Goal: Task Accomplishment & Management: Manage account settings

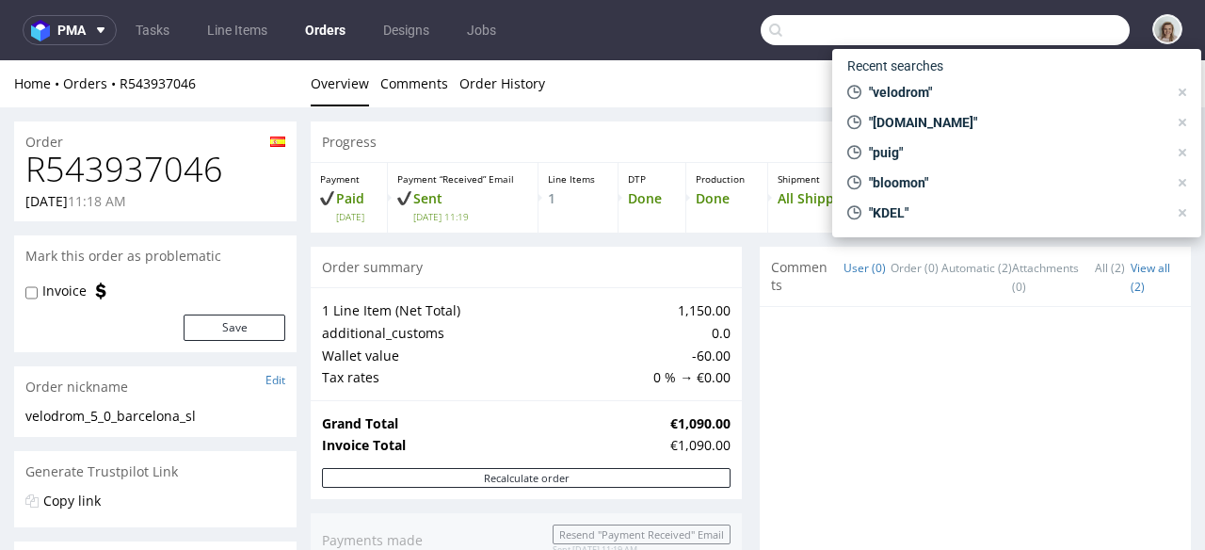
click at [1052, 40] on input "text" at bounding box center [945, 30] width 369 height 30
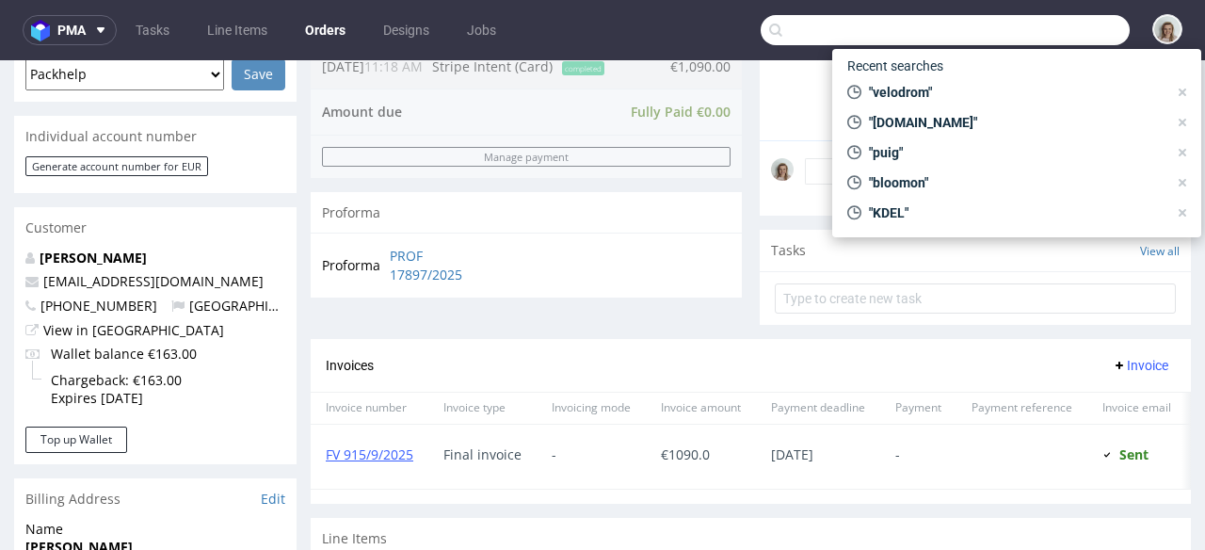
scroll to position [15, 0]
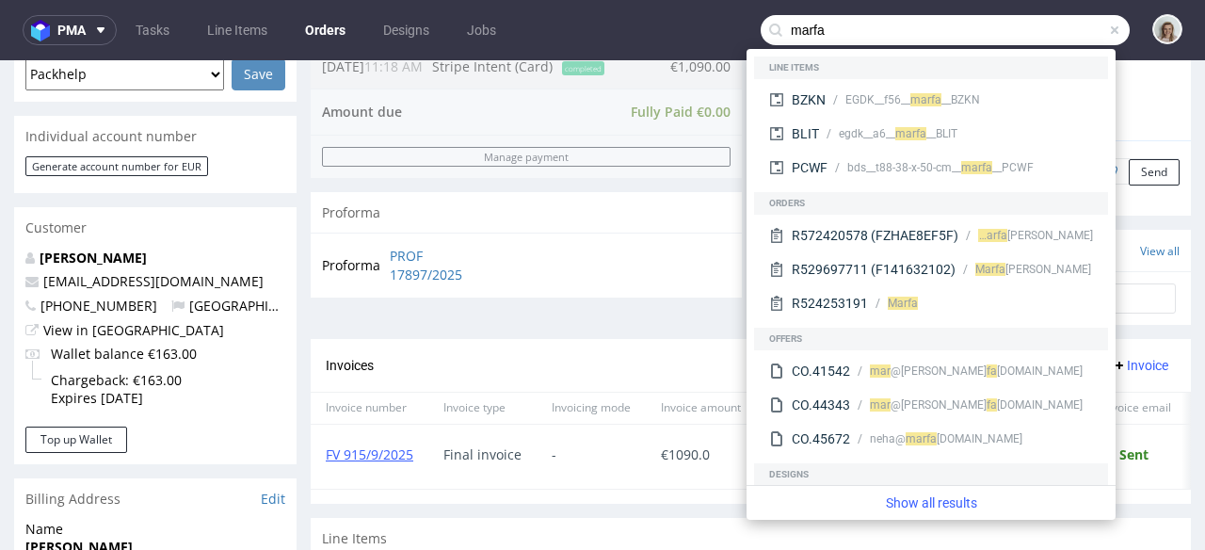
type input "marfa"
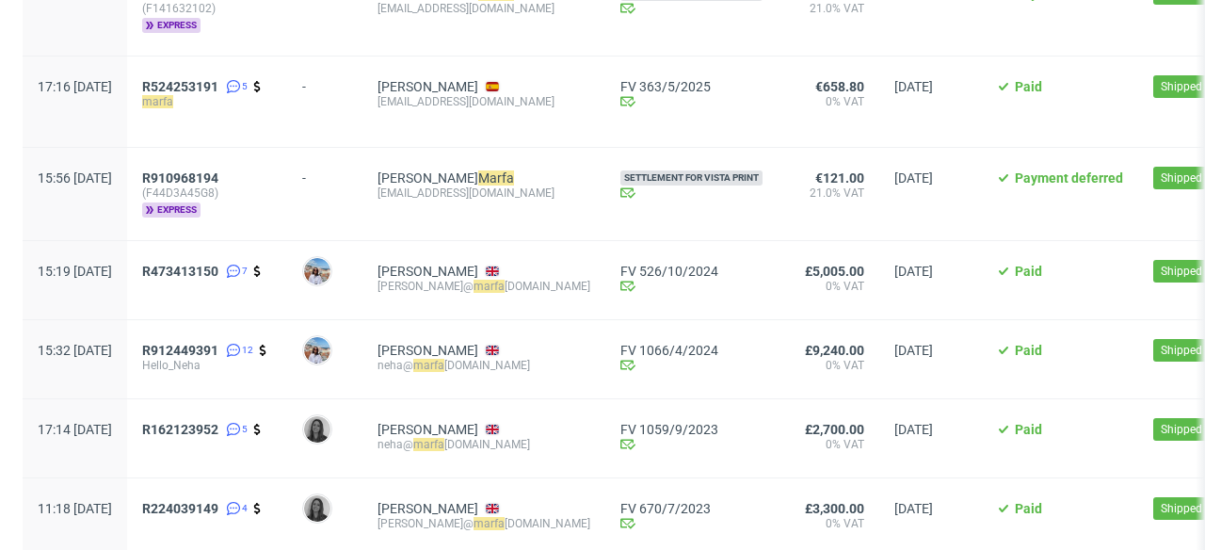
scroll to position [343, 0]
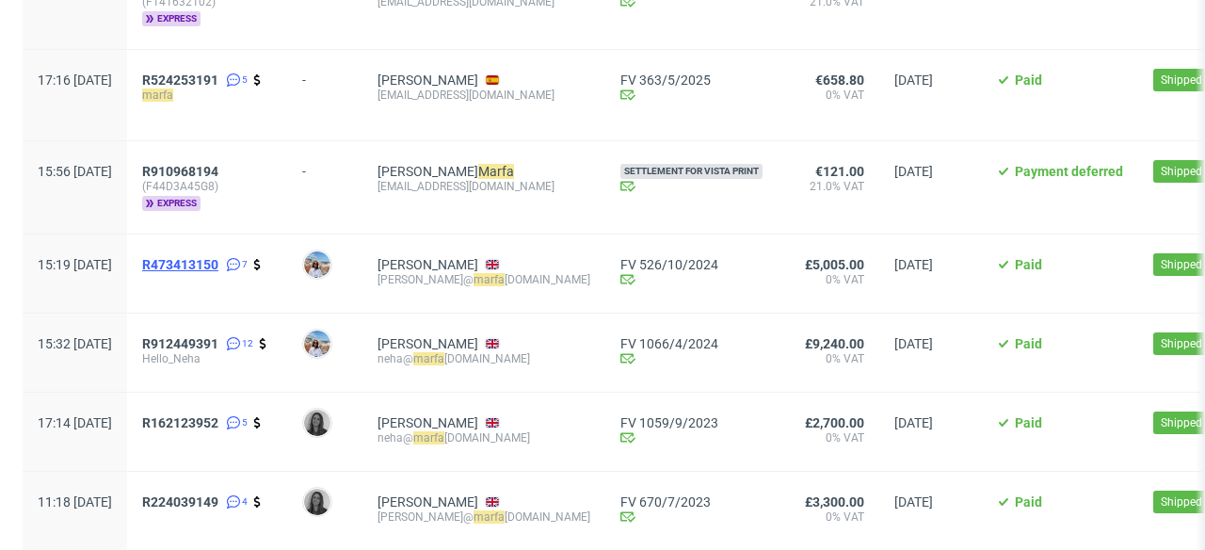
click at [218, 266] on span "R473413150" at bounding box center [180, 264] width 76 height 15
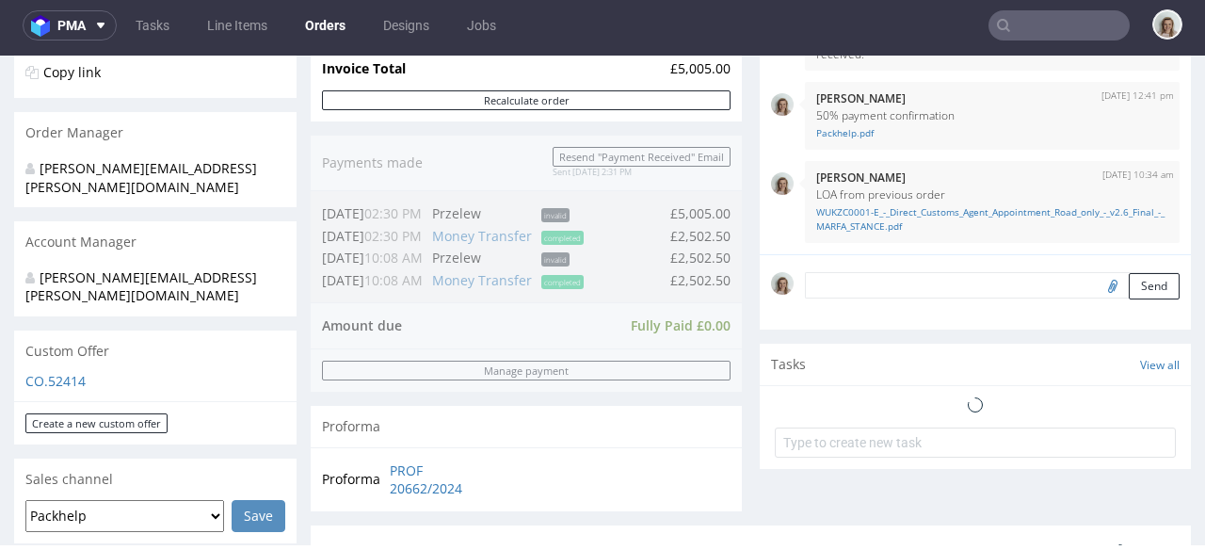
scroll to position [642, 0]
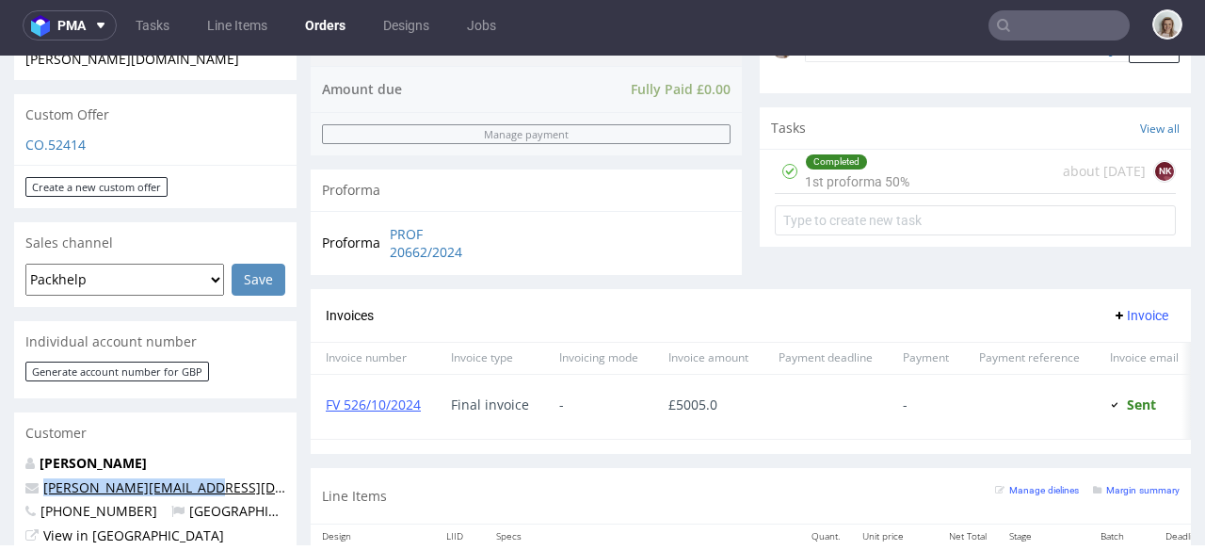
drag, startPoint x: 164, startPoint y: 451, endPoint x: 54, endPoint y: 452, distance: 110.2
click at [37, 478] on p "jessica@marfastance.com" at bounding box center [155, 487] width 260 height 19
copy span "jessica@marfastance.com"
click at [1012, 27] on input "text" at bounding box center [1059, 25] width 141 height 30
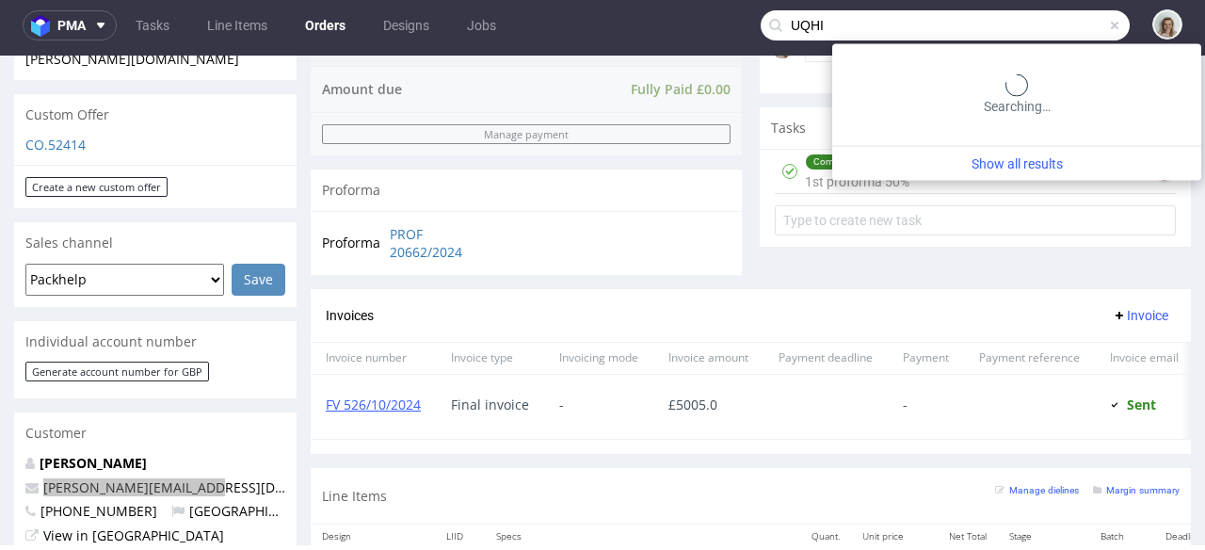
type input "UQHI"
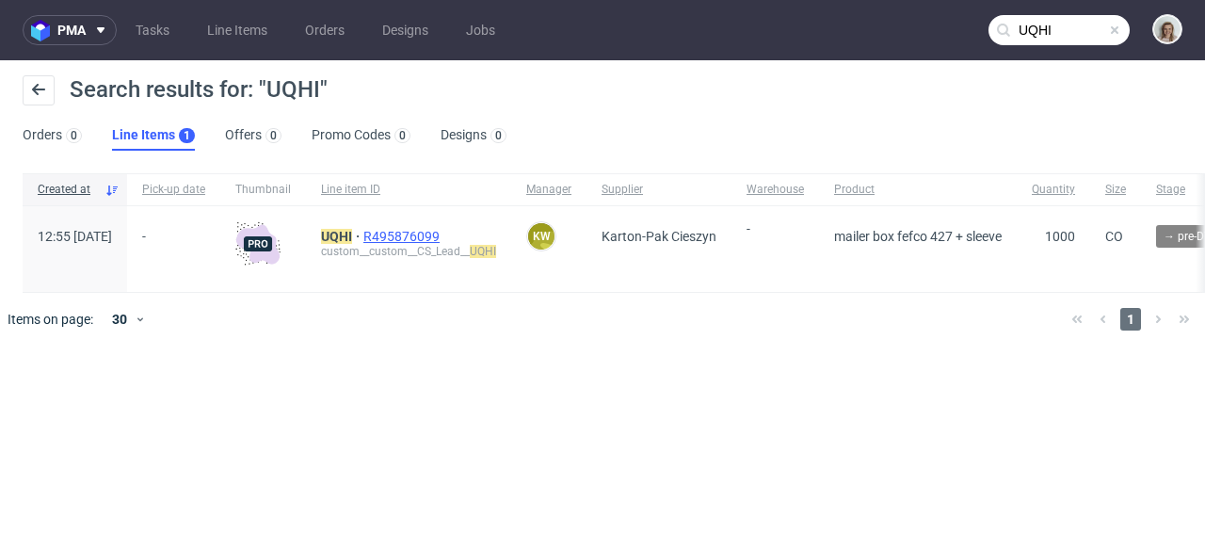
click at [444, 232] on span "R495876099" at bounding box center [403, 236] width 80 height 15
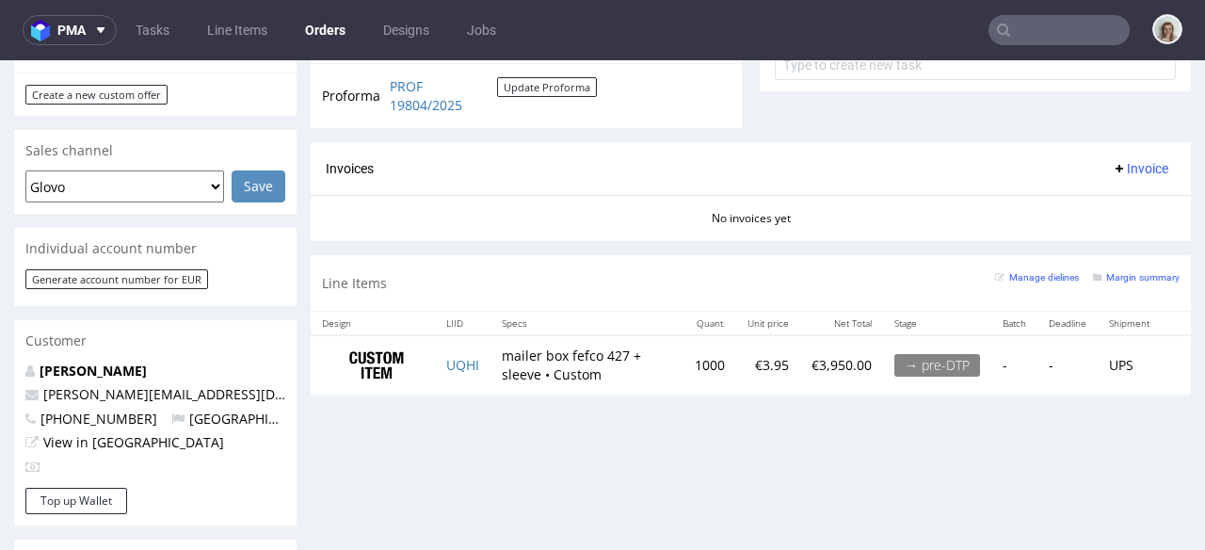
scroll to position [686, 0]
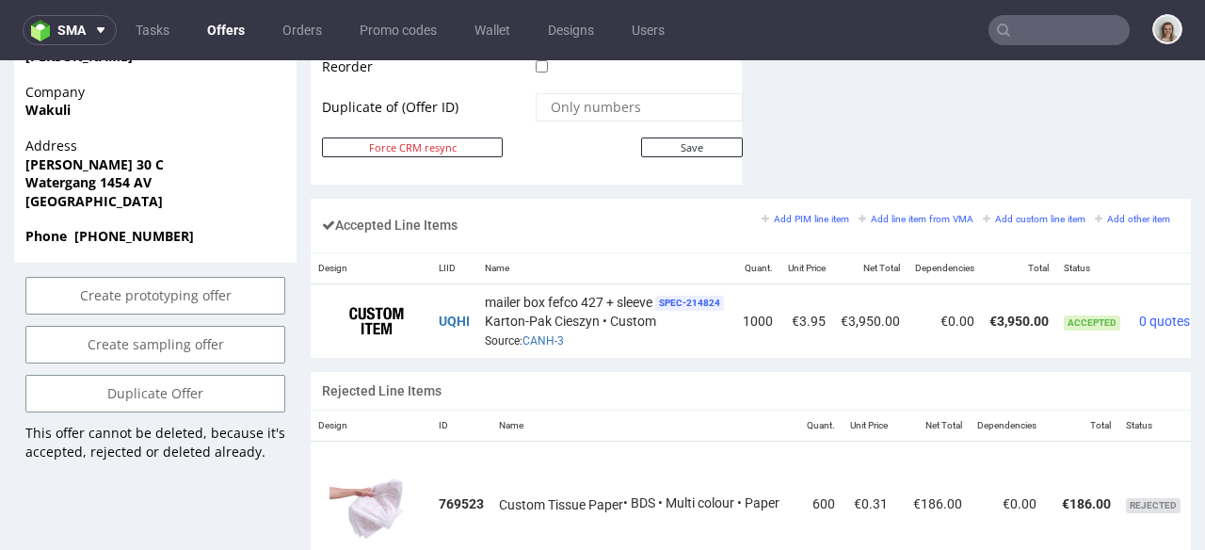
scroll to position [0, 83]
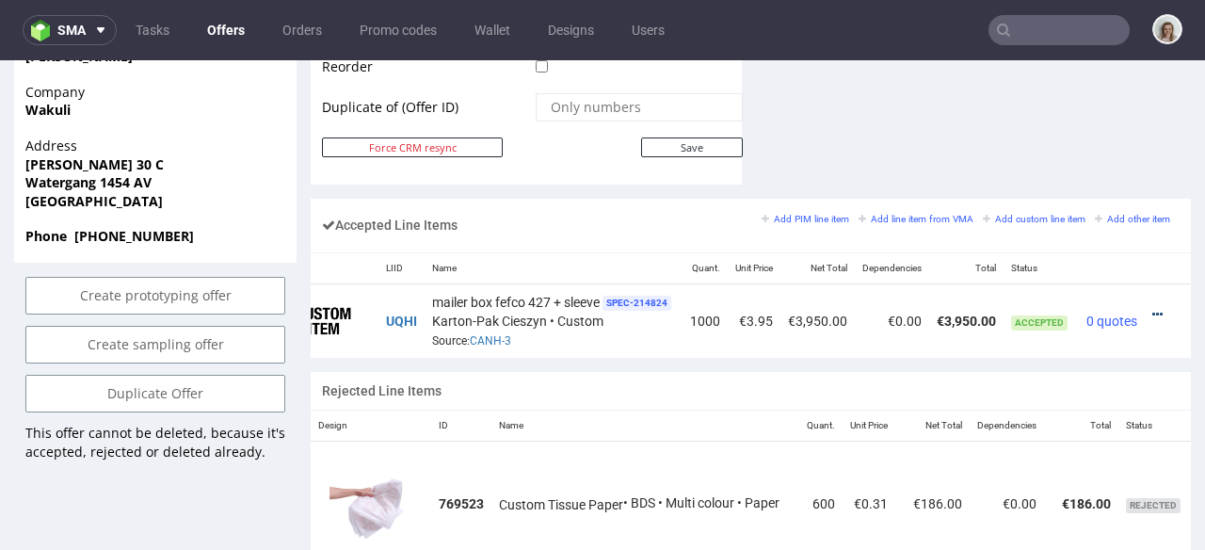
click at [1153, 308] on icon at bounding box center [1158, 314] width 10 height 13
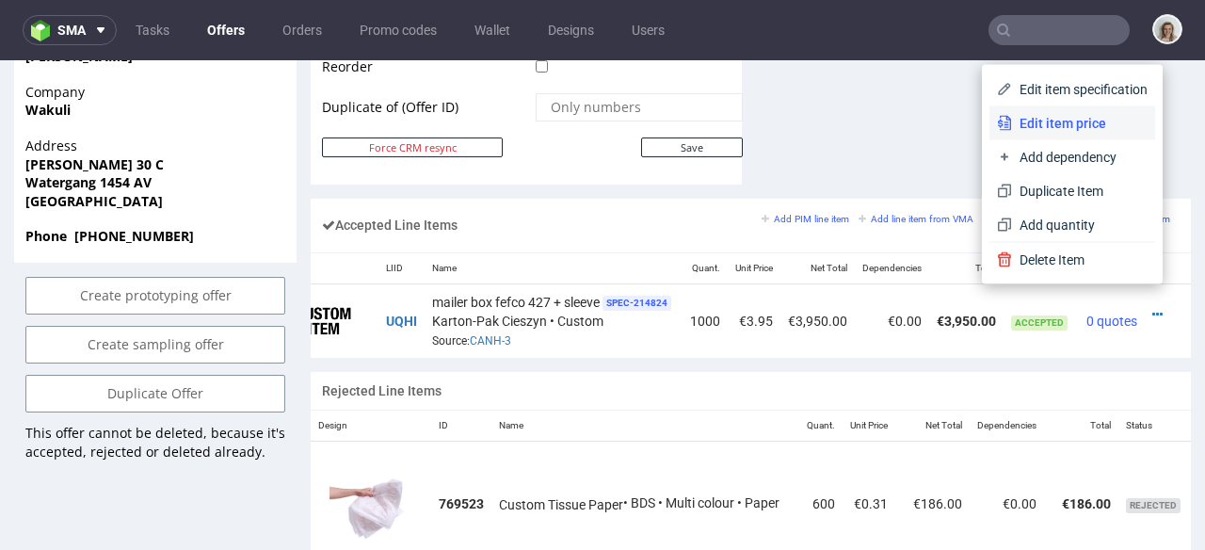
click at [1065, 133] on li "Edit item price" at bounding box center [1073, 123] width 166 height 34
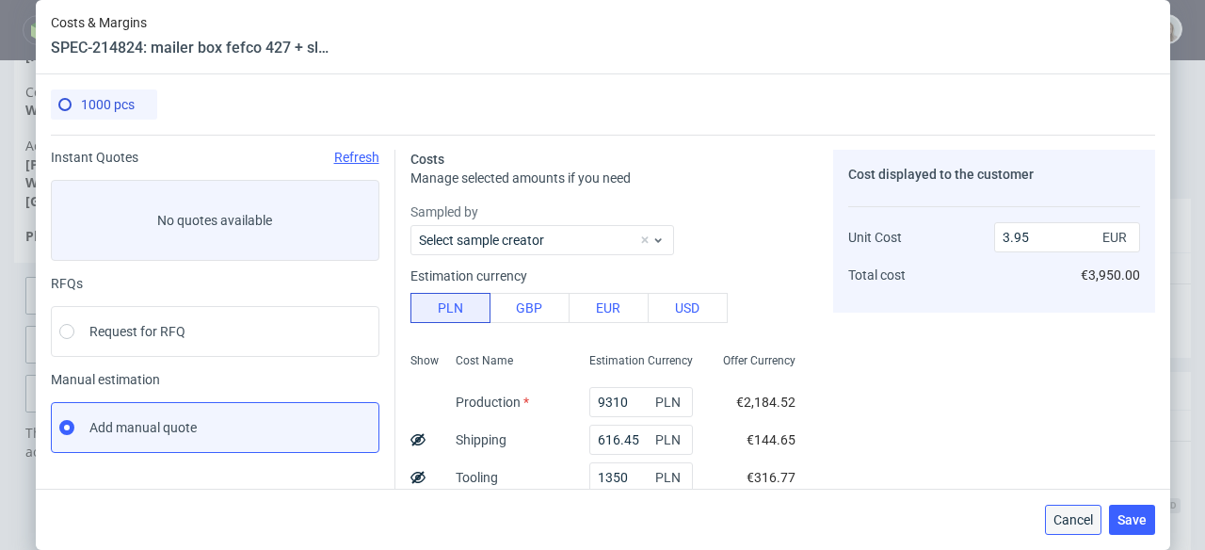
drag, startPoint x: 1088, startPoint y: 449, endPoint x: 1091, endPoint y: 514, distance: 65.1
click at [1091, 514] on span "Cancel" at bounding box center [1074, 519] width 40 height 13
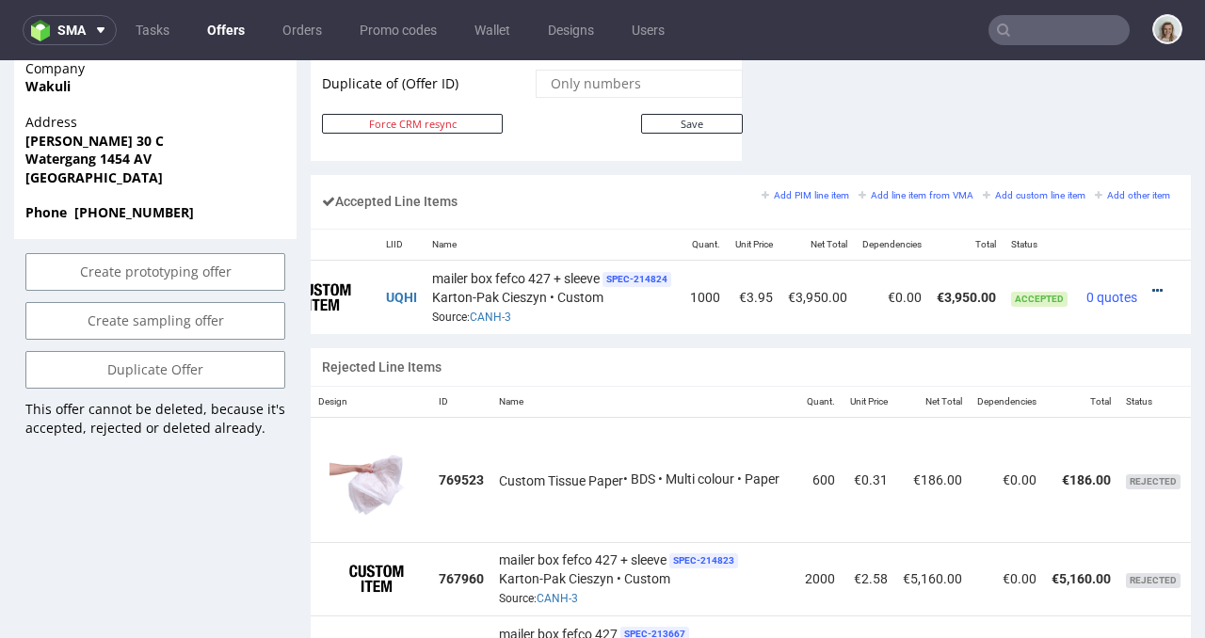
click at [1153, 284] on icon at bounding box center [1158, 290] width 10 height 13
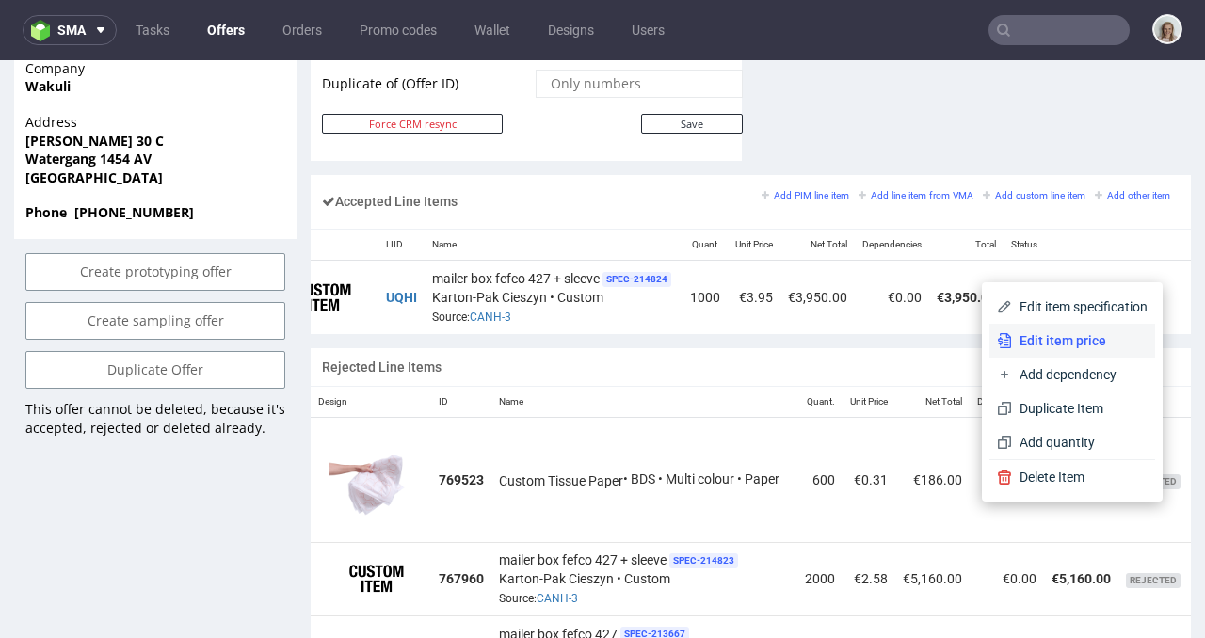
click at [1088, 331] on span "Edit item price" at bounding box center [1080, 340] width 136 height 19
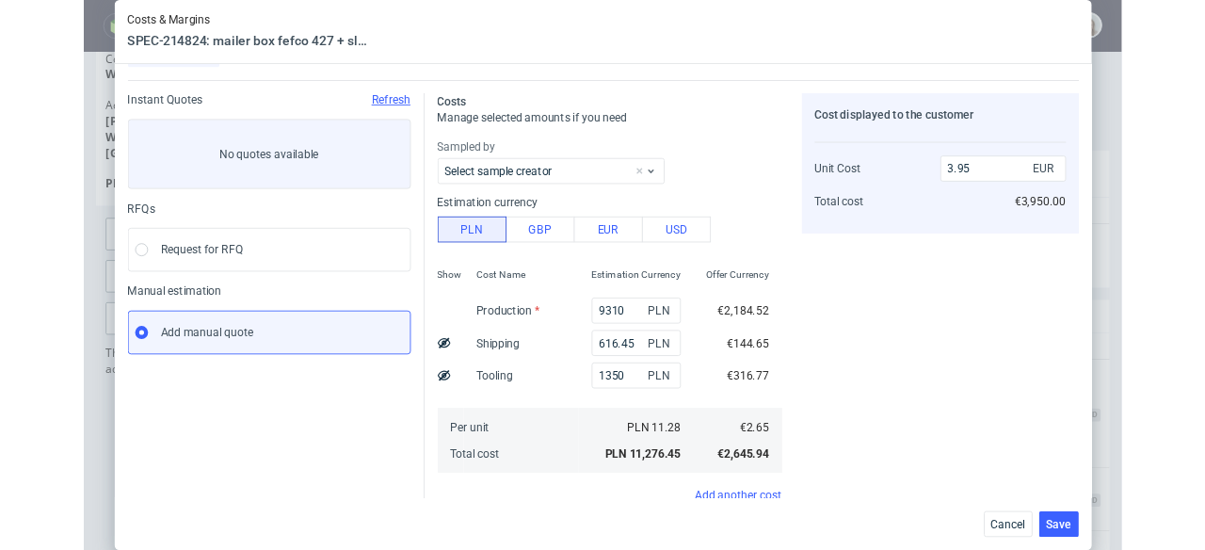
scroll to position [0, 0]
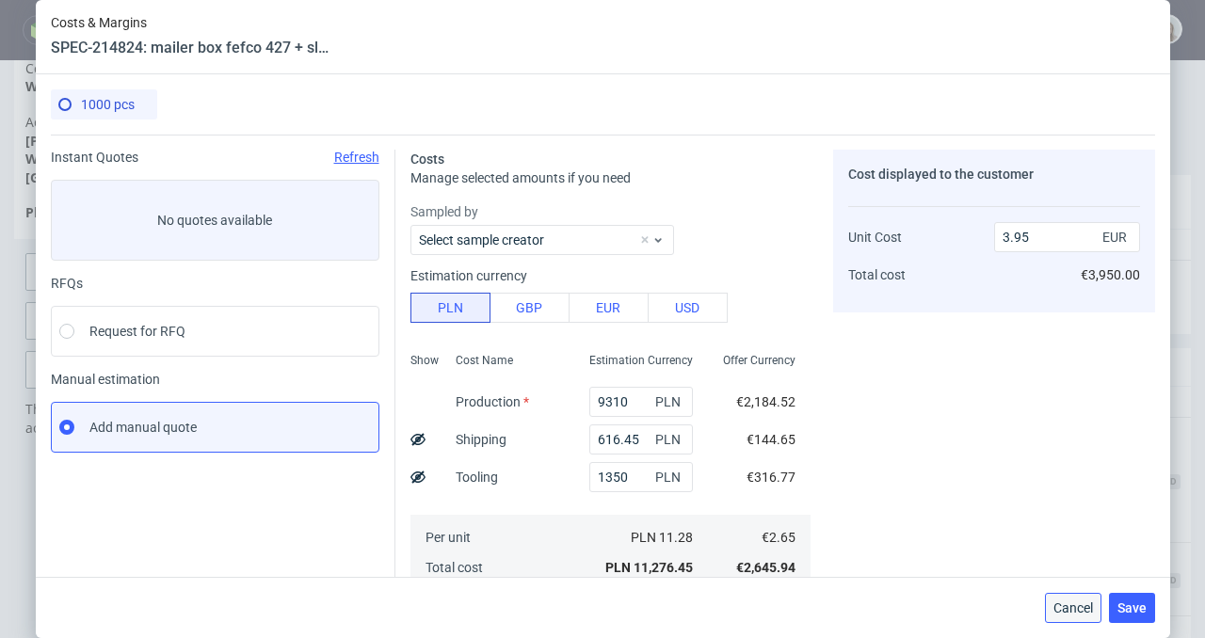
click at [1071, 549] on button "Cancel" at bounding box center [1073, 608] width 56 height 30
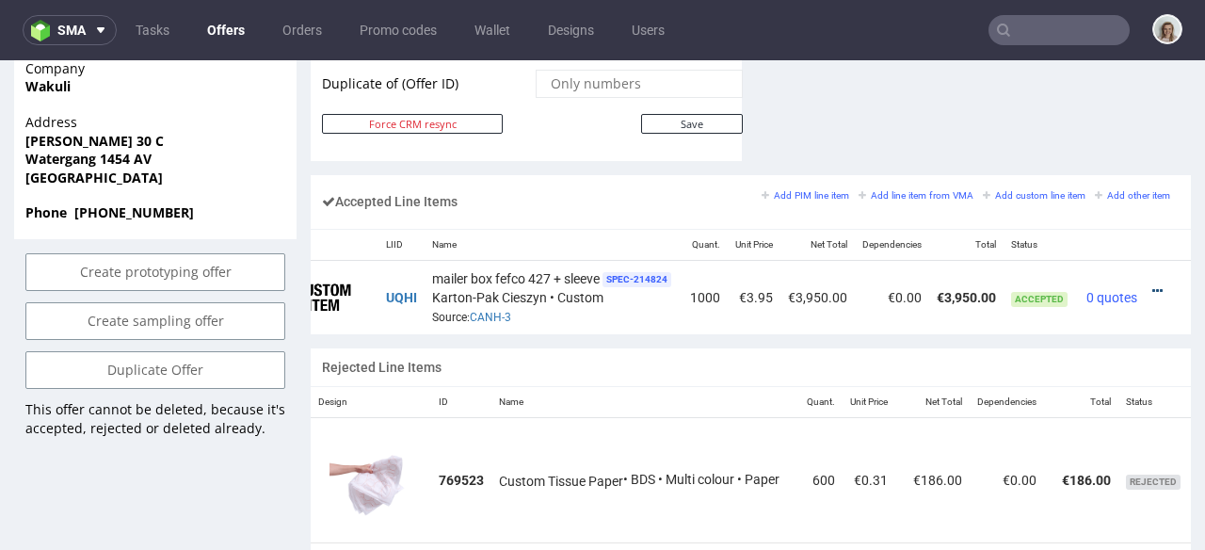
click at [1153, 284] on icon at bounding box center [1158, 290] width 10 height 13
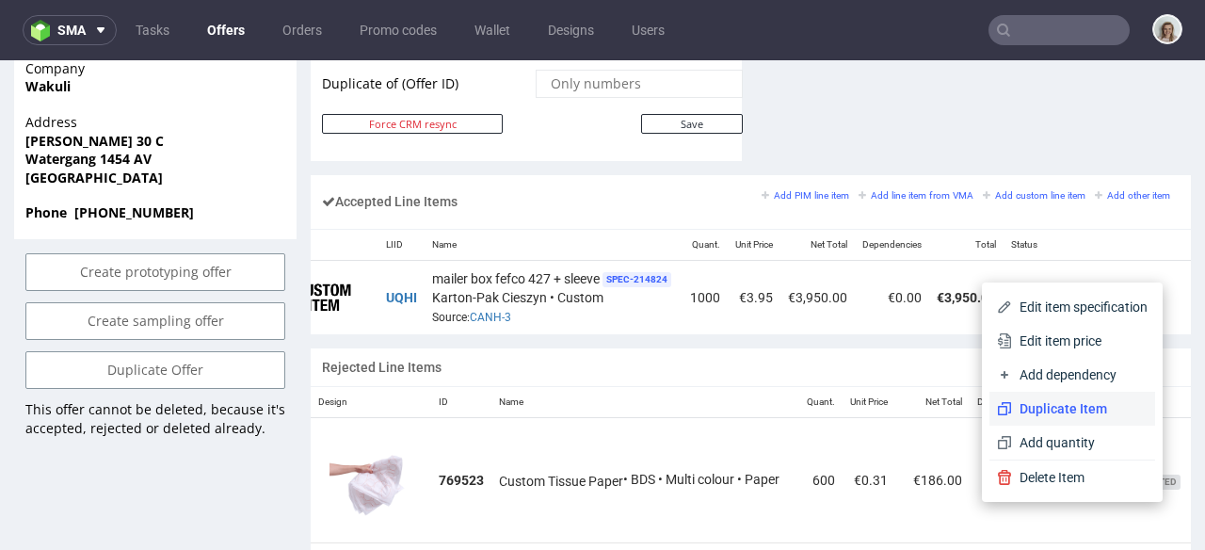
click at [1061, 404] on span "Duplicate Item" at bounding box center [1080, 408] width 136 height 19
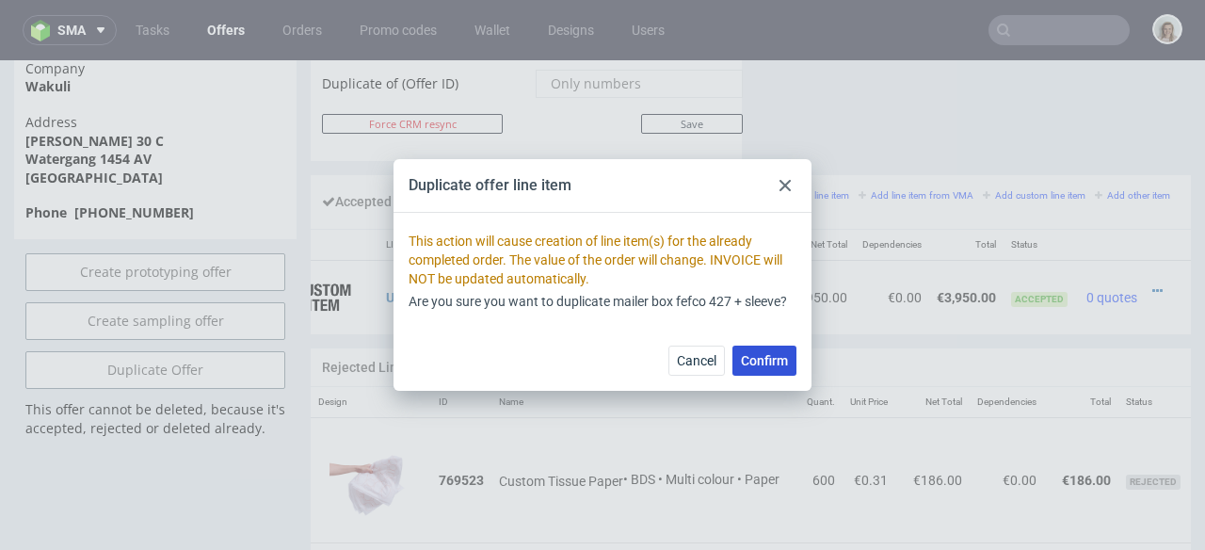
click at [746, 363] on span "Confirm" at bounding box center [764, 360] width 47 height 13
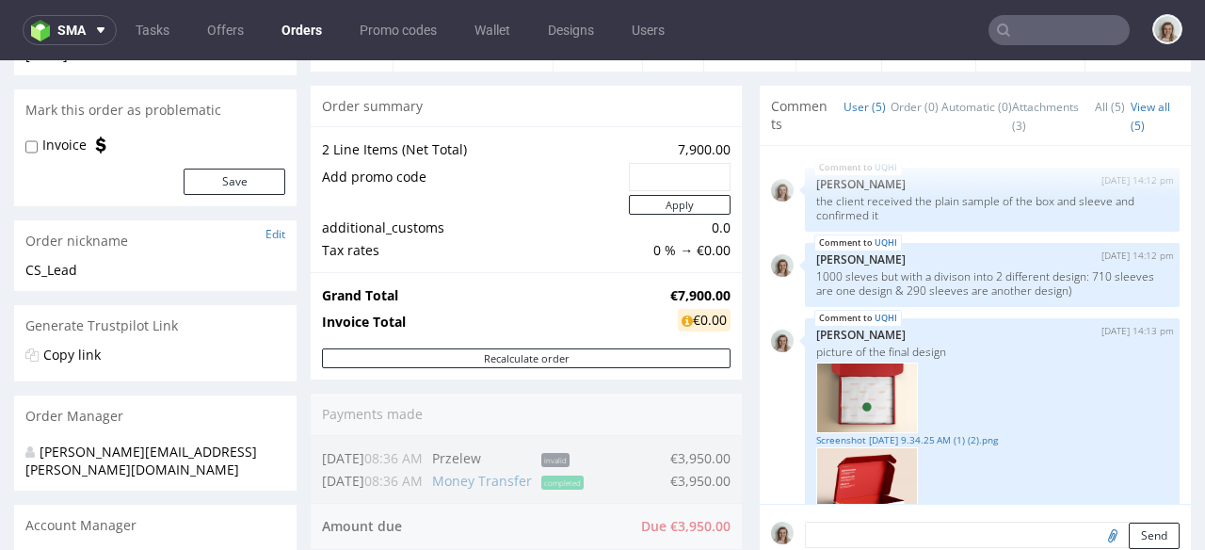
scroll to position [289, 0]
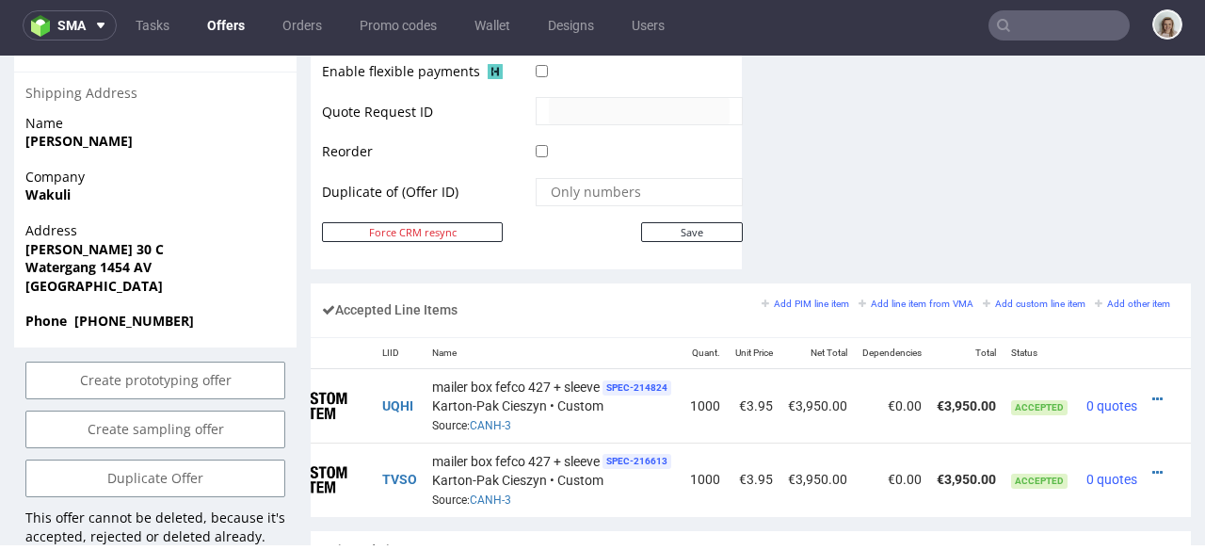
scroll to position [0, 87]
click at [1153, 393] on icon at bounding box center [1158, 399] width 10 height 13
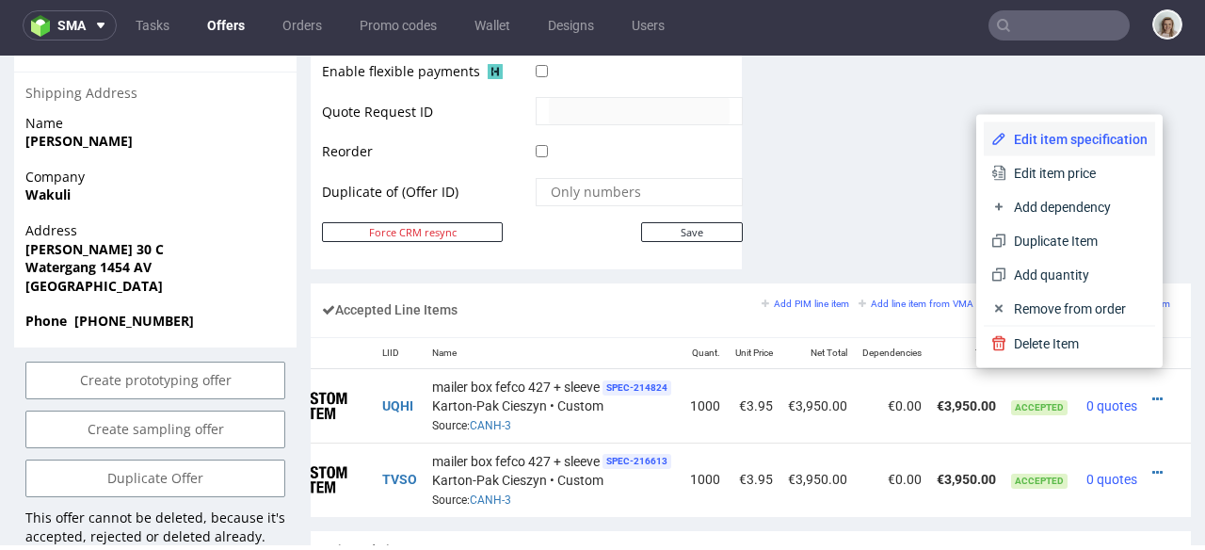
click at [1049, 128] on li "Edit item specification" at bounding box center [1069, 139] width 171 height 34
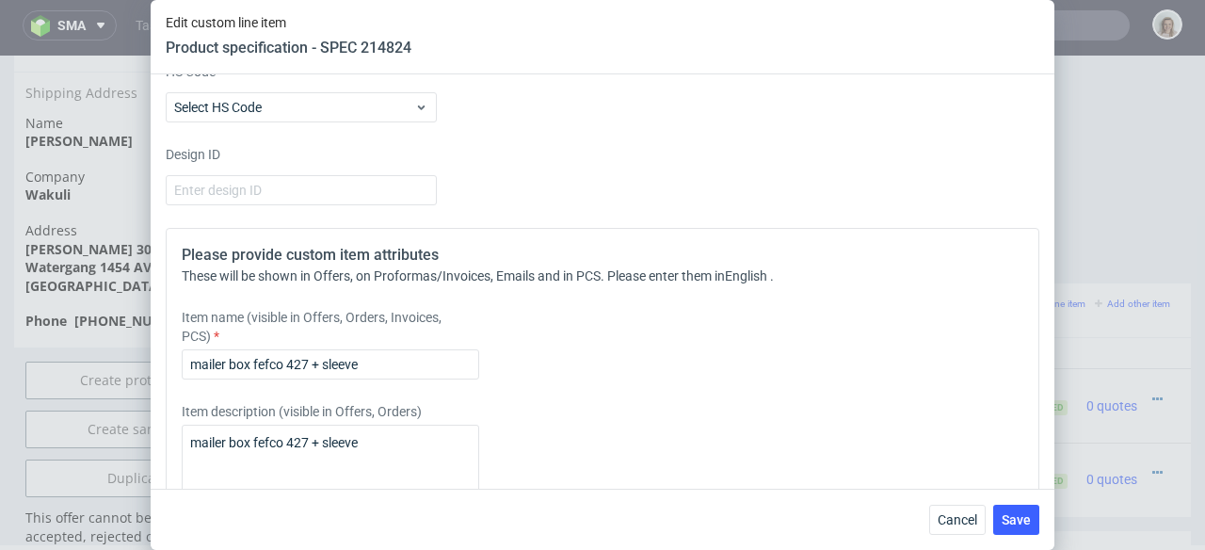
scroll to position [2964, 0]
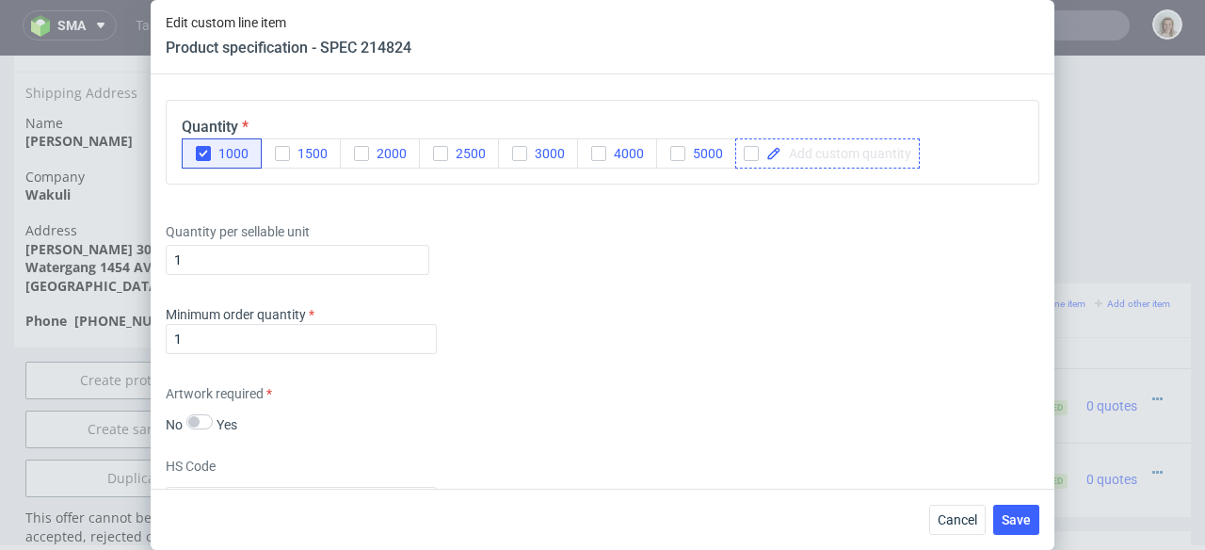
click at [836, 147] on span at bounding box center [847, 153] width 130 height 13
checkbox input "true"
click at [202, 153] on use "button" at bounding box center [203, 154] width 8 height 7
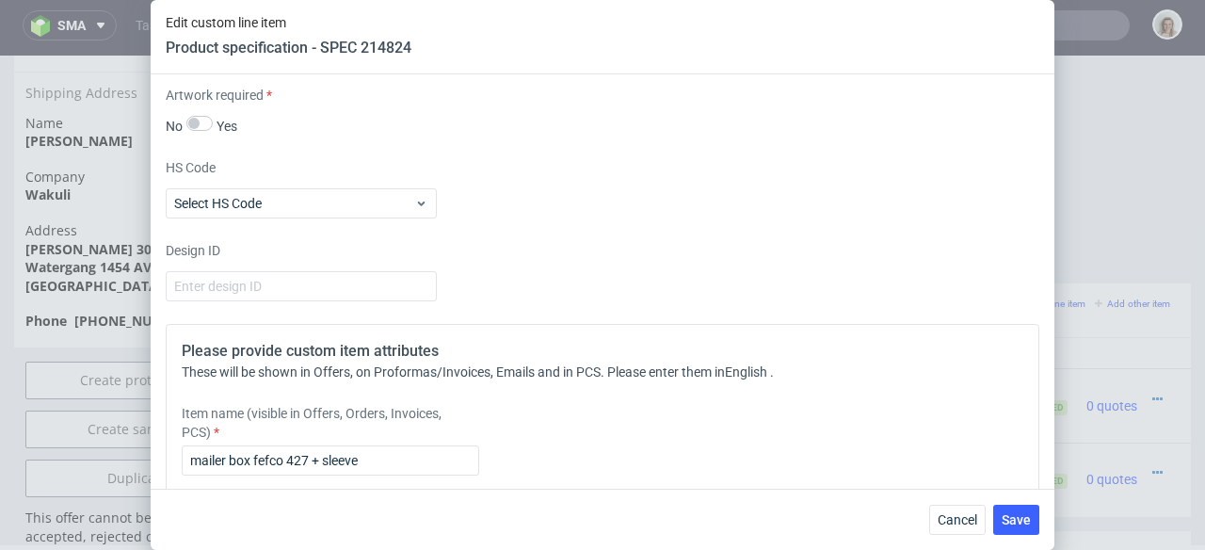
scroll to position [3321, 0]
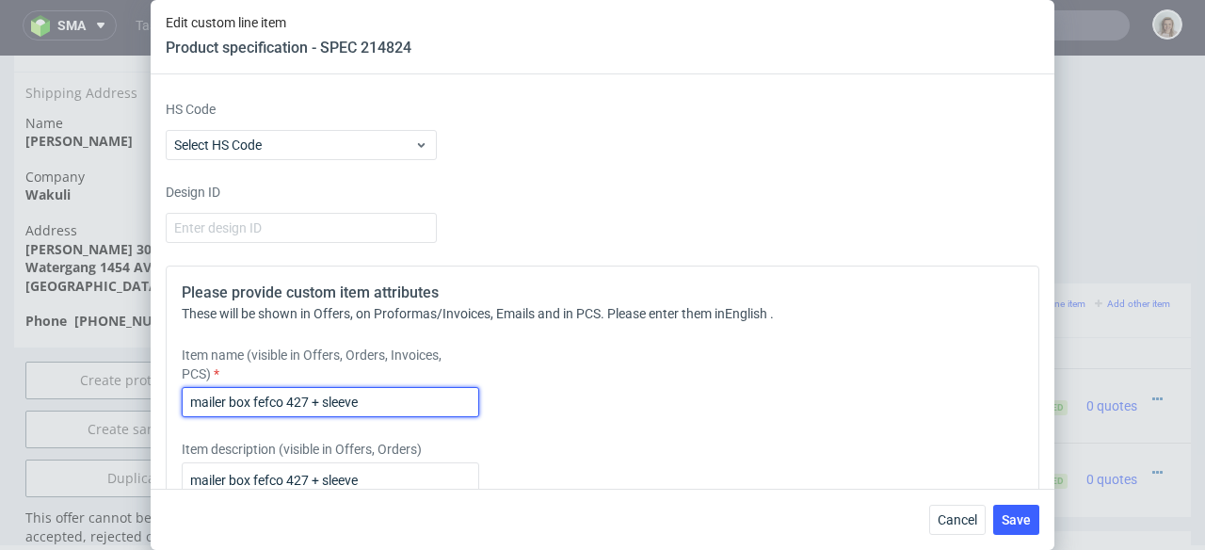
click at [410, 395] on input "mailer box fefco 427 + sleeve" at bounding box center [331, 402] width 298 height 30
type input "mailer box fefco 427 + sleeve 1st design"
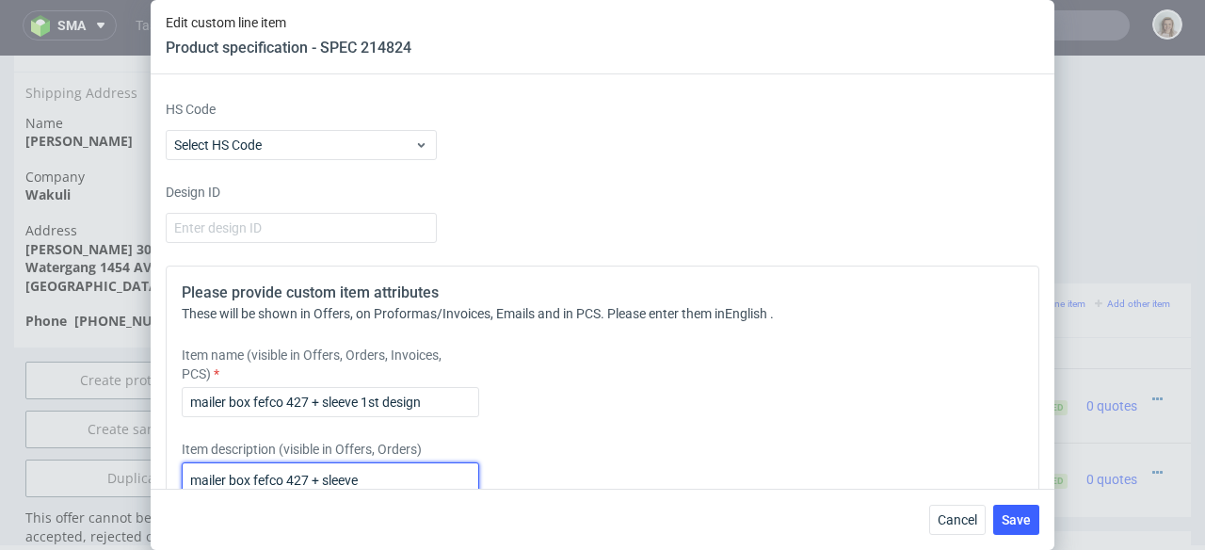
click at [442, 482] on textarea "mailer box fefco 427 + sleeve" at bounding box center [331, 507] width 298 height 90
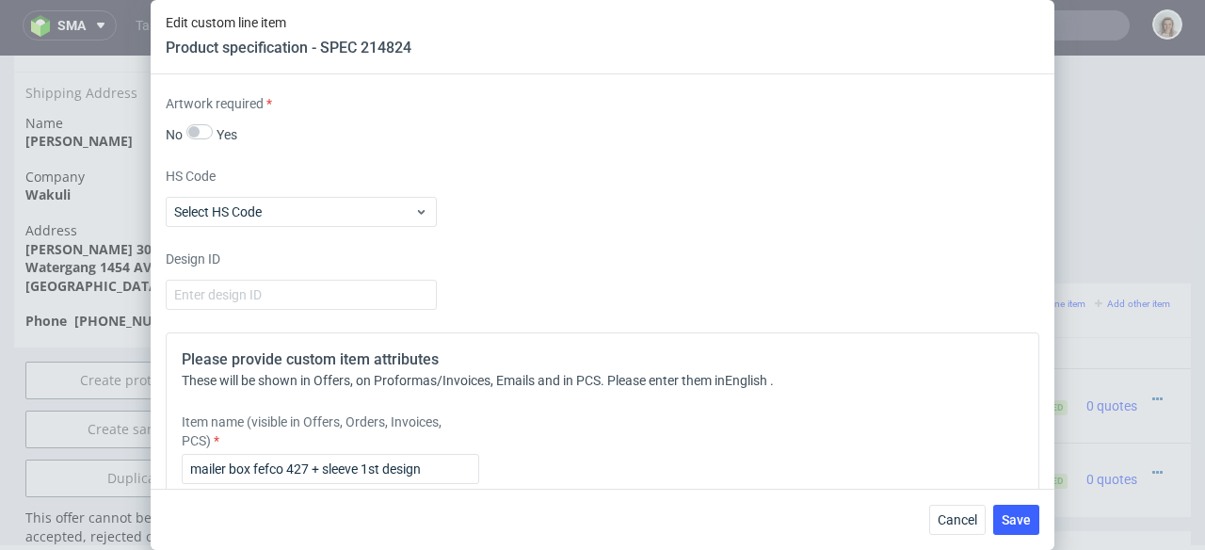
scroll to position [3351, 0]
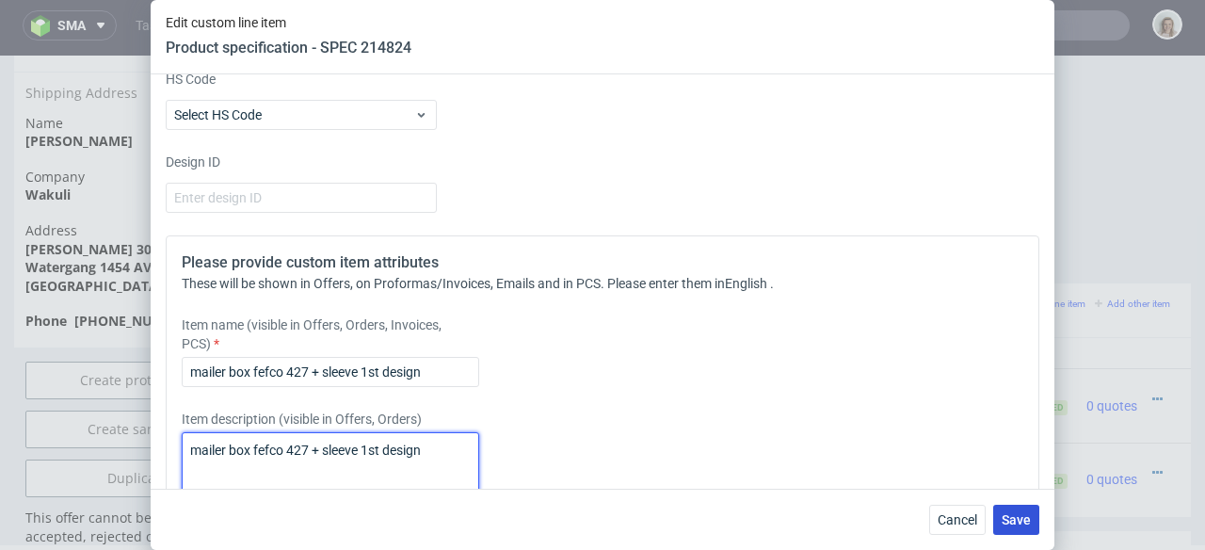
type textarea "mailer box fefco 427 + sleeve 1st design"
click at [1009, 513] on span "Save" at bounding box center [1016, 519] width 29 height 13
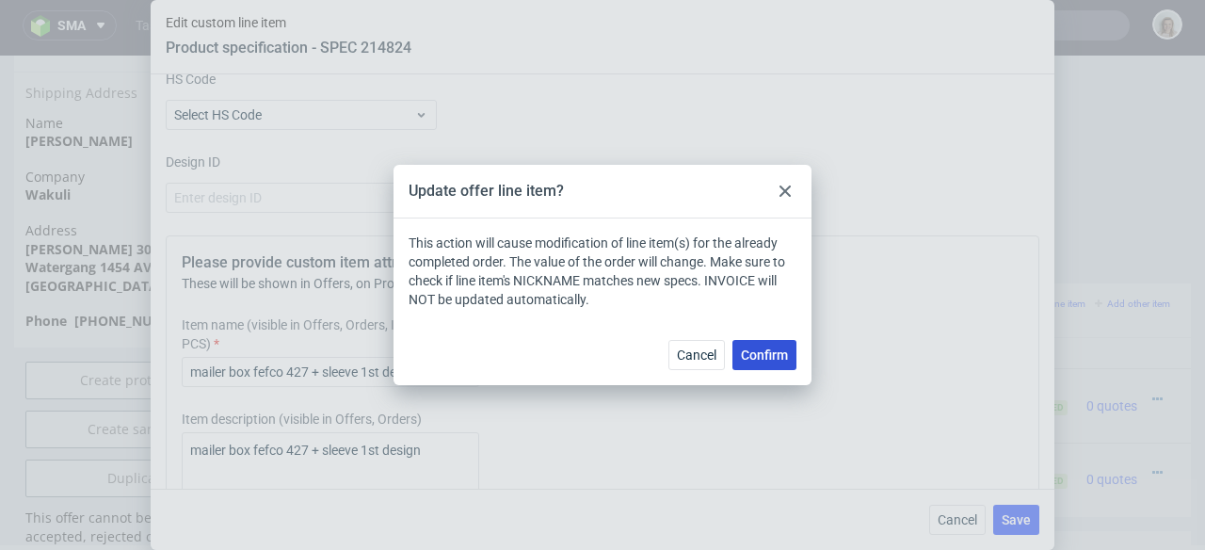
click at [768, 349] on span "Confirm" at bounding box center [764, 354] width 47 height 13
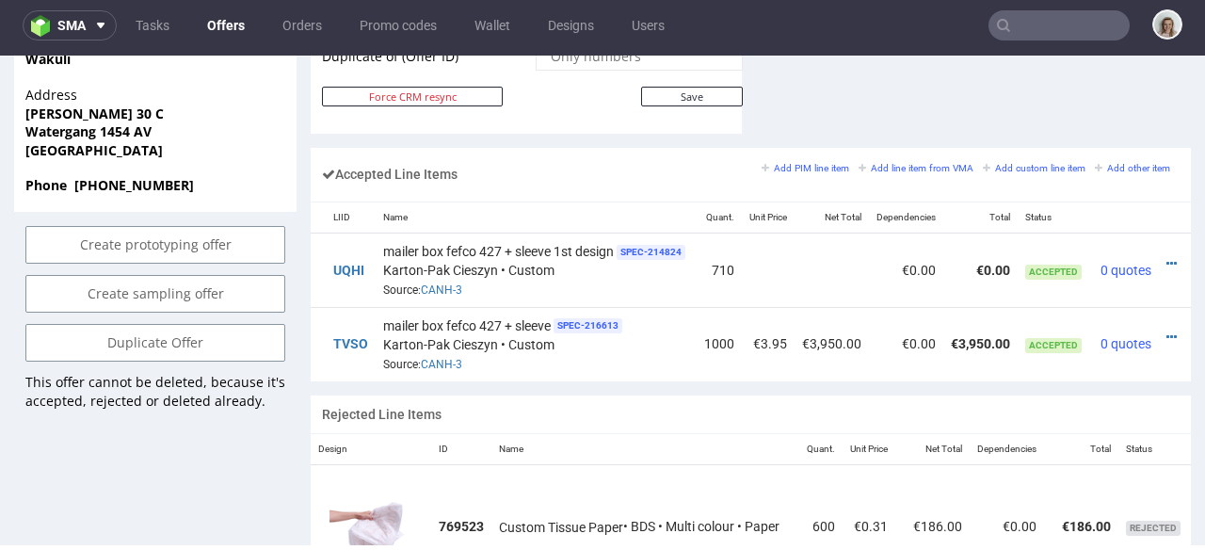
scroll to position [0, 151]
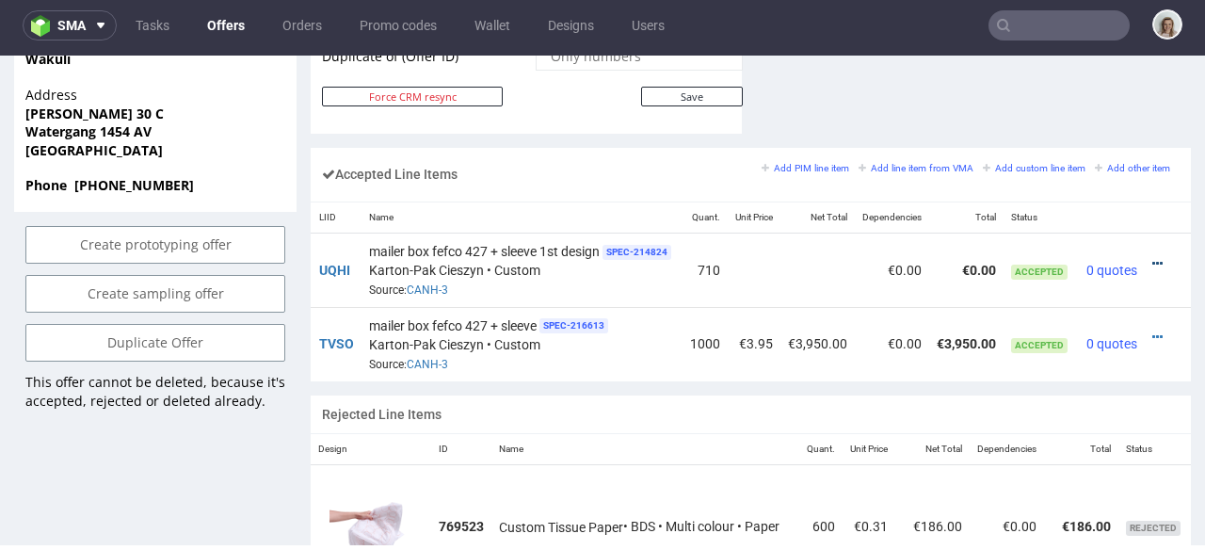
click at [1153, 257] on icon at bounding box center [1158, 263] width 10 height 13
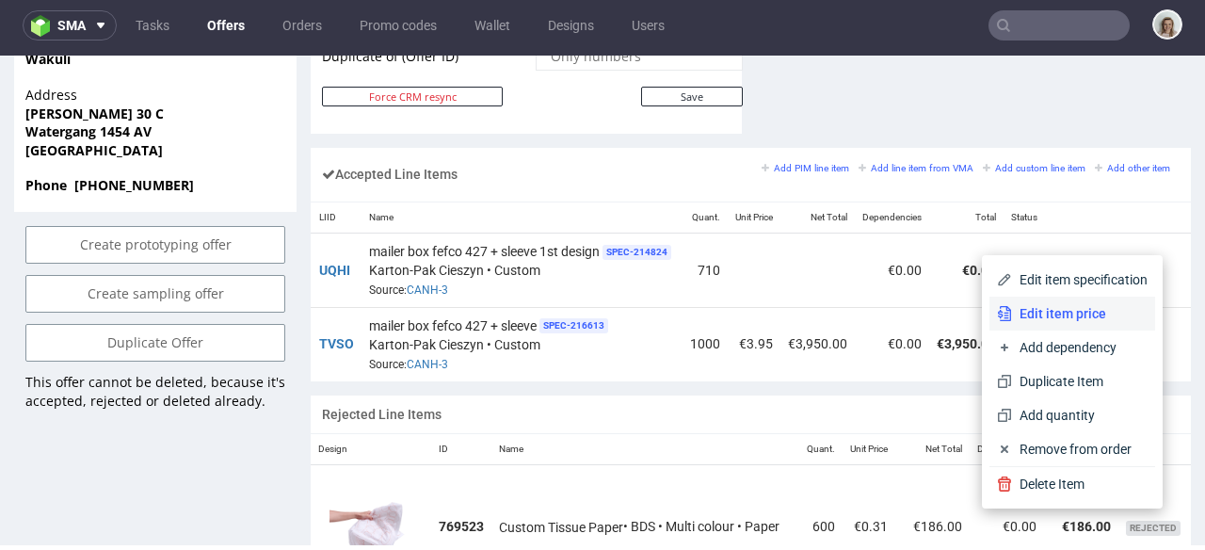
click at [1085, 312] on span "Edit item price" at bounding box center [1080, 313] width 136 height 19
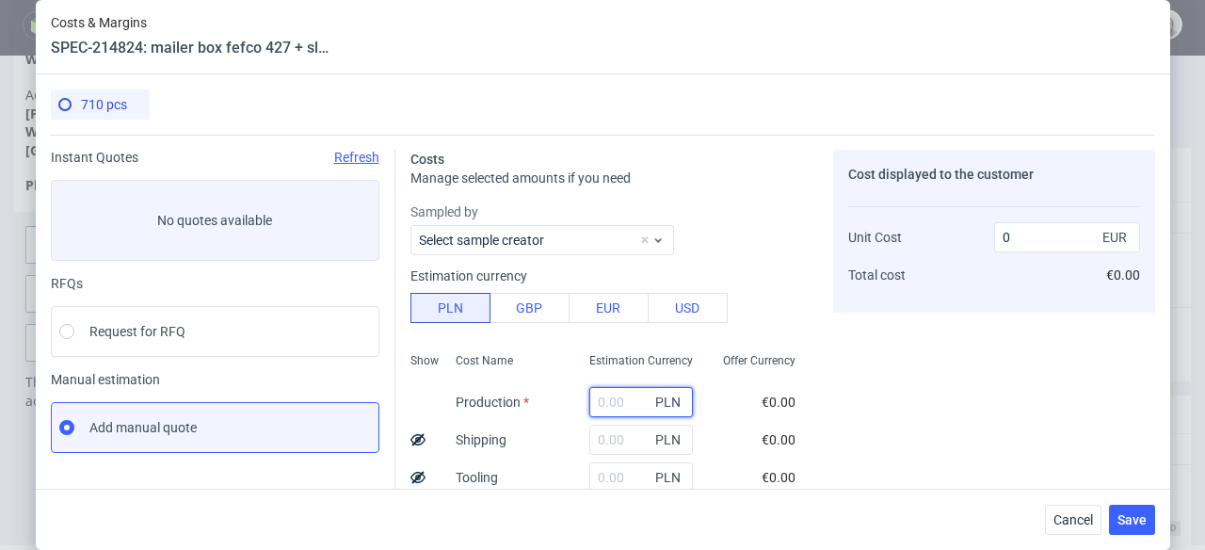
click at [594, 403] on input "text" at bounding box center [641, 402] width 104 height 30
type input "661"
type input "0.22"
type input "6610,"
type input "2.19"
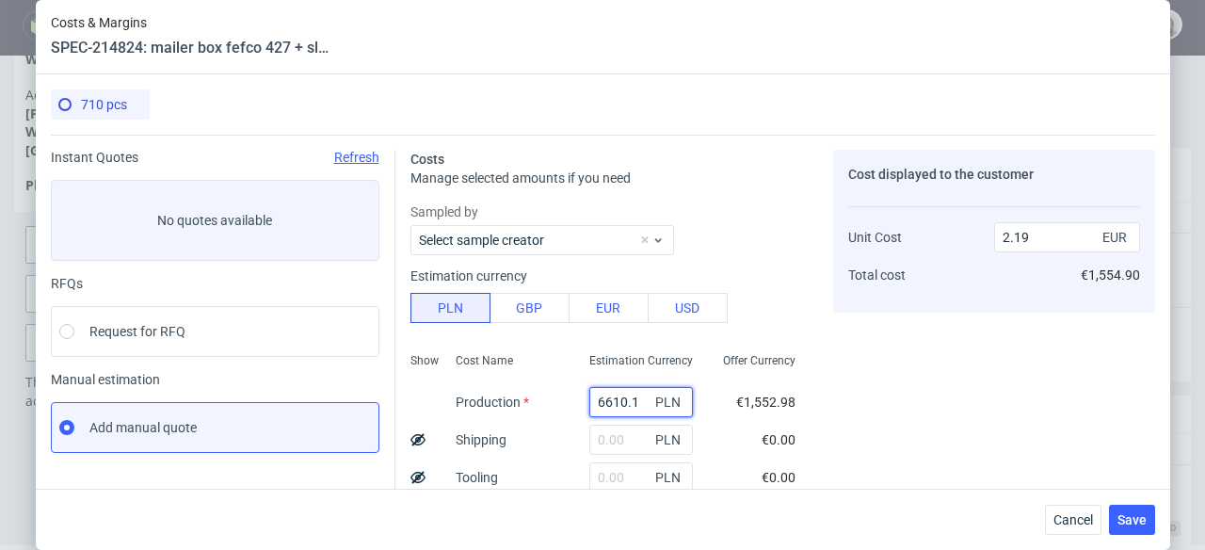
type input "6610.1"
click at [599, 435] on input "text" at bounding box center [641, 440] width 104 height 30
type input "43"
type input "2.2"
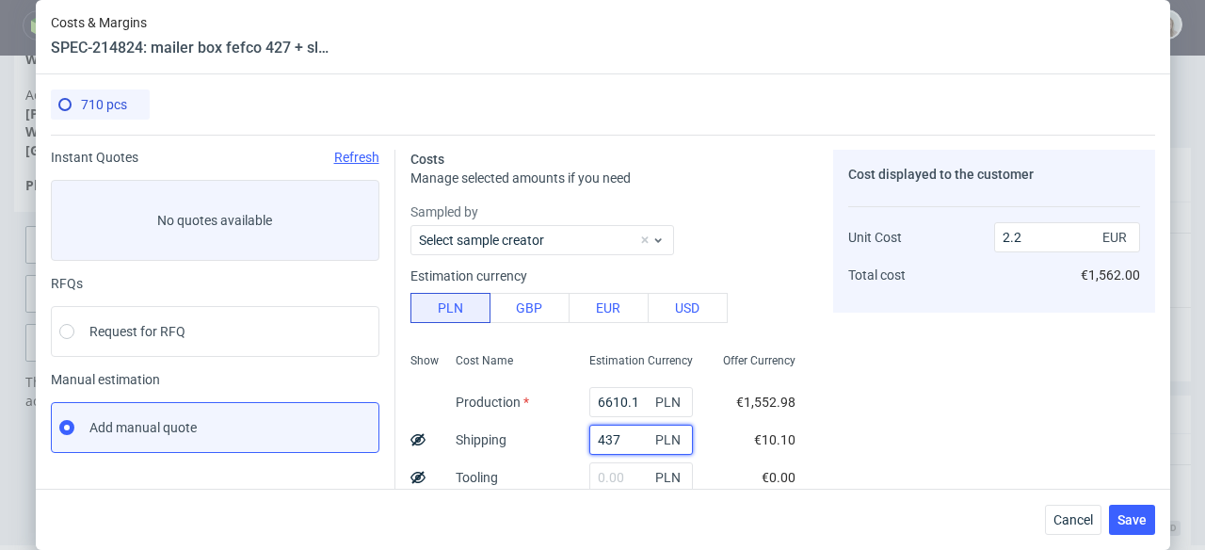
type input "437,"
type input "2.33"
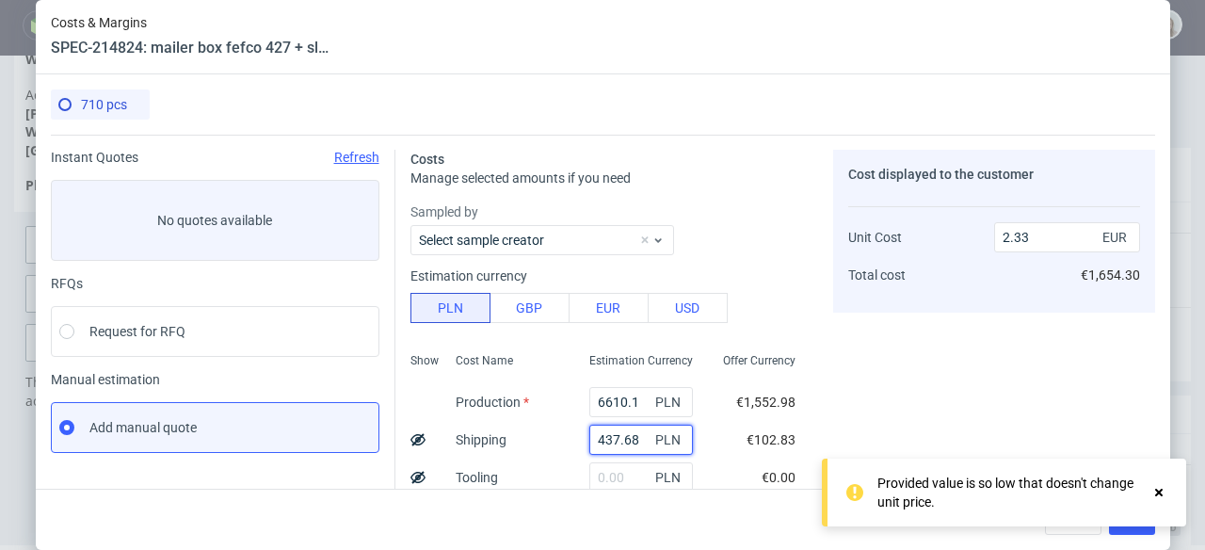
scroll to position [144, 0]
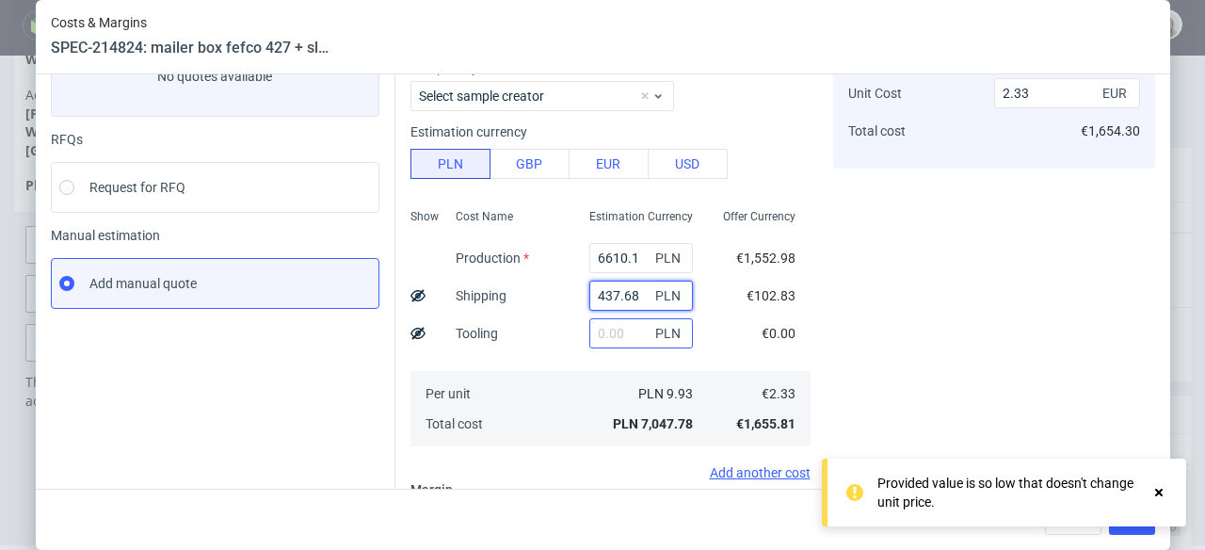
type input "437.68"
click at [615, 328] on input "text" at bounding box center [641, 333] width 104 height 30
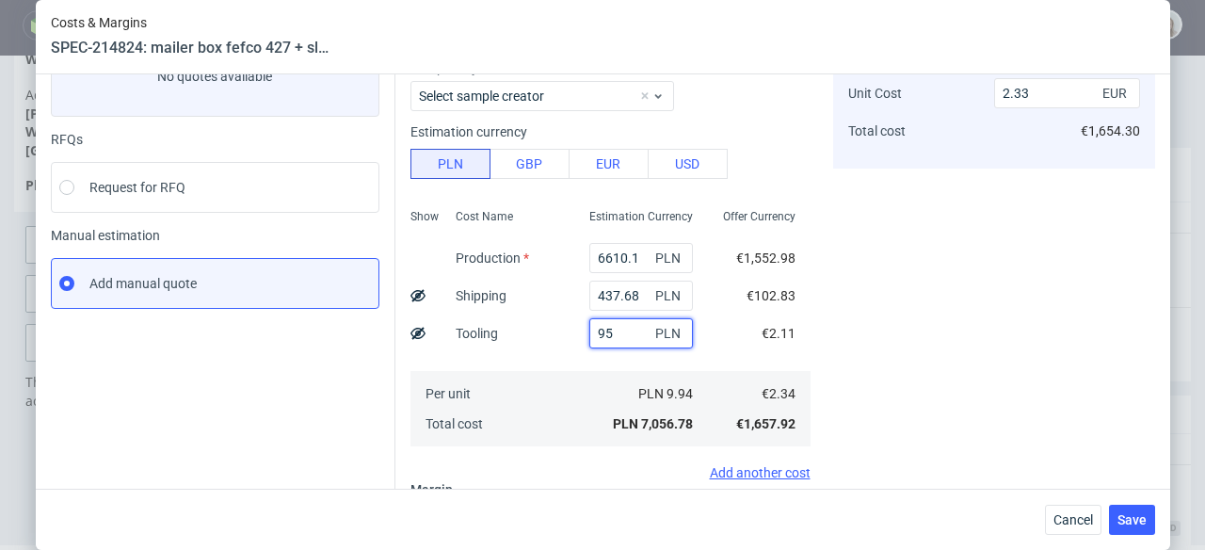
type input "958"
type input "2.36"
type input "958."
type input "2.65"
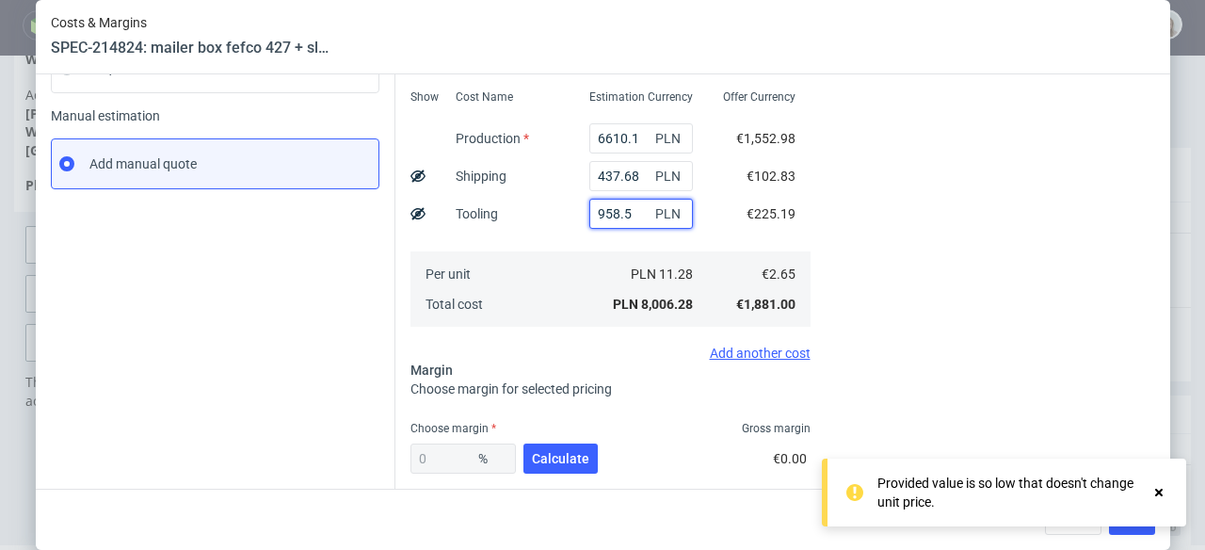
scroll to position [310, 0]
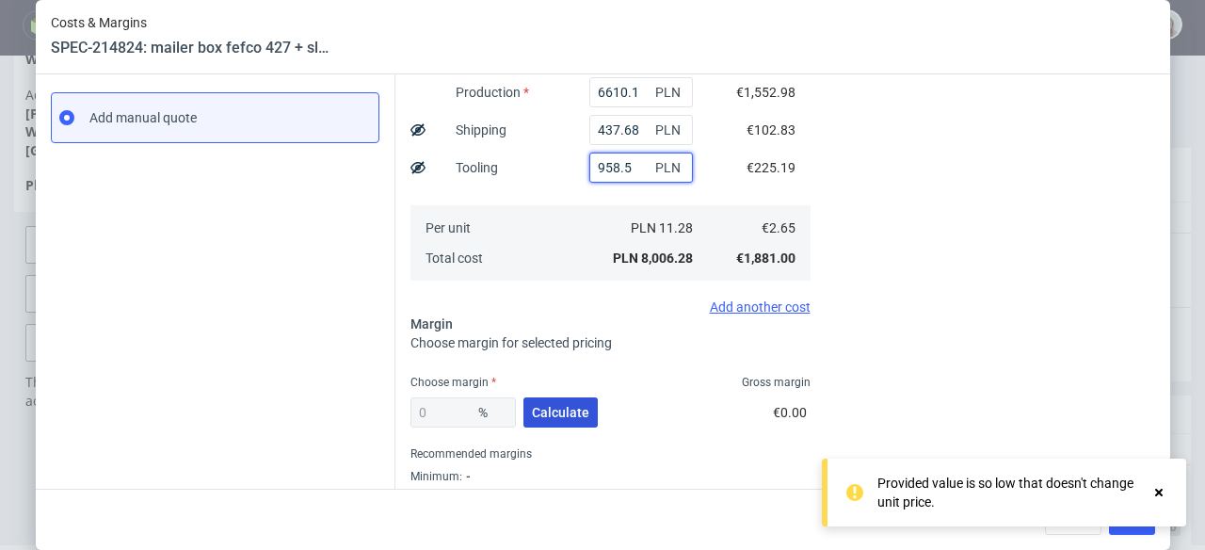
type input "958.5"
click at [542, 412] on span "Calculate" at bounding box center [560, 412] width 57 height 13
type input "35.16"
type input "4.08"
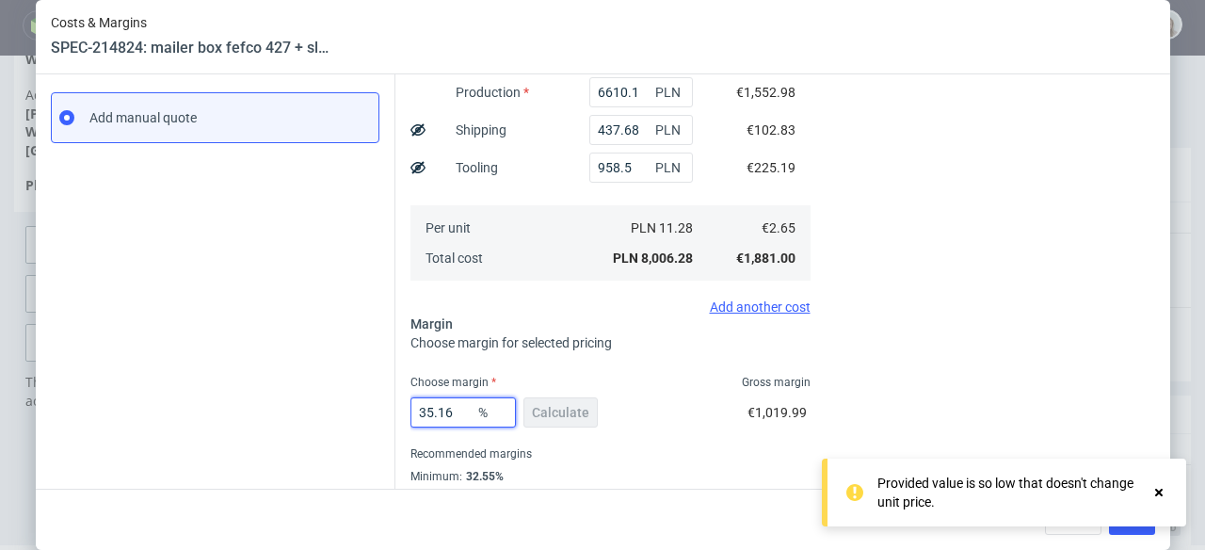
drag, startPoint x: 448, startPoint y: 412, endPoint x: 421, endPoint y: 412, distance: 27.3
click at [421, 412] on input "35.16" at bounding box center [463, 412] width 105 height 30
type input "33"
type input "3.95"
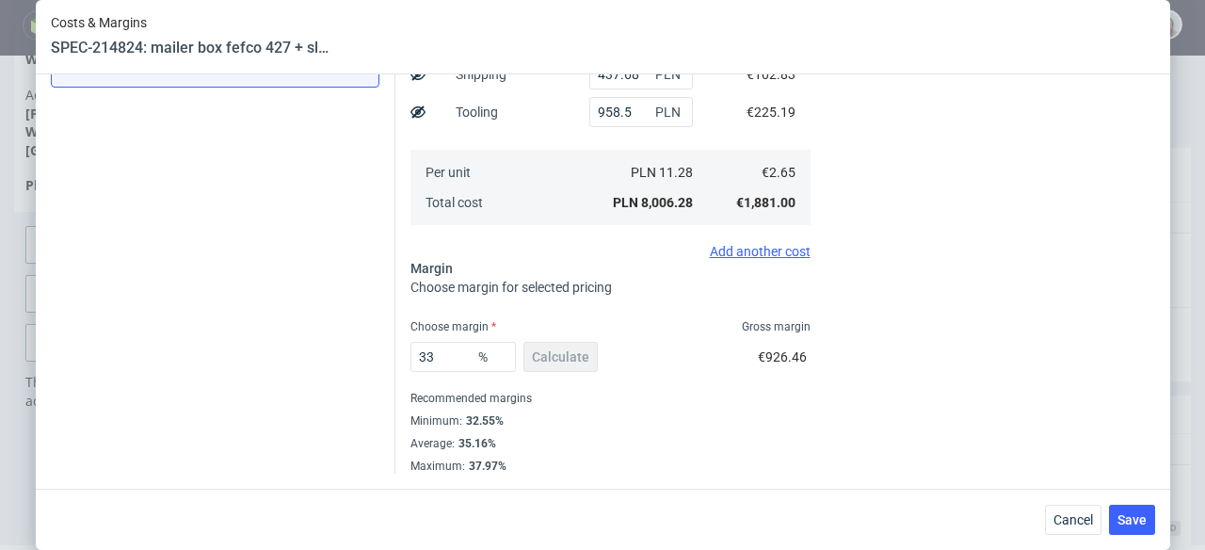
click at [647, 384] on div "33 % Calculate €926.46" at bounding box center [611, 360] width 400 height 53
click at [449, 359] on input "33" at bounding box center [463, 357] width 105 height 30
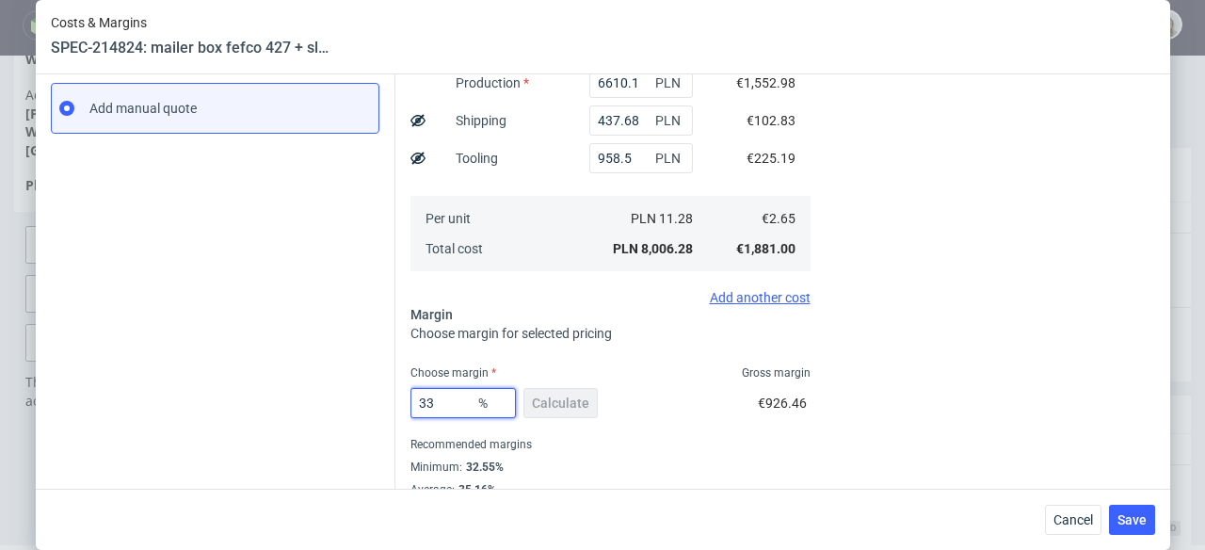
scroll to position [290, 0]
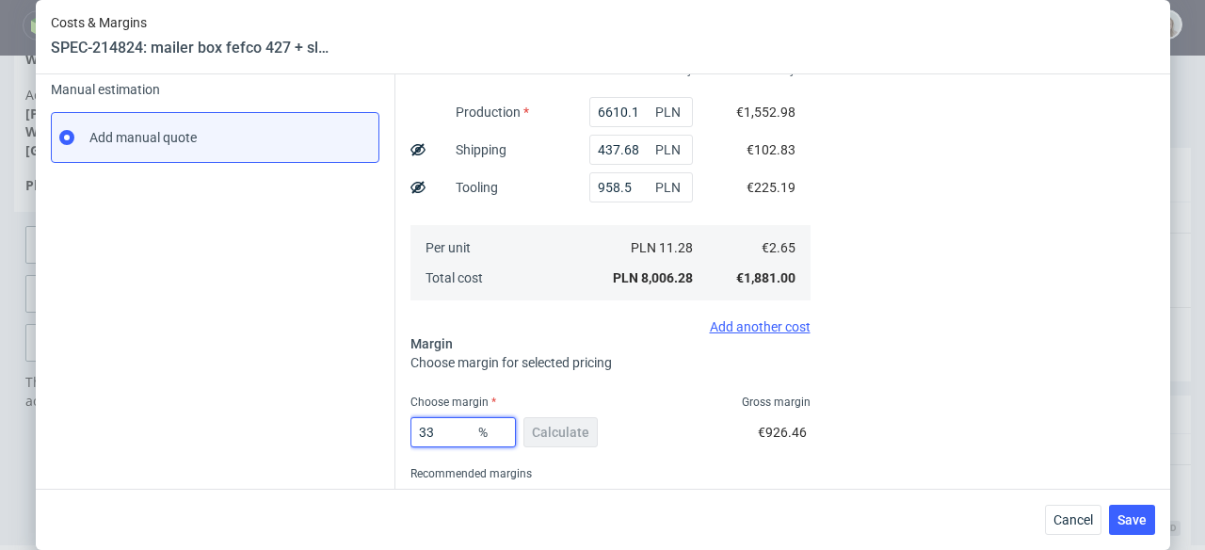
type input "3"
type input "2.73"
type input "34"
type input "4.01"
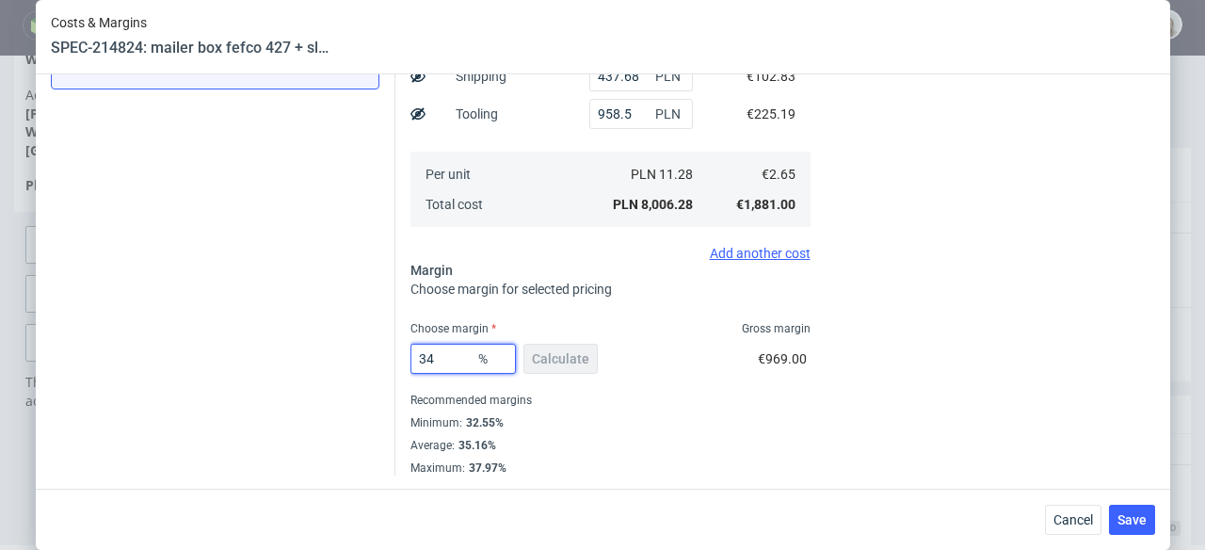
scroll to position [365, 0]
type input "33"
type input "2.73"
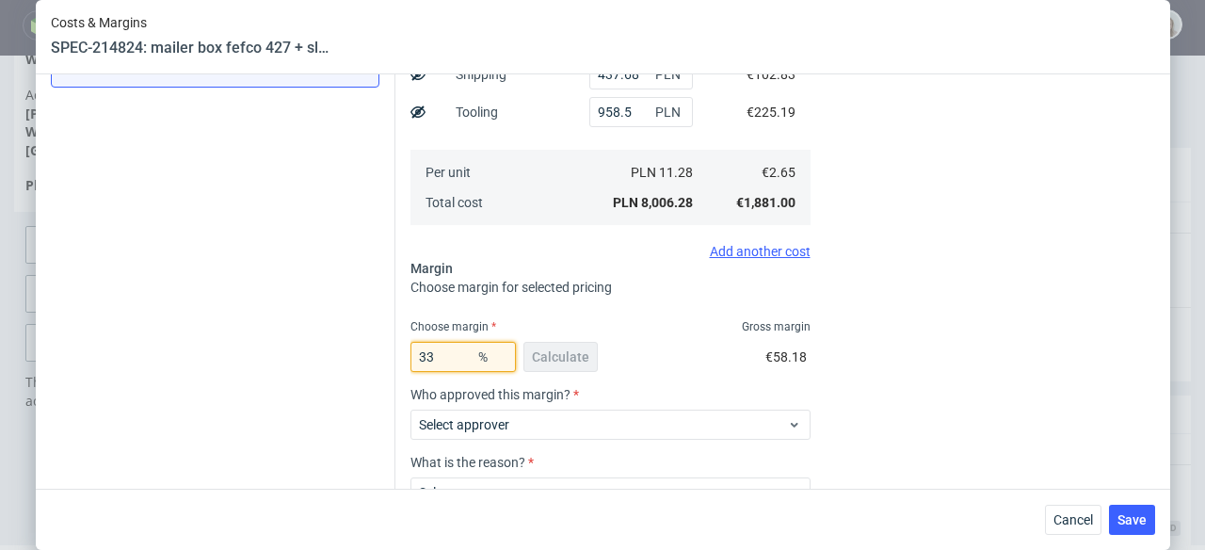
type input "335"
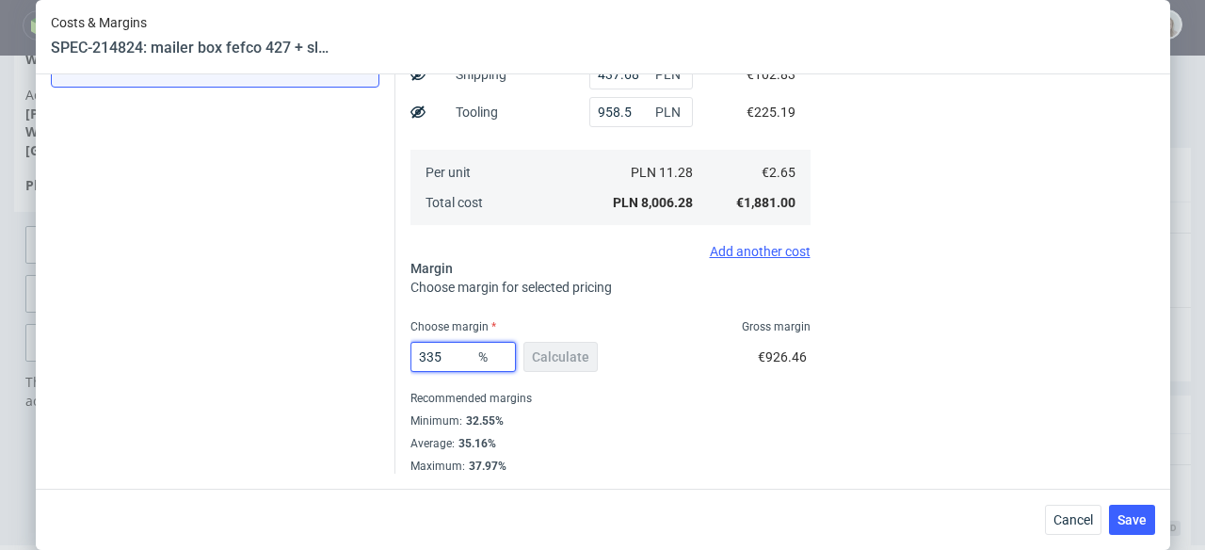
type input "-1.13"
type input "33."
type input "3.95"
type input "33.5"
type input "3.98"
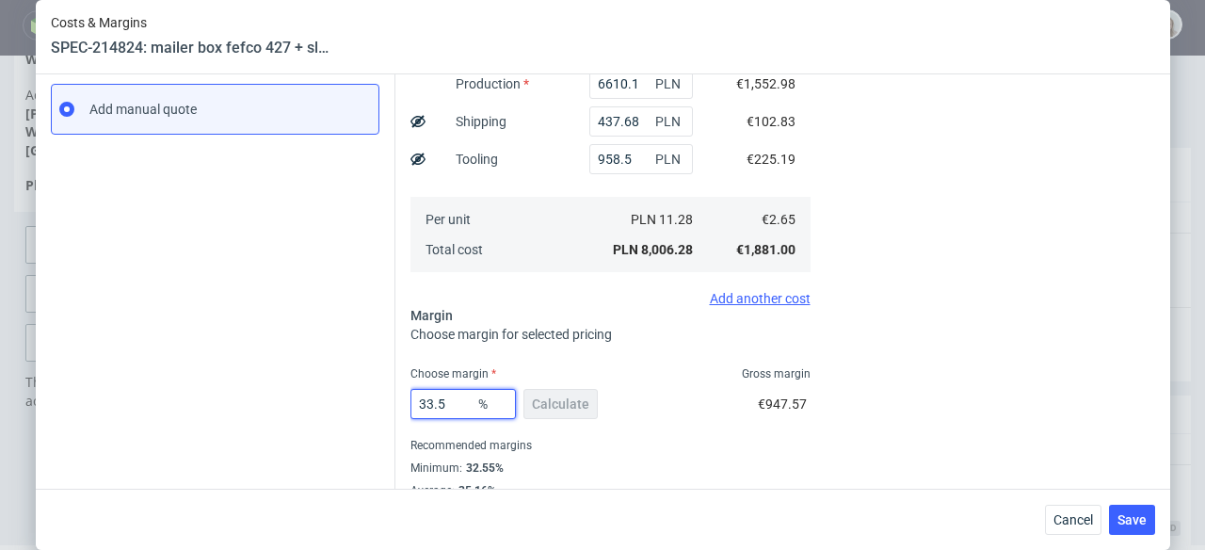
scroll to position [327, 0]
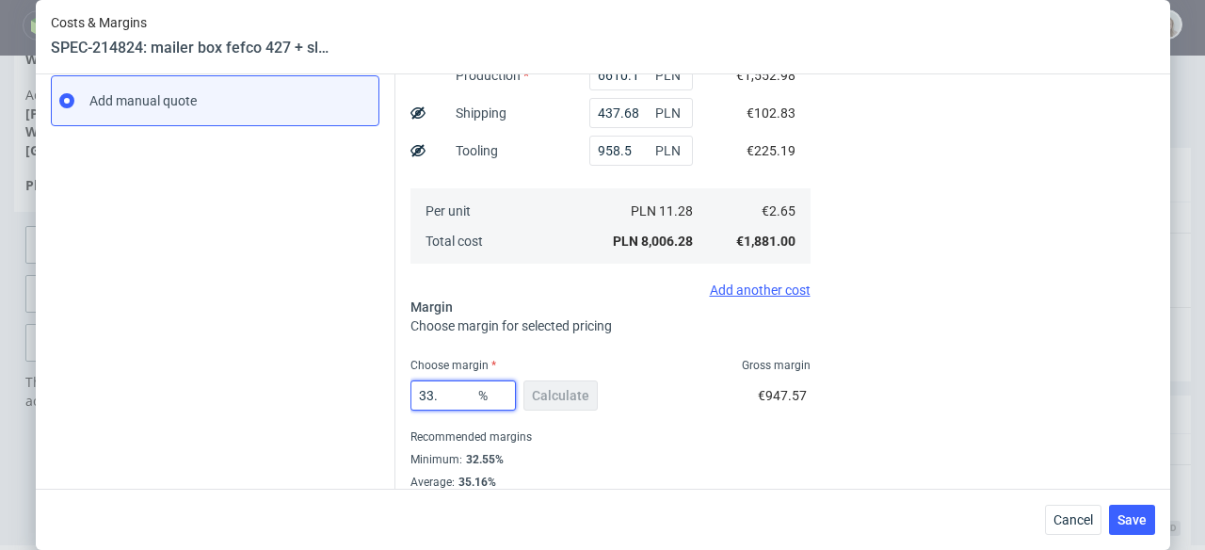
type input "33"
type input "3.95"
click at [877, 329] on div "Cost displayed to the customer Unit Cost Total cost 3.95 EUR €2,804.50" at bounding box center [994, 167] width 322 height 689
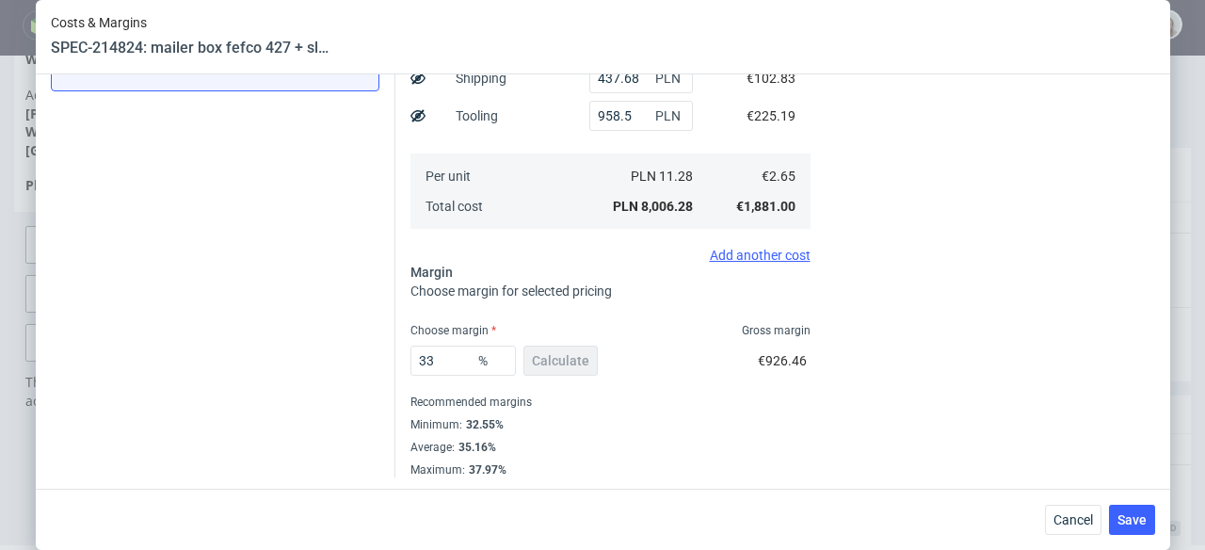
scroll to position [365, 0]
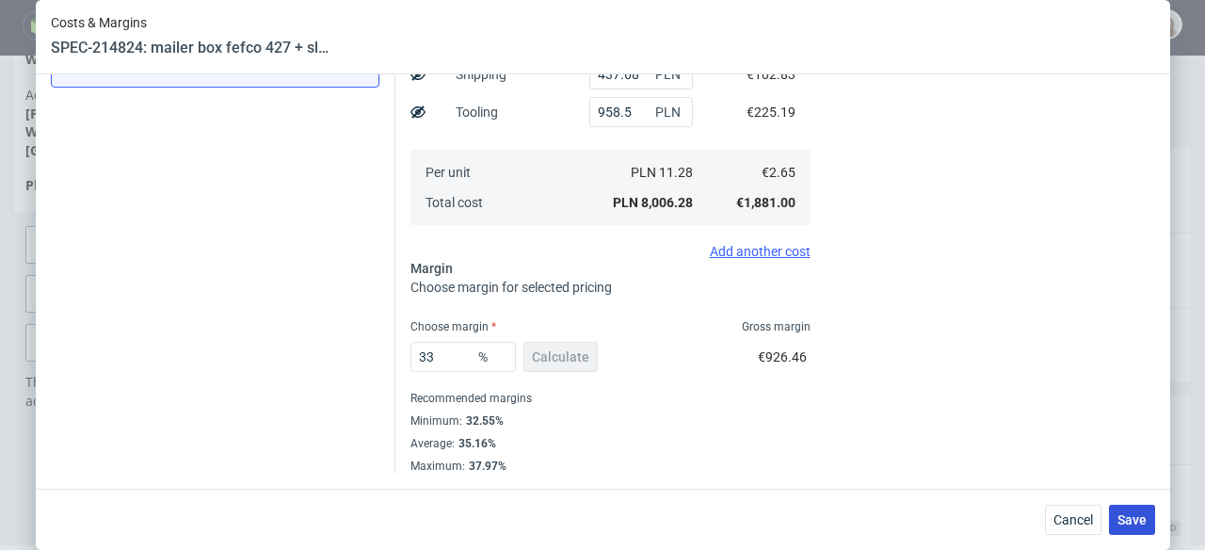
click at [1155, 518] on button "Save" at bounding box center [1132, 520] width 46 height 30
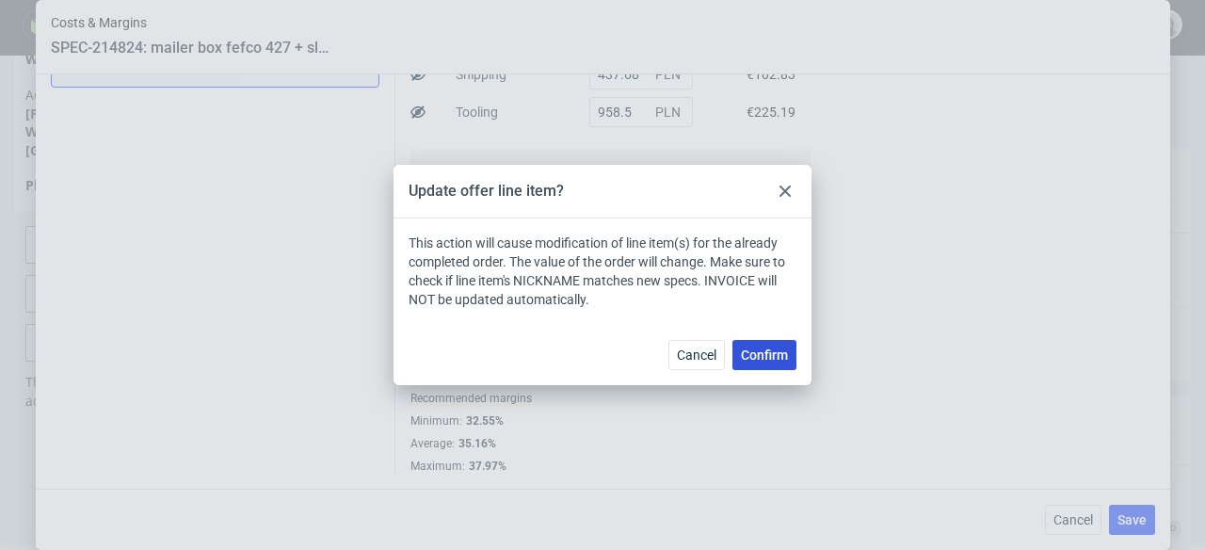
click at [754, 351] on span "Confirm" at bounding box center [764, 354] width 47 height 13
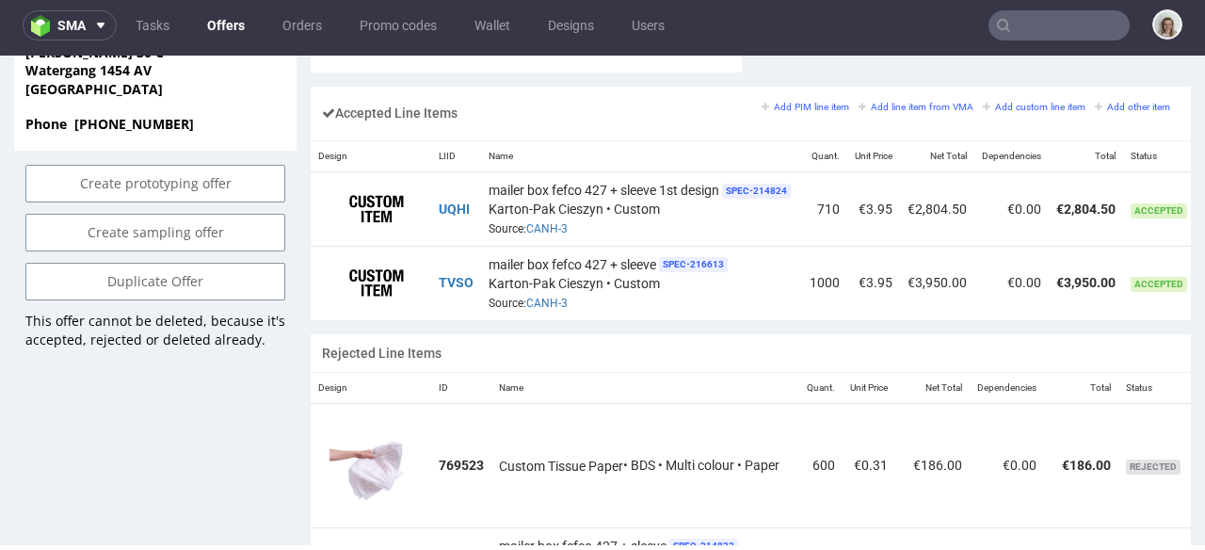
scroll to position [0, 151]
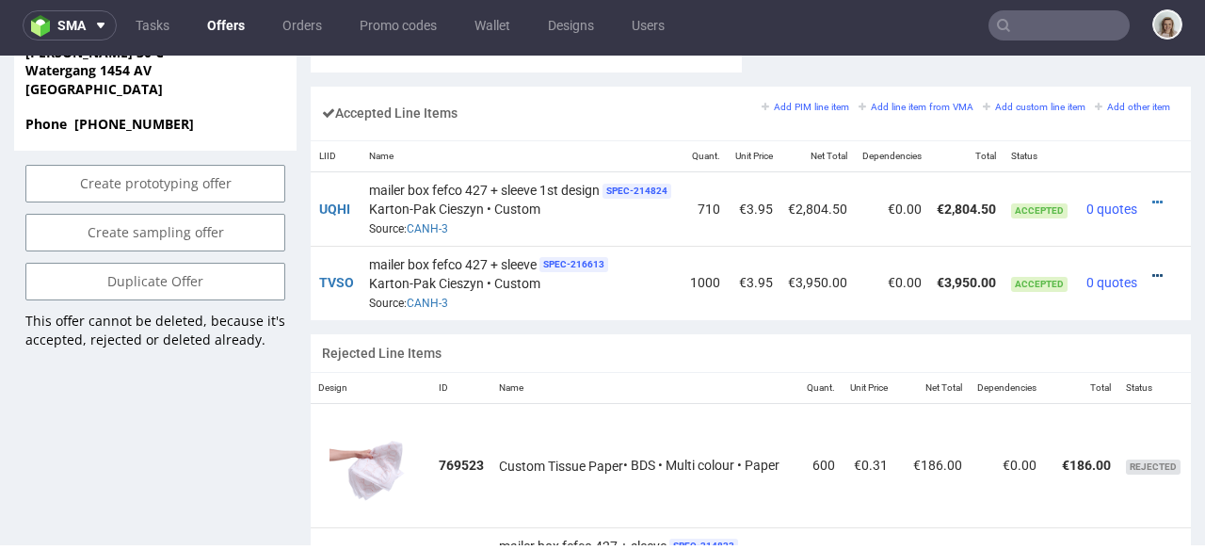
click at [1153, 269] on icon at bounding box center [1158, 275] width 10 height 13
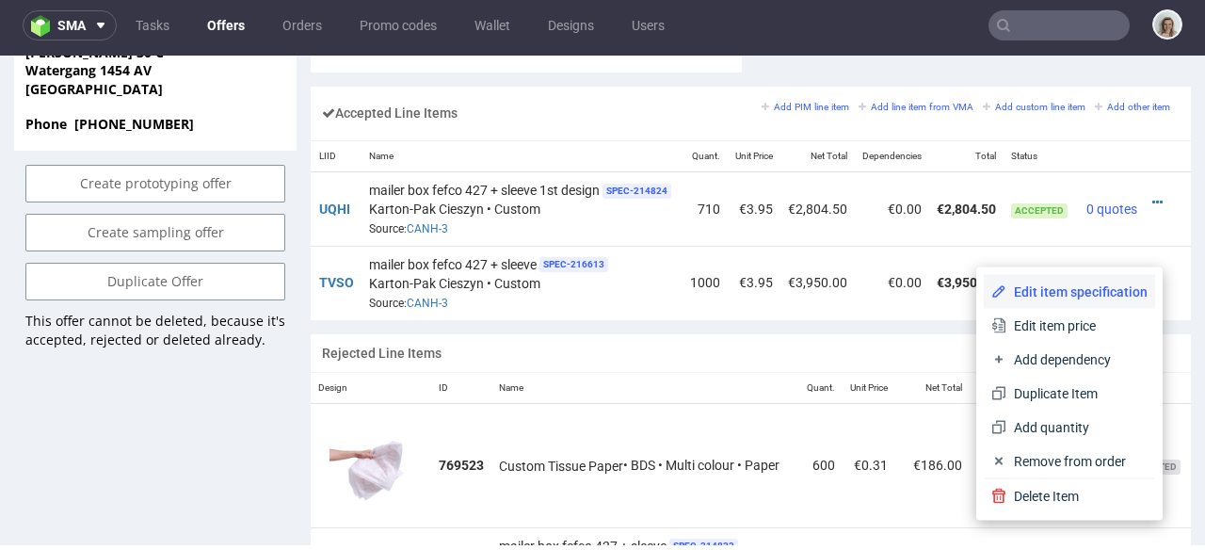
click at [1089, 291] on span "Edit item specification" at bounding box center [1077, 291] width 141 height 19
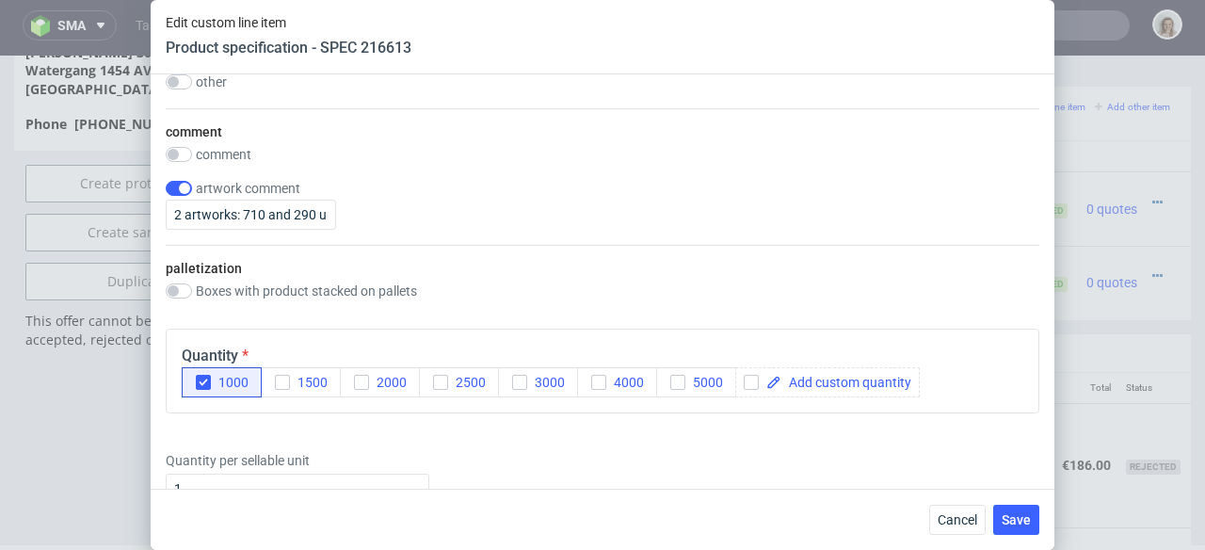
scroll to position [3419, 0]
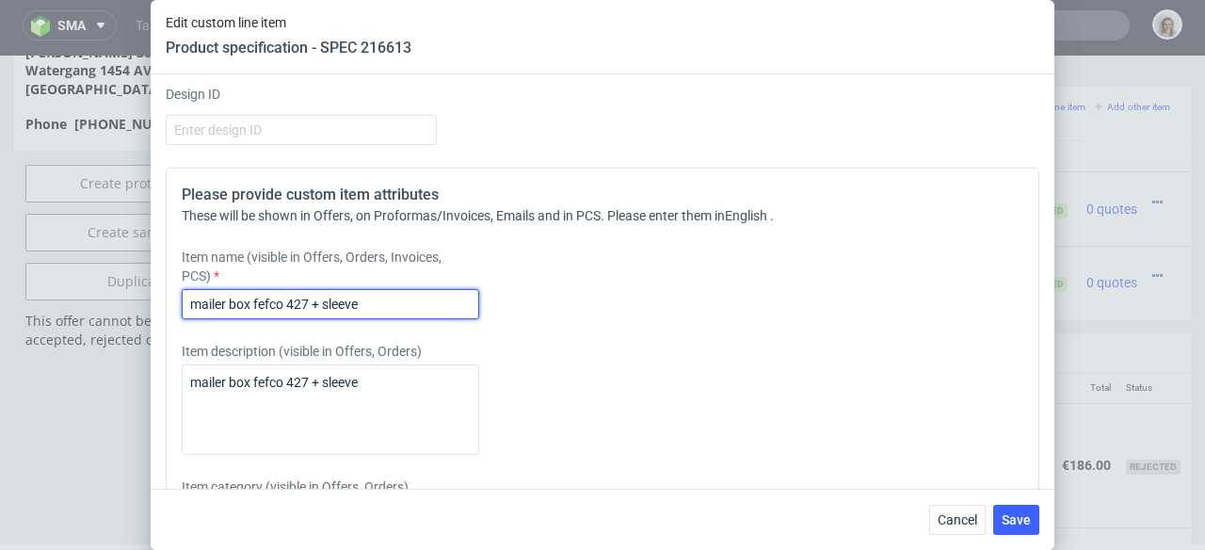
click at [387, 306] on input "mailer box fefco 427 + sleeve" at bounding box center [331, 304] width 298 height 30
drag, startPoint x: 364, startPoint y: 303, endPoint x: 461, endPoint y: 301, distance: 97.0
click at [461, 301] on input "mailer box fefco 427 + sleeve 2nd design" at bounding box center [331, 304] width 298 height 30
type input "mailer box fefco 427 + sleeve 2nd design"
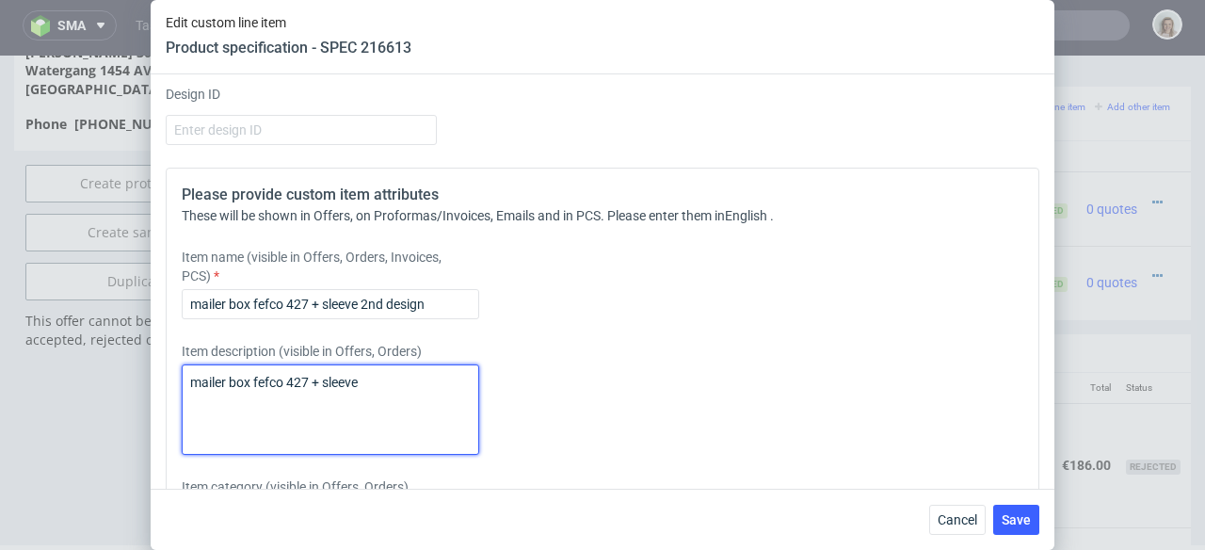
click at [394, 375] on textarea "mailer box fefco 427 + sleeve" at bounding box center [331, 409] width 298 height 90
paste textarea "2nd design"
type textarea "mailer box fefco 427 + sleeve 2nd design"
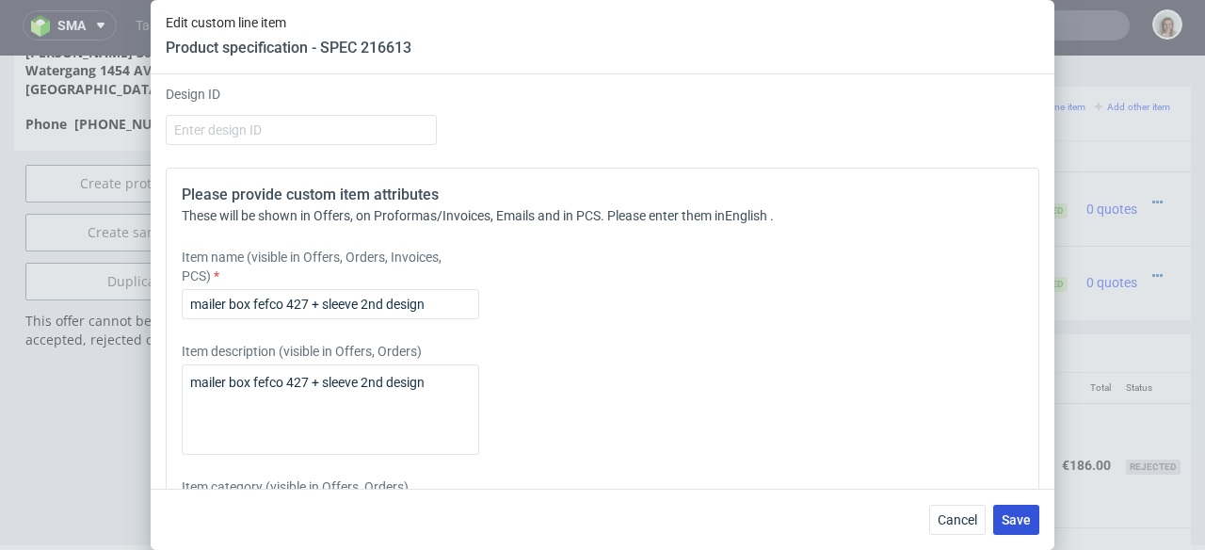
click at [1007, 516] on span "Save" at bounding box center [1016, 519] width 29 height 13
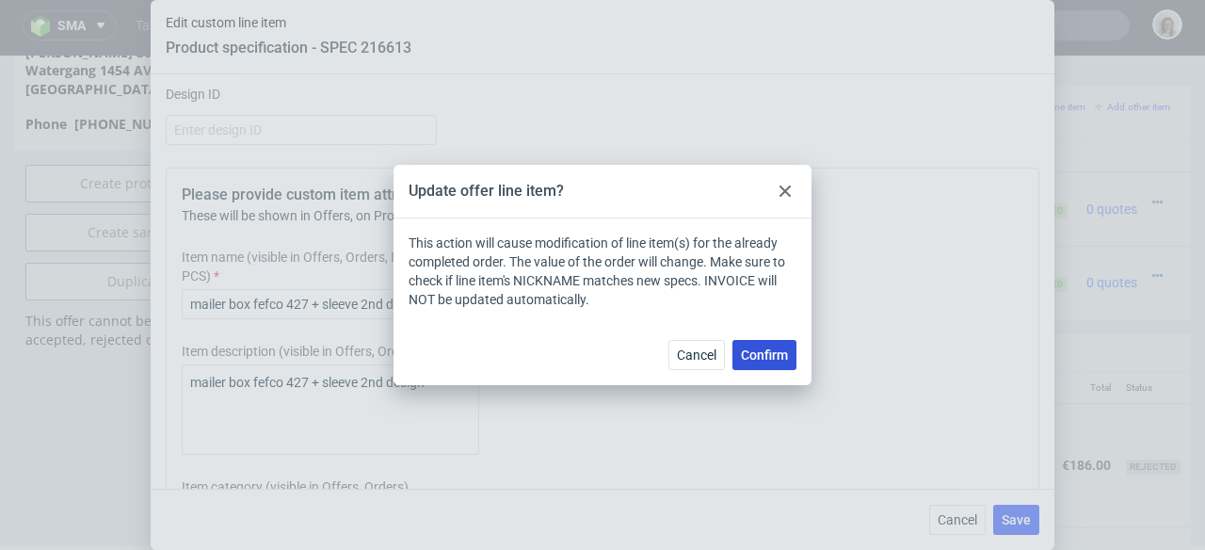
click at [793, 362] on button "Confirm" at bounding box center [765, 355] width 64 height 30
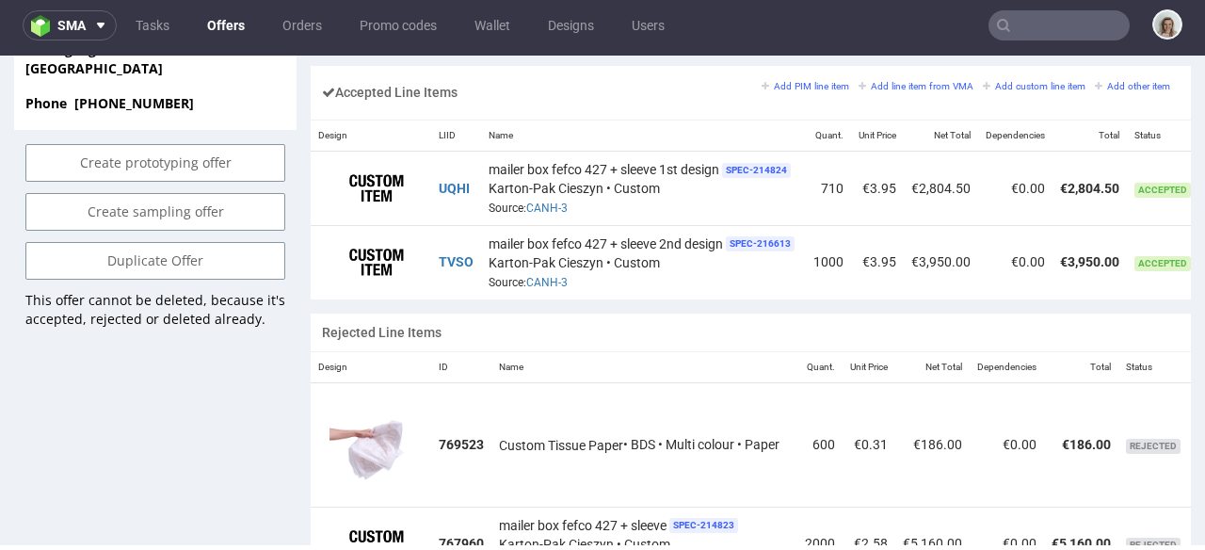
scroll to position [0, 154]
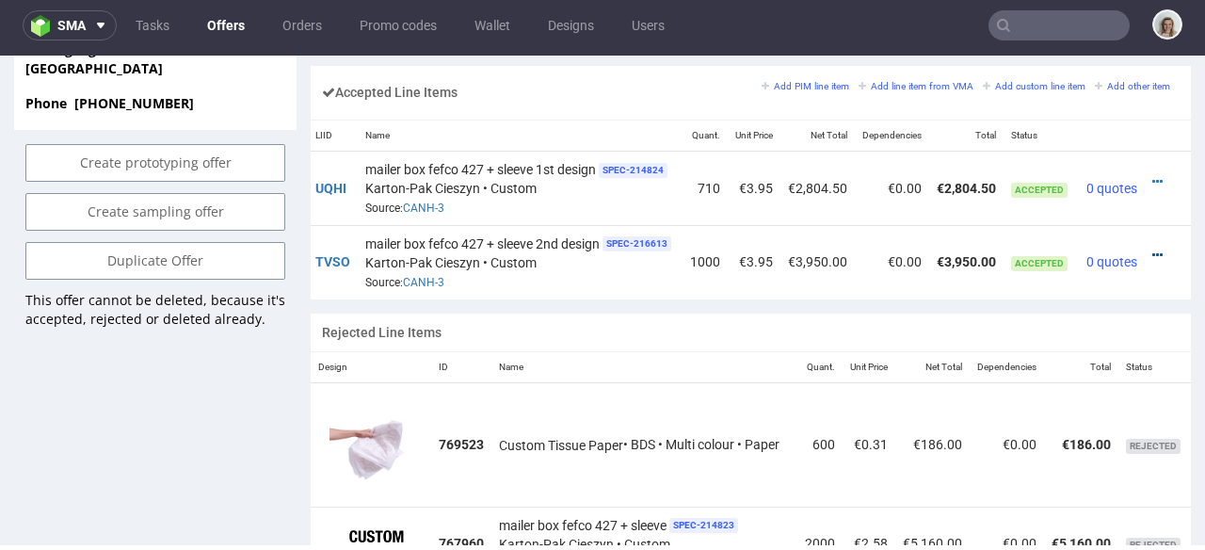
click at [1153, 249] on icon at bounding box center [1158, 255] width 10 height 13
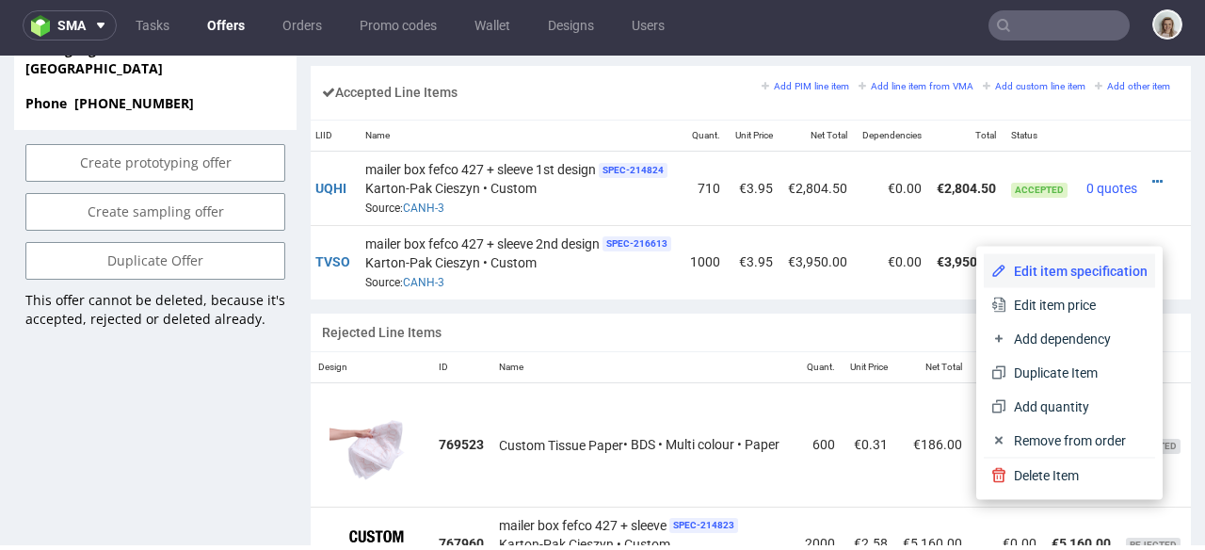
click at [1095, 272] on span "Edit item specification" at bounding box center [1077, 271] width 141 height 19
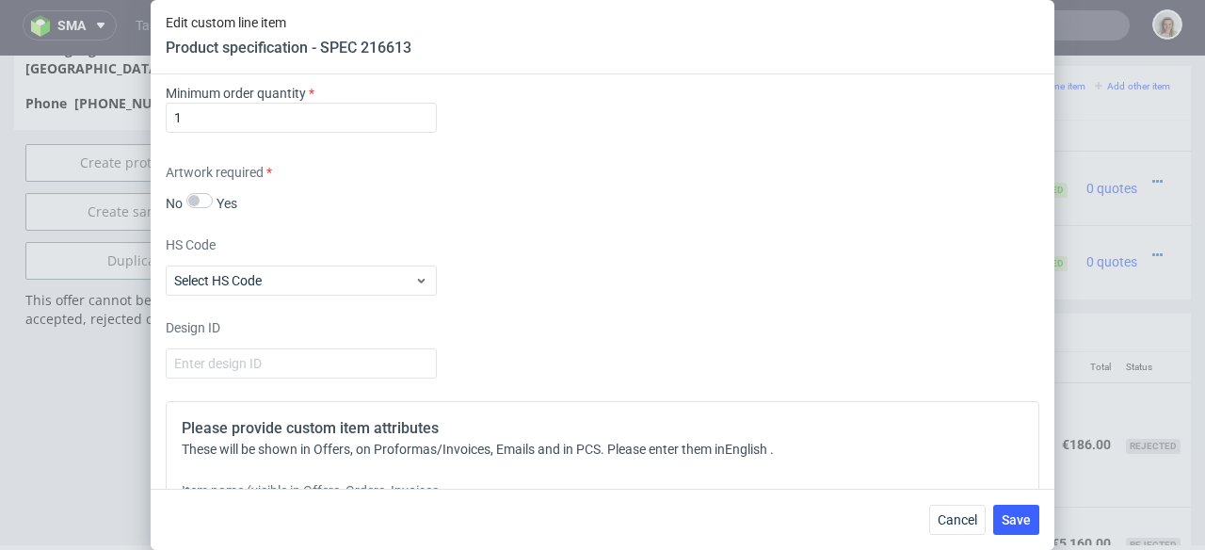
scroll to position [2978, 0]
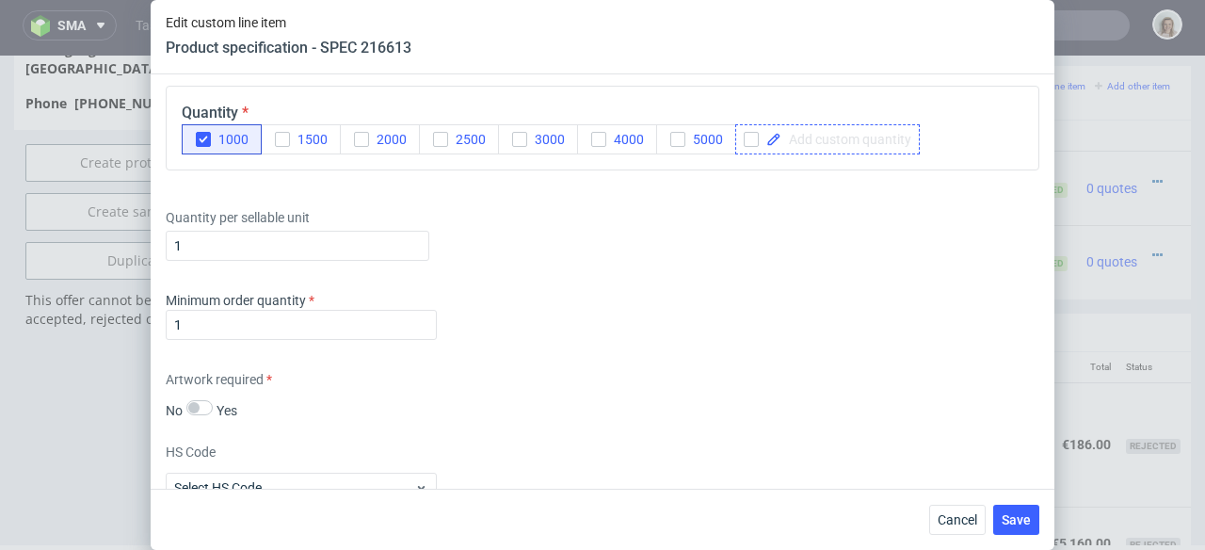
click at [820, 142] on span at bounding box center [847, 139] width 130 height 13
checkbox input "true"
click at [206, 141] on icon "button" at bounding box center [203, 139] width 13 height 13
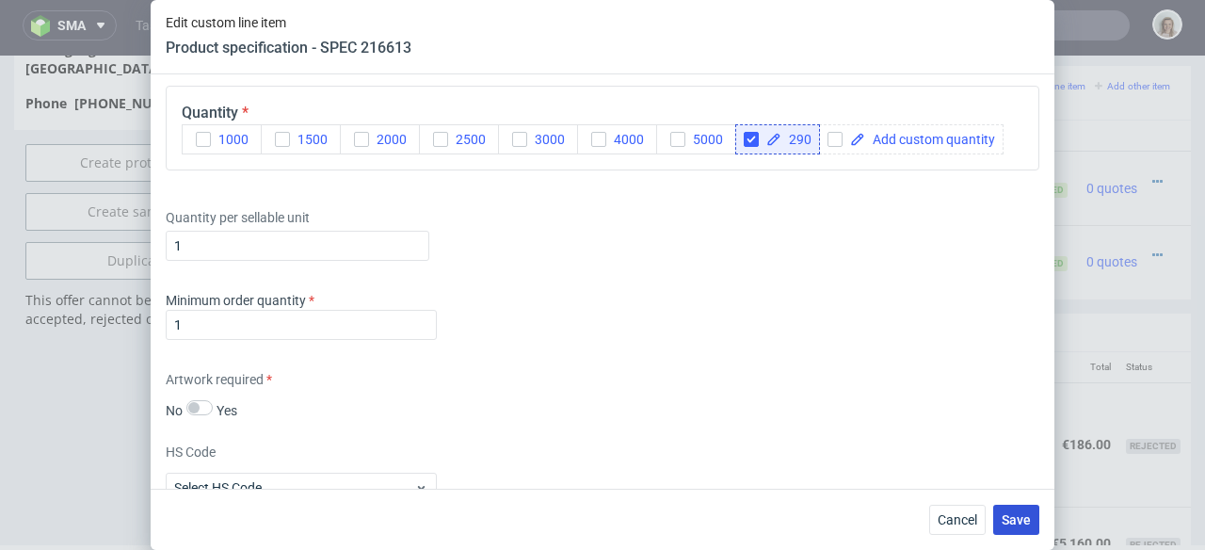
click at [1021, 519] on span "Save" at bounding box center [1016, 519] width 29 height 13
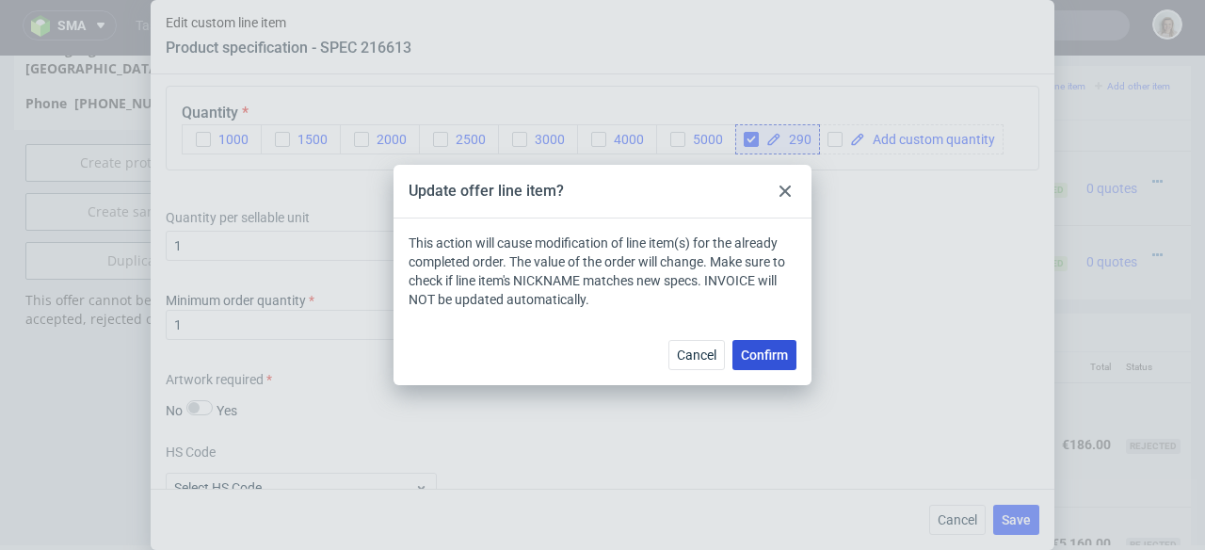
click at [760, 352] on span "Confirm" at bounding box center [764, 354] width 47 height 13
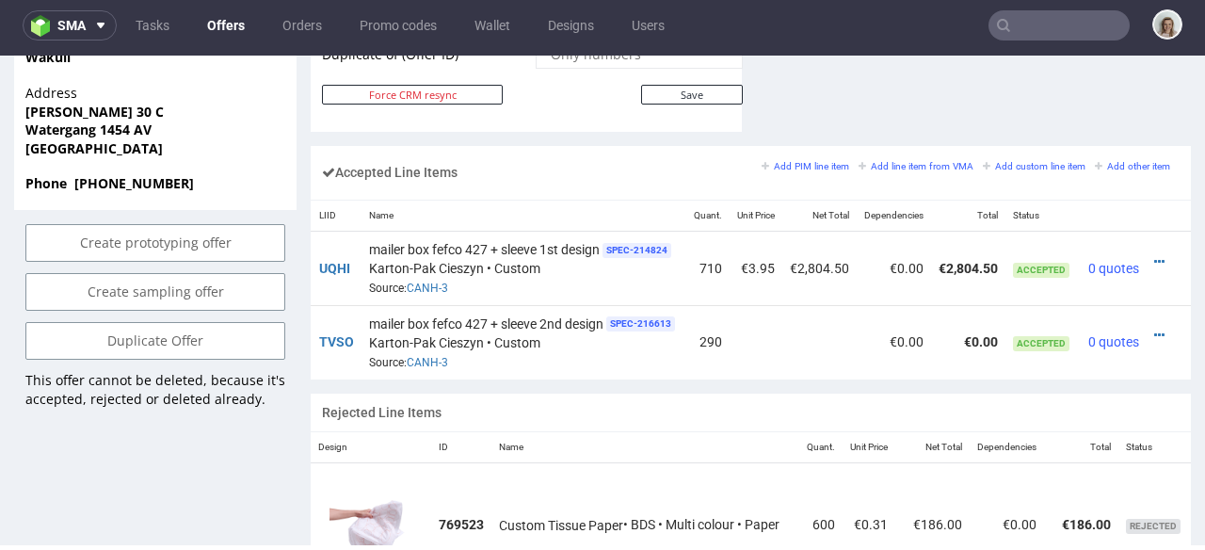
scroll to position [0, 152]
click at [1153, 329] on icon at bounding box center [1158, 335] width 10 height 13
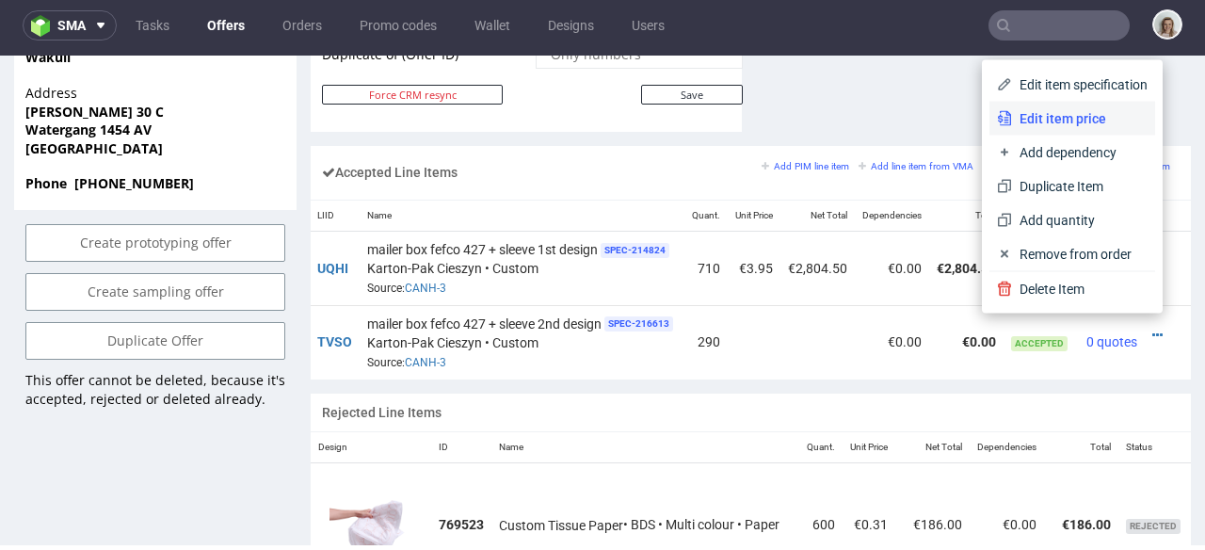
click at [1062, 113] on span "Edit item price" at bounding box center [1080, 118] width 136 height 19
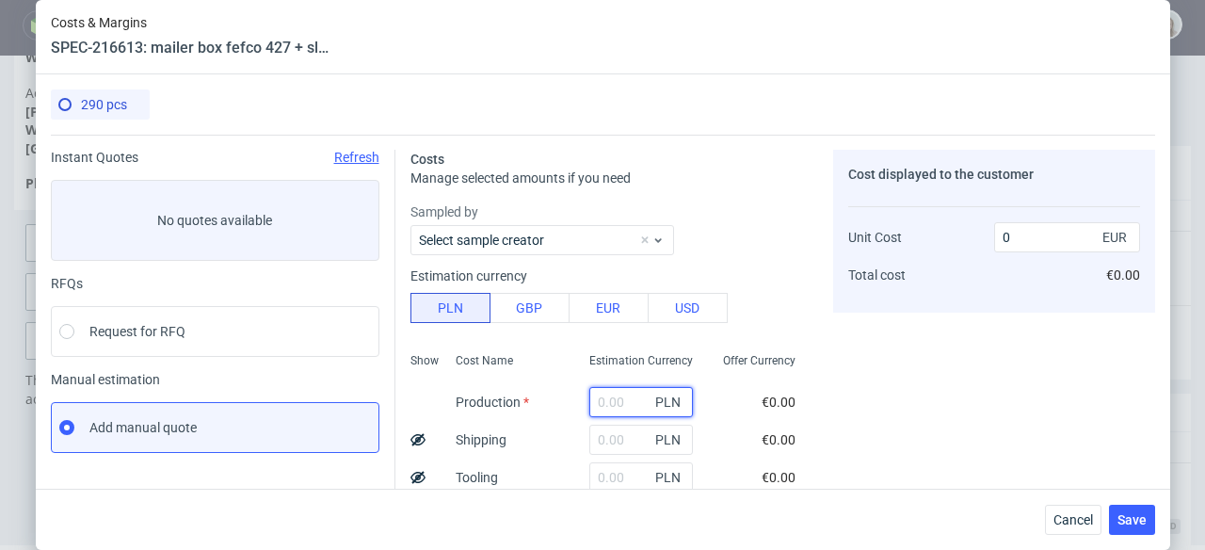
click at [601, 407] on input "text" at bounding box center [641, 402] width 104 height 30
type input "2700"
type input "2.19"
type input "2700"
click at [595, 442] on input "text" at bounding box center [641, 440] width 104 height 30
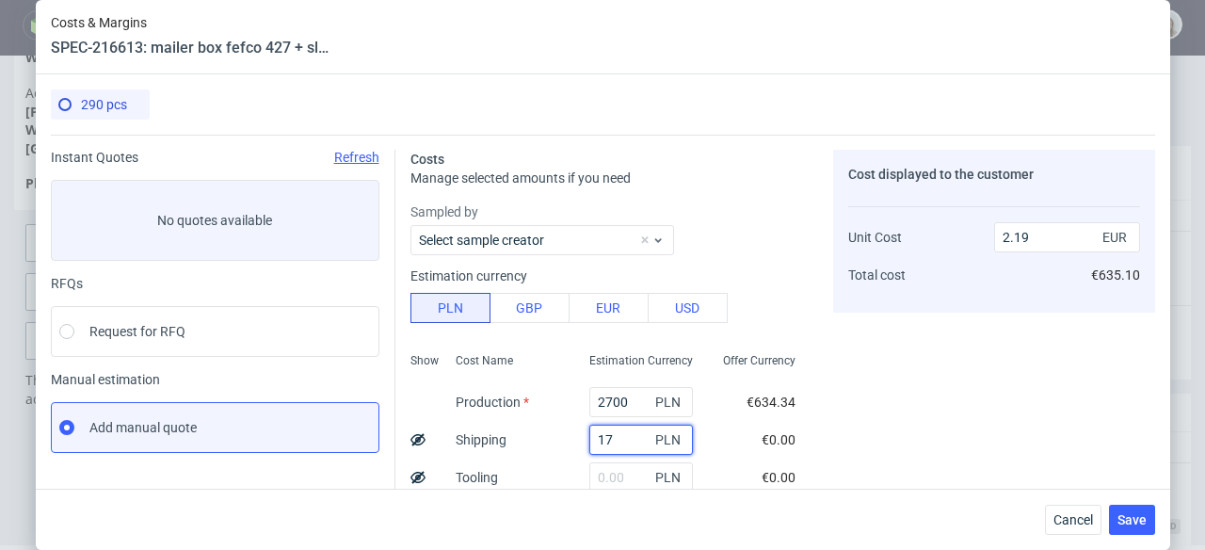
type input "178"
type input "2.33"
type input "178.77"
click at [819, 384] on div "Costs Manage selected amounts if you need Sampled by Select sample creator Esti…" at bounding box center [775, 487] width 760 height 704
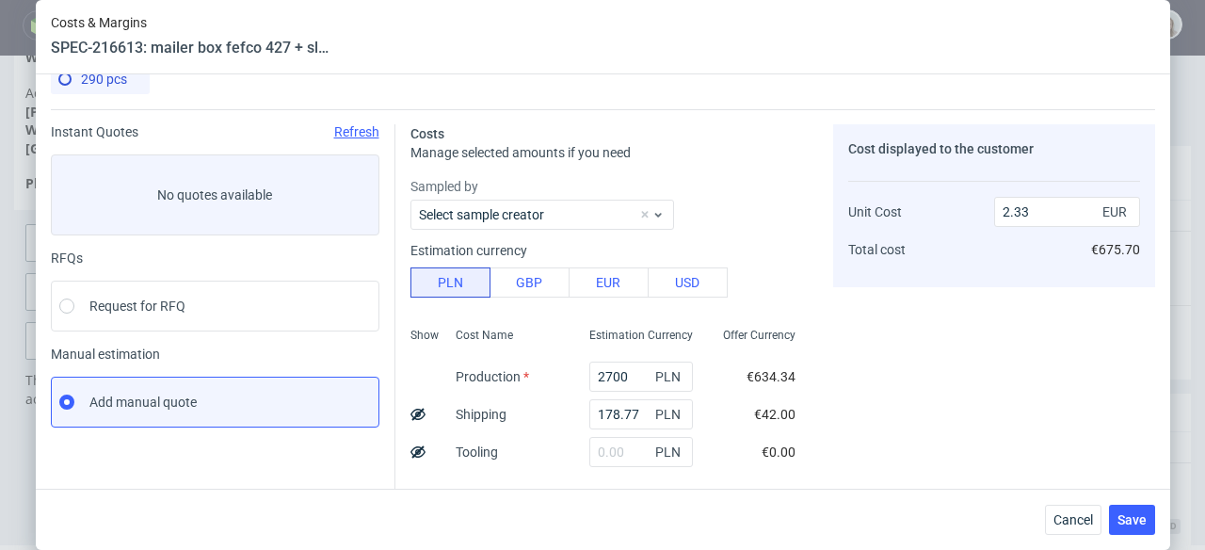
scroll to position [39, 0]
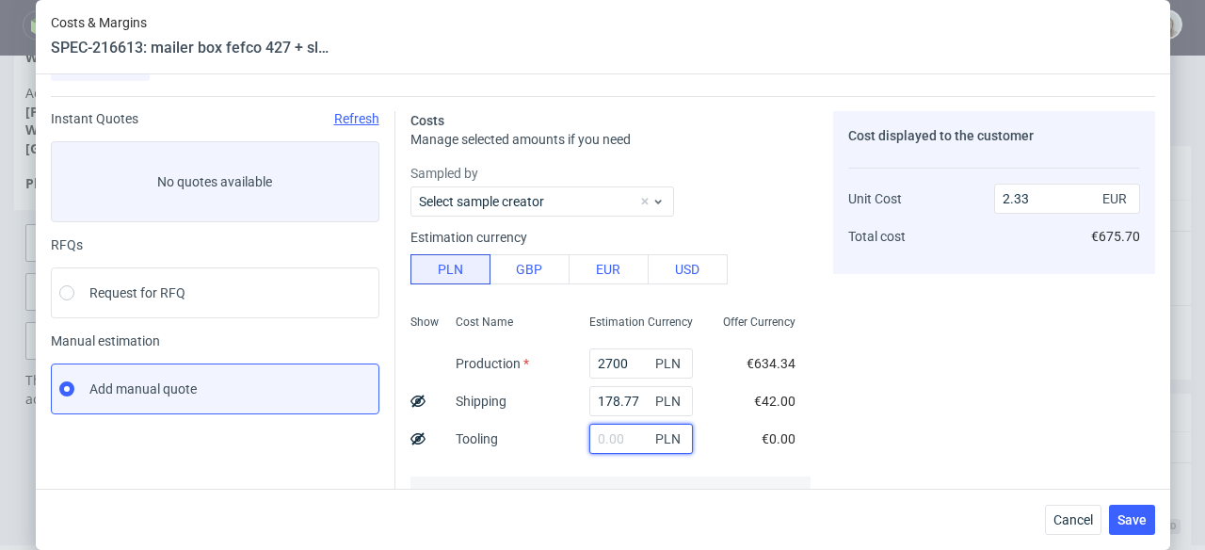
click at [605, 440] on input "text" at bounding box center [641, 439] width 104 height 30
type input "391"
type input "2.65"
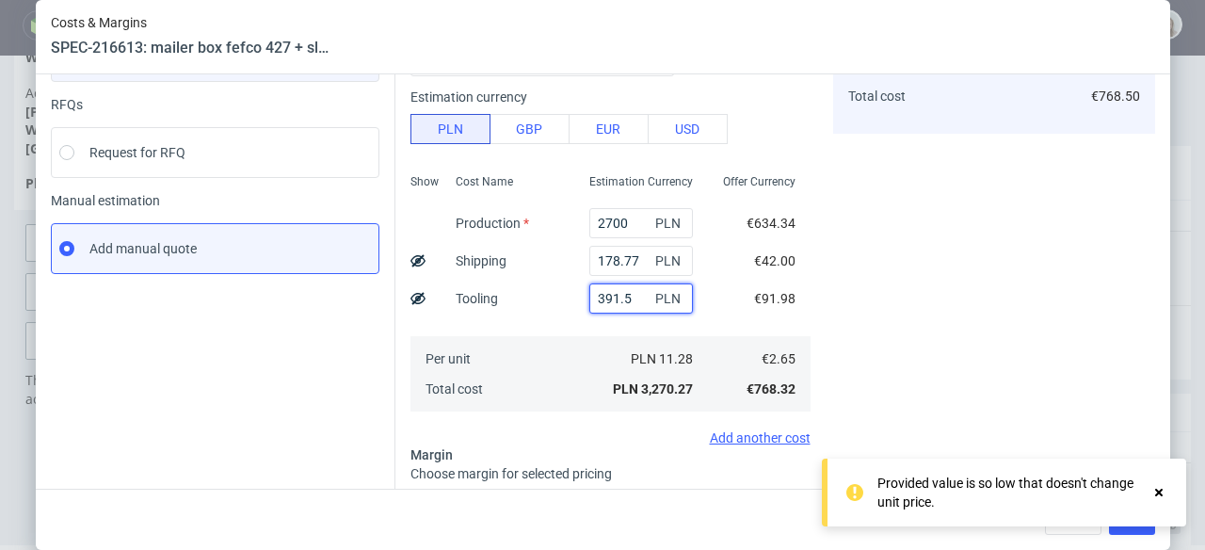
scroll to position [347, 0]
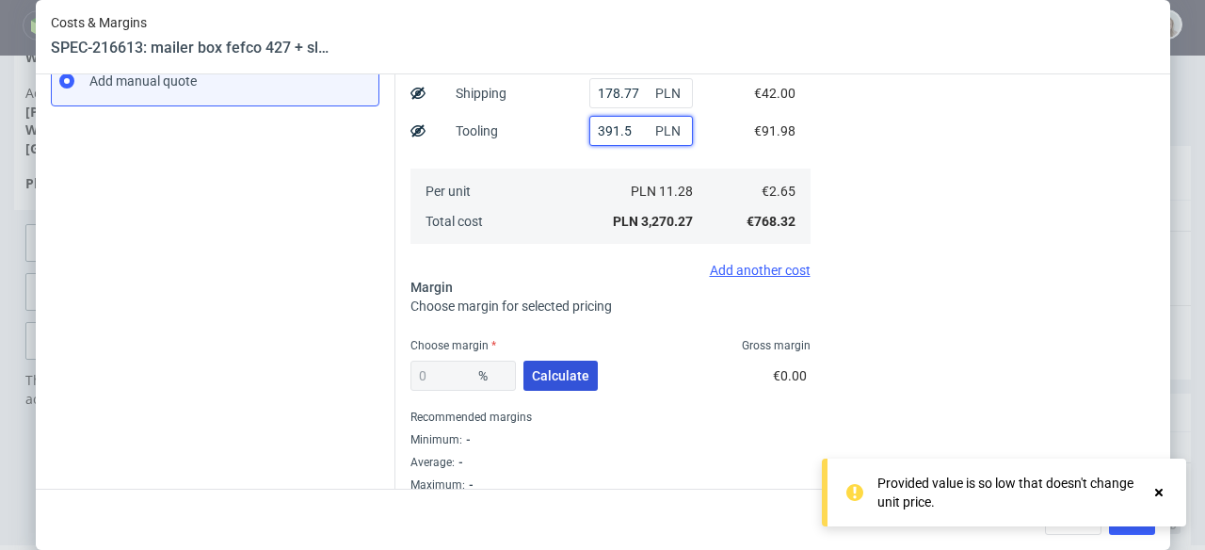
type input "391.5"
click at [557, 370] on span "Calculate" at bounding box center [560, 375] width 57 height 13
type input "41.12"
type input "4.5"
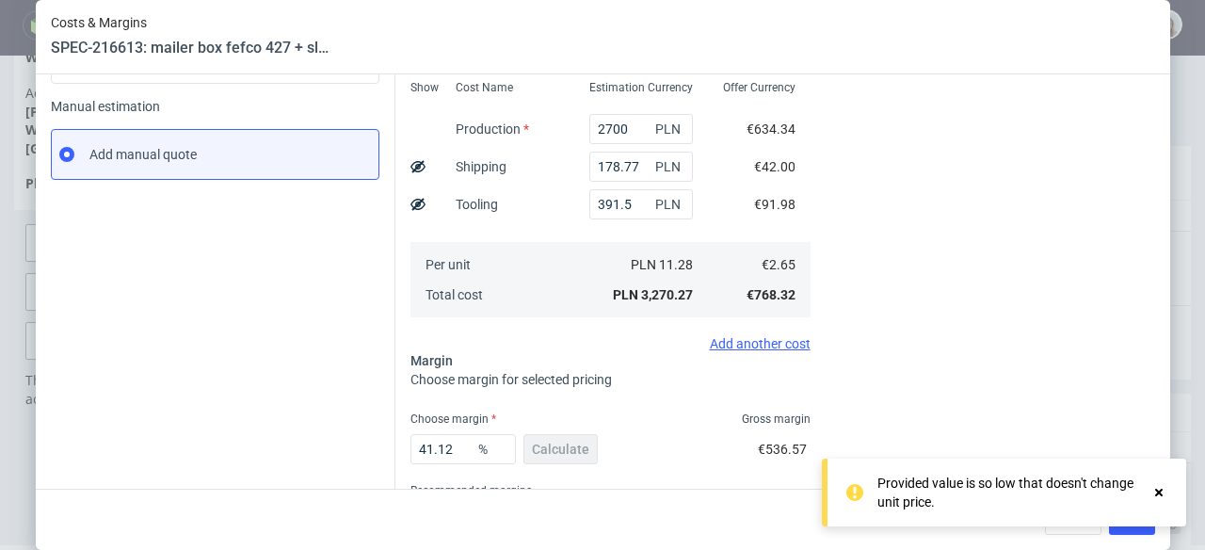
scroll to position [365, 0]
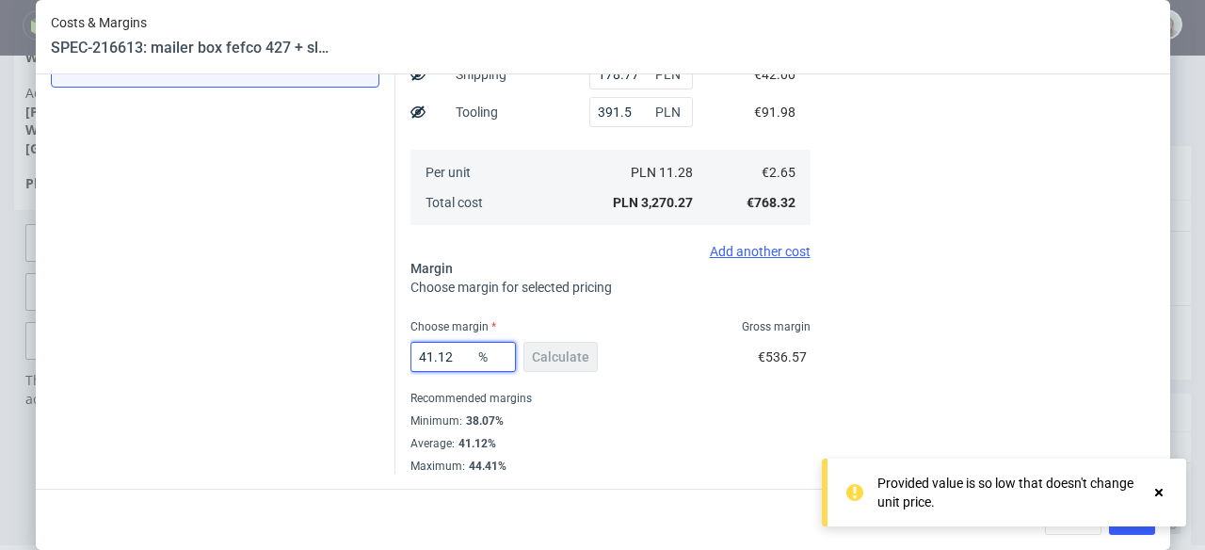
drag, startPoint x: 438, startPoint y: 354, endPoint x: 386, endPoint y: 354, distance: 51.8
click at [386, 354] on div "Instant Quotes Refresh No quotes available RFQs Request for RFQ Manual estimati…" at bounding box center [603, 121] width 1105 height 704
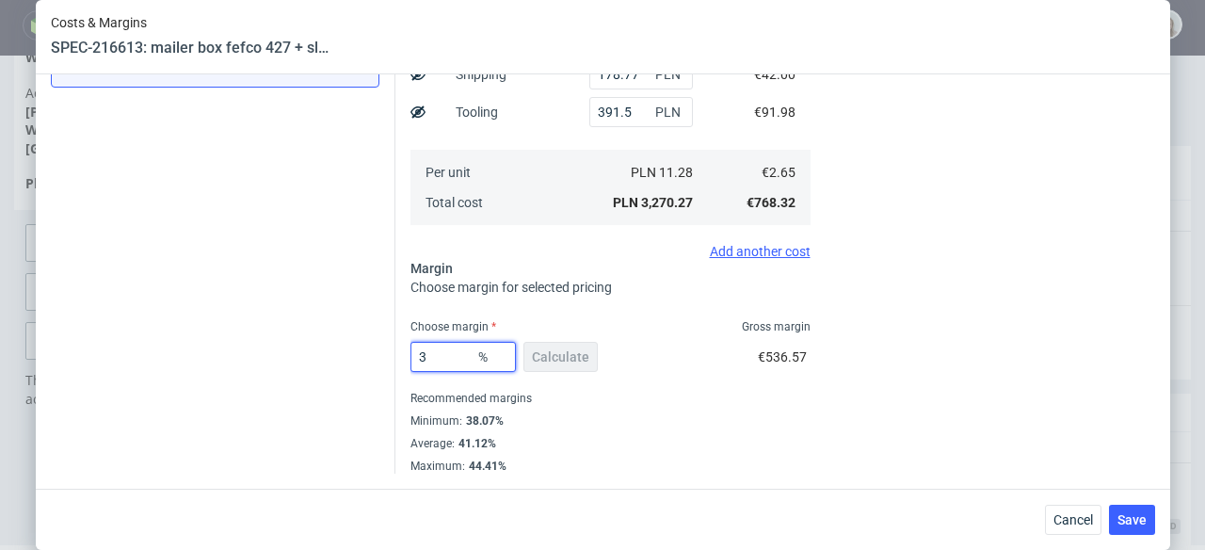
type input "33"
type input "3.95"
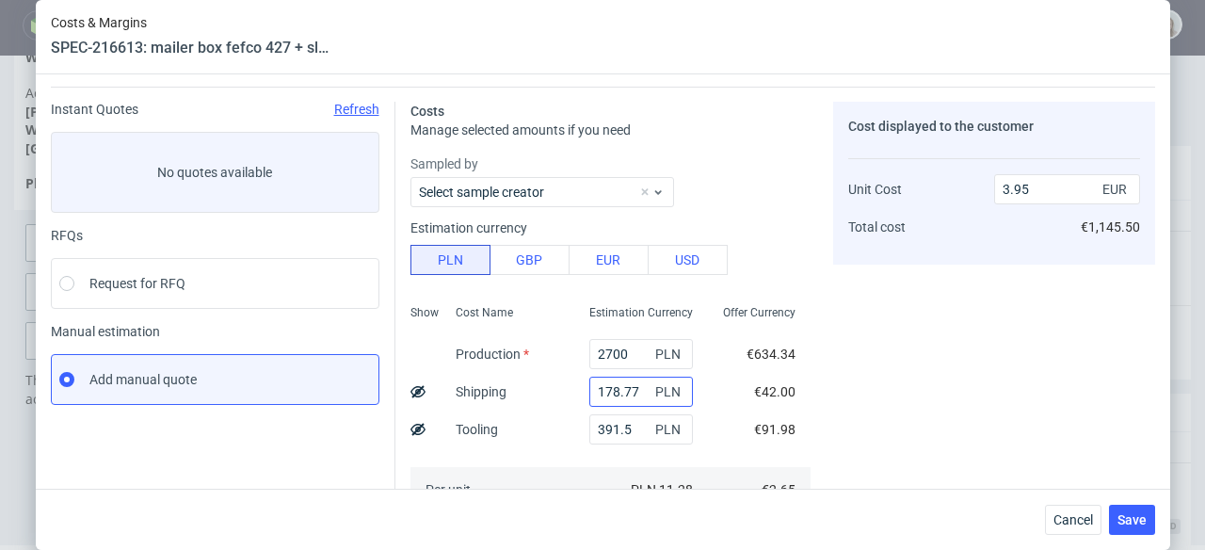
scroll to position [501, 0]
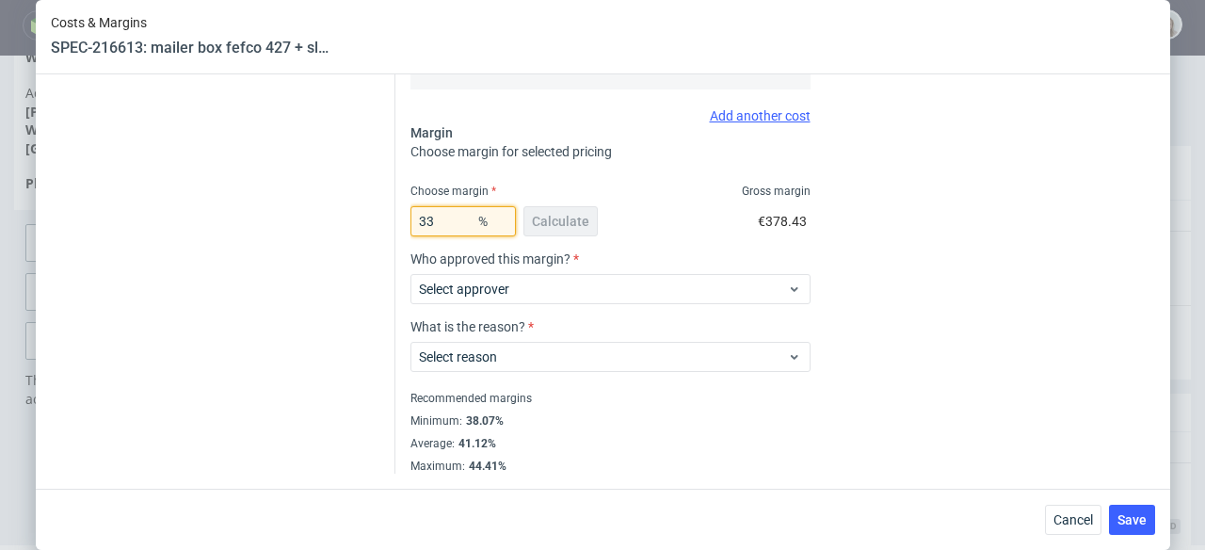
click at [447, 217] on input "33" at bounding box center [463, 221] width 105 height 30
type input "3"
type input "2.73"
type input "34"
type input "4.01"
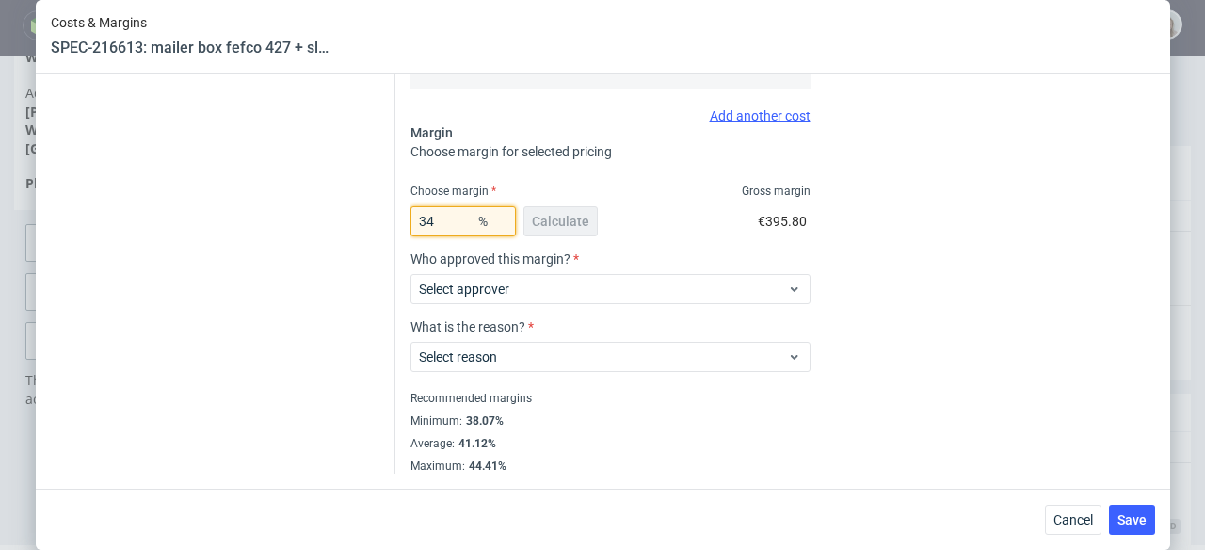
type input "3"
type input "2.73"
type input "33."
type input "3.95"
type input "33.1"
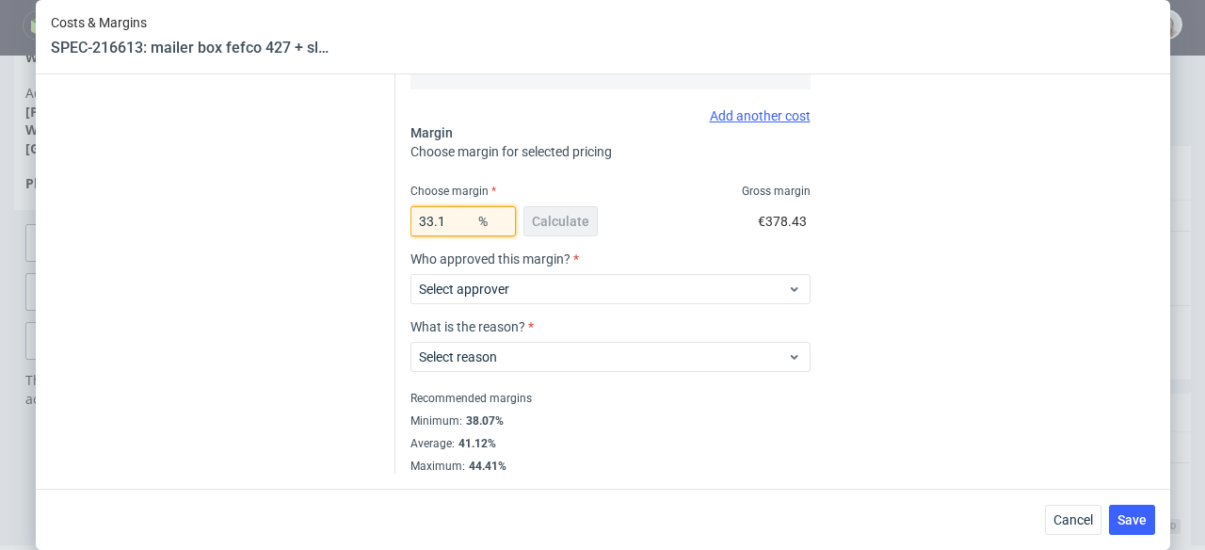
type input "3.96"
type input "33"
type input "3.95"
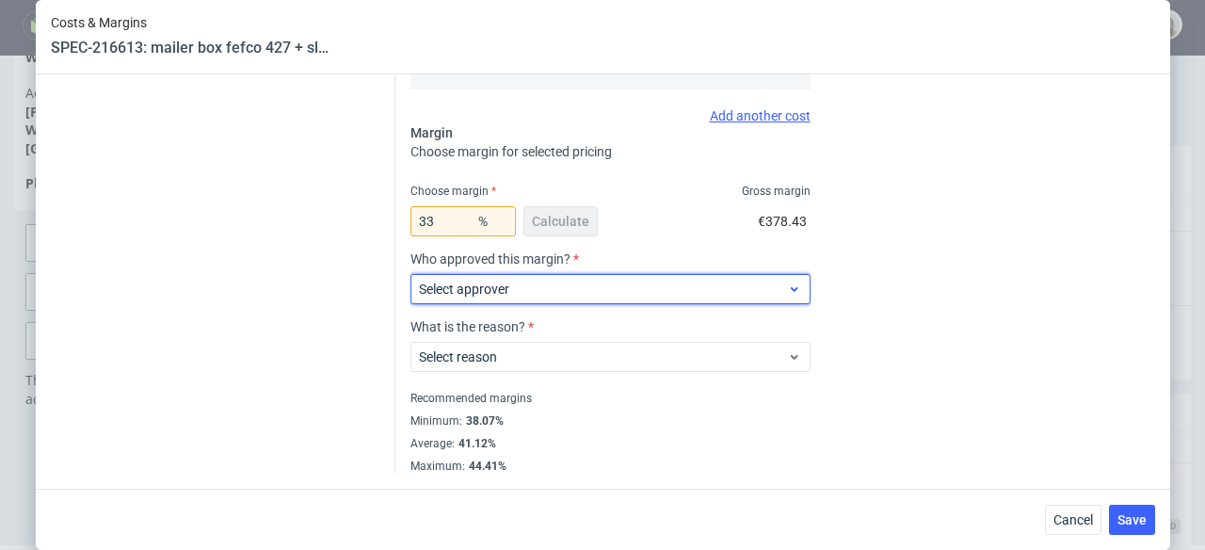
click at [606, 291] on span "Select approver" at bounding box center [603, 289] width 369 height 19
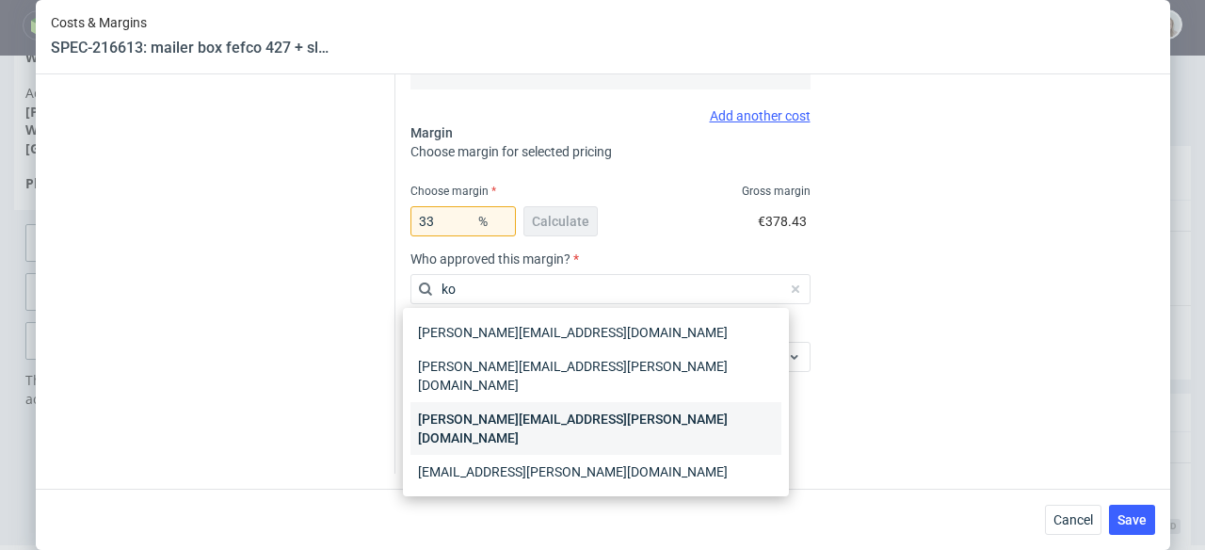
type input "ko"
click at [624, 403] on div "[PERSON_NAME][EMAIL_ADDRESS][PERSON_NAME][DOMAIN_NAME]" at bounding box center [596, 428] width 371 height 53
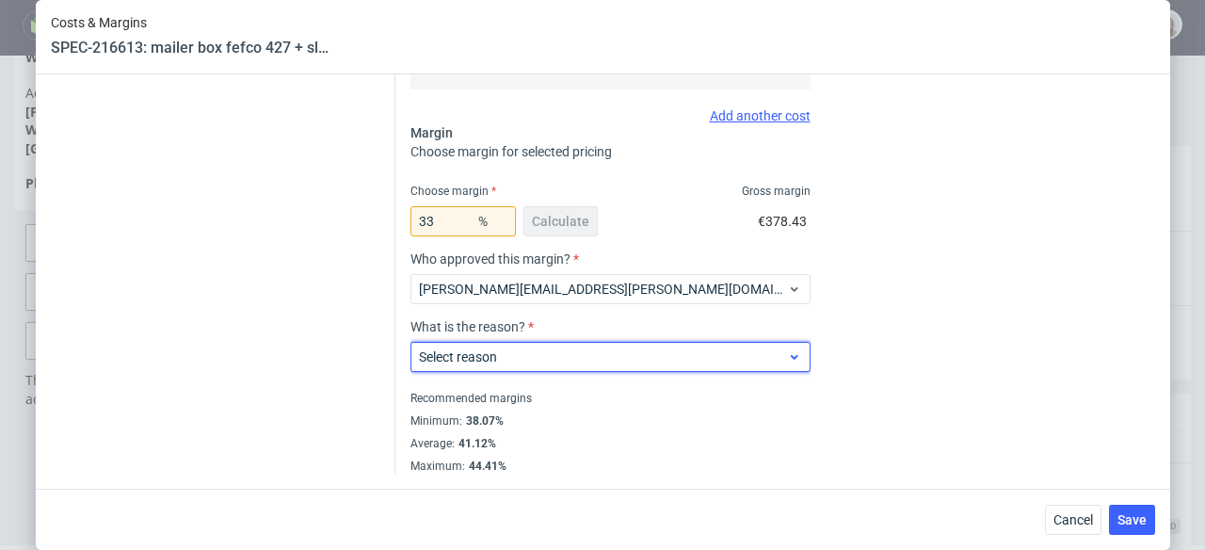
click at [627, 367] on div "Select reason" at bounding box center [611, 357] width 400 height 30
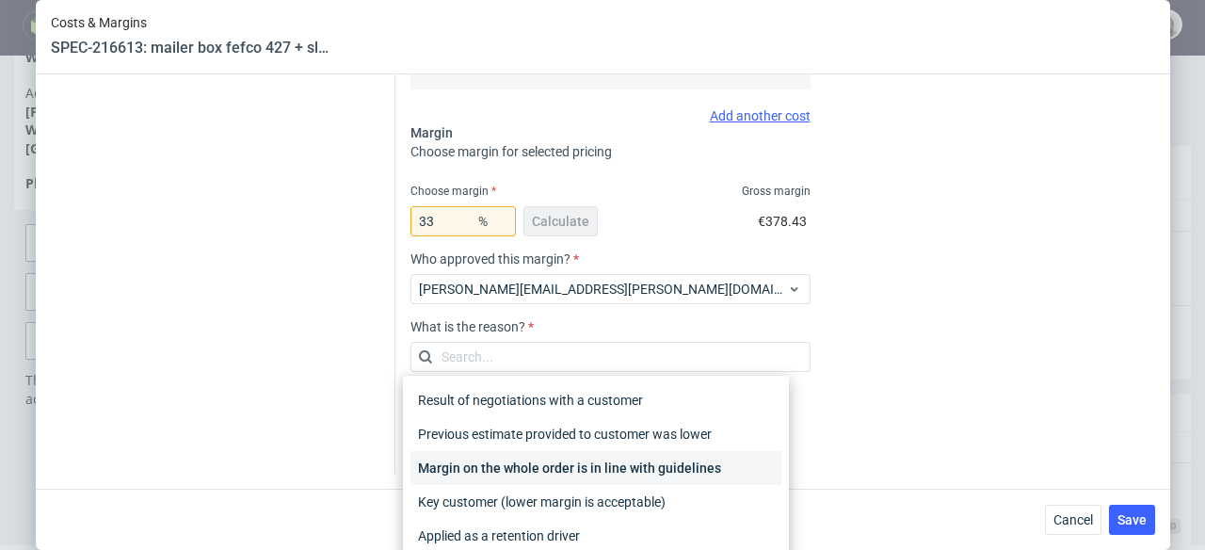
click at [651, 472] on div "Margin on the whole order is in line with guidelines" at bounding box center [596, 468] width 371 height 34
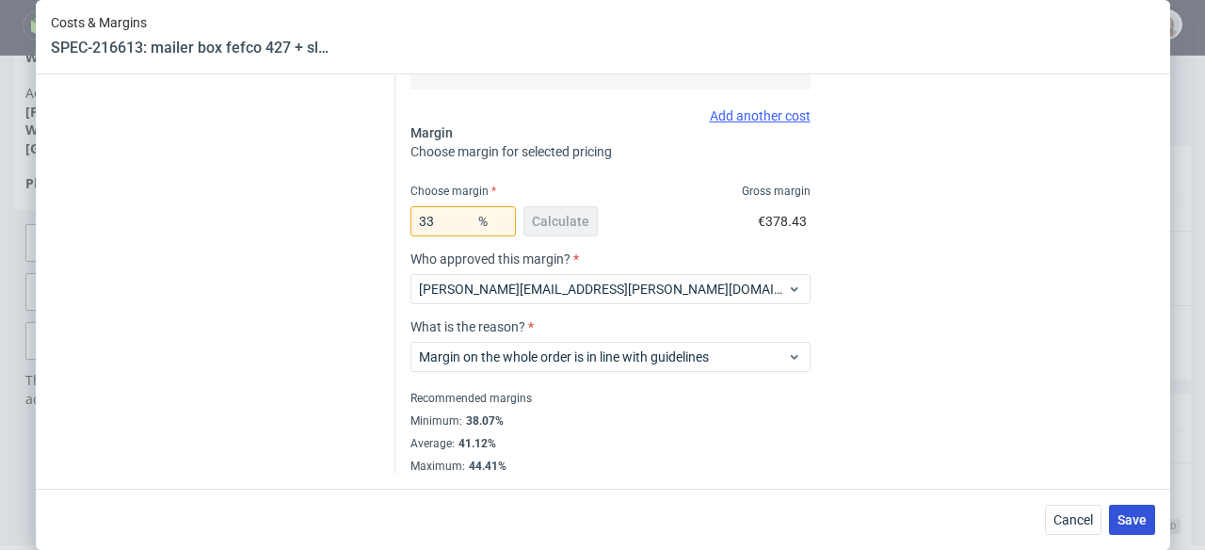
click at [1142, 519] on span "Save" at bounding box center [1132, 519] width 29 height 13
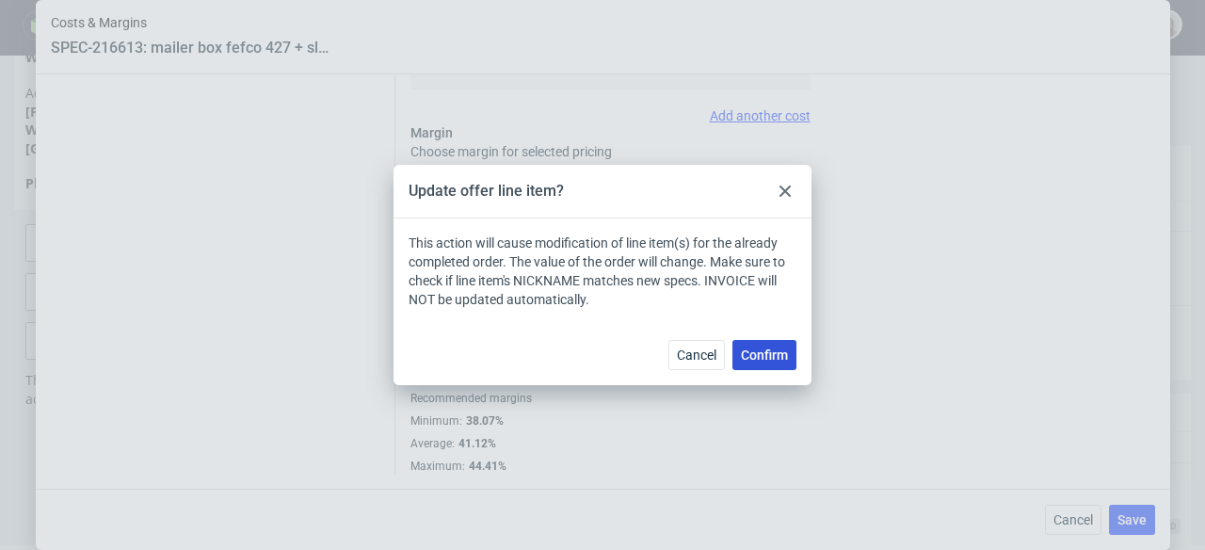
click at [764, 363] on button "Confirm" at bounding box center [765, 355] width 64 height 30
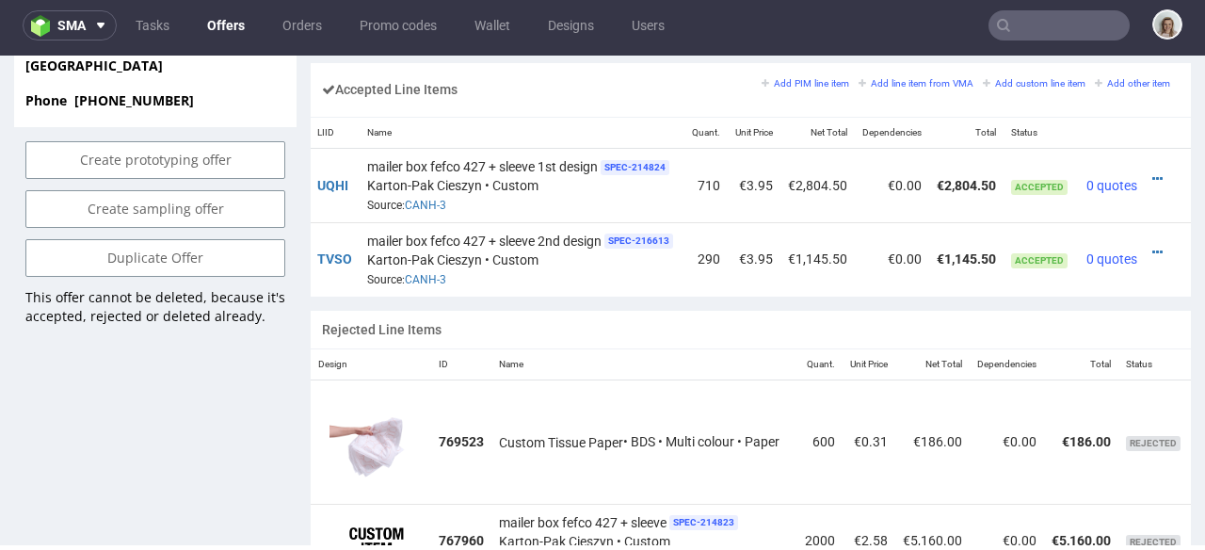
scroll to position [1139, 0]
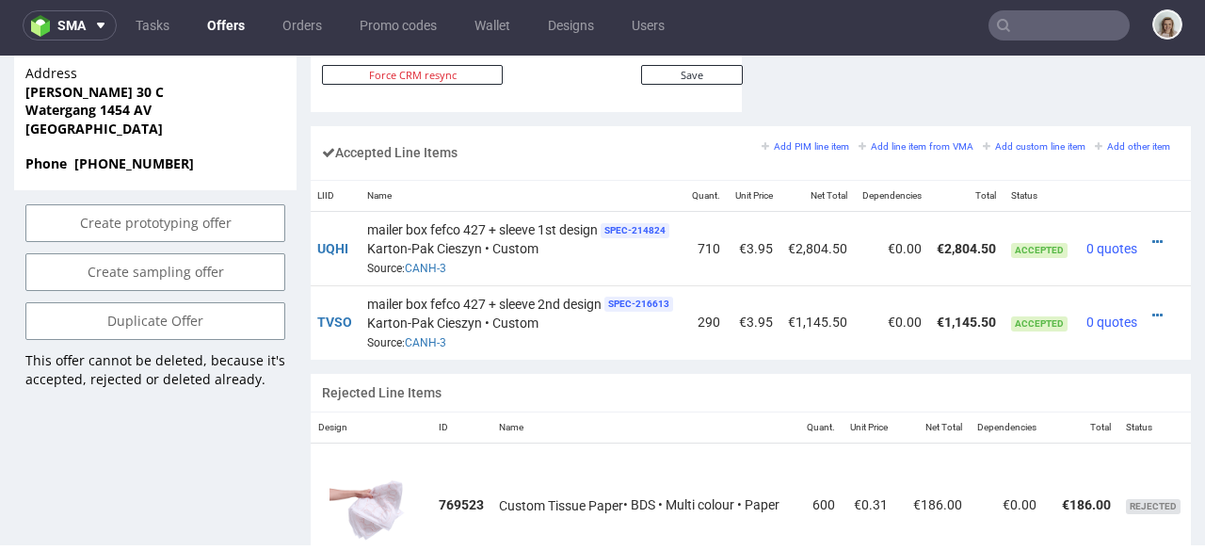
click at [1153, 235] on icon at bounding box center [1158, 241] width 10 height 13
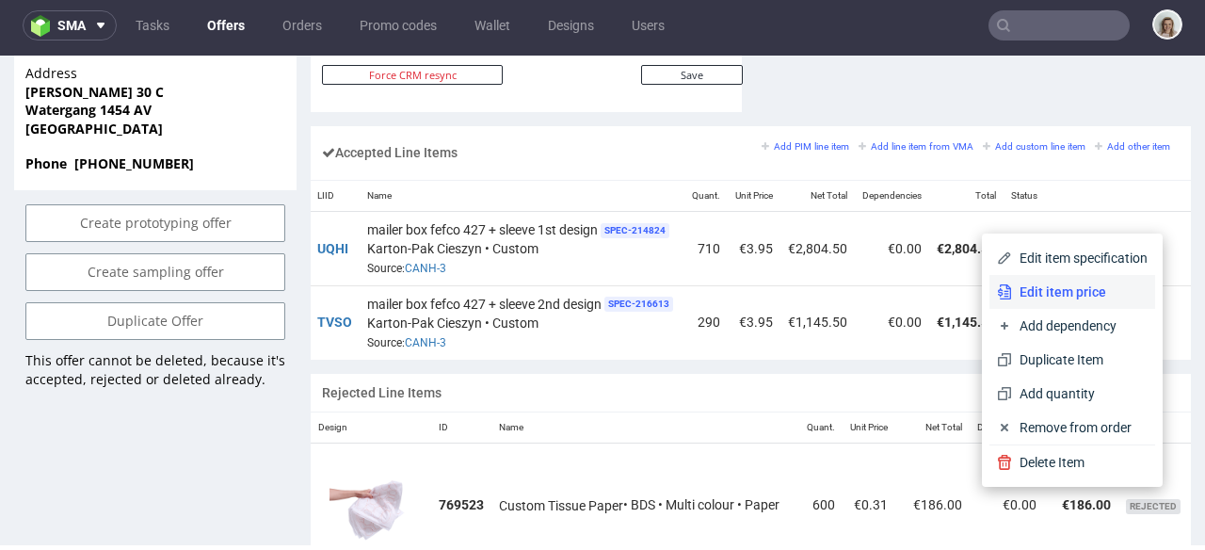
click at [1066, 290] on span "Edit item price" at bounding box center [1080, 291] width 136 height 19
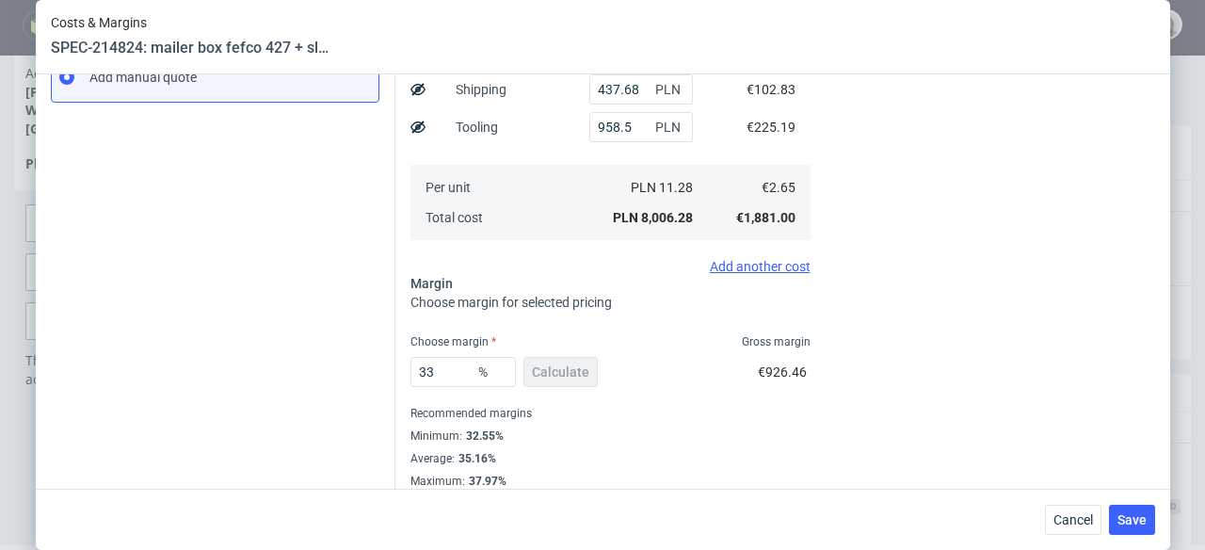
scroll to position [365, 0]
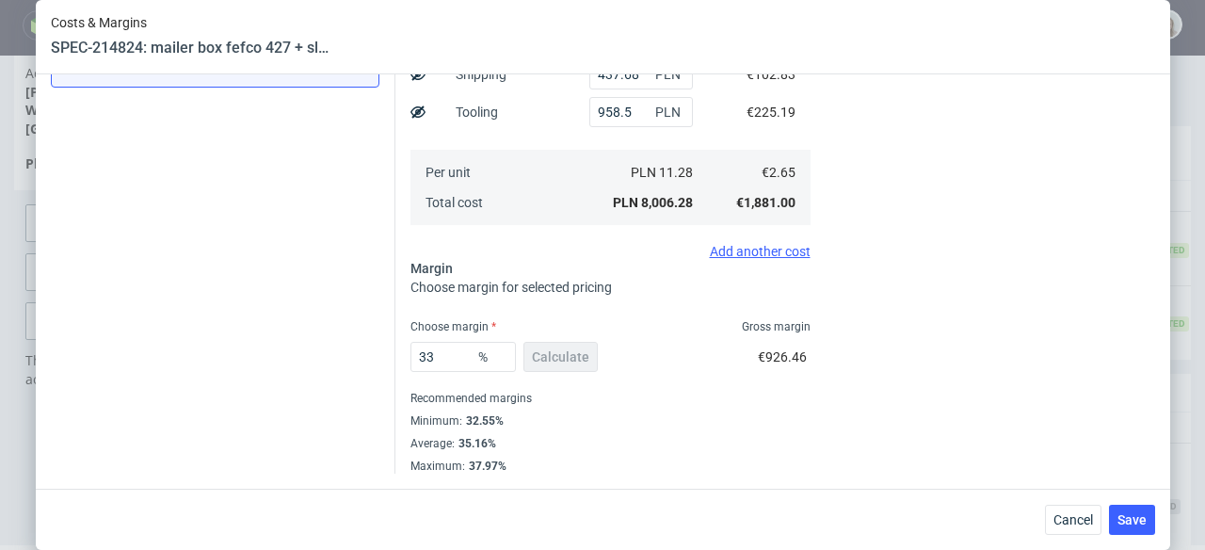
scroll to position [0, 152]
click at [1076, 517] on span "Cancel" at bounding box center [1074, 519] width 40 height 13
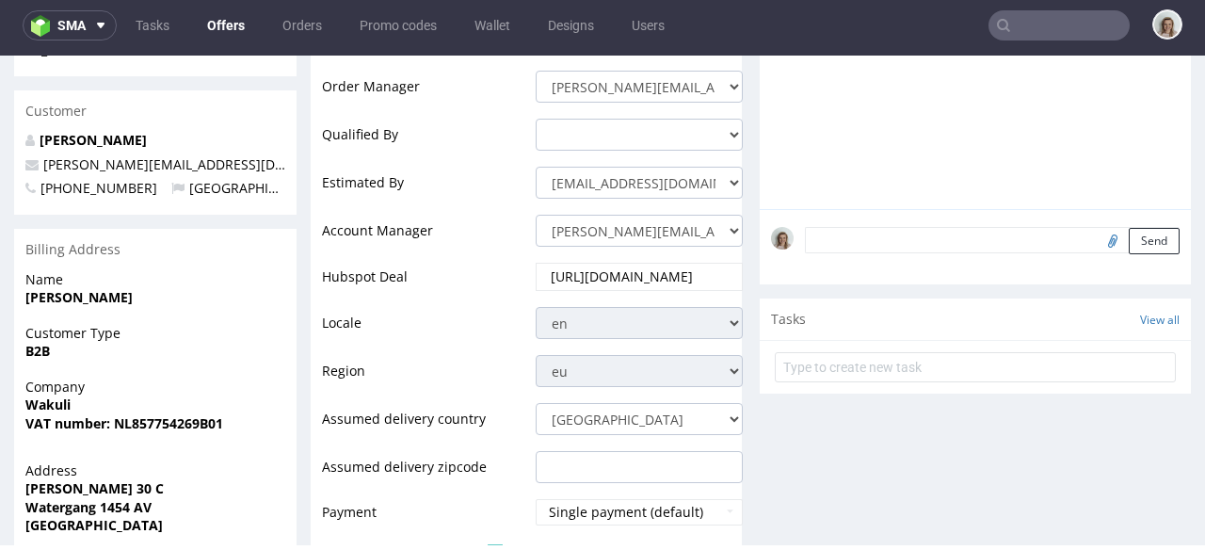
scroll to position [212, 0]
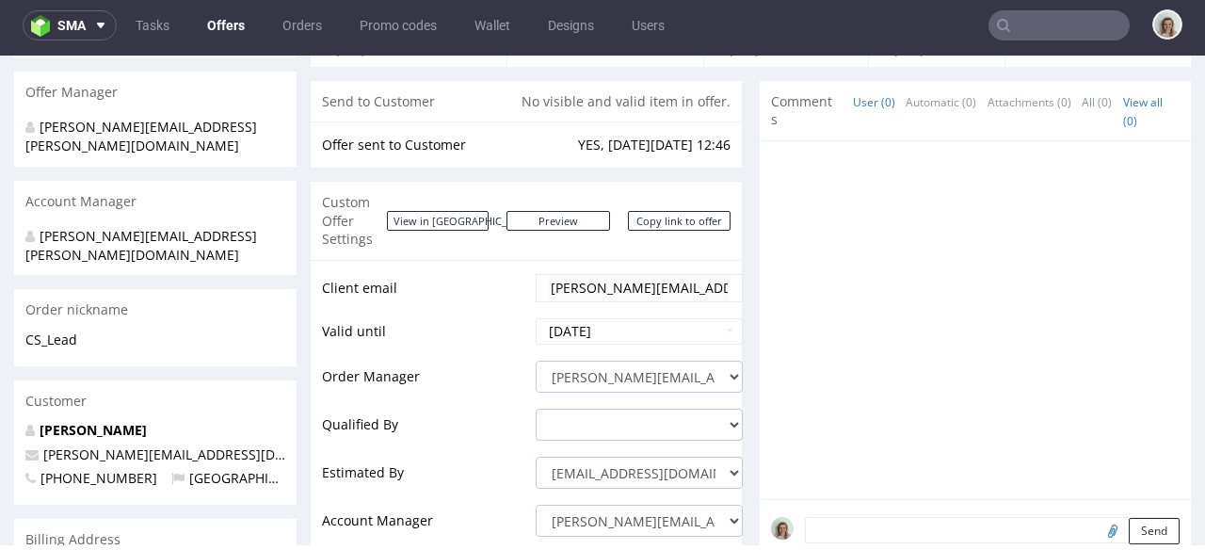
click at [1028, 17] on input "text" at bounding box center [1059, 25] width 141 height 30
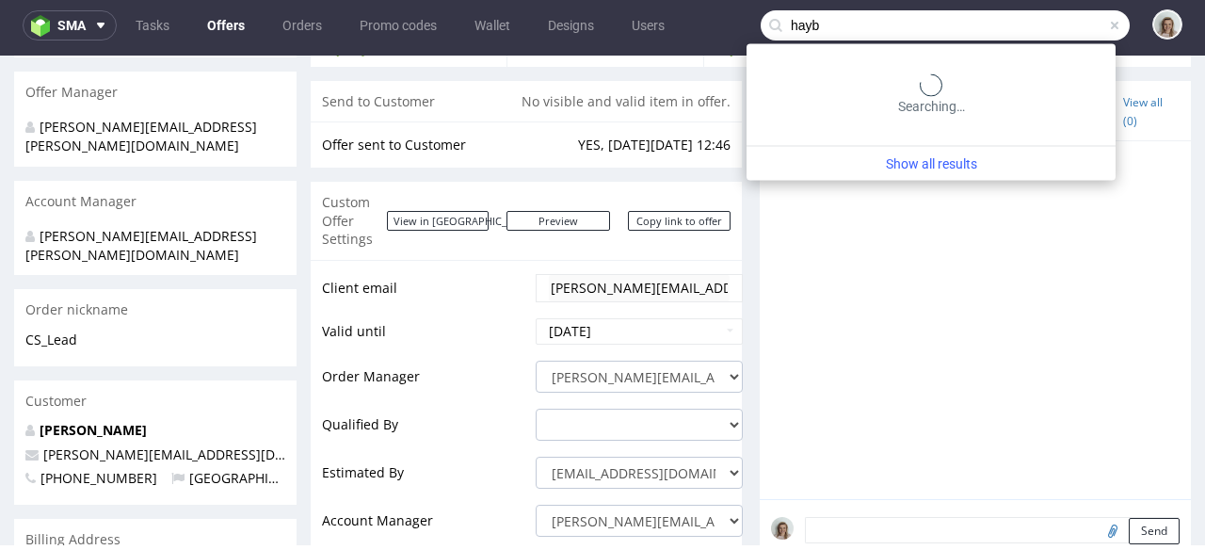
type input "hayb"
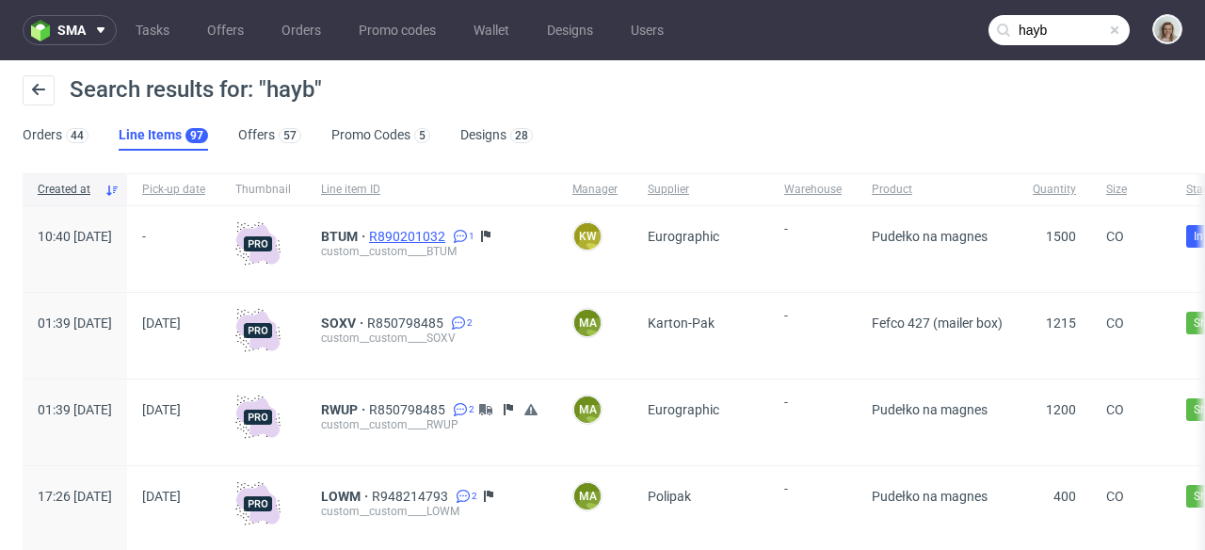
click at [449, 236] on span "R890201032" at bounding box center [409, 236] width 80 height 15
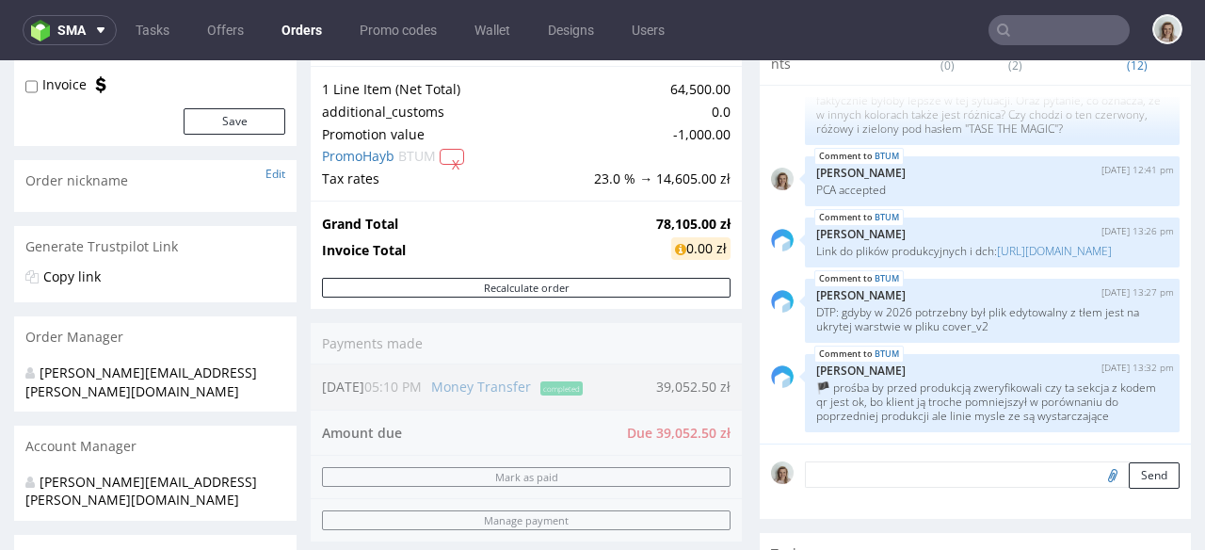
scroll to position [419, 0]
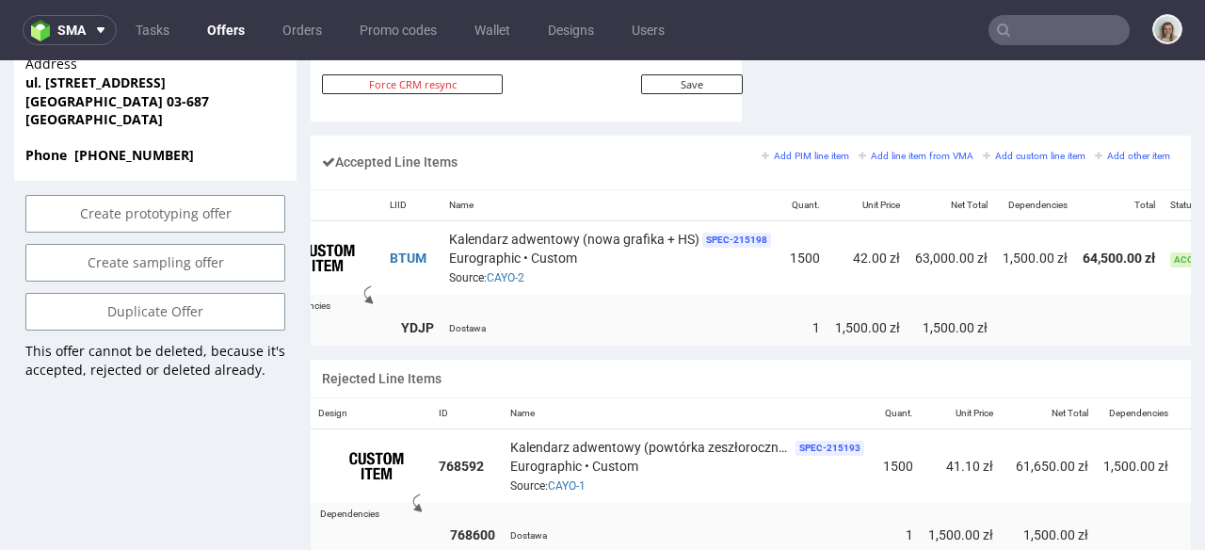
scroll to position [0, 227]
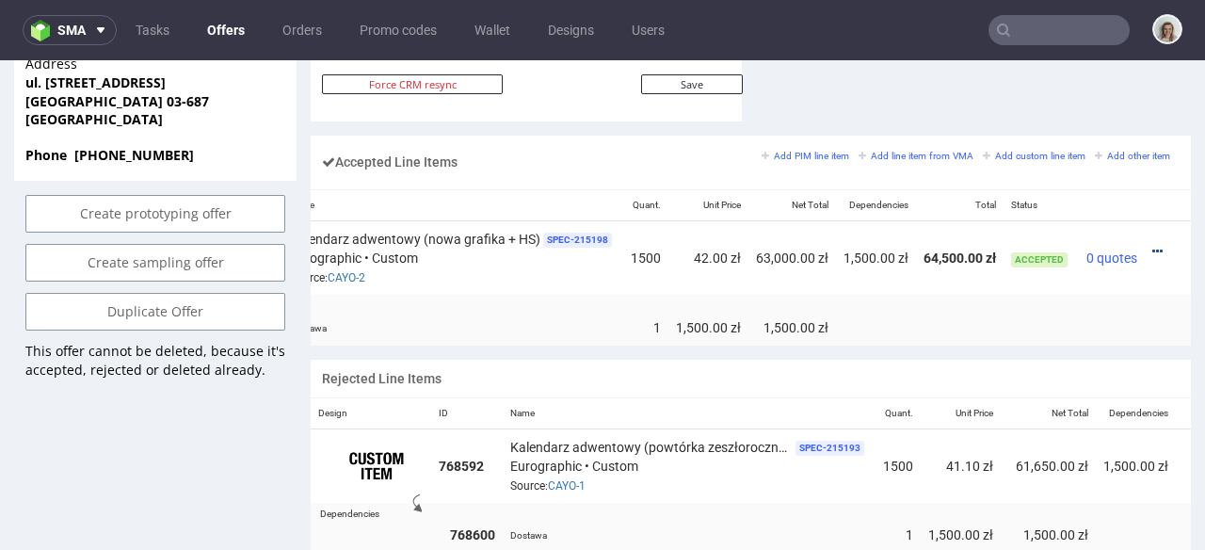
click at [1153, 245] on icon at bounding box center [1158, 251] width 10 height 13
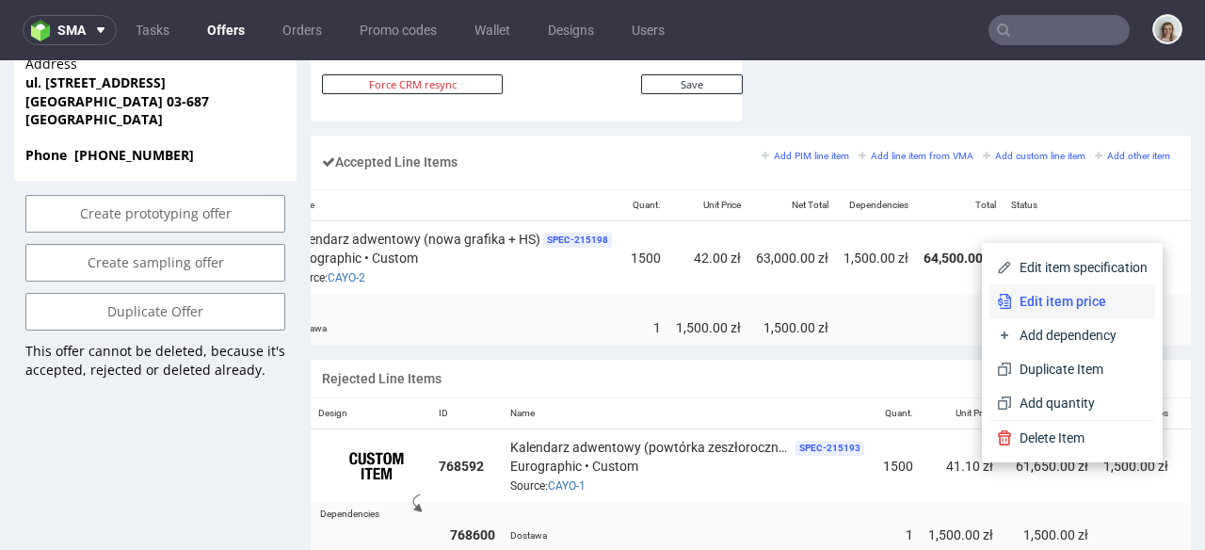
click at [1079, 291] on li "Edit item price" at bounding box center [1073, 301] width 166 height 34
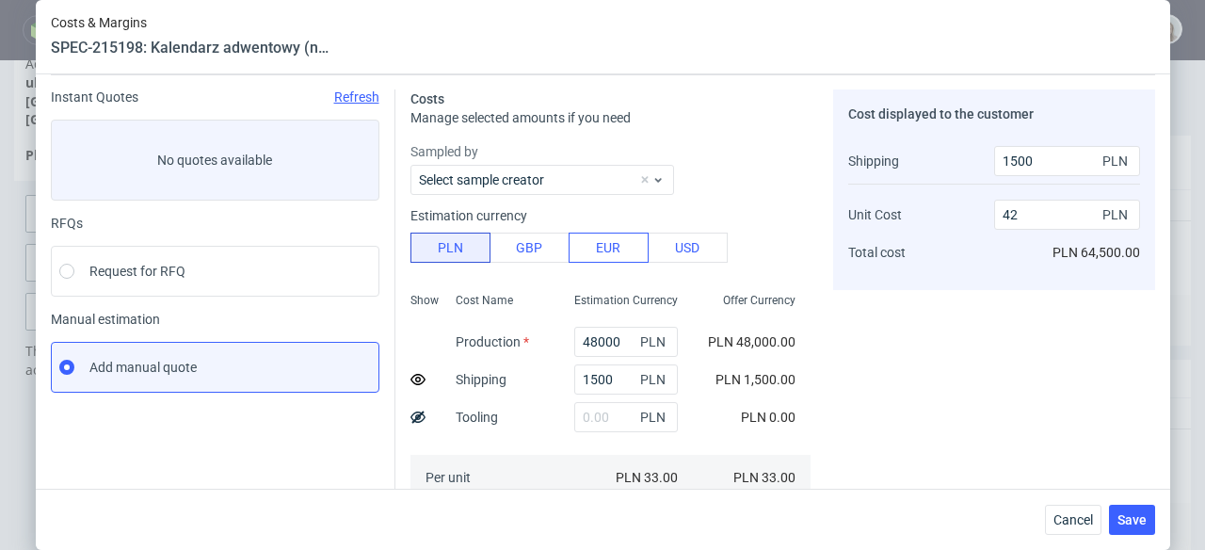
scroll to position [61, 0]
click at [1065, 513] on span "Cancel" at bounding box center [1074, 519] width 40 height 13
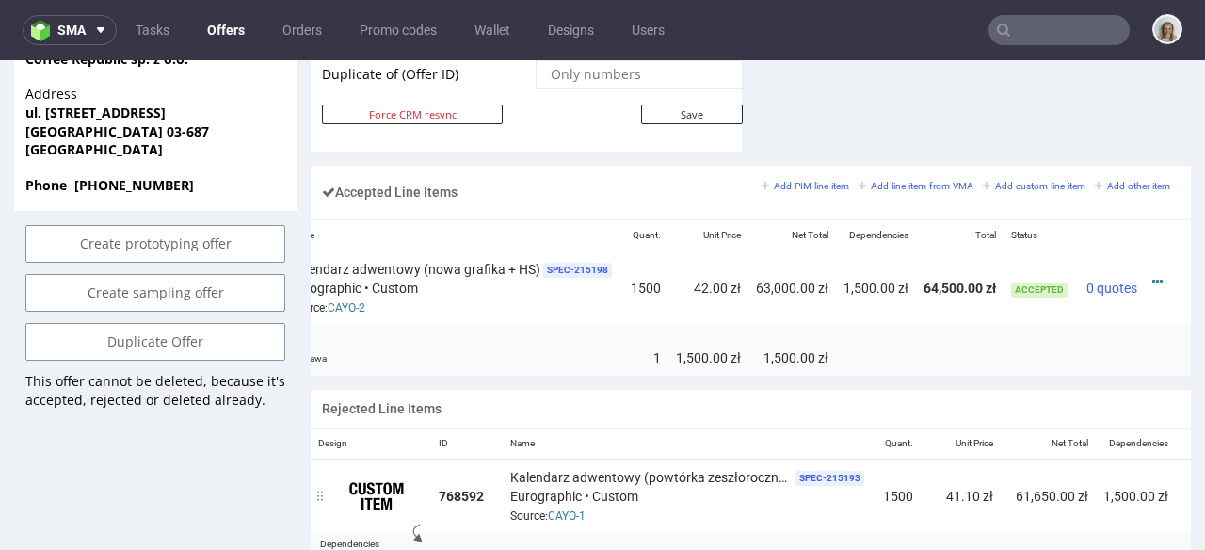
scroll to position [1085, 0]
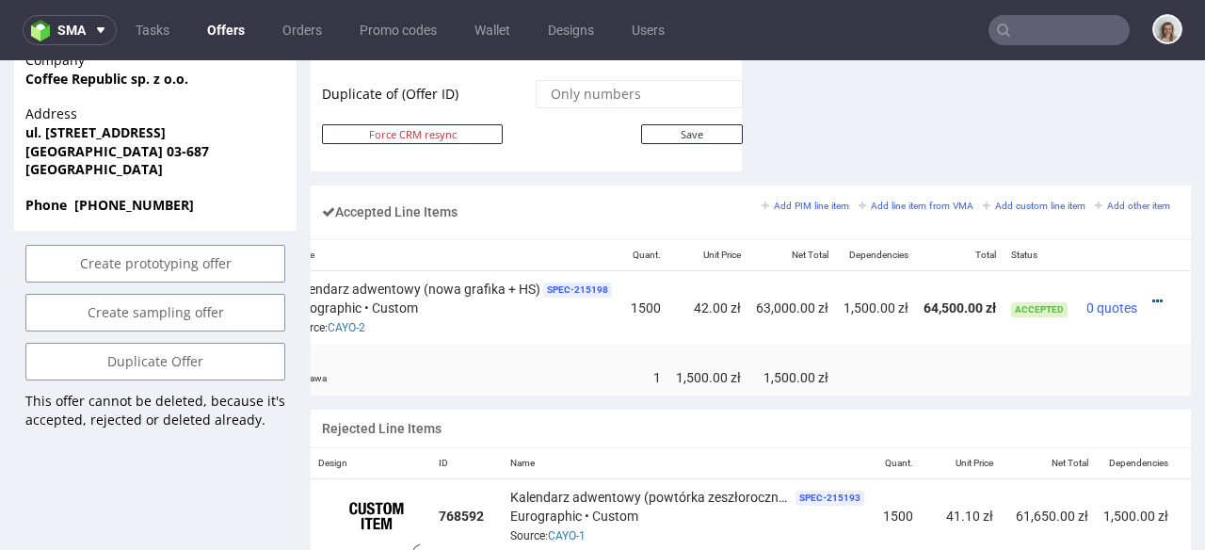
click at [1153, 295] on icon at bounding box center [1158, 301] width 10 height 13
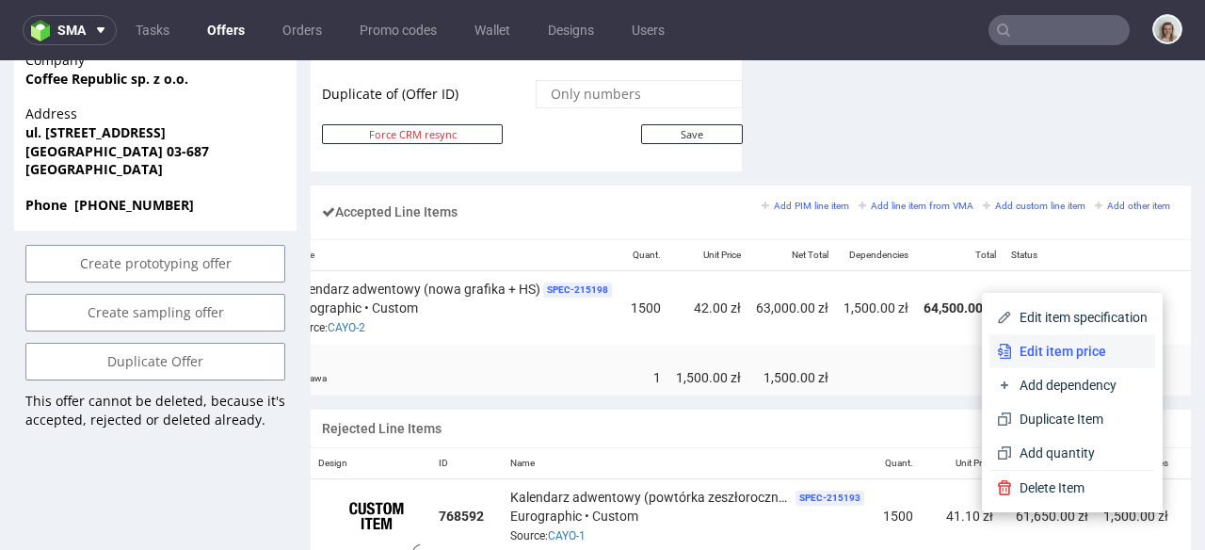
click at [1073, 340] on li "Edit item price" at bounding box center [1073, 351] width 166 height 34
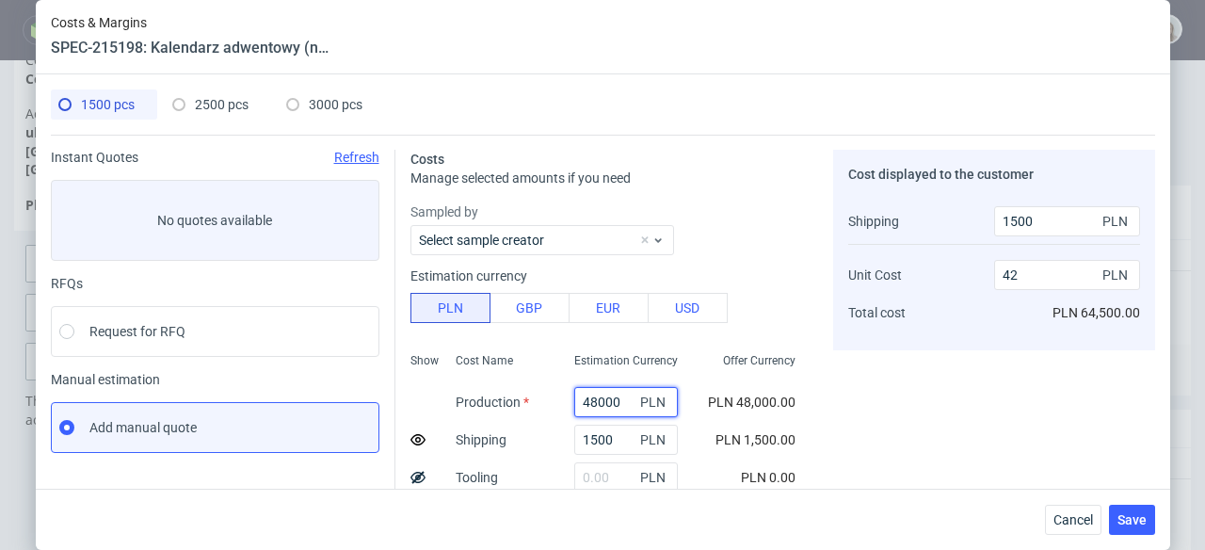
drag, startPoint x: 578, startPoint y: 398, endPoint x: 561, endPoint y: 398, distance: 16.9
click at [574, 398] on input "48000" at bounding box center [626, 402] width 104 height 30
type input "5000"
type input "4.65"
type input "50000"
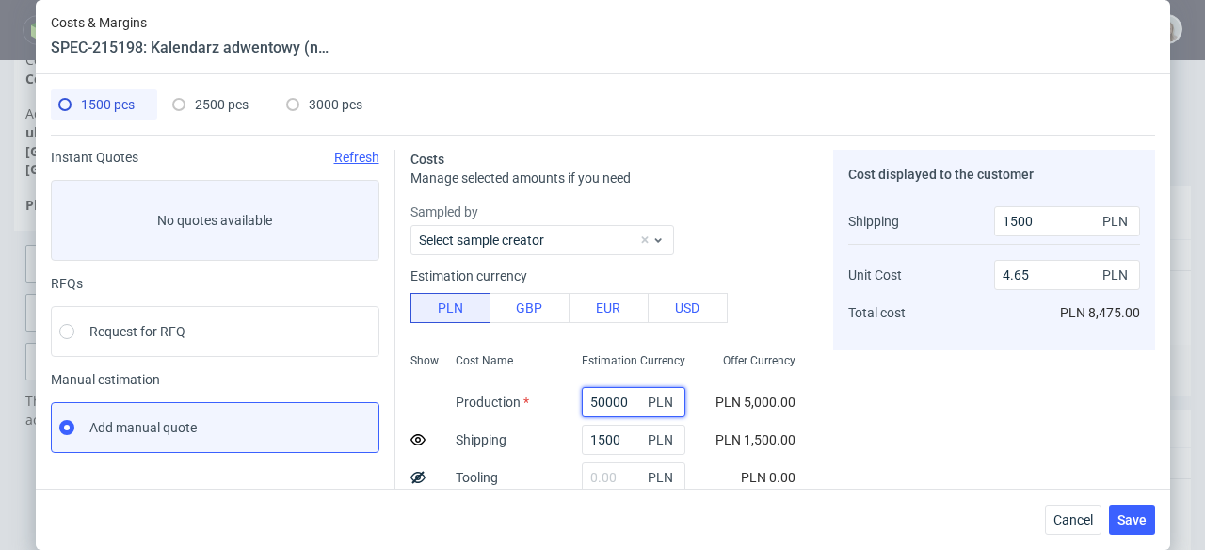
type input "43.74"
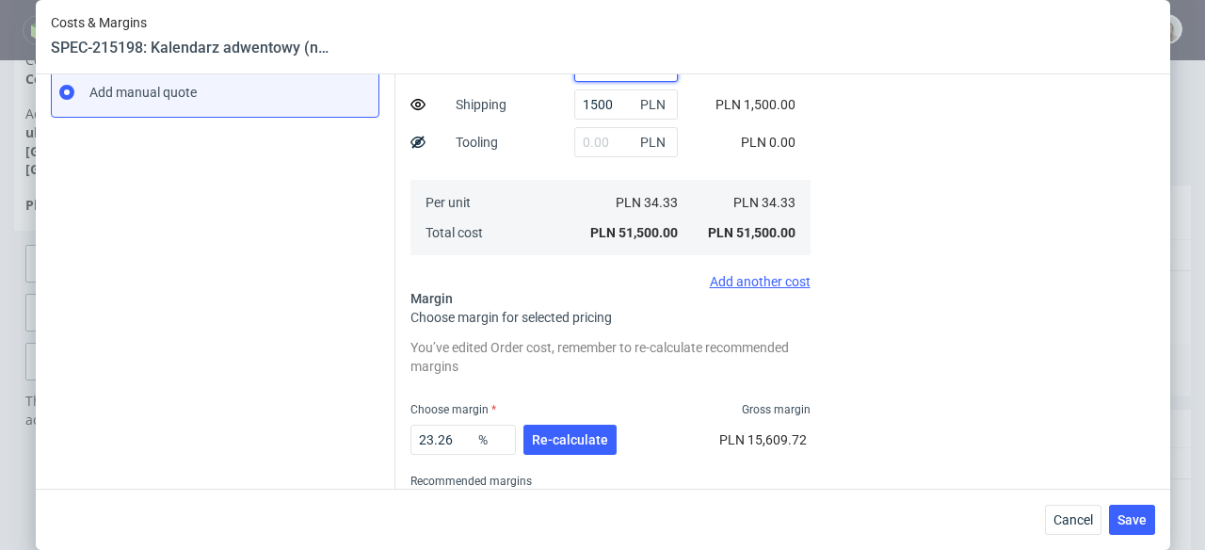
scroll to position [418, 0]
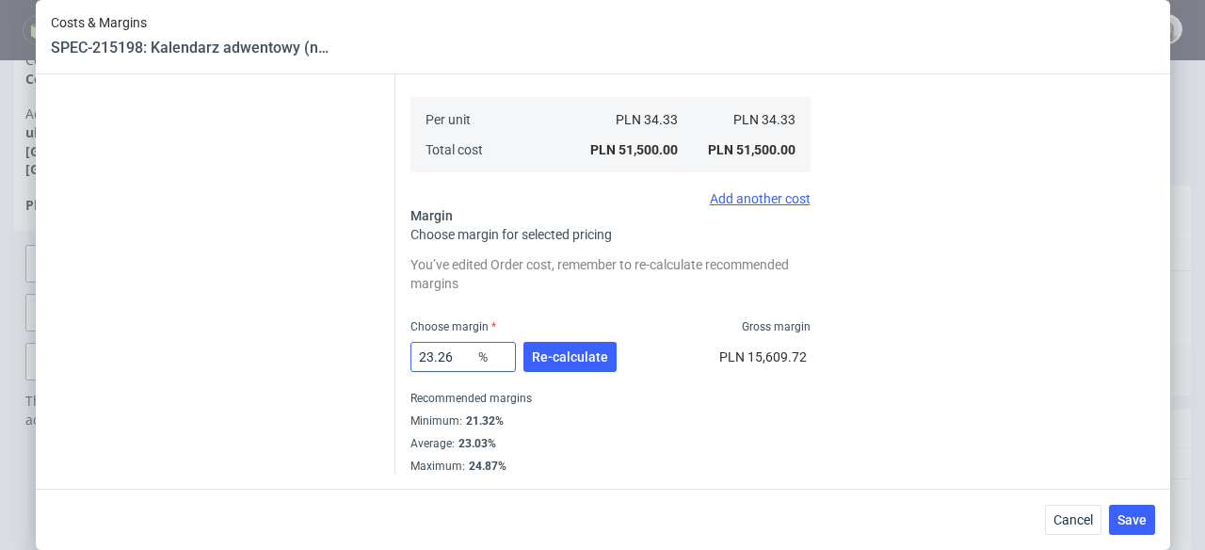
type input "50000"
click at [443, 353] on input "23.26" at bounding box center [463, 357] width 105 height 30
type input "23."
type input "43.7"
type input "23"
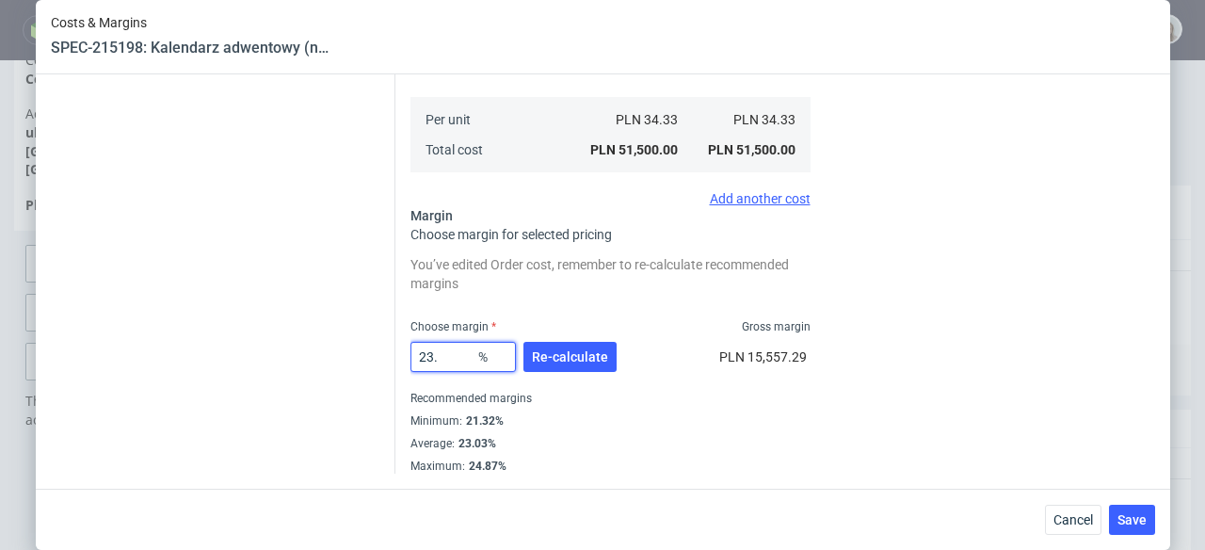
type input "43.59"
type input "2"
type input "34.03"
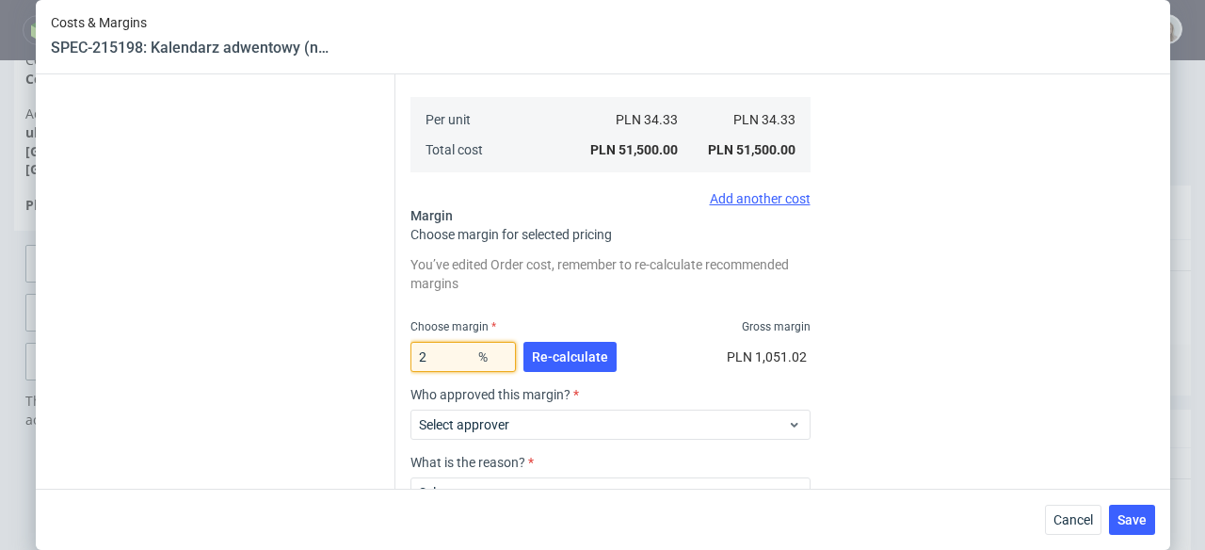
type input "23"
type input "43.59"
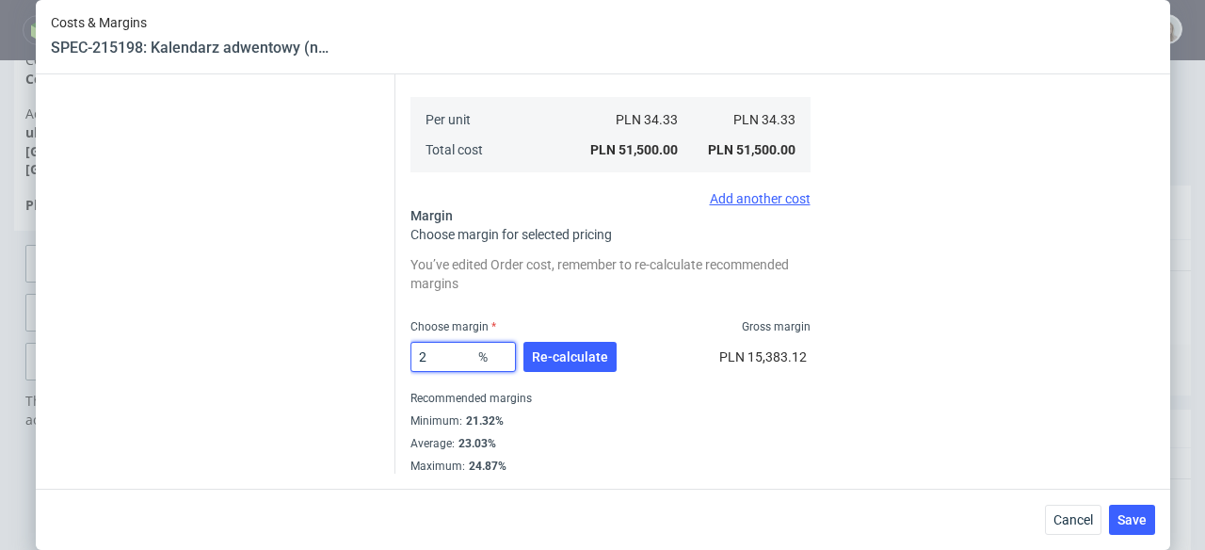
type input "20"
type input "41.92"
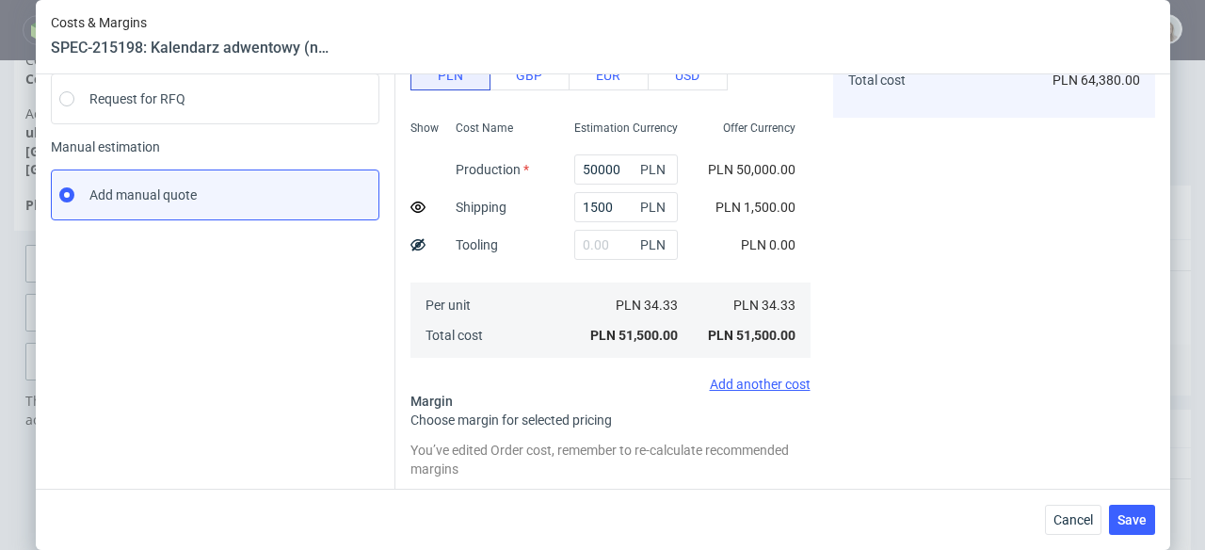
scroll to position [450, 0]
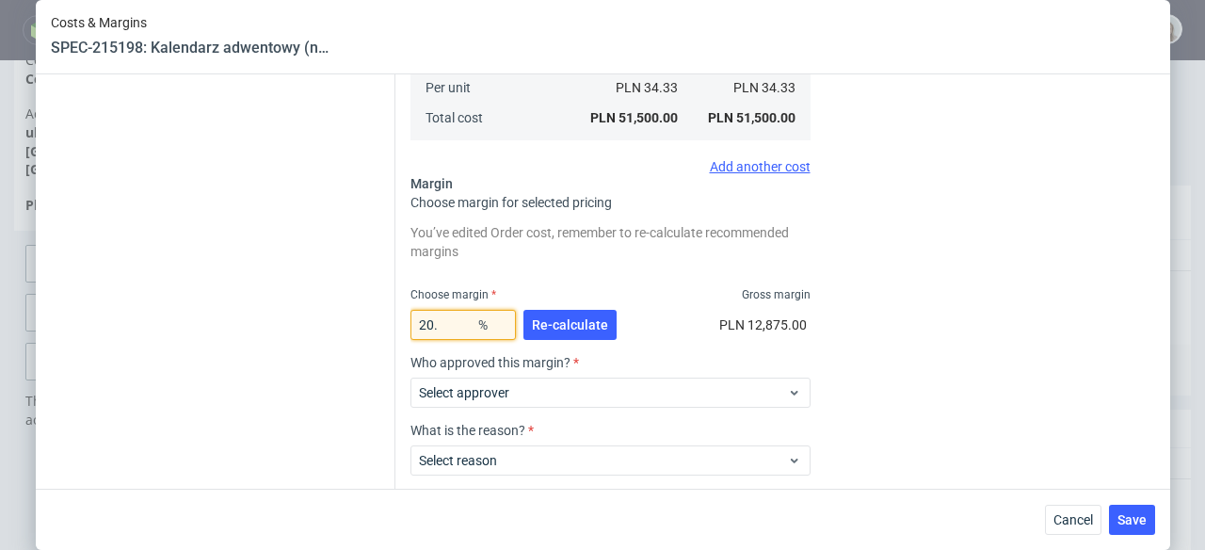
type input "20.5"
type input "42.19"
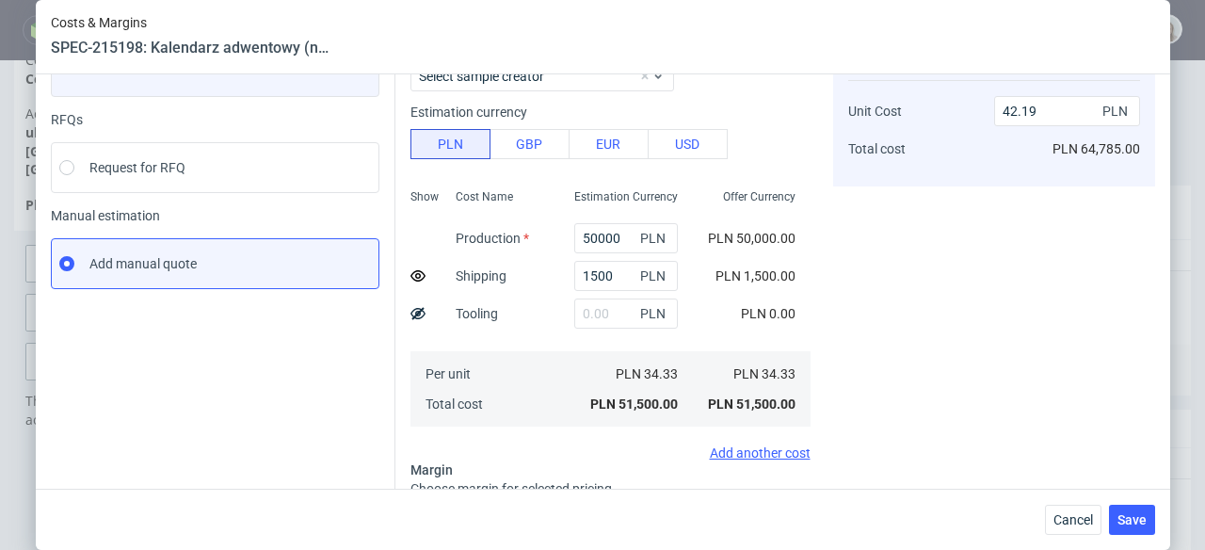
scroll to position [152, 0]
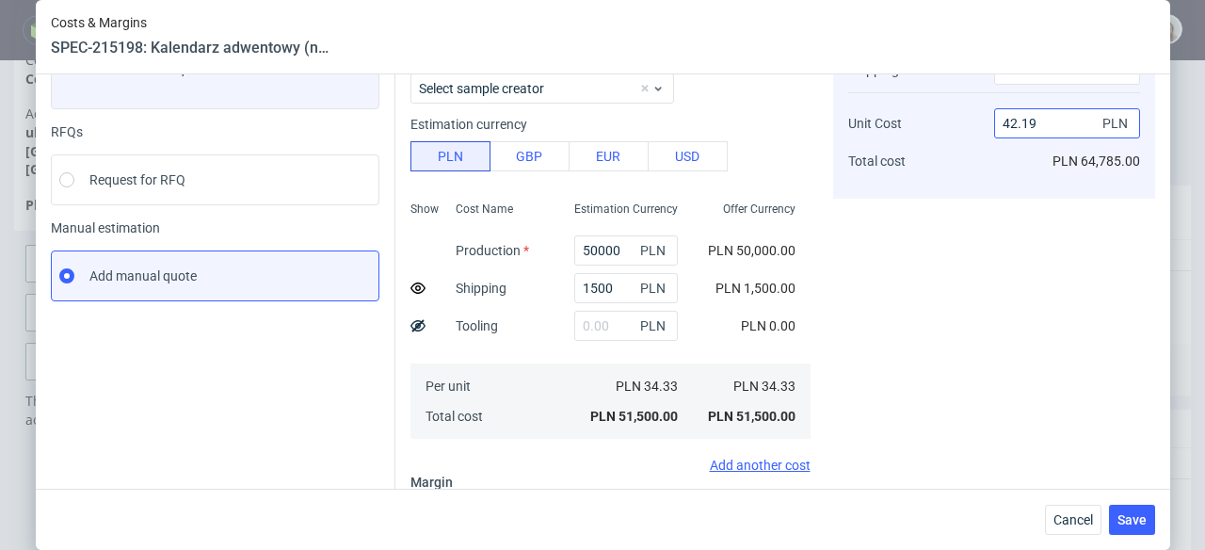
type input "20.5"
click at [1033, 124] on input "42.19" at bounding box center [1067, 123] width 146 height 30
type input "42.1"
type input "20.348027842227378"
type input "42"
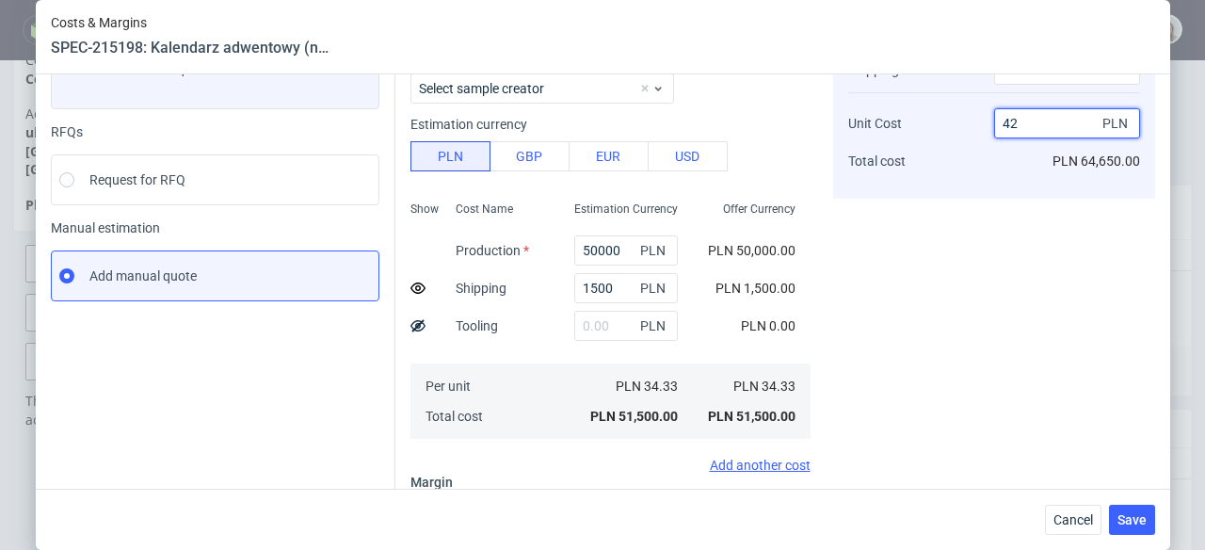
type input "20.162790697674417"
type input "42"
click at [953, 220] on div "Cost displayed to the customer Shipping Unit Cost Total cost 1500 PLN 42 PLN PL…" at bounding box center [994, 437] width 322 height 878
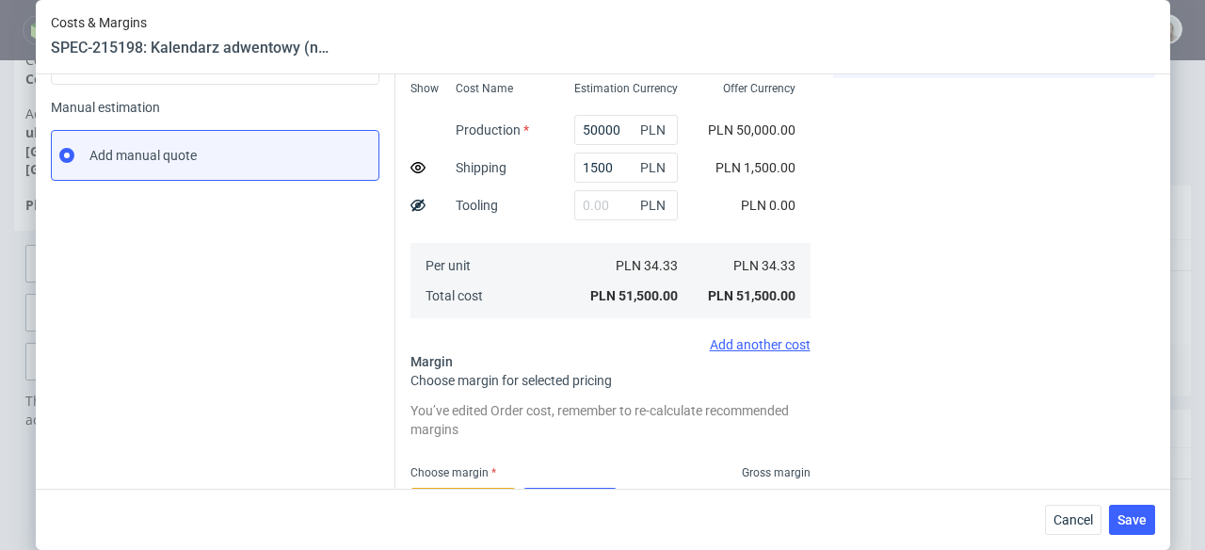
scroll to position [409, 0]
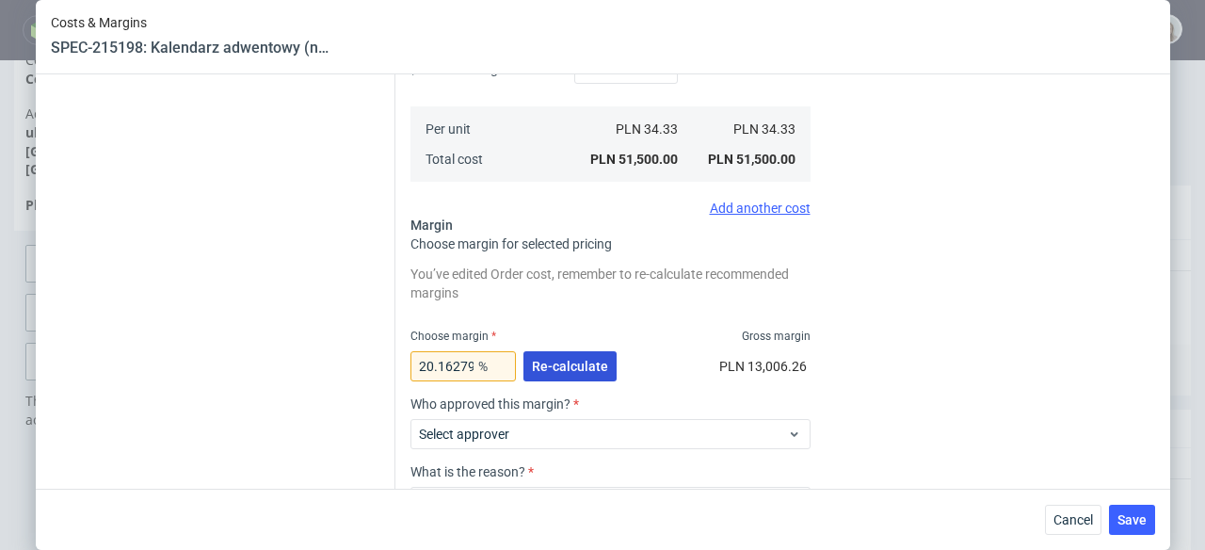
click at [578, 362] on span "Re-calculate" at bounding box center [570, 366] width 76 height 13
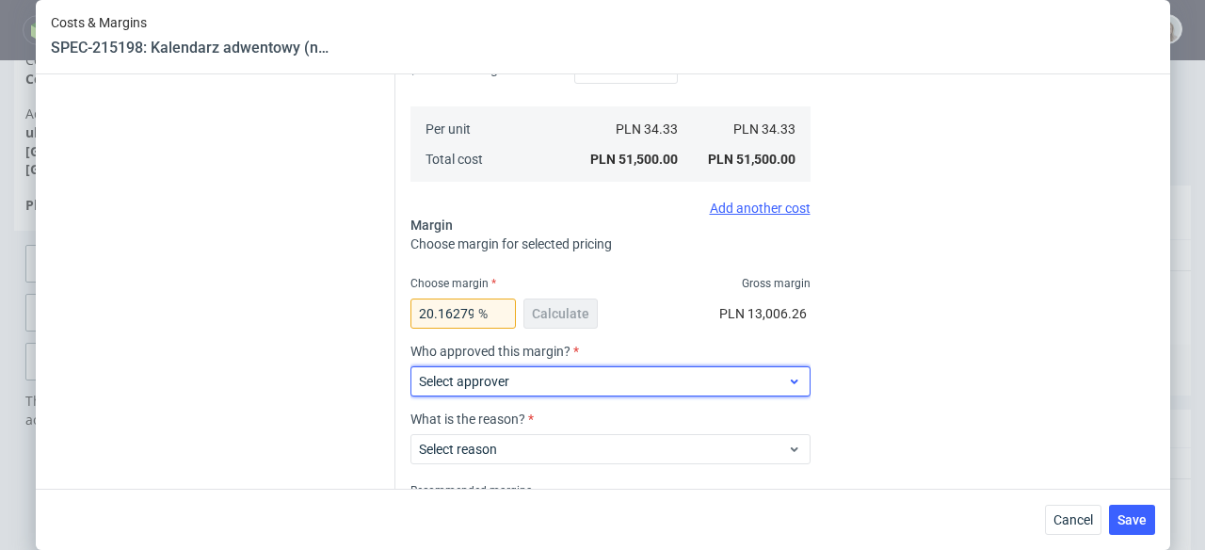
click at [580, 372] on span "Select approver" at bounding box center [603, 381] width 369 height 19
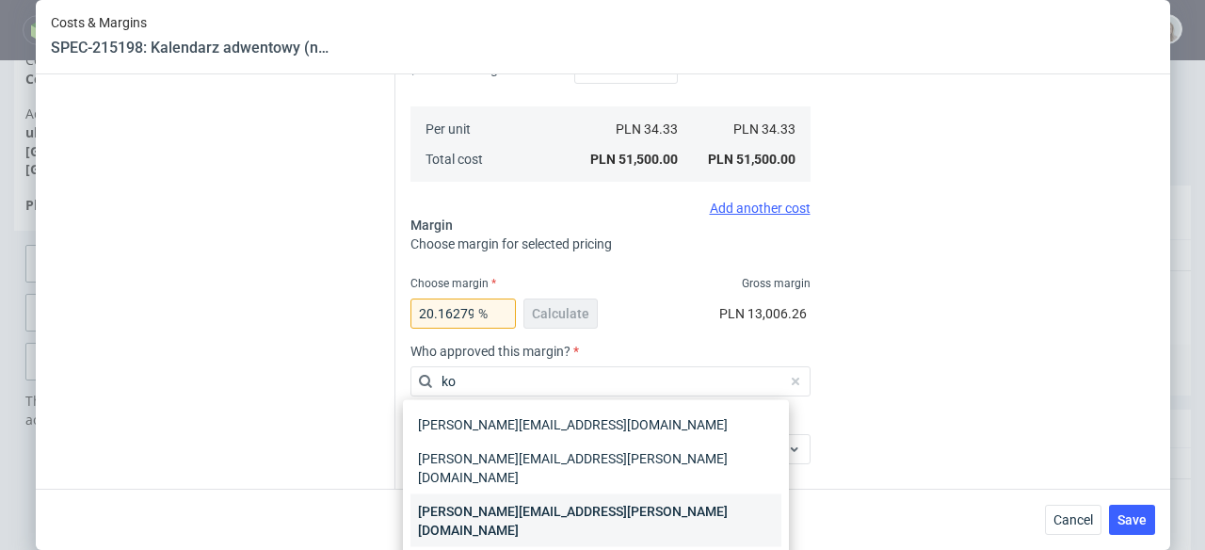
type input "ko"
drag, startPoint x: 618, startPoint y: 492, endPoint x: 622, endPoint y: 476, distance: 15.8
click at [618, 494] on div "[PERSON_NAME][EMAIL_ADDRESS][PERSON_NAME][DOMAIN_NAME]" at bounding box center [596, 520] width 371 height 53
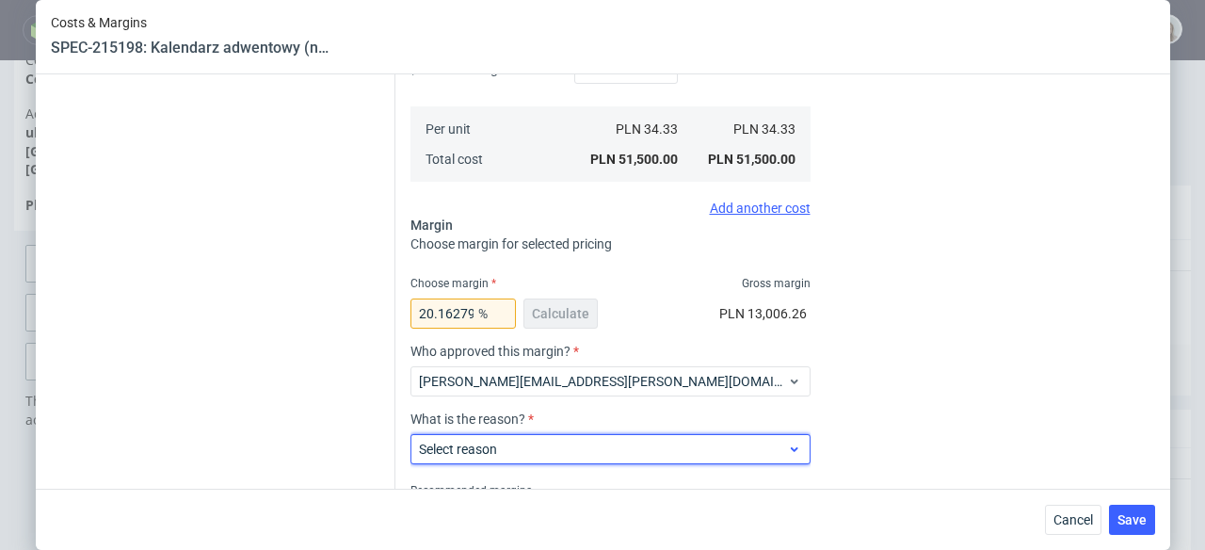
click at [630, 447] on span "Select reason" at bounding box center [603, 449] width 369 height 19
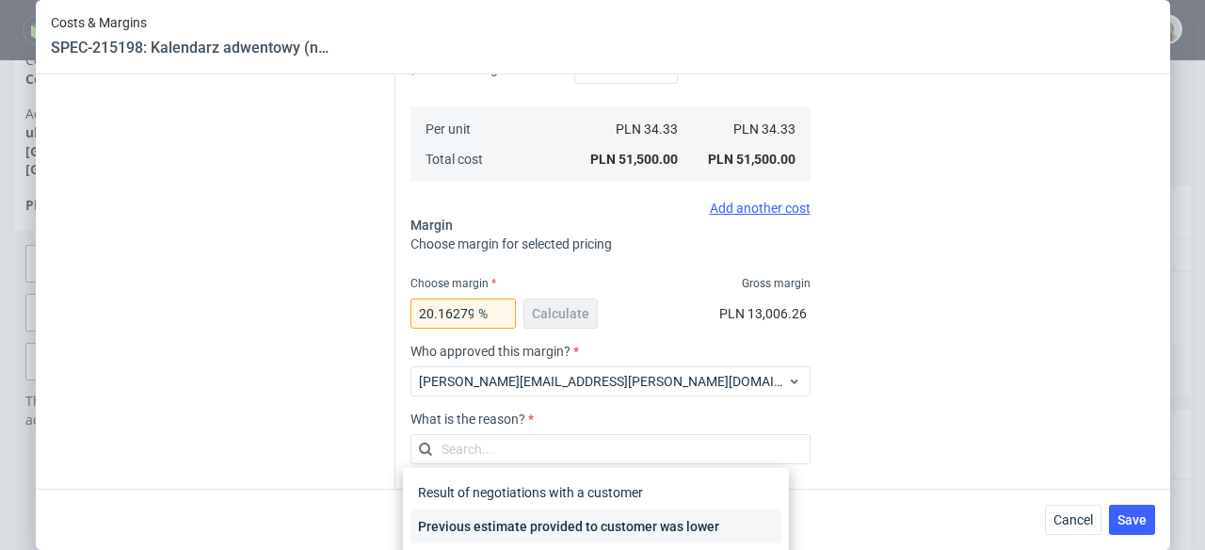
click at [660, 527] on div "Previous estimate provided to customer was lower" at bounding box center [596, 526] width 371 height 34
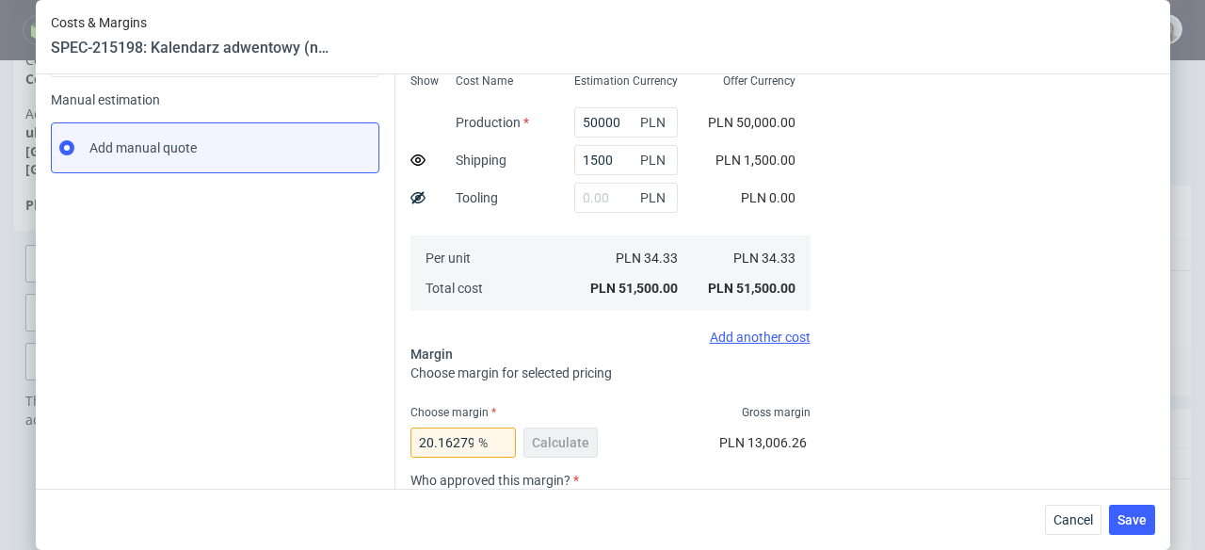
scroll to position [284, 0]
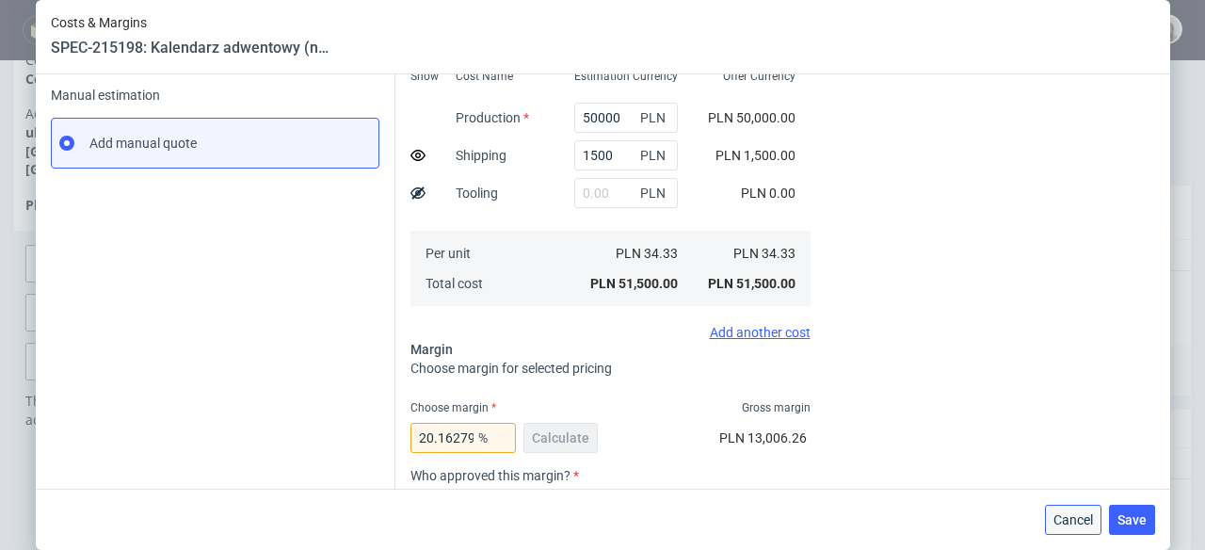
click at [1093, 520] on span "Cancel" at bounding box center [1074, 519] width 40 height 13
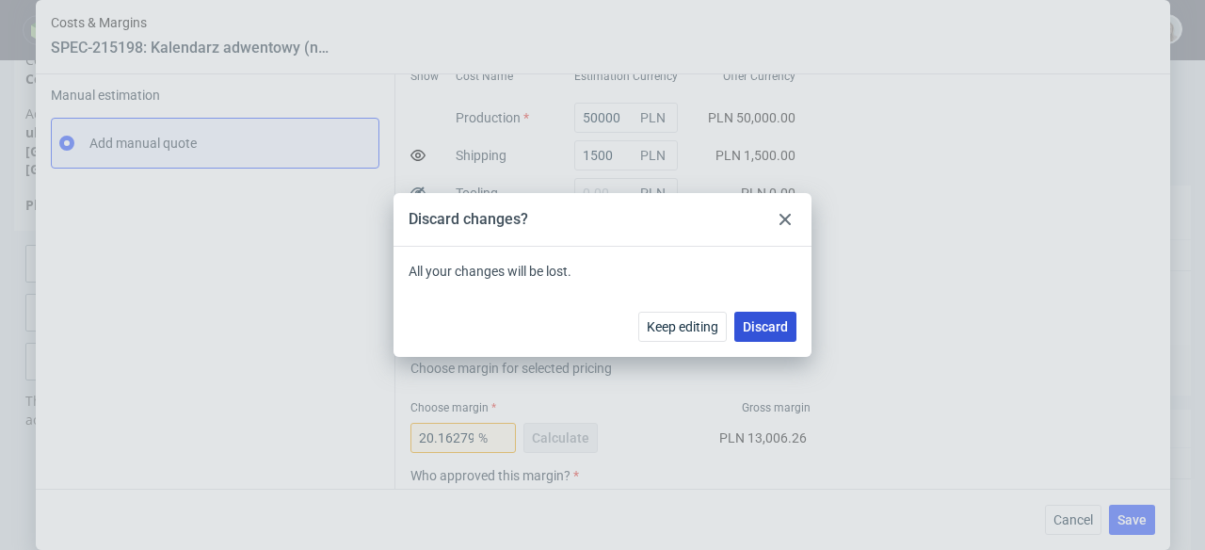
drag, startPoint x: 785, startPoint y: 272, endPoint x: 785, endPoint y: 333, distance: 61.2
click at [785, 333] on span "Discard" at bounding box center [765, 326] width 45 height 13
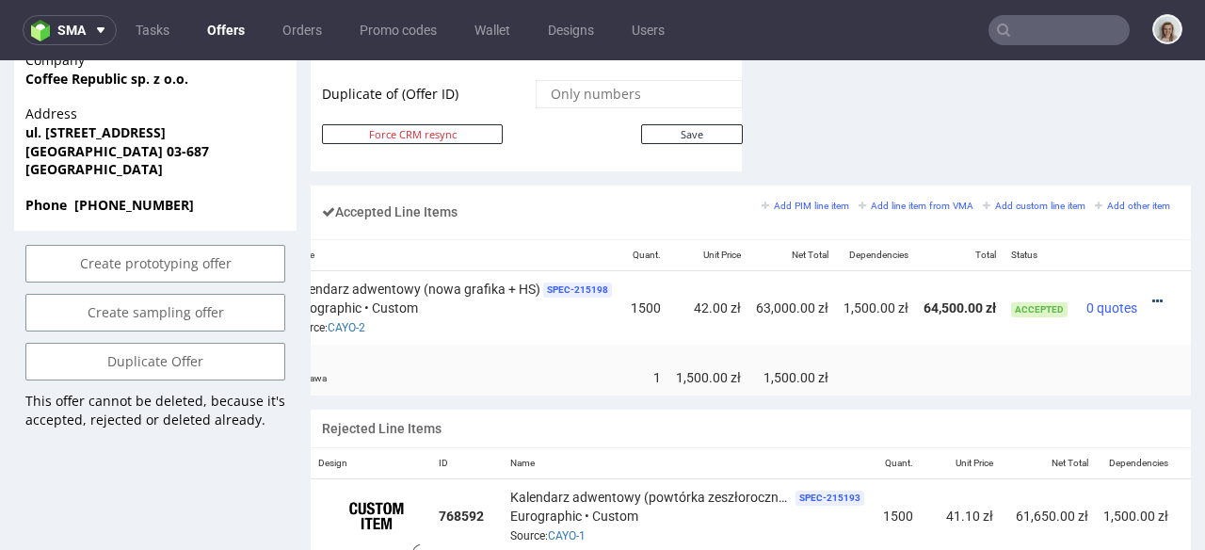
click at [1153, 295] on icon at bounding box center [1158, 301] width 10 height 13
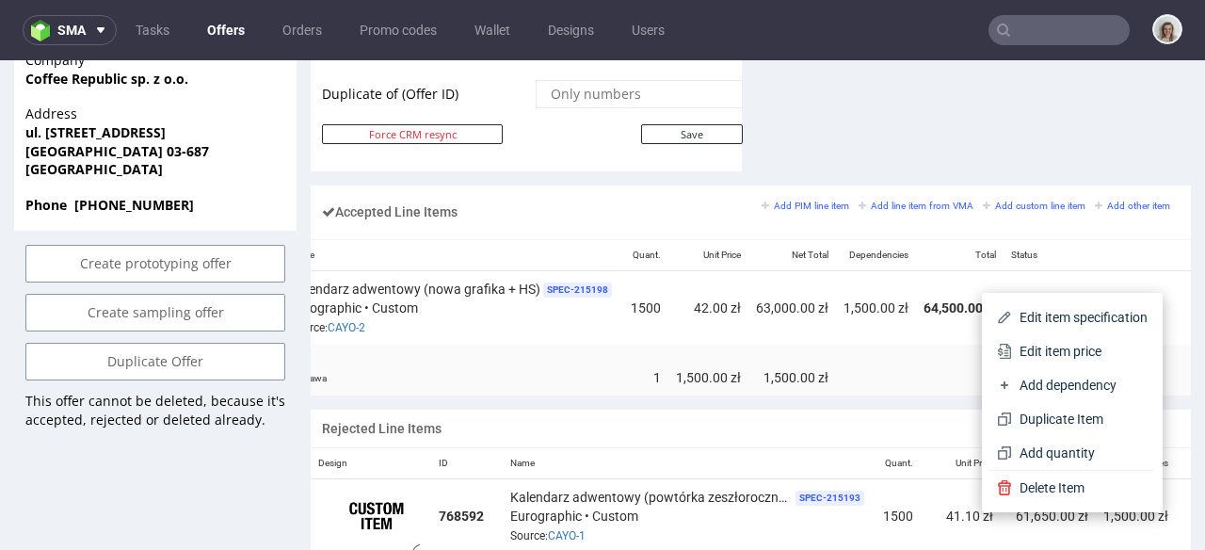
drag, startPoint x: 1075, startPoint y: 346, endPoint x: 1057, endPoint y: 346, distance: 17.9
click at [1075, 346] on span "Edit item price" at bounding box center [1080, 351] width 136 height 19
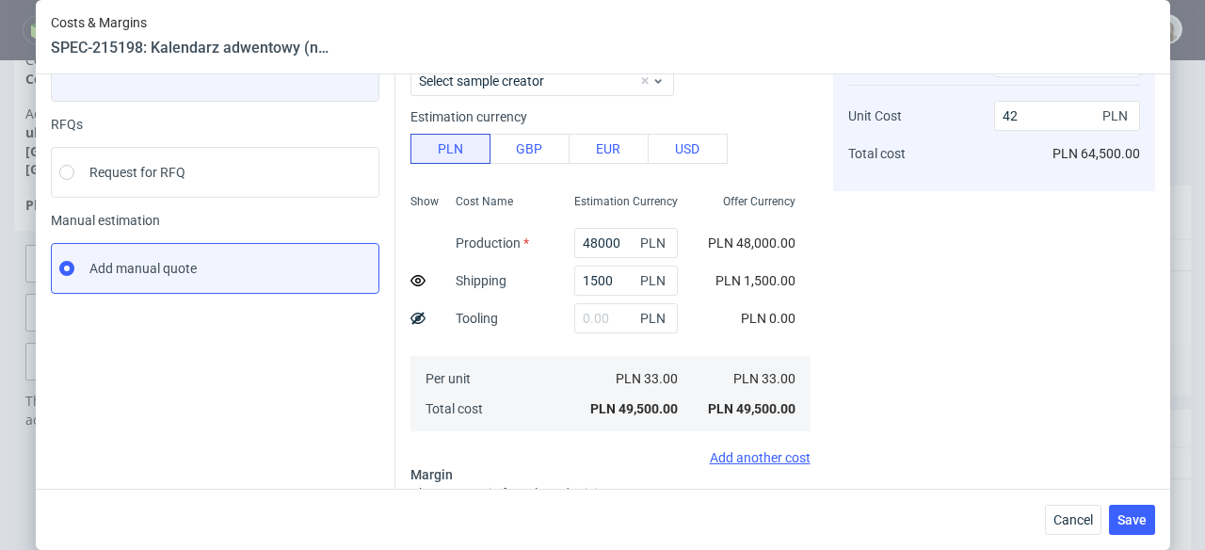
scroll to position [145, 0]
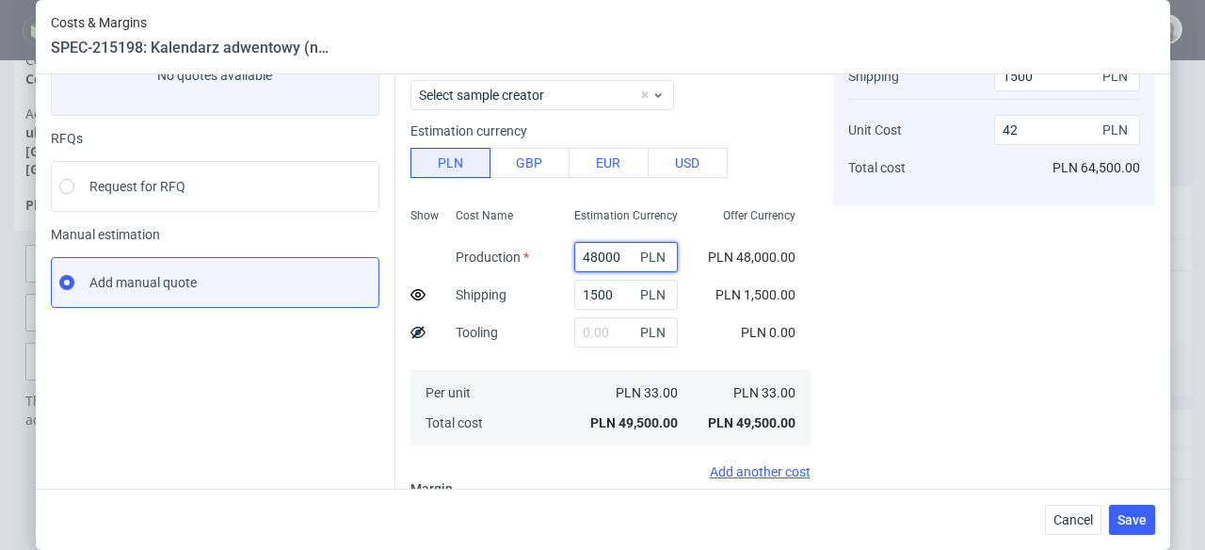
drag, startPoint x: 576, startPoint y: 255, endPoint x: 555, endPoint y: 255, distance: 21.7
click at [574, 255] on input "48000" at bounding box center [626, 257] width 104 height 30
type input "50000"
type input "43.74"
type input "50000"
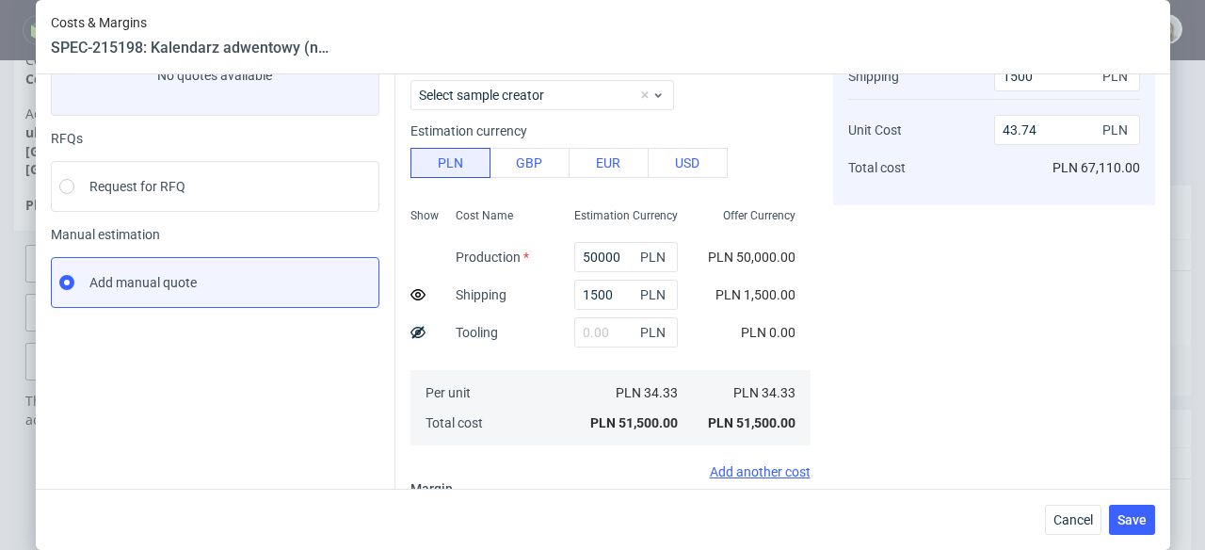
click at [973, 308] on div "Cost displayed to the customer Shipping Unit Cost Total cost 1500 PLN 43.74 PLN…" at bounding box center [994, 376] width 322 height 742
drag, startPoint x: 1039, startPoint y: 132, endPoint x: 942, endPoint y: 131, distance: 97.0
click at [942, 131] on div "Shipping Unit Cost Total cost 1500 PLN 43.74 PLN PLN 67,110.00" at bounding box center [994, 122] width 292 height 137
type input "42"
type input "20.162790697674417"
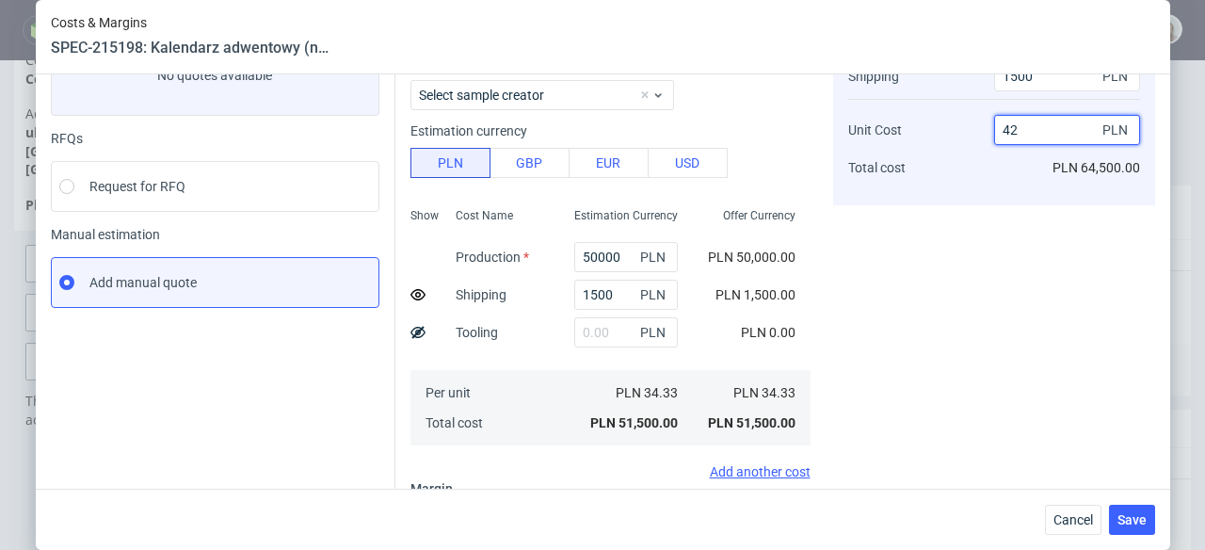
type input "42"
click at [939, 268] on div "Cost displayed to the customer Shipping Unit Cost Total cost 1500 PLN 42 PLN PL…" at bounding box center [994, 444] width 322 height 878
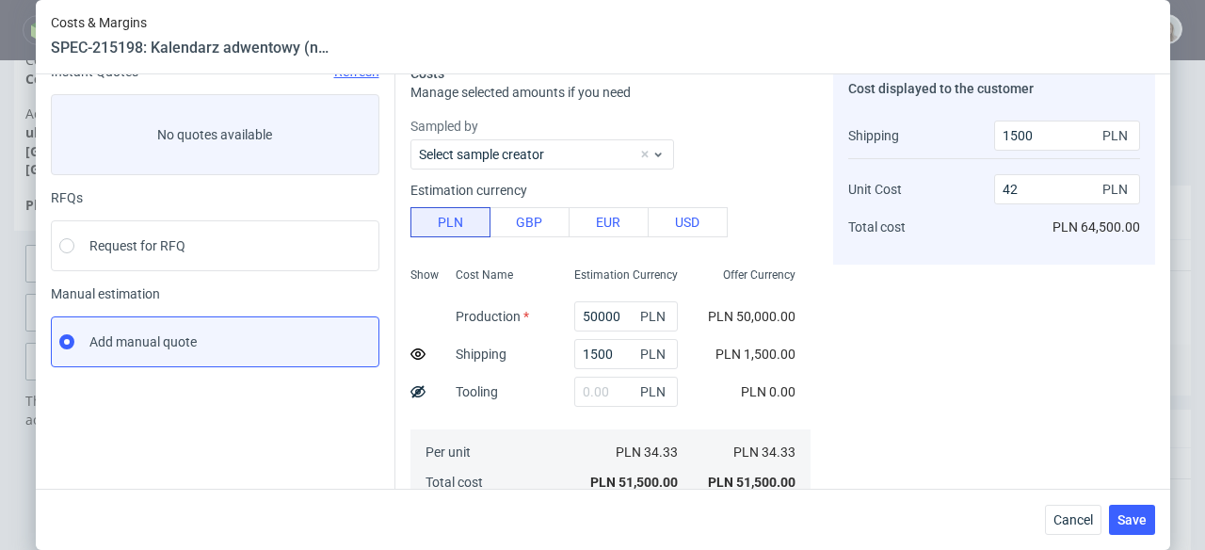
scroll to position [450, 0]
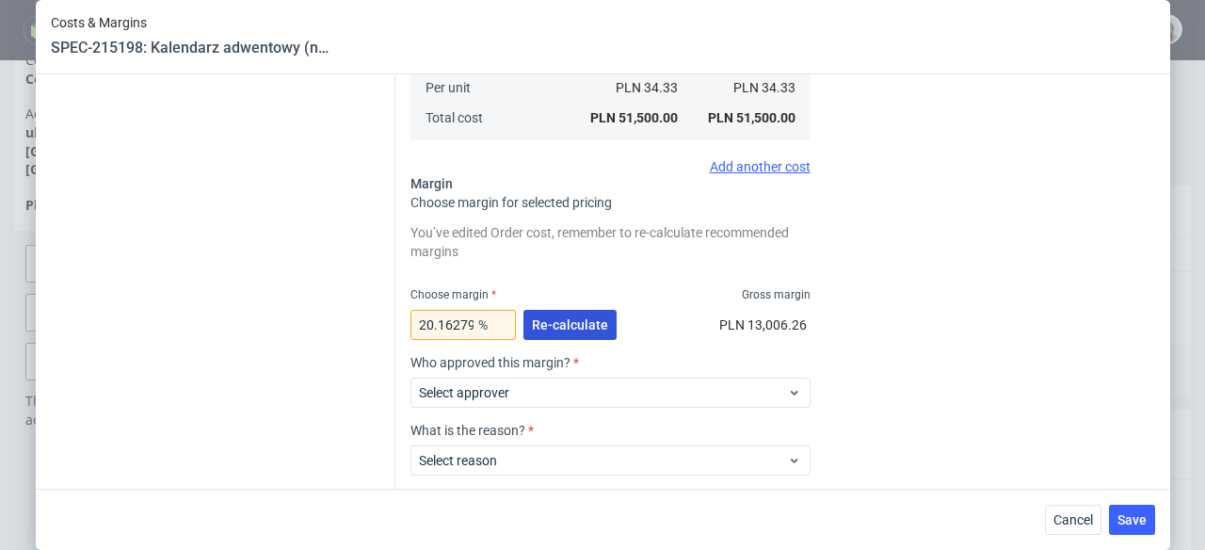
click at [549, 332] on button "Re-calculate" at bounding box center [570, 325] width 93 height 30
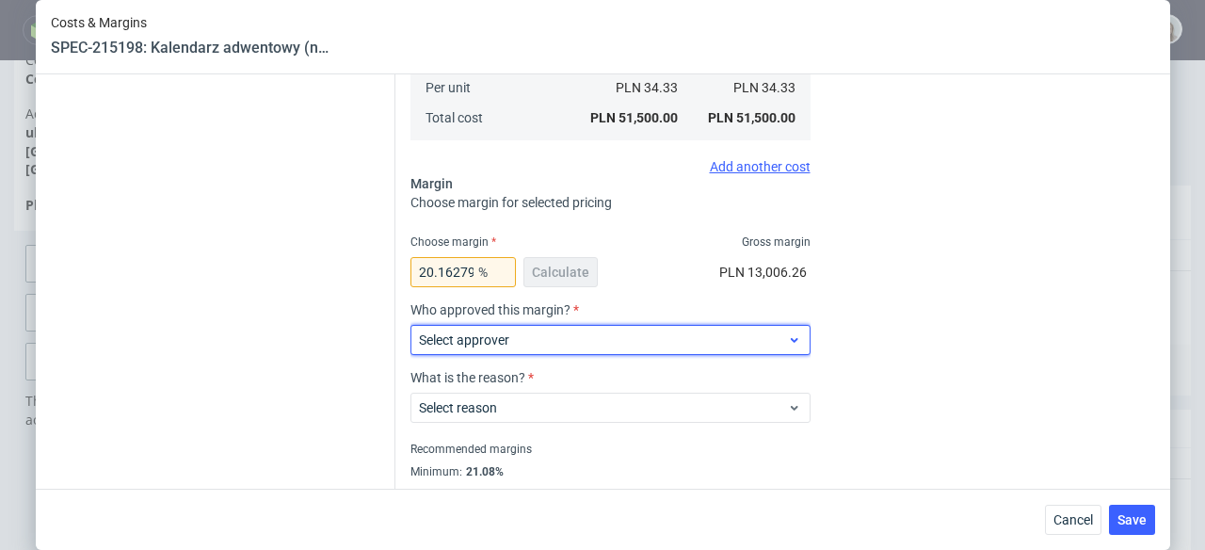
click at [566, 344] on span "Select approver" at bounding box center [603, 340] width 369 height 19
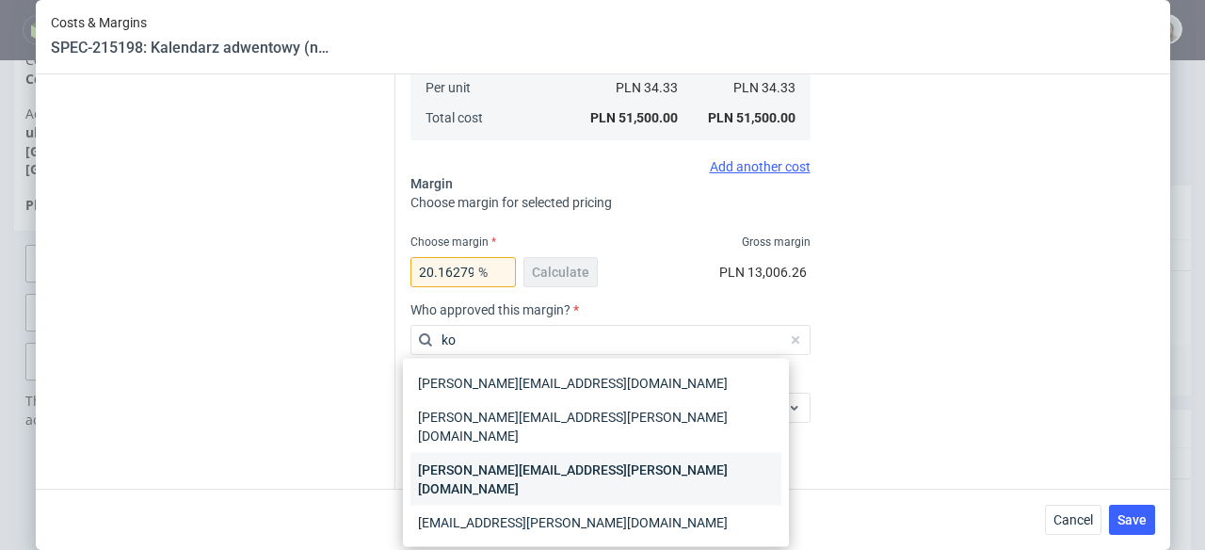
type input "ko"
click at [614, 457] on div "[PERSON_NAME][EMAIL_ADDRESS][PERSON_NAME][DOMAIN_NAME]" at bounding box center [596, 479] width 371 height 53
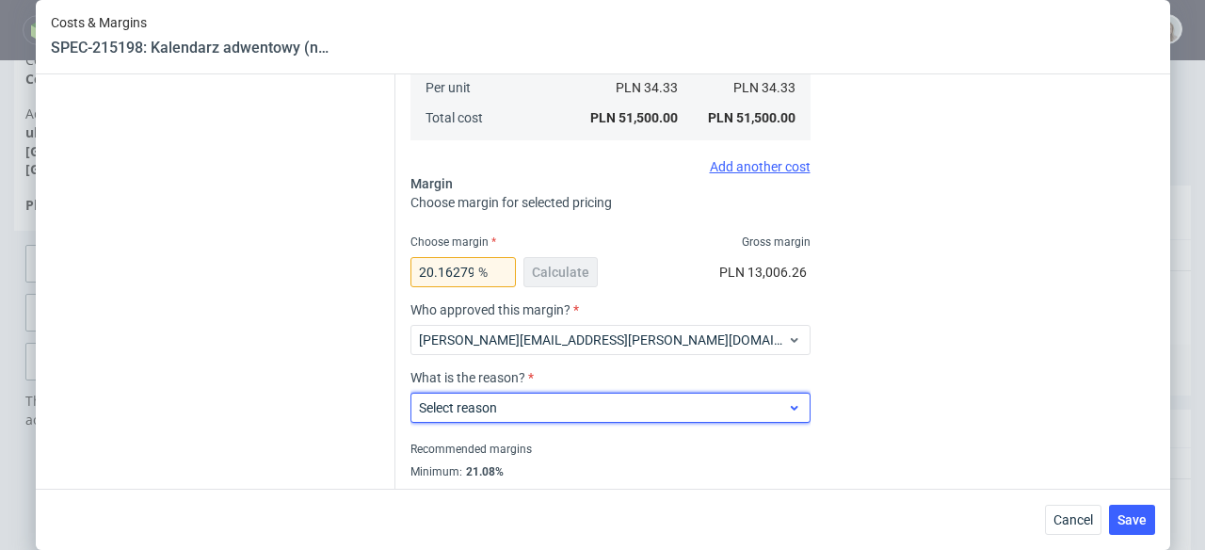
click at [597, 410] on span "Select reason" at bounding box center [603, 407] width 369 height 19
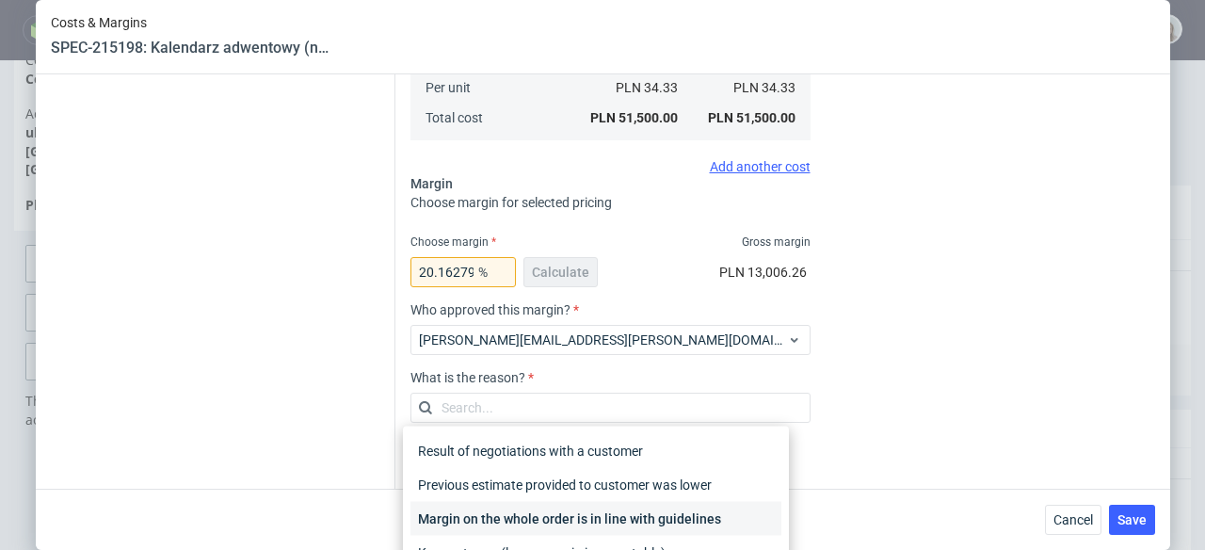
click at [681, 507] on div "Margin on the whole order is in line with guidelines" at bounding box center [596, 519] width 371 height 34
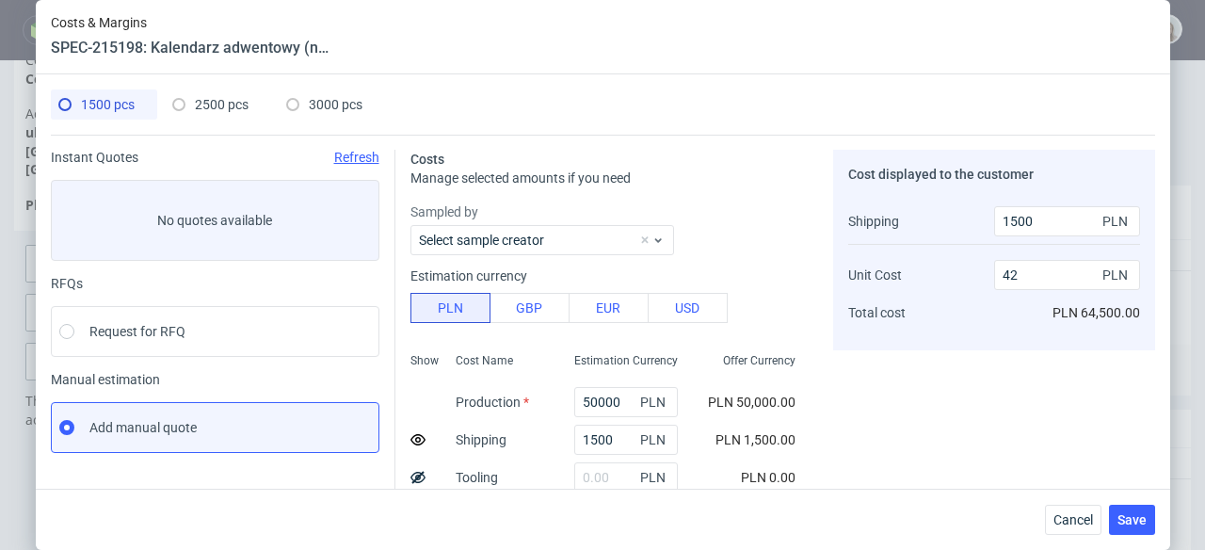
scroll to position [158, 0]
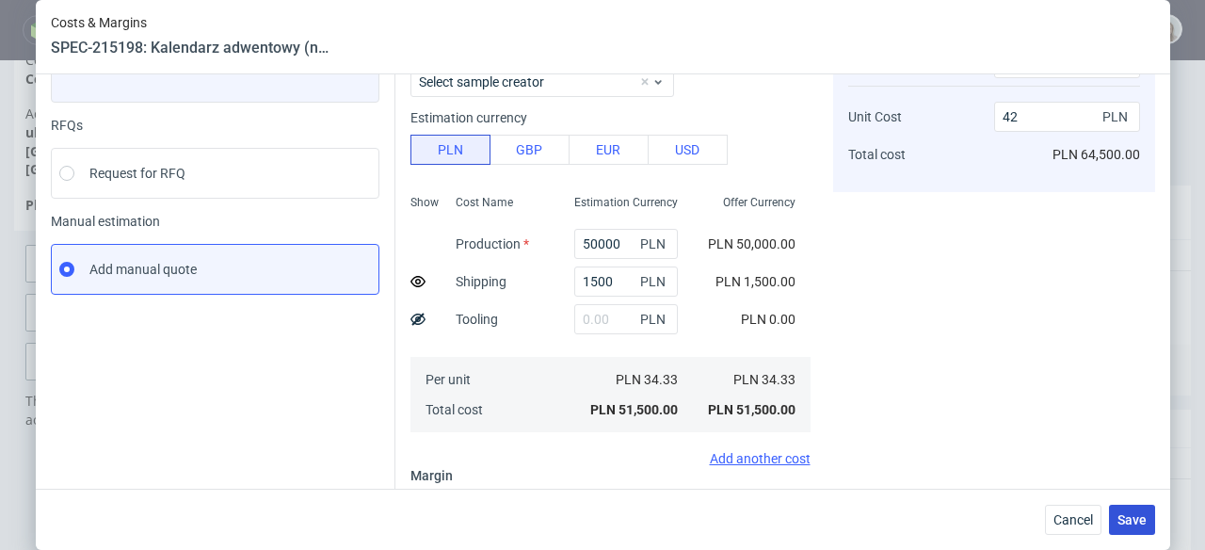
click at [1140, 513] on span "Save" at bounding box center [1132, 519] width 29 height 13
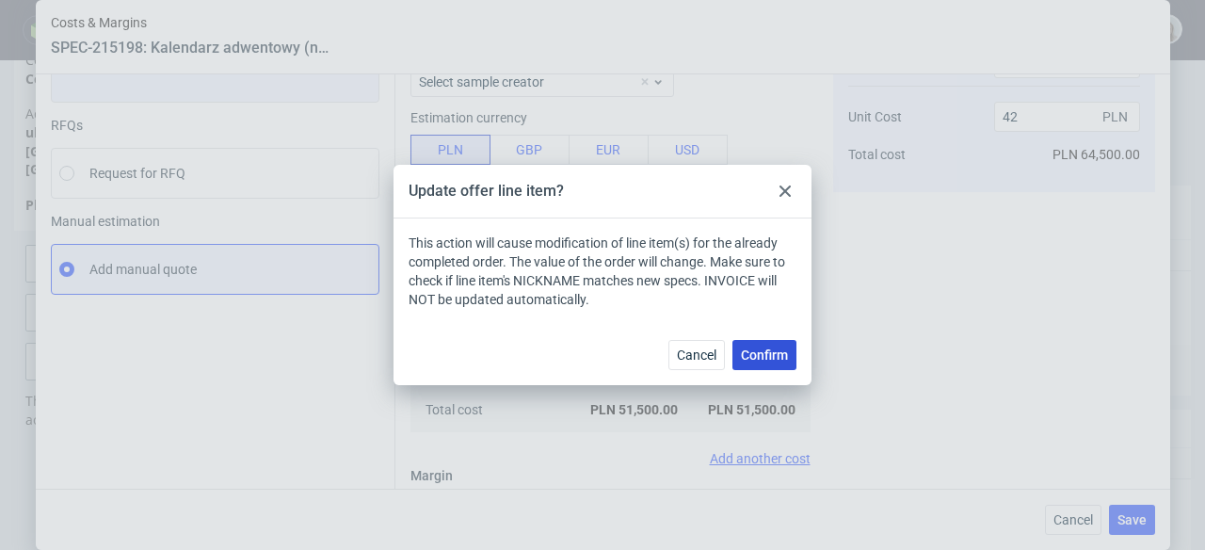
click at [776, 357] on span "Confirm" at bounding box center [764, 354] width 47 height 13
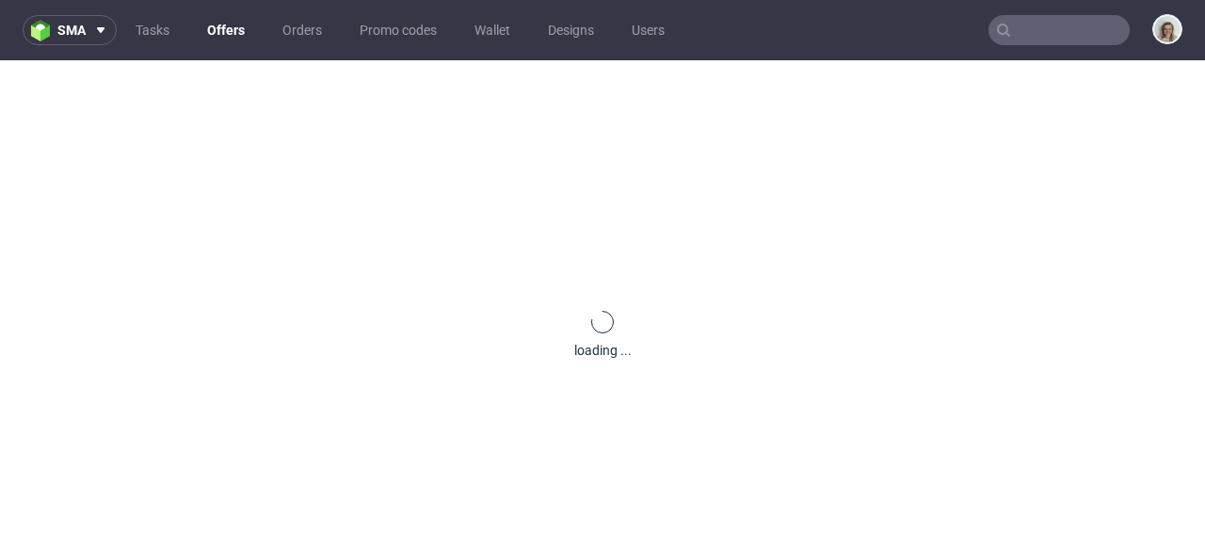
scroll to position [0, 0]
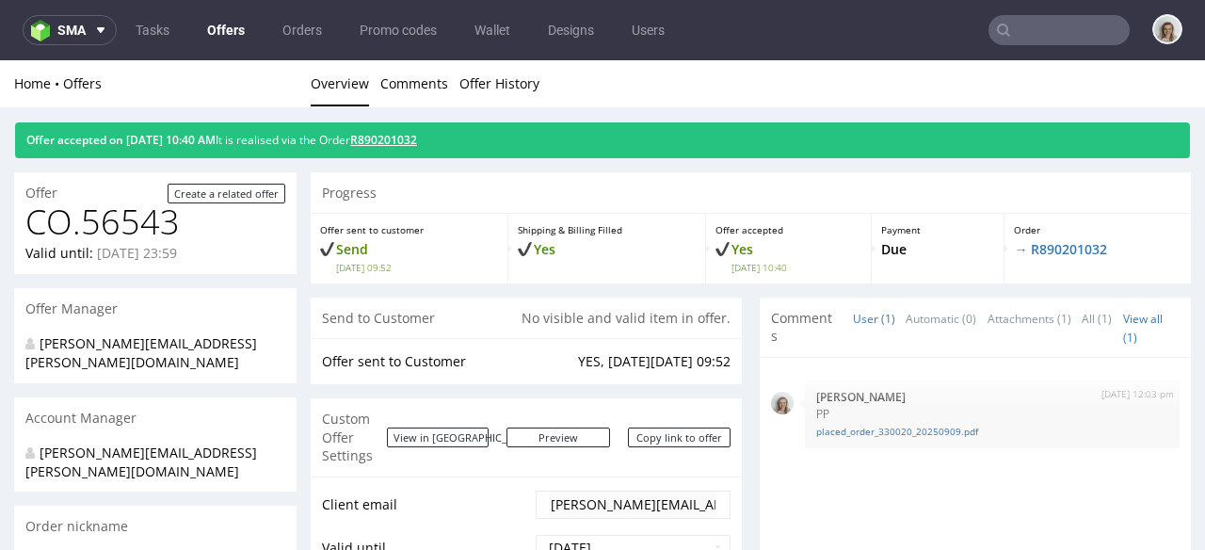
click at [417, 139] on link "R890201032" at bounding box center [383, 140] width 67 height 16
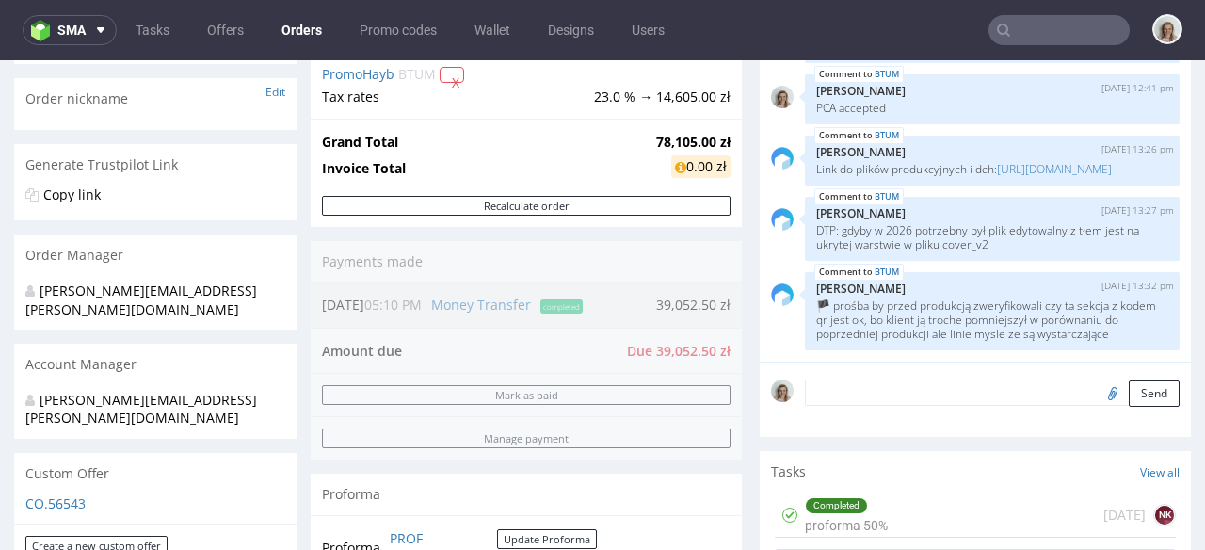
scroll to position [605, 0]
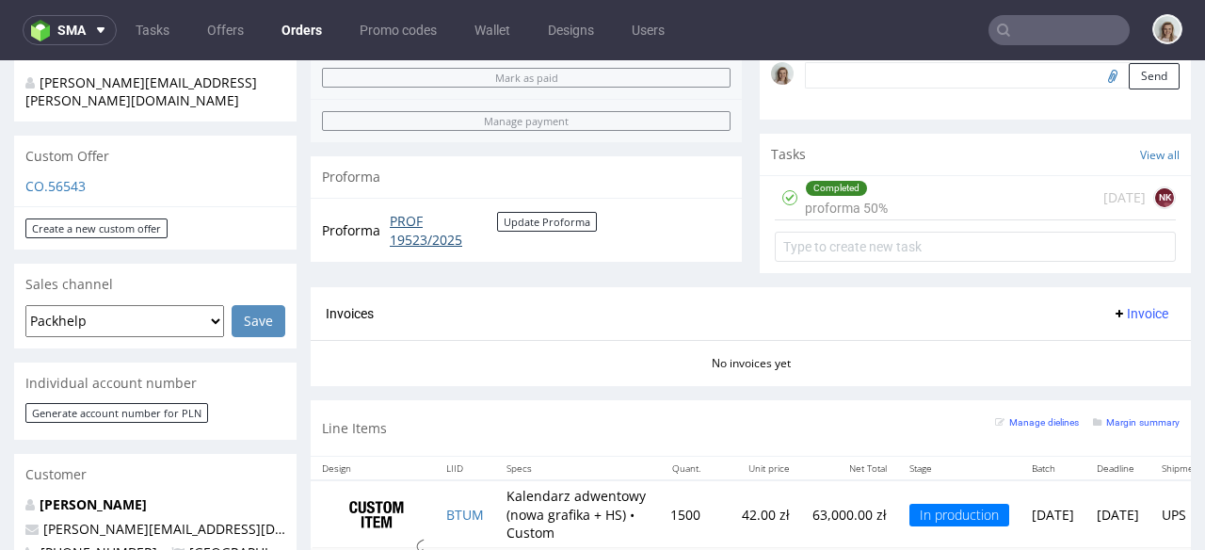
click at [417, 229] on link "PROF 19523/2025" at bounding box center [443, 230] width 107 height 37
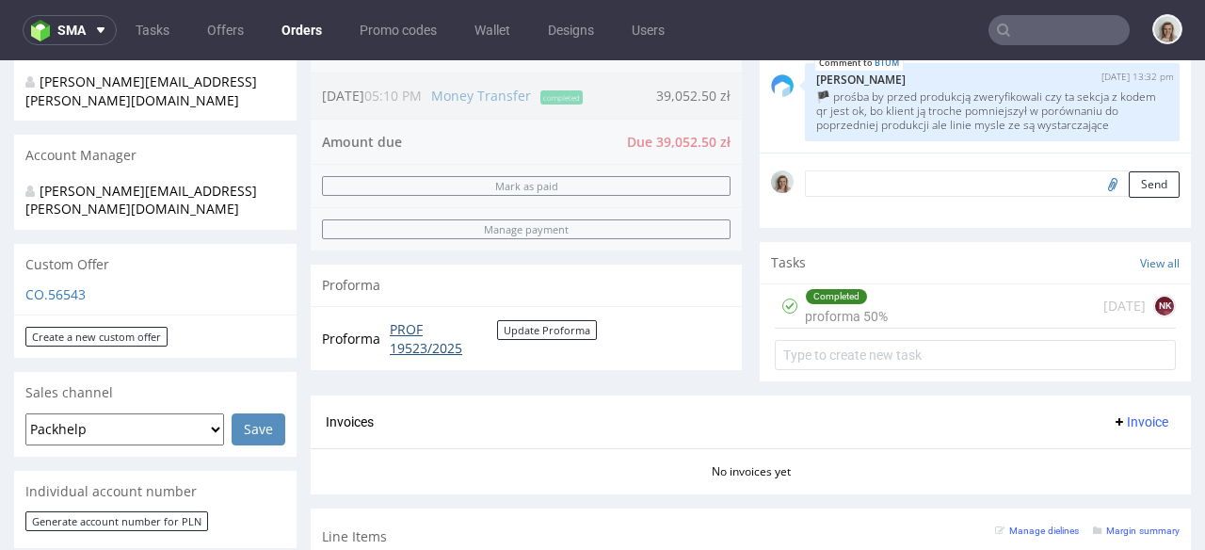
scroll to position [0, 0]
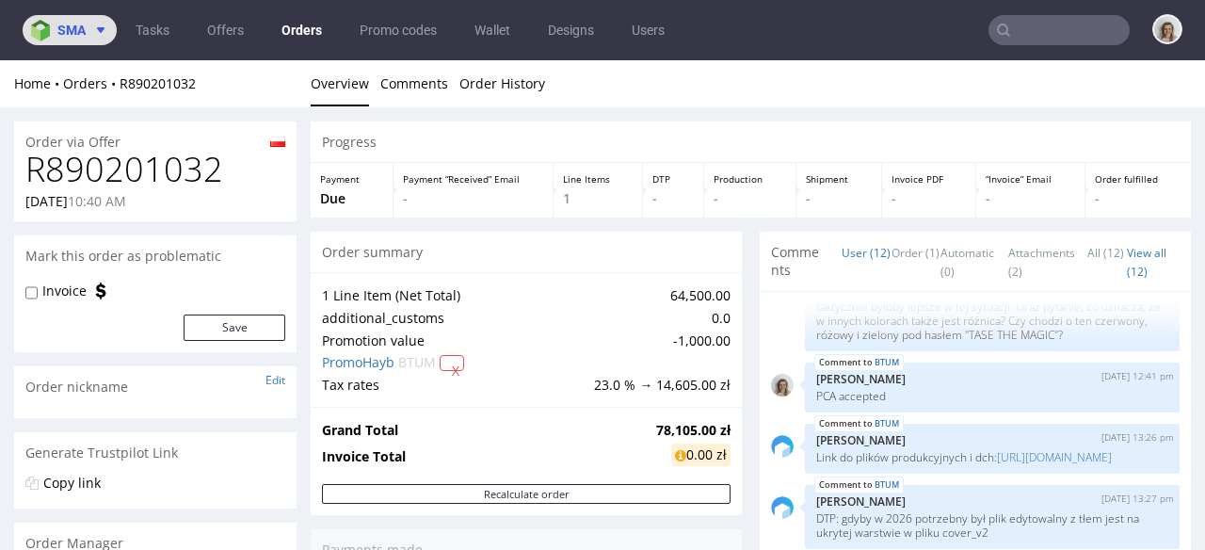
click at [59, 37] on span "sma" at bounding box center [71, 30] width 28 height 13
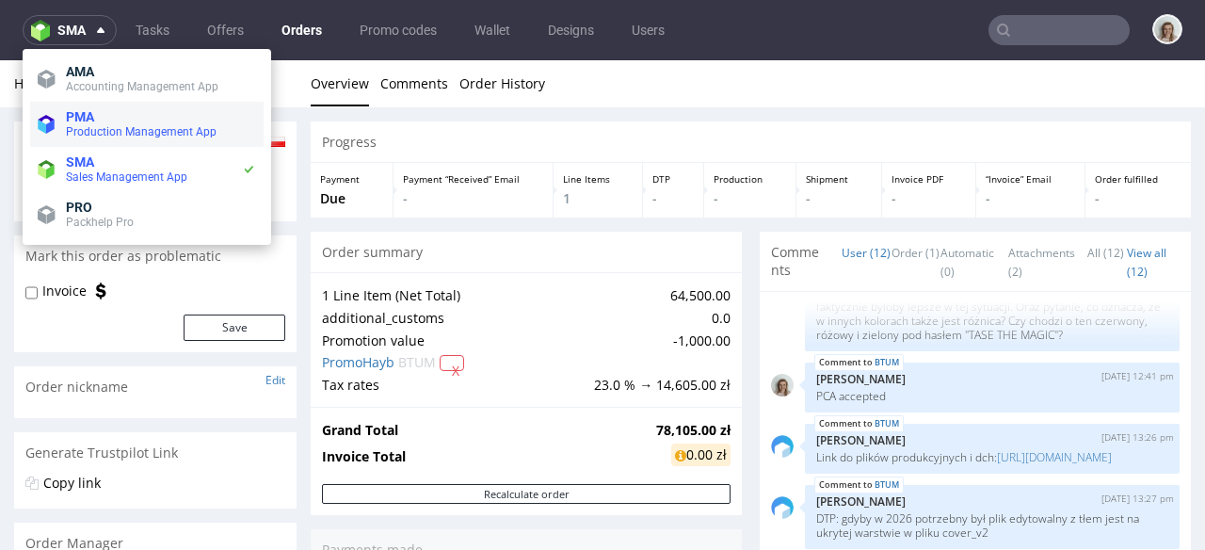
click at [82, 113] on span "PMA" at bounding box center [80, 116] width 28 height 15
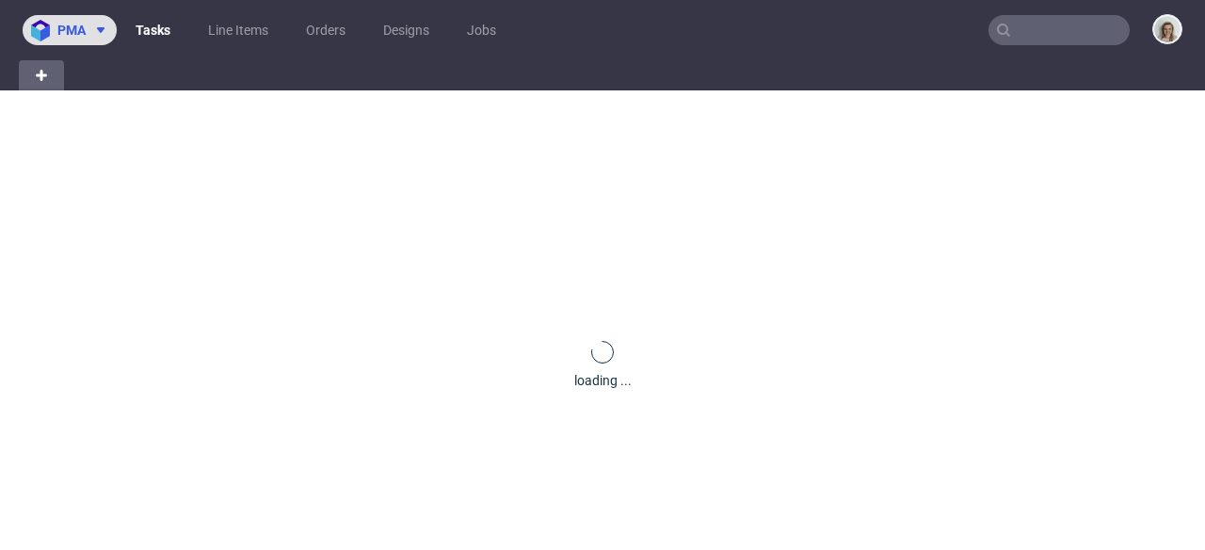
click at [77, 21] on button "pma" at bounding box center [70, 30] width 94 height 30
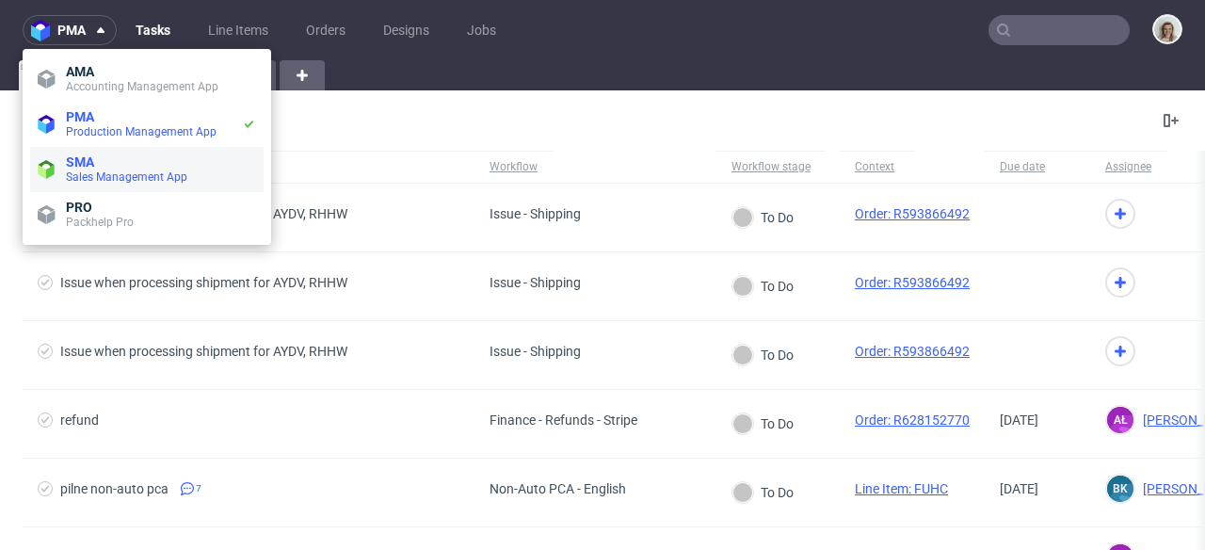
click at [111, 151] on li "SMA Sales Management App" at bounding box center [147, 169] width 234 height 45
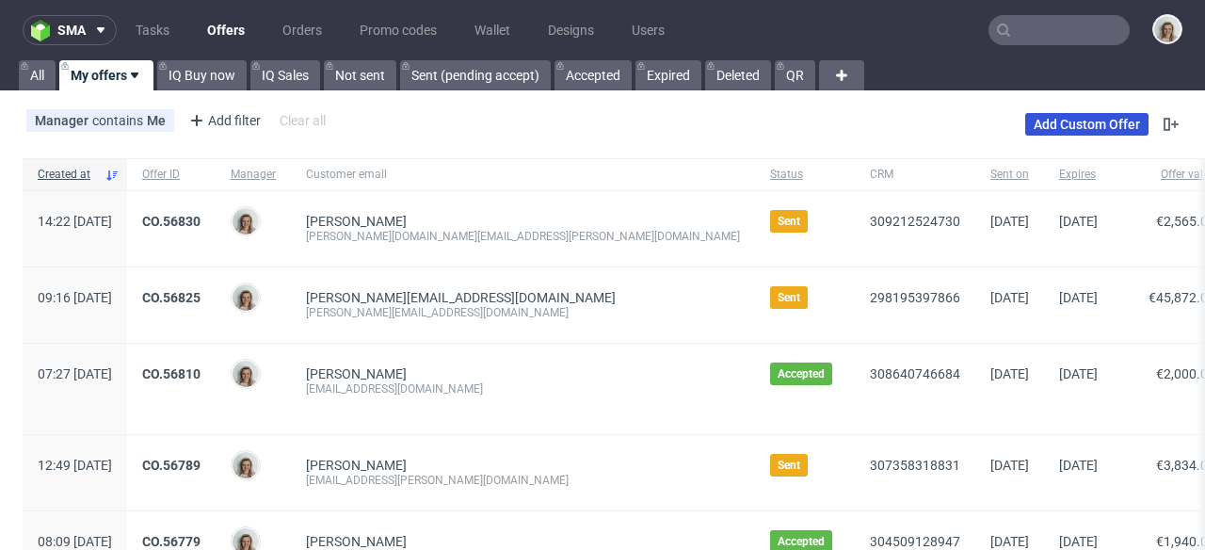
click at [1105, 116] on link "Add Custom Offer" at bounding box center [1086, 124] width 123 height 23
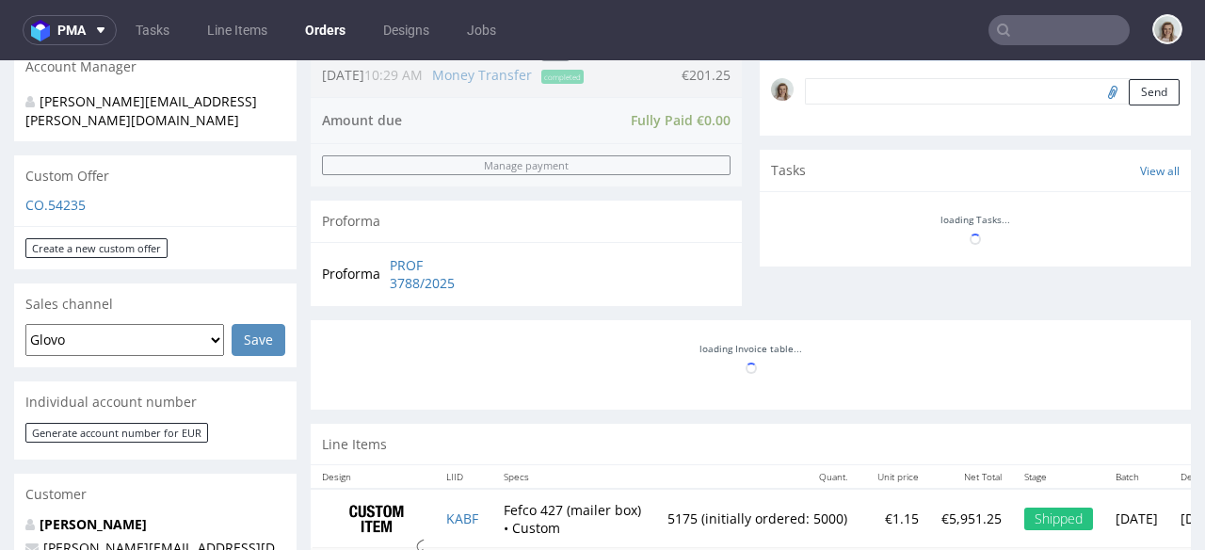
scroll to position [977, 0]
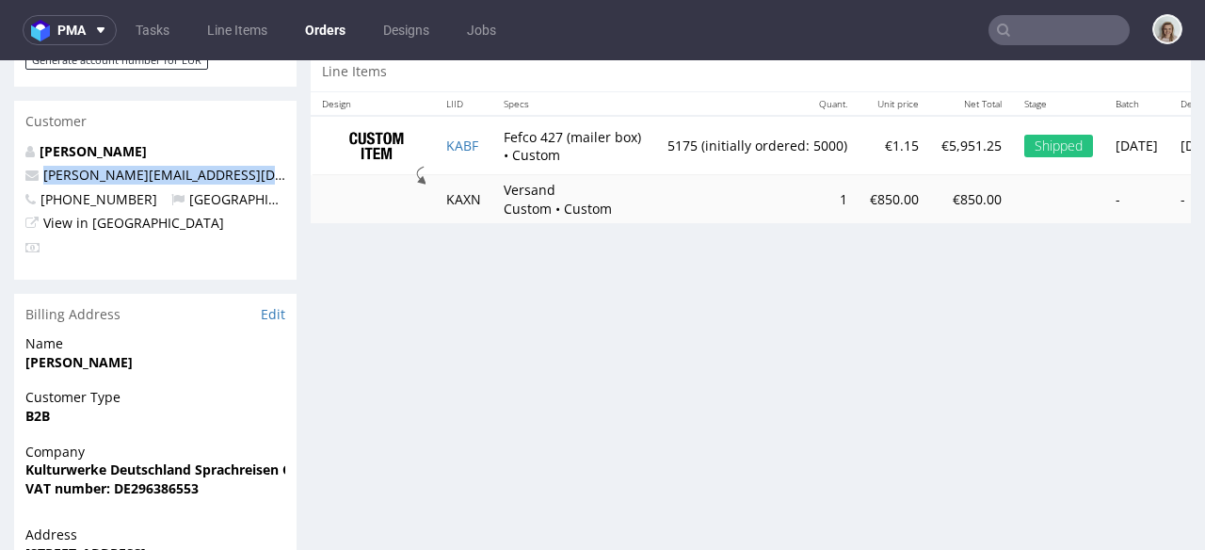
drag, startPoint x: 287, startPoint y: 137, endPoint x: 0, endPoint y: 147, distance: 287.4
click at [0, 147] on div "Order via Offer R180835377 [DATE] 11:02 AM Mark this order as problematic Invoi…" at bounding box center [602, 18] width 1205 height 1777
copy span "[PERSON_NAME][EMAIL_ADDRESS][DOMAIN_NAME]"
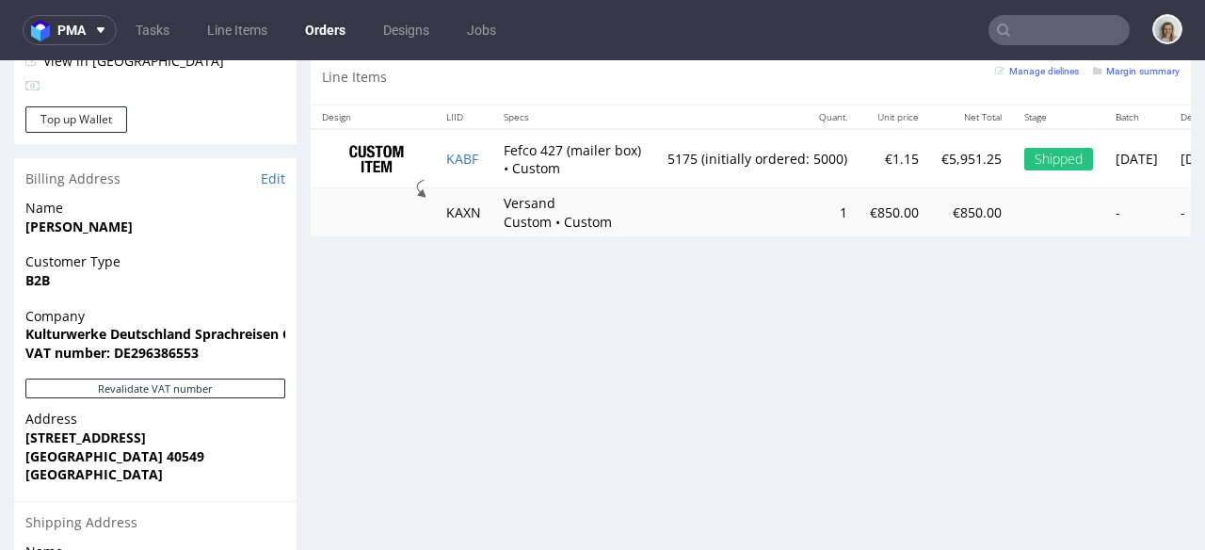
scroll to position [1006, 0]
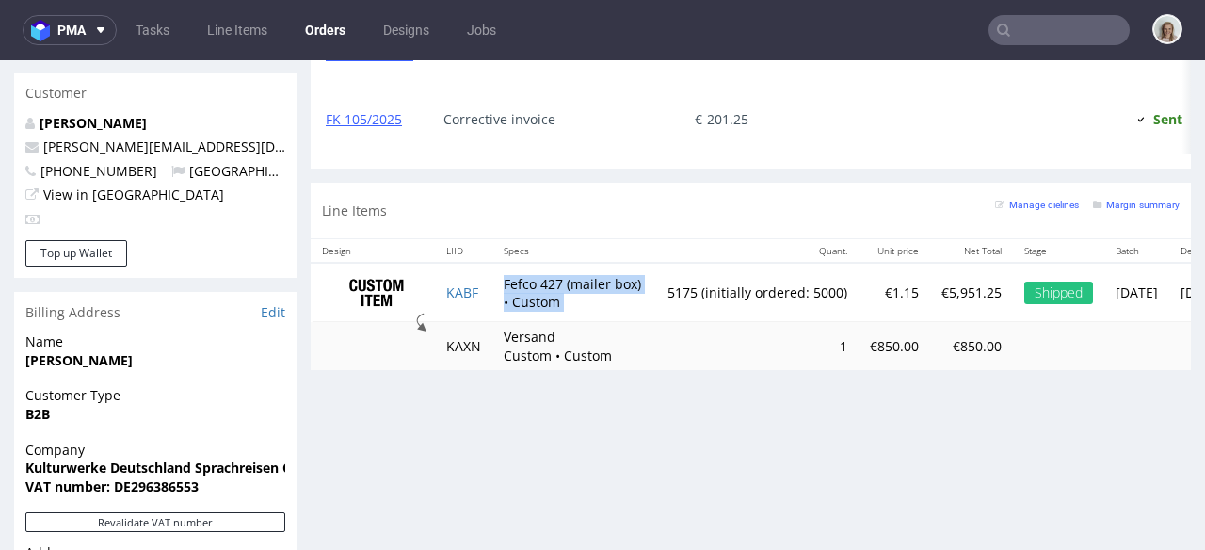
drag, startPoint x: 502, startPoint y: 299, endPoint x: 659, endPoint y: 298, distance: 157.3
click at [659, 298] on tr "KABF Fefco 427 (mailer box) • Custom 5175 (initially ordered: 5000) €1.15 €5,95…" at bounding box center [839, 292] width 1057 height 59
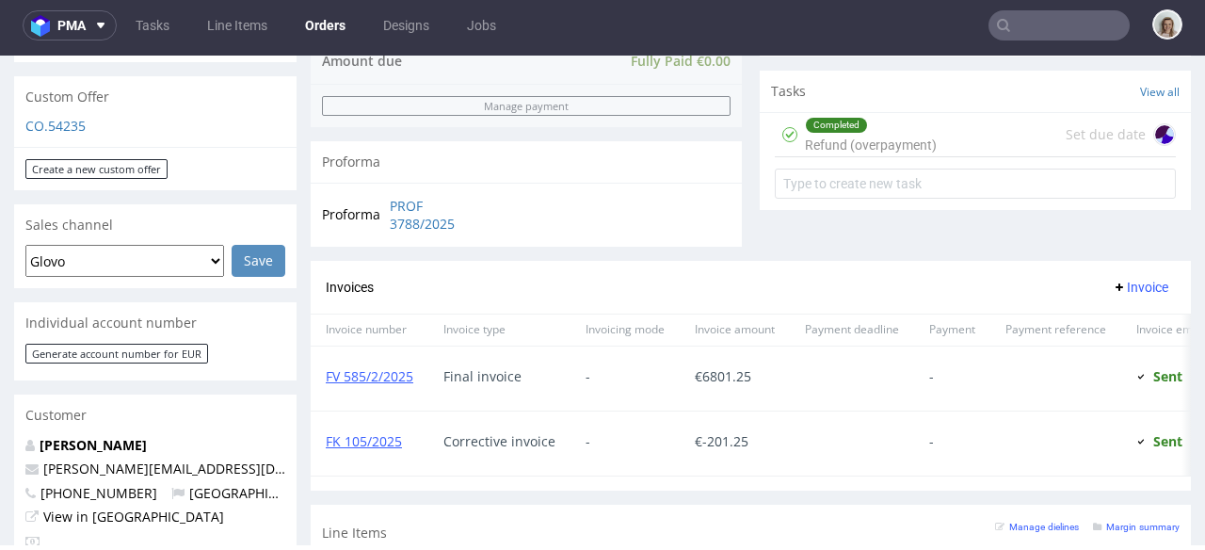
scroll to position [589, 0]
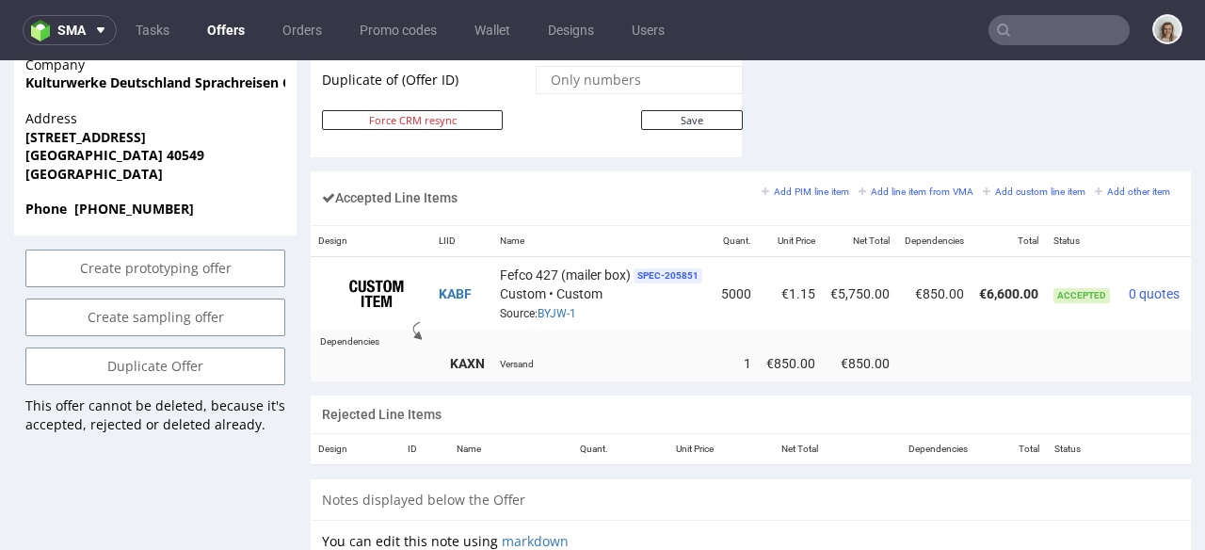
scroll to position [0, 67]
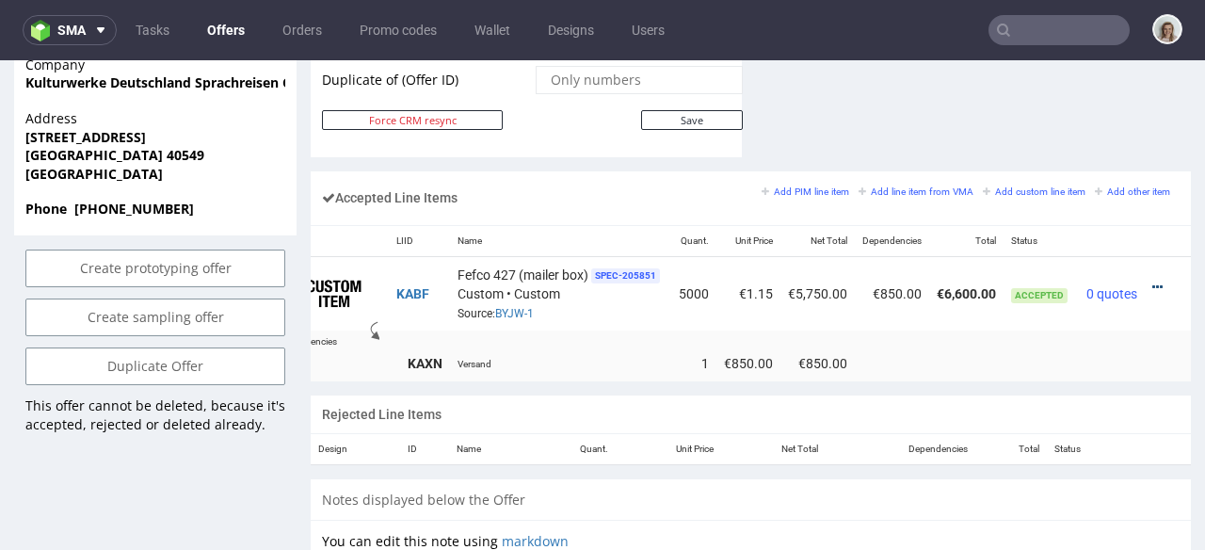
click at [1153, 281] on icon at bounding box center [1158, 287] width 10 height 13
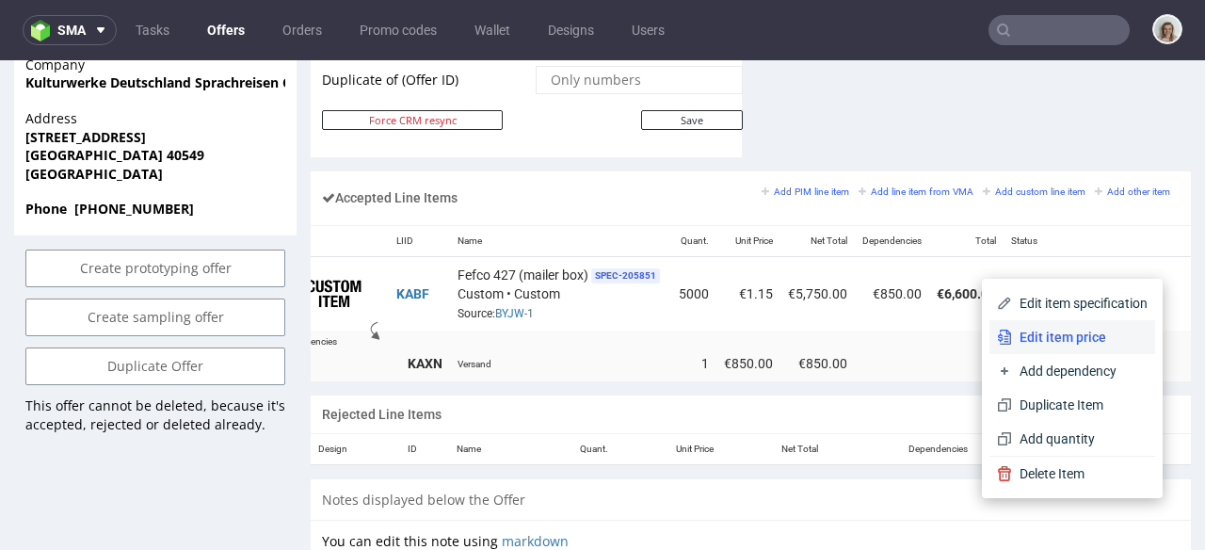
click at [1012, 332] on span "Edit item price" at bounding box center [1080, 337] width 136 height 19
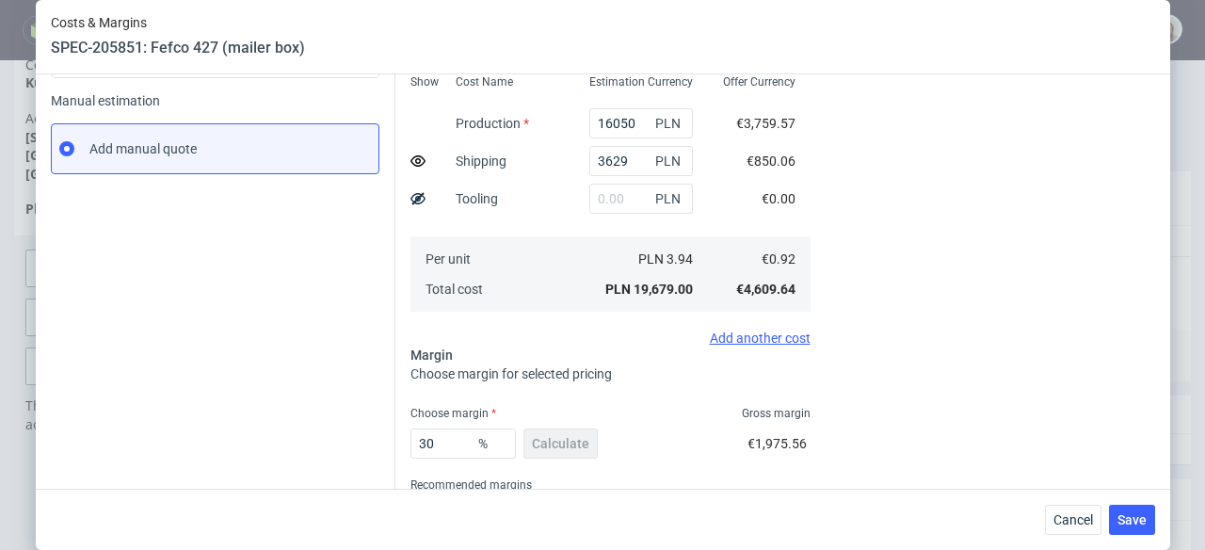
scroll to position [45, 0]
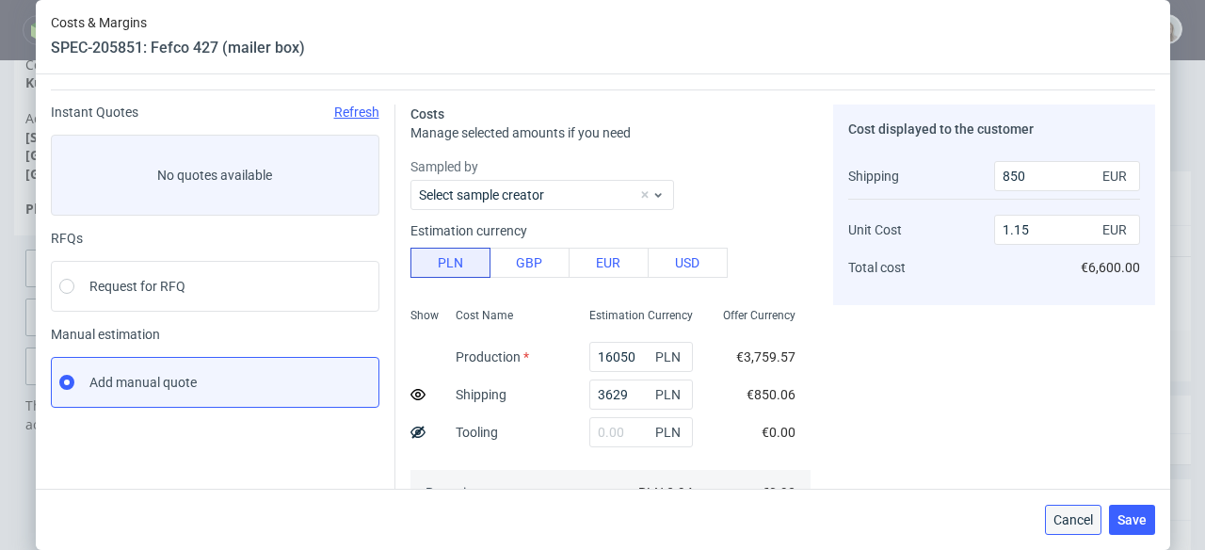
click at [1069, 509] on button "Cancel" at bounding box center [1073, 520] width 56 height 30
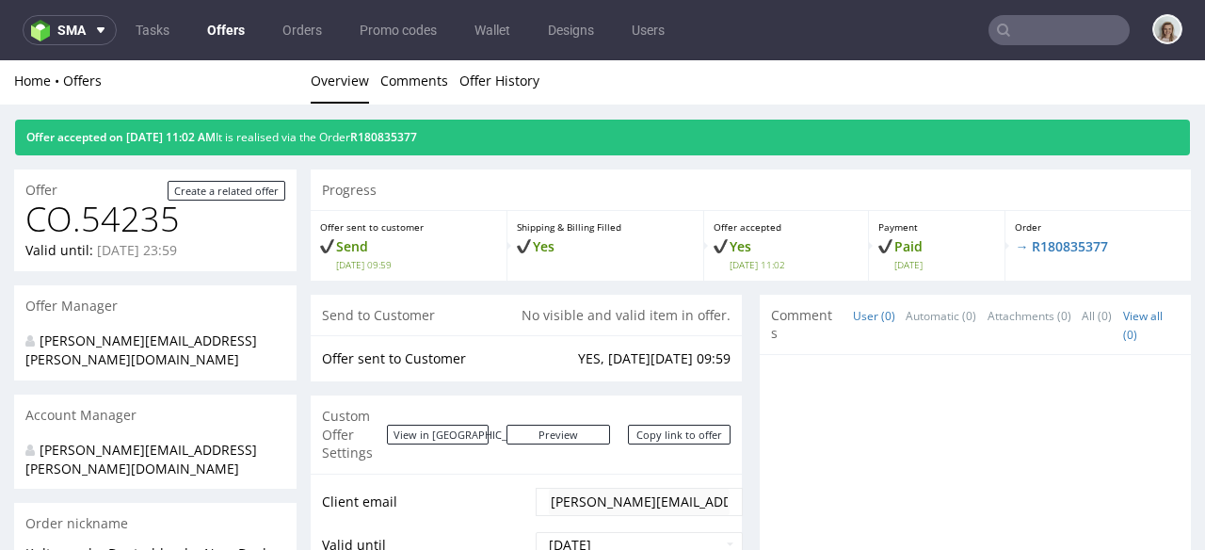
scroll to position [0, 0]
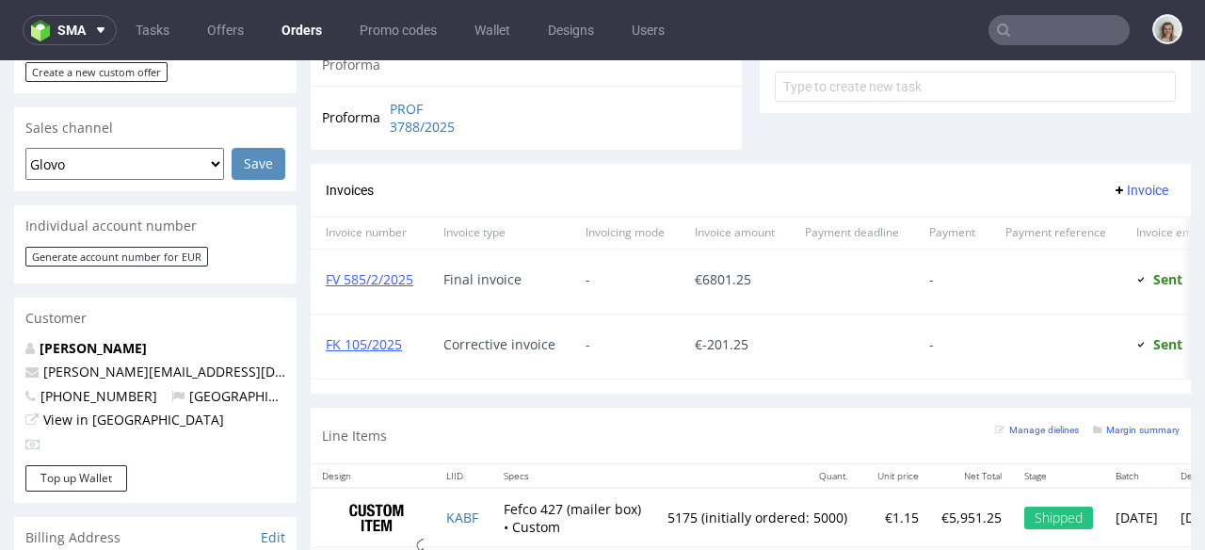
scroll to position [977, 0]
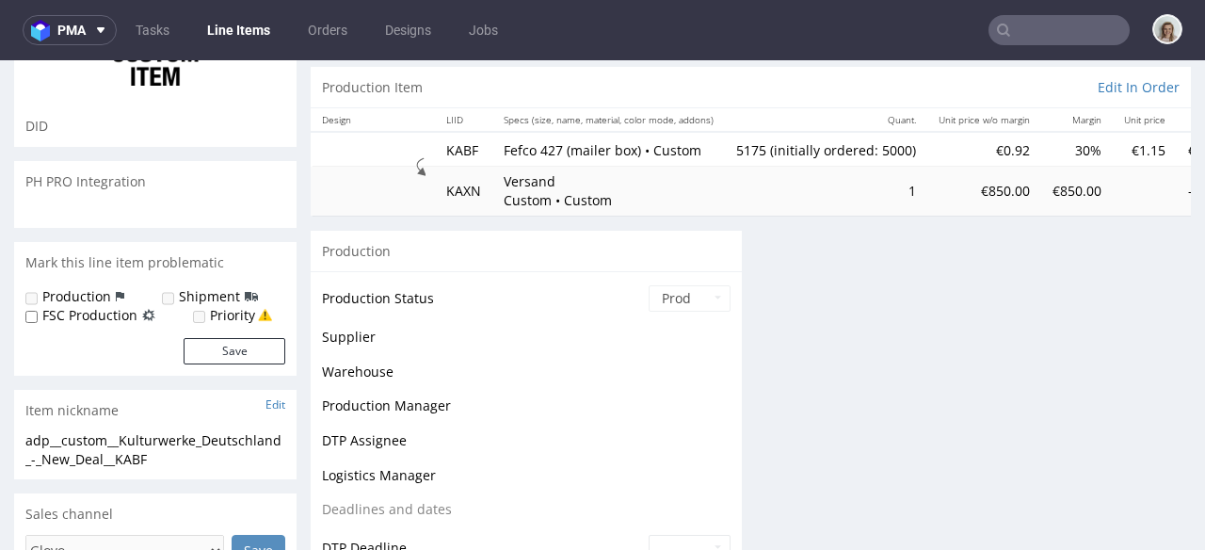
scroll to position [233, 0]
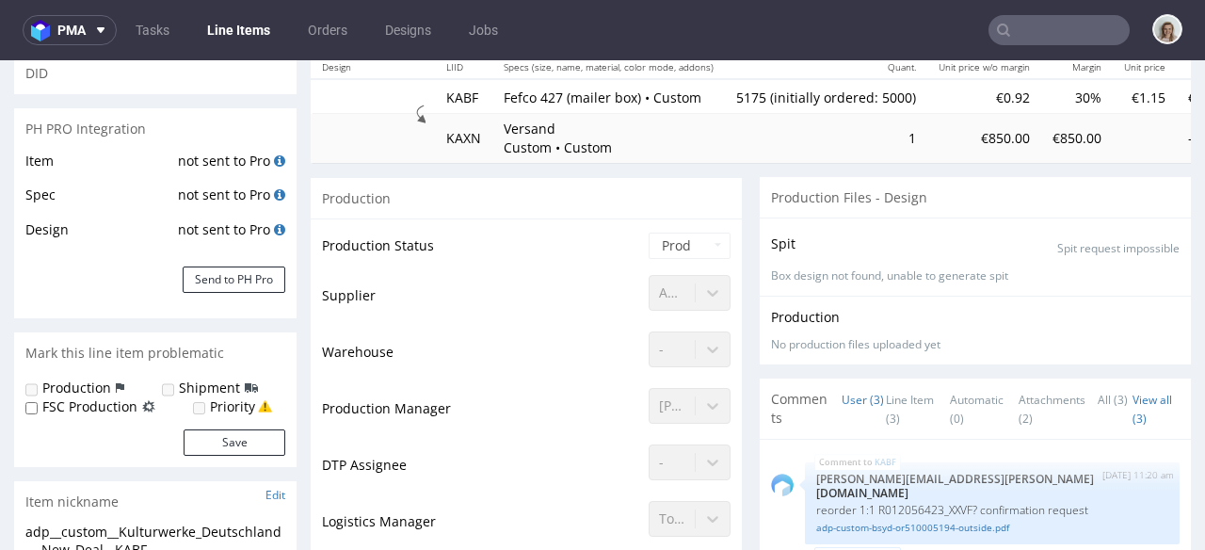
select select "in_progress"
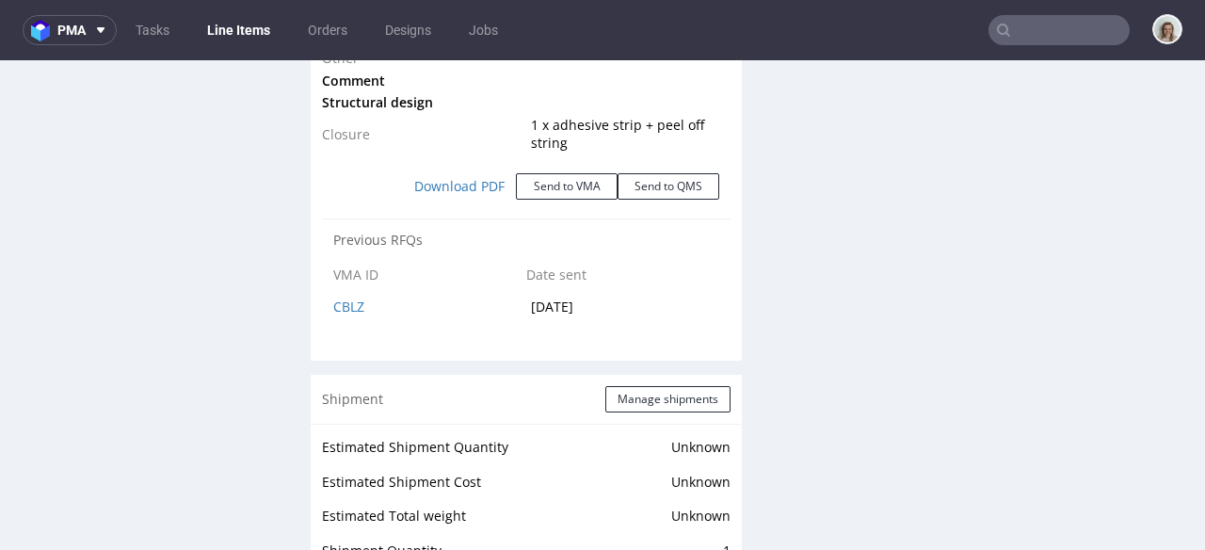
scroll to position [2763, 0]
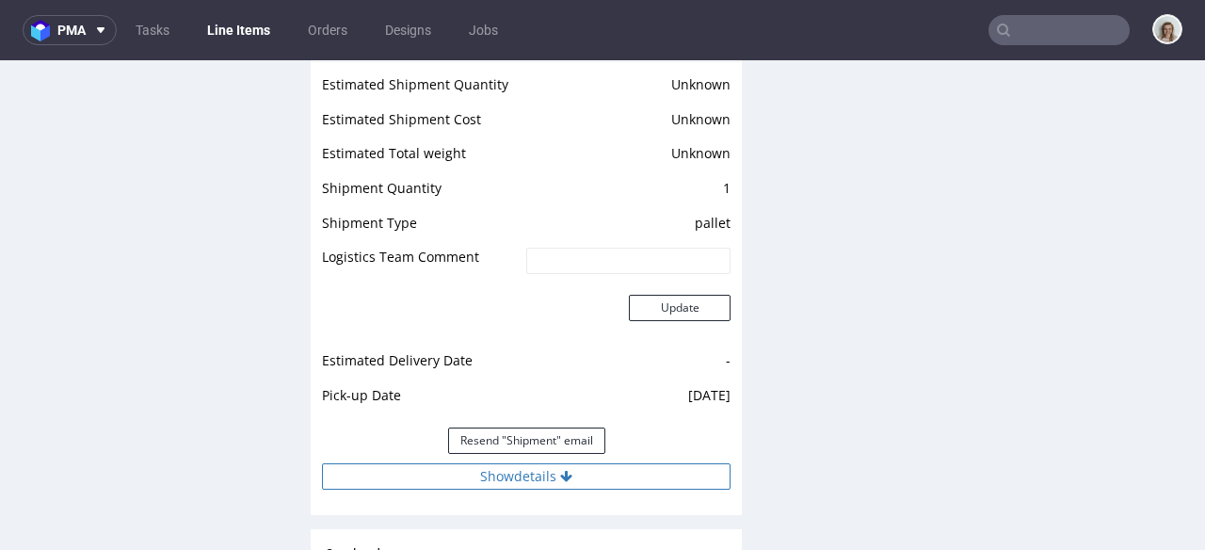
click at [537, 466] on button "Show details" at bounding box center [526, 476] width 409 height 26
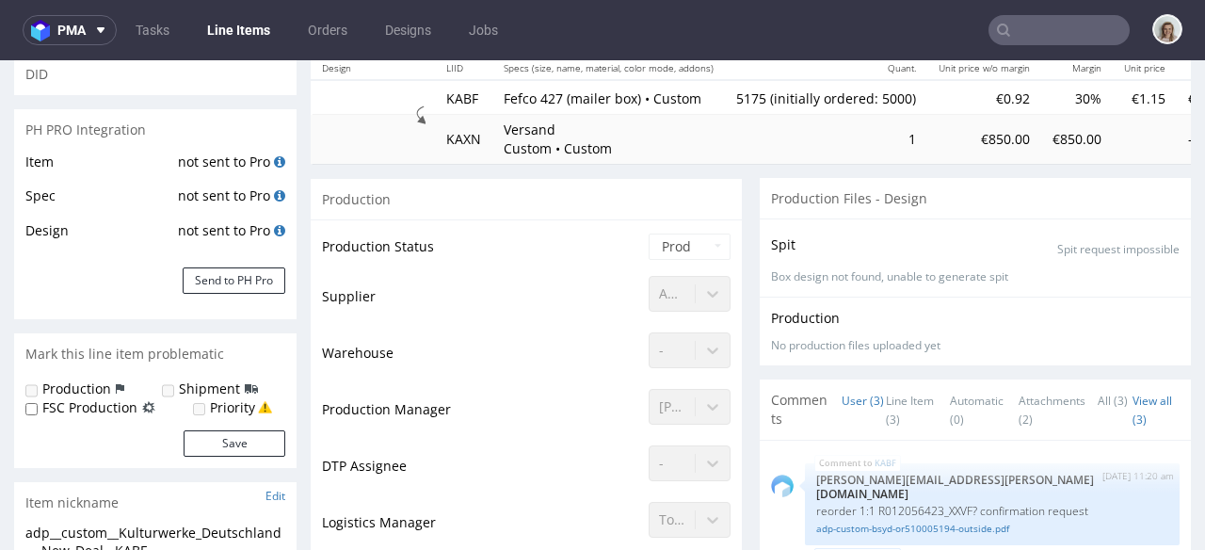
scroll to position [0, 0]
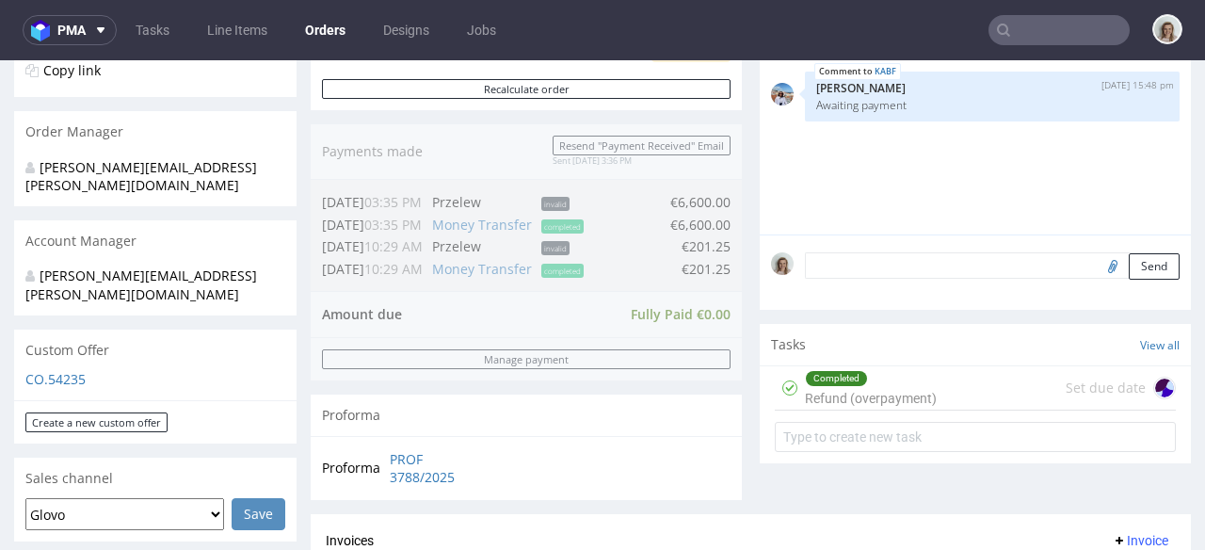
scroll to position [580, 0]
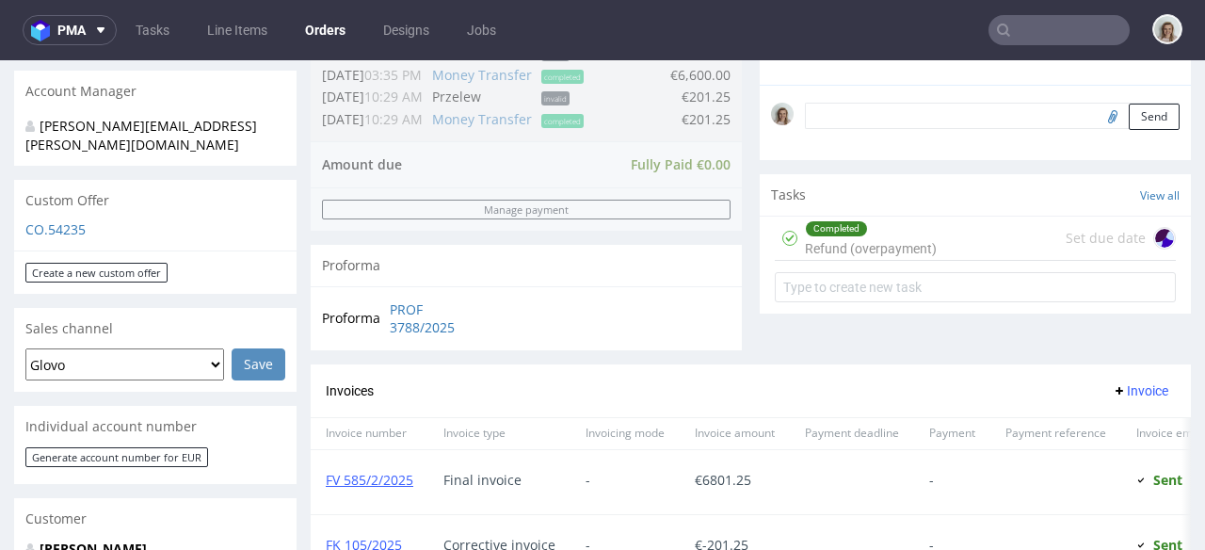
click at [933, 232] on div "Completed Refund (overpayment) Set due date" at bounding box center [975, 239] width 401 height 44
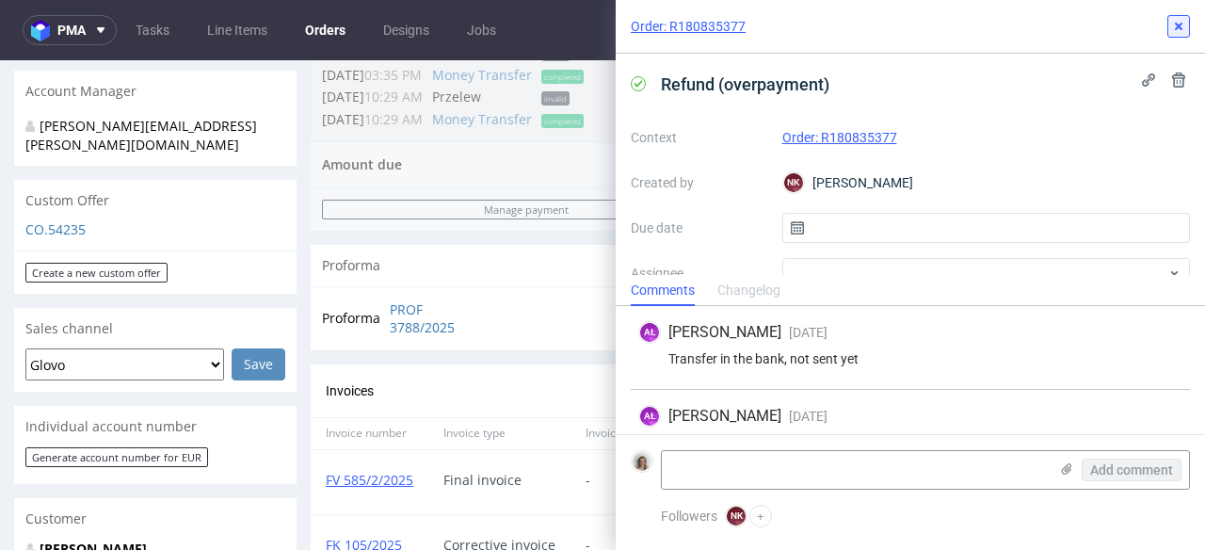
click at [1174, 28] on icon at bounding box center [1178, 26] width 15 height 15
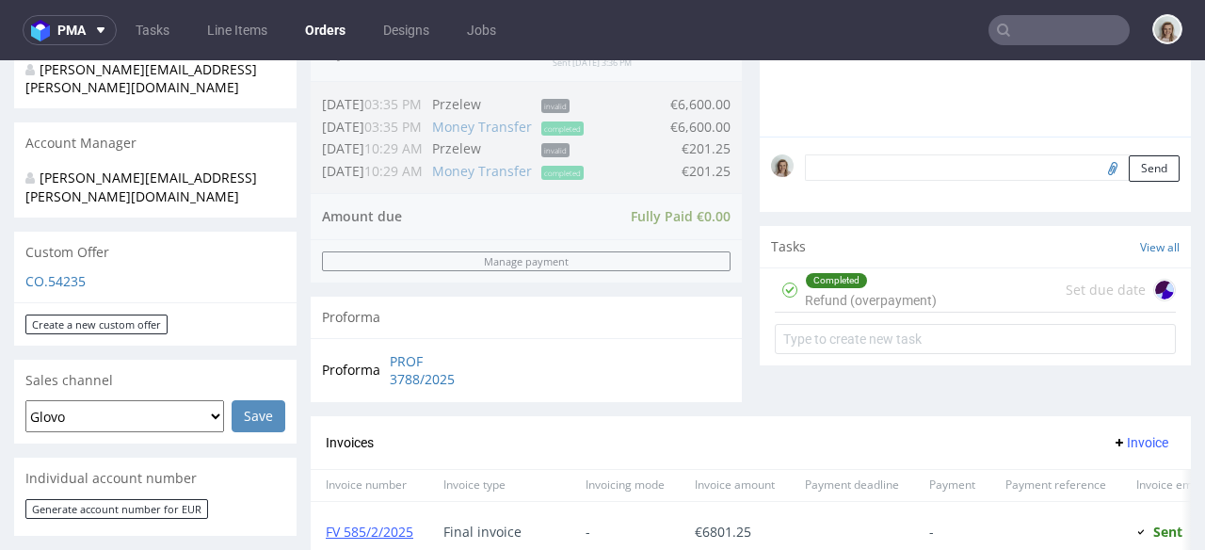
scroll to position [855, 0]
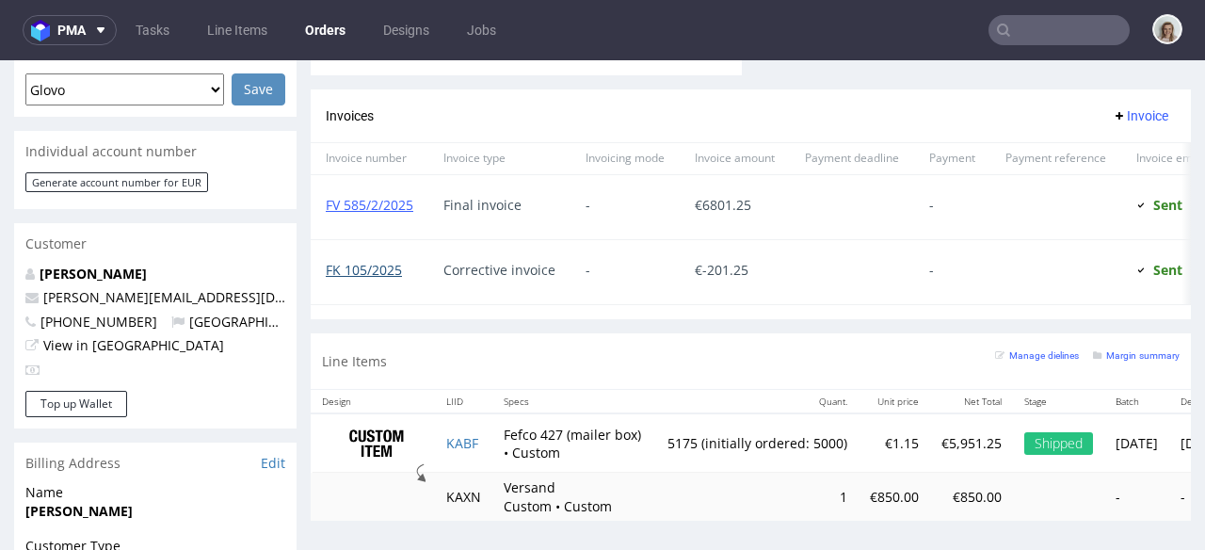
click at [384, 270] on link "FK 105/2025" at bounding box center [364, 270] width 76 height 18
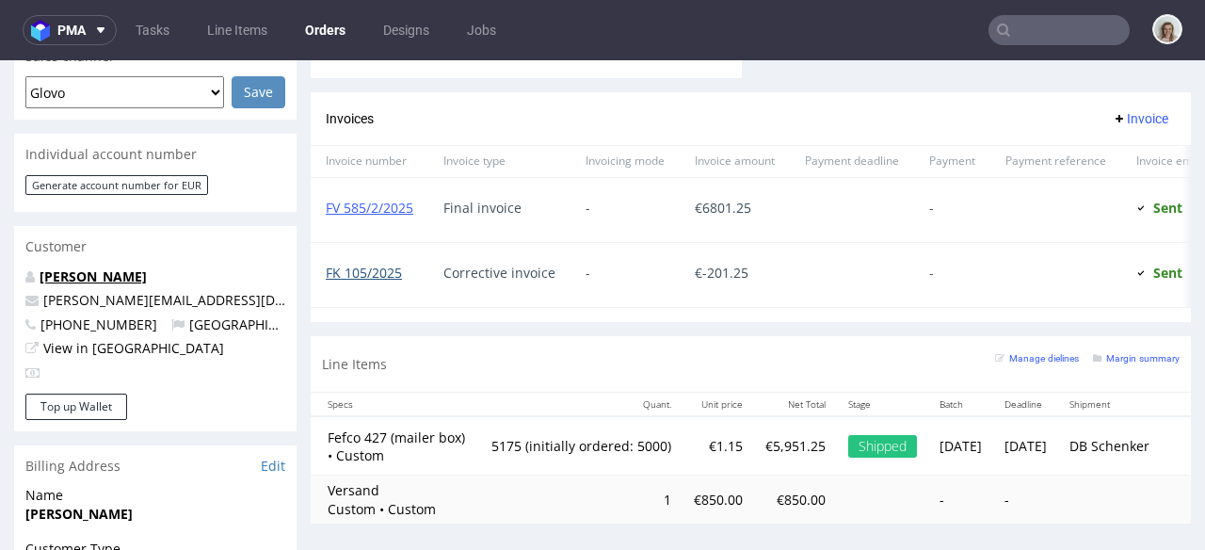
scroll to position [851, 0]
drag, startPoint x: 271, startPoint y: 266, endPoint x: 16, endPoint y: 269, distance: 255.2
click at [16, 269] on div "Joachim Hütte anna.g@kulturwerke-deutschland.de +4917634505080 Germany View in …" at bounding box center [155, 331] width 282 height 126
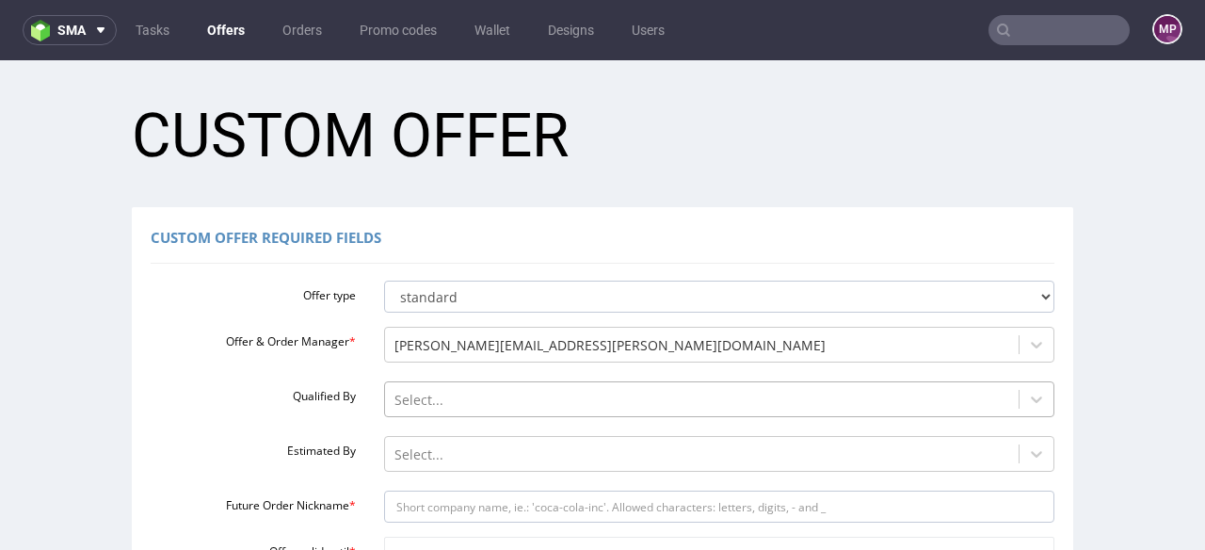
click at [412, 392] on div "Select..." at bounding box center [719, 394] width 671 height 26
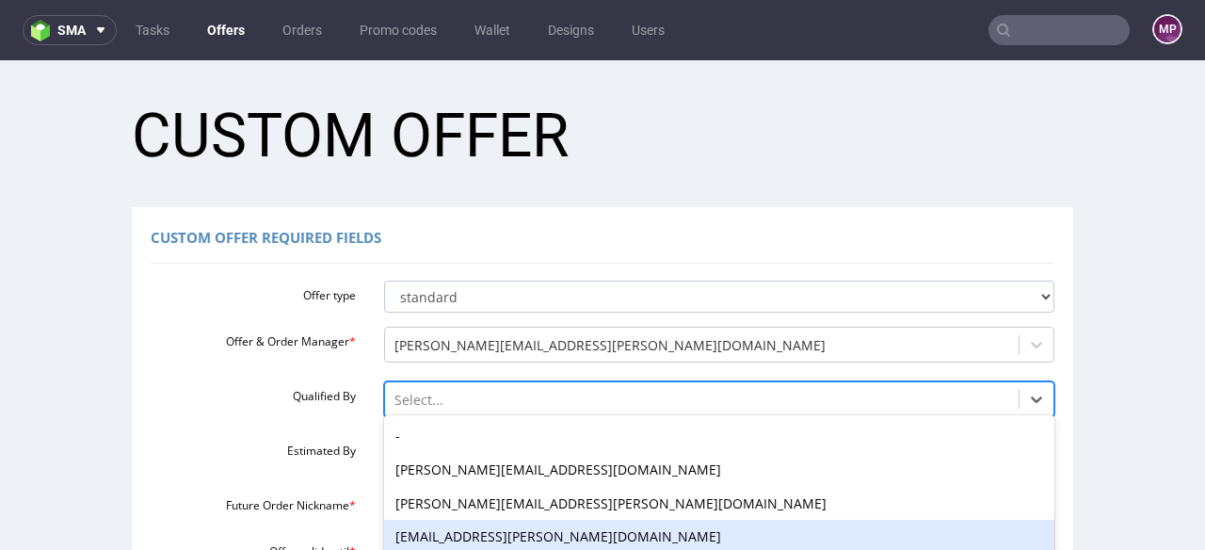
scroll to position [155, 0]
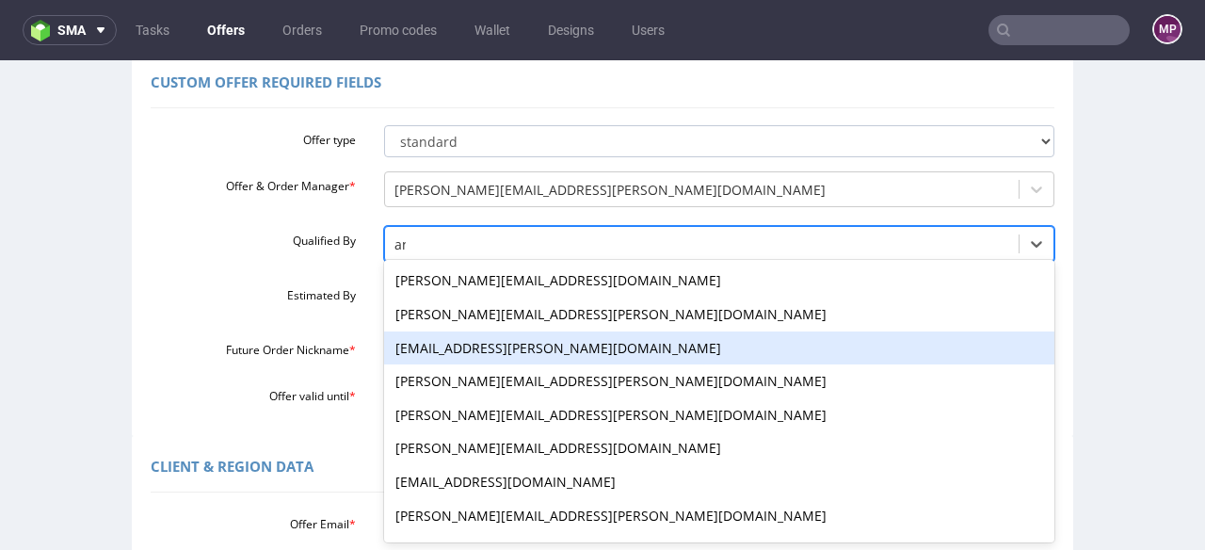
type input "ang"
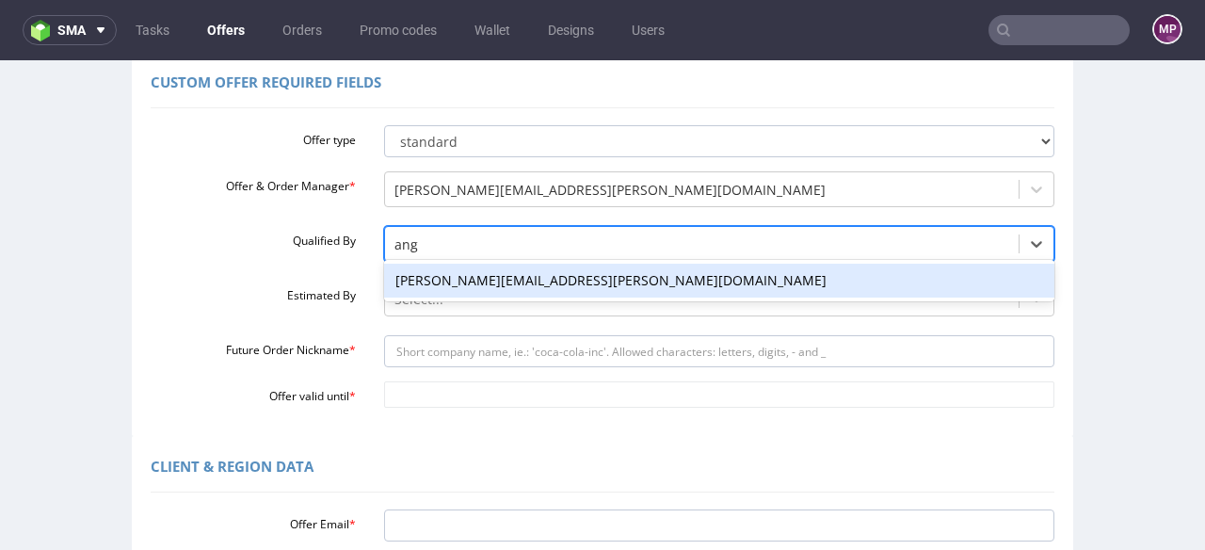
click at [438, 281] on div "[PERSON_NAME][EMAIL_ADDRESS][PERSON_NAME][DOMAIN_NAME]" at bounding box center [719, 281] width 671 height 34
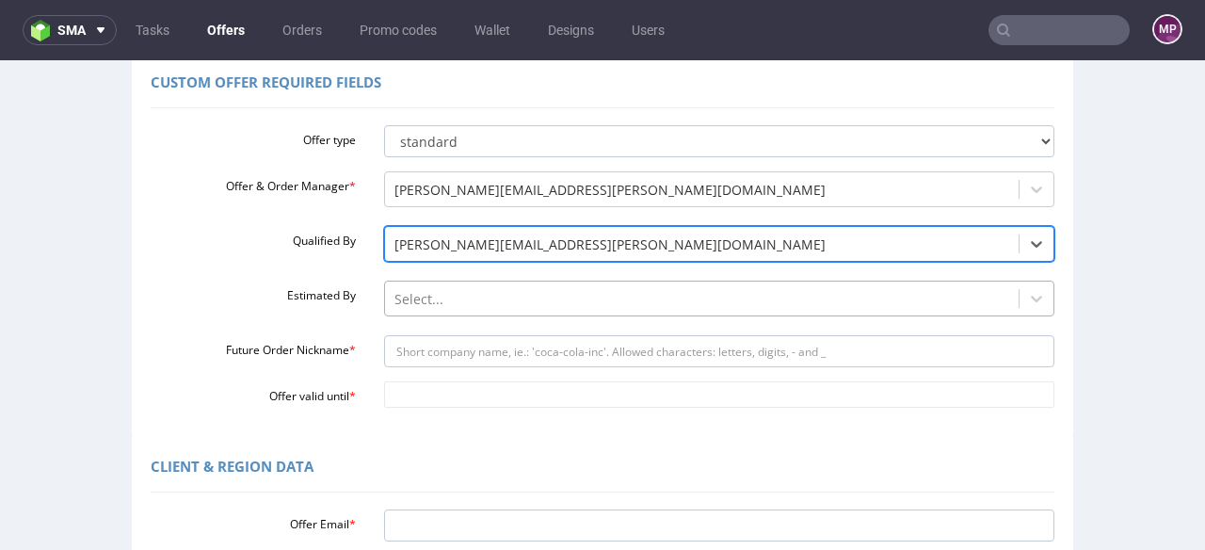
click at [443, 306] on div "Select..." at bounding box center [719, 294] width 671 height 26
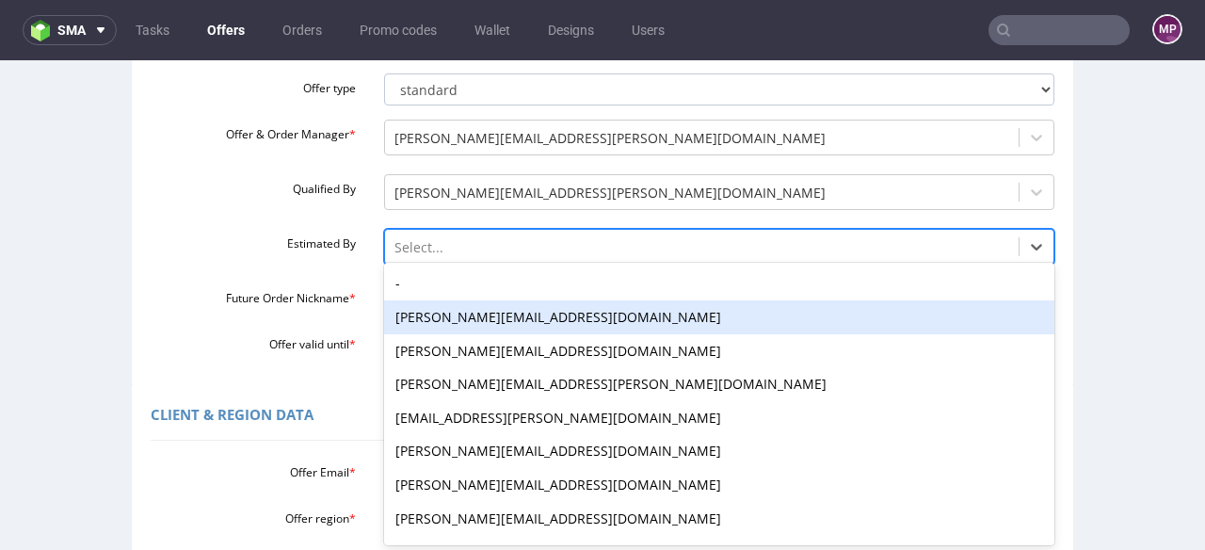
scroll to position [210, 0]
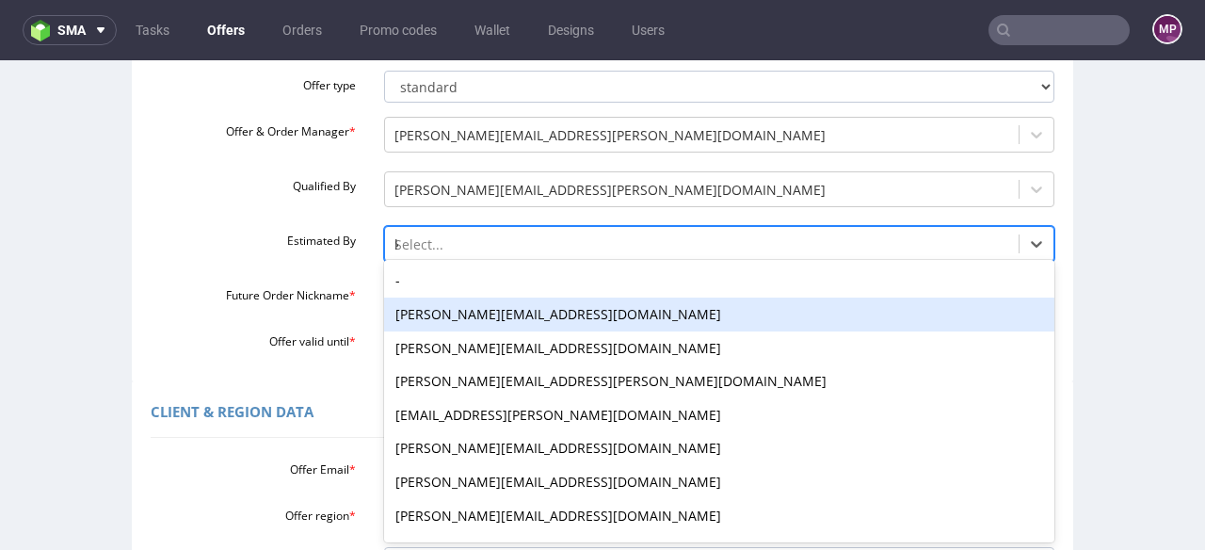
type input "kl"
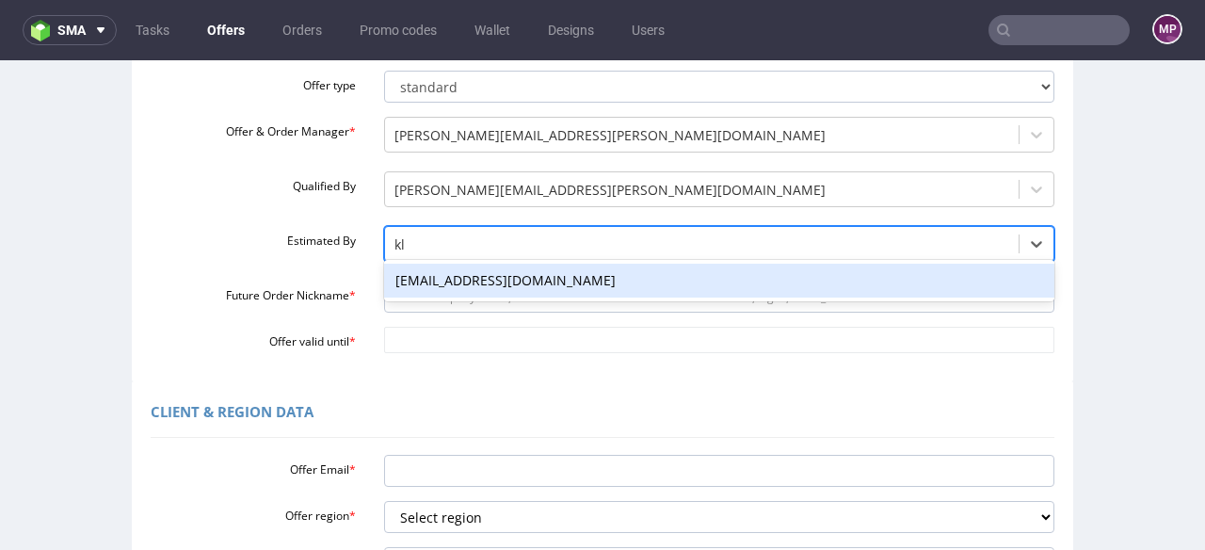
click at [443, 282] on div "[EMAIL_ADDRESS][DOMAIN_NAME]" at bounding box center [719, 281] width 671 height 34
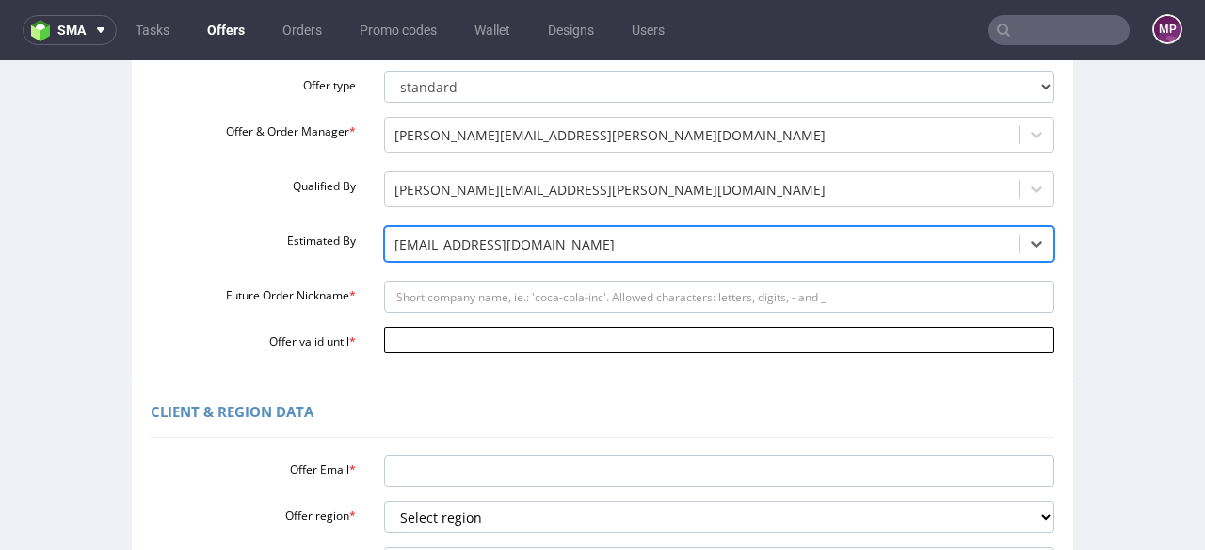
click at [414, 347] on input "Offer valid until *" at bounding box center [719, 340] width 671 height 26
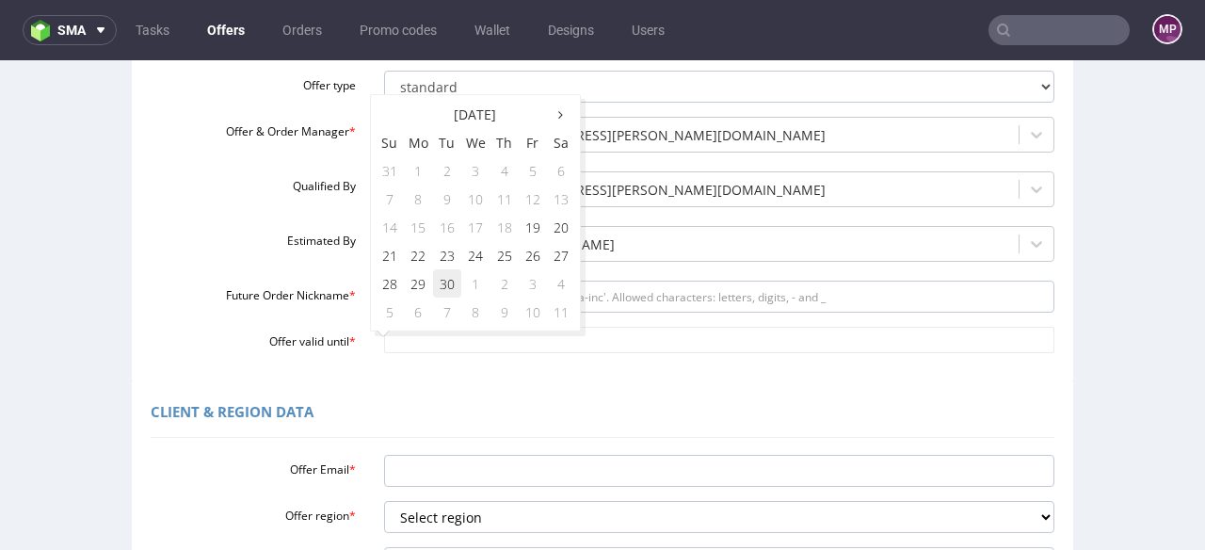
click at [438, 292] on td "30" at bounding box center [447, 283] width 28 height 28
type input "[DATE]"
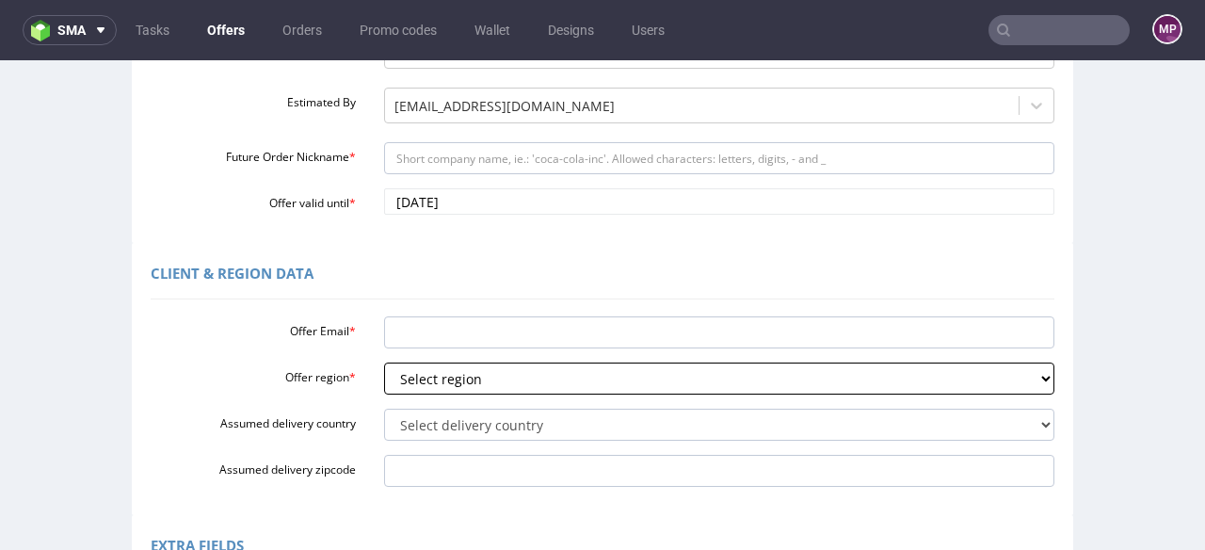
scroll to position [349, 0]
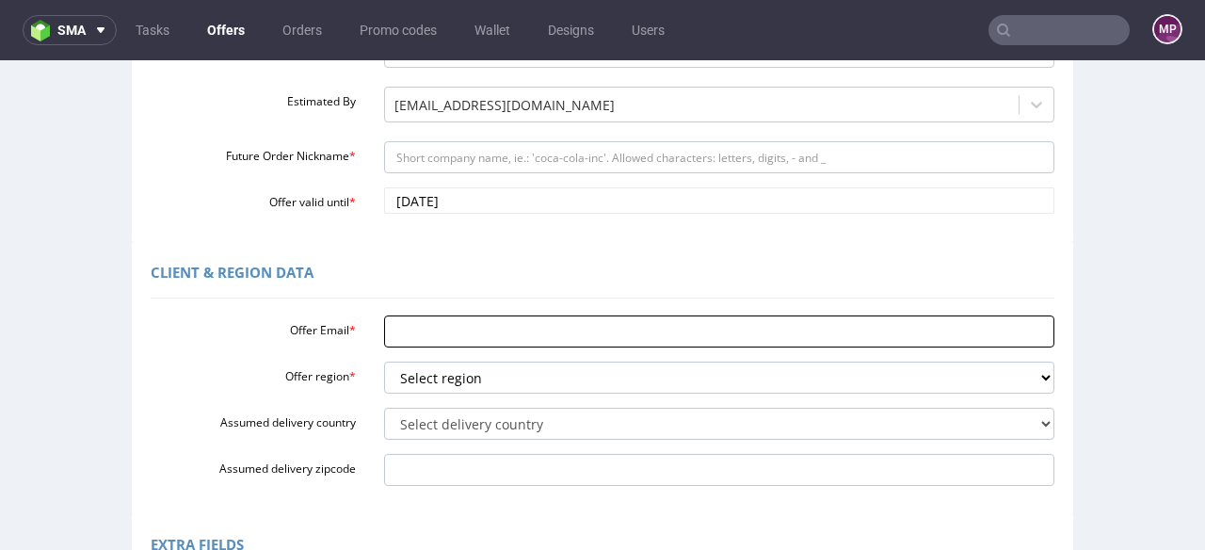
click at [412, 338] on input "Offer Email *" at bounding box center [719, 331] width 671 height 32
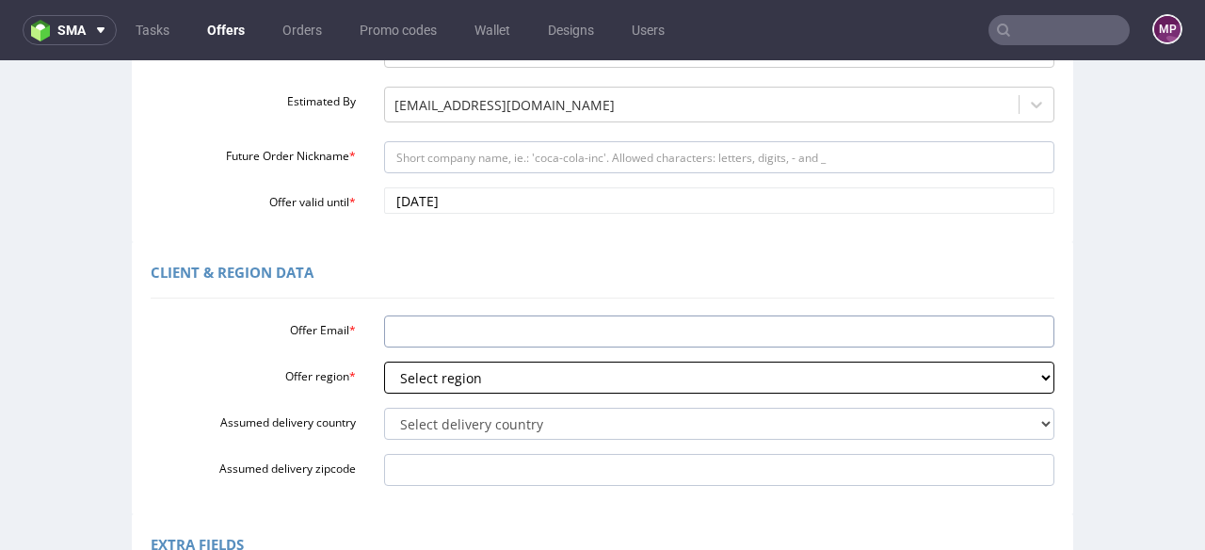
paste input "anna.g@kulturwerke-deutschland.de"
type input "anna.g@kulturwerke-deutschland.de"
click at [420, 370] on select "Select region eu gb de pl fr it es" at bounding box center [719, 378] width 671 height 32
select select "eu"
click at [384, 362] on select "Select region eu gb de pl fr it es" at bounding box center [719, 378] width 671 height 32
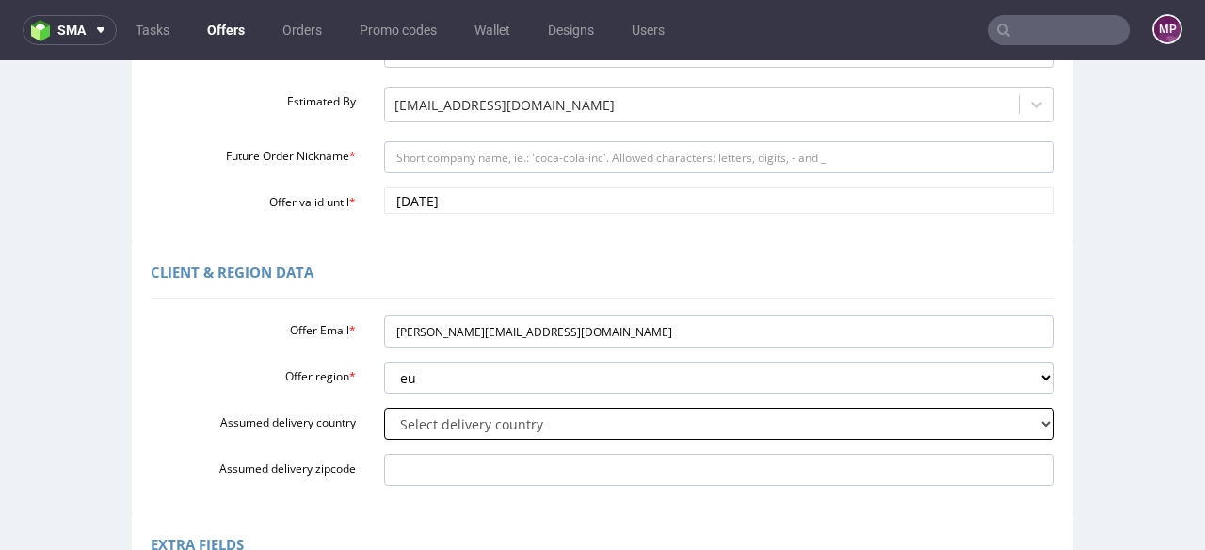
click at [417, 424] on select "Select delivery country Andorra Afghanistan Anguilla Albania Armenia Antarctica…" at bounding box center [719, 424] width 671 height 32
select select "57"
click at [384, 408] on select "Select delivery country Andorra Afghanistan Anguilla Albania Armenia Antarctica…" at bounding box center [719, 424] width 671 height 32
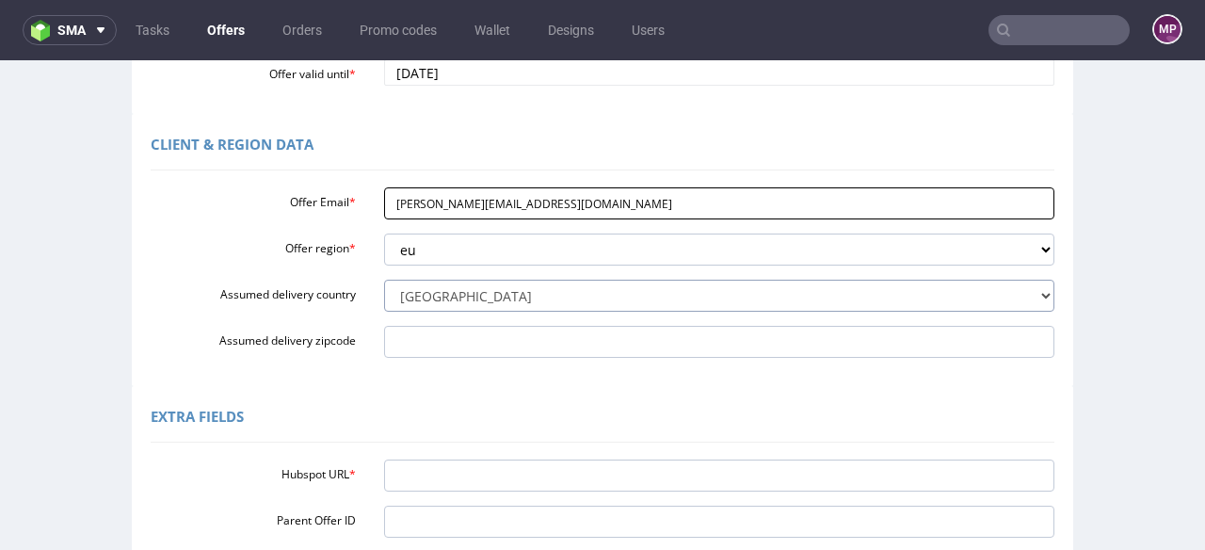
scroll to position [478, 0]
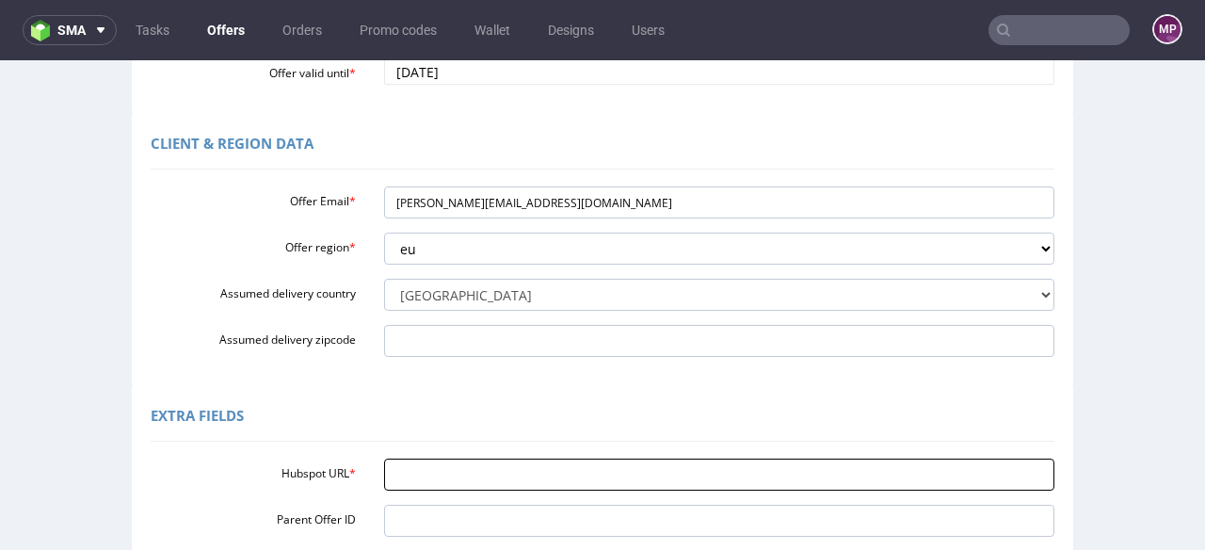
click at [443, 479] on input "Hubspot URL *" at bounding box center [719, 475] width 671 height 32
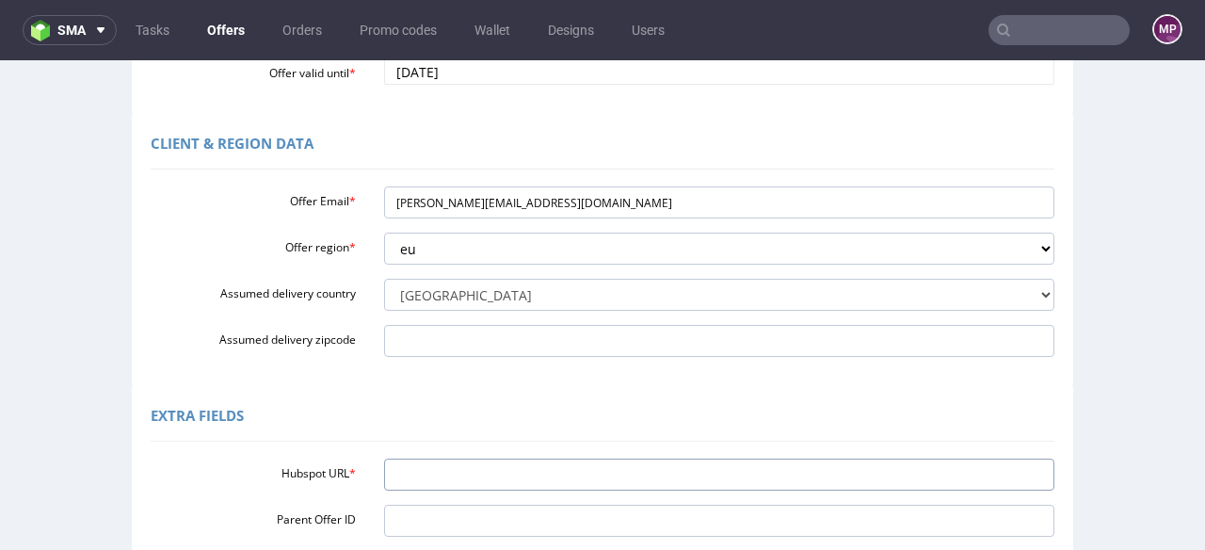
paste input "https://app-eu1.hubspot.com/contacts/25600958/record/0-3/309178012870/"
type input "https://app-eu1.hubspot.com/contacts/25600958/record/0-3/309178012870/"
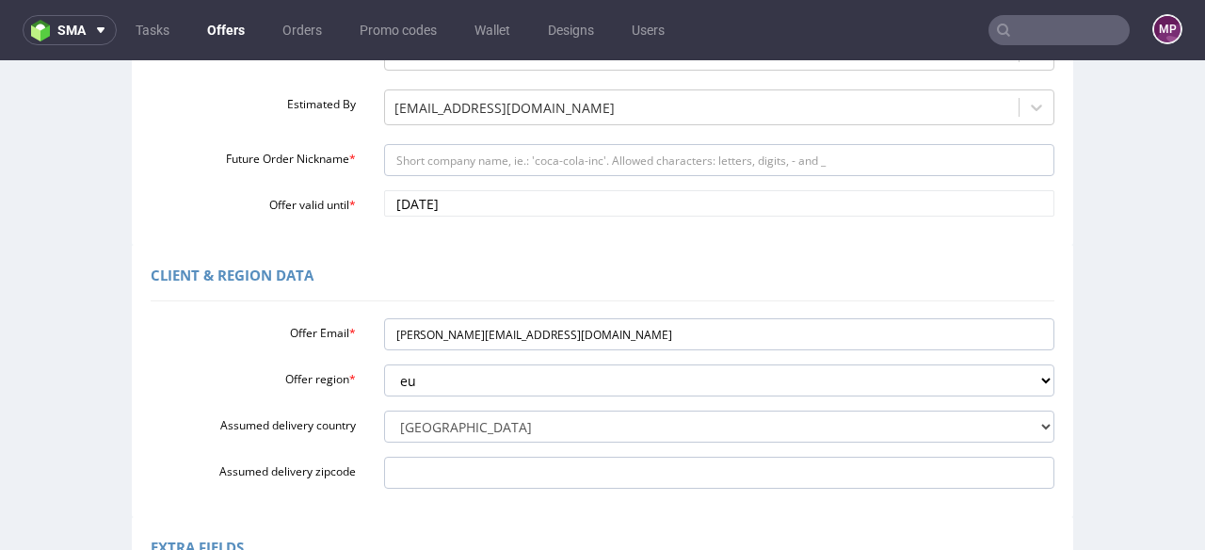
scroll to position [345, 0]
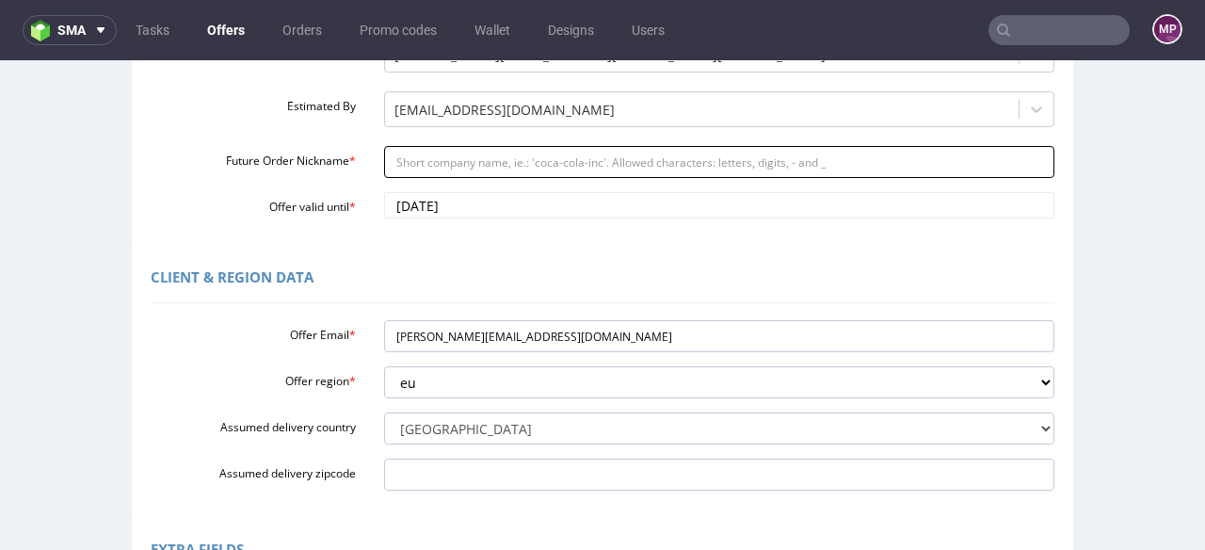
click at [384, 164] on input "Future Order Nickname *" at bounding box center [719, 162] width 671 height 32
paste input "Kulturwerke_Deutschland_Sprachreisen_GmbH_-_New_Deal"
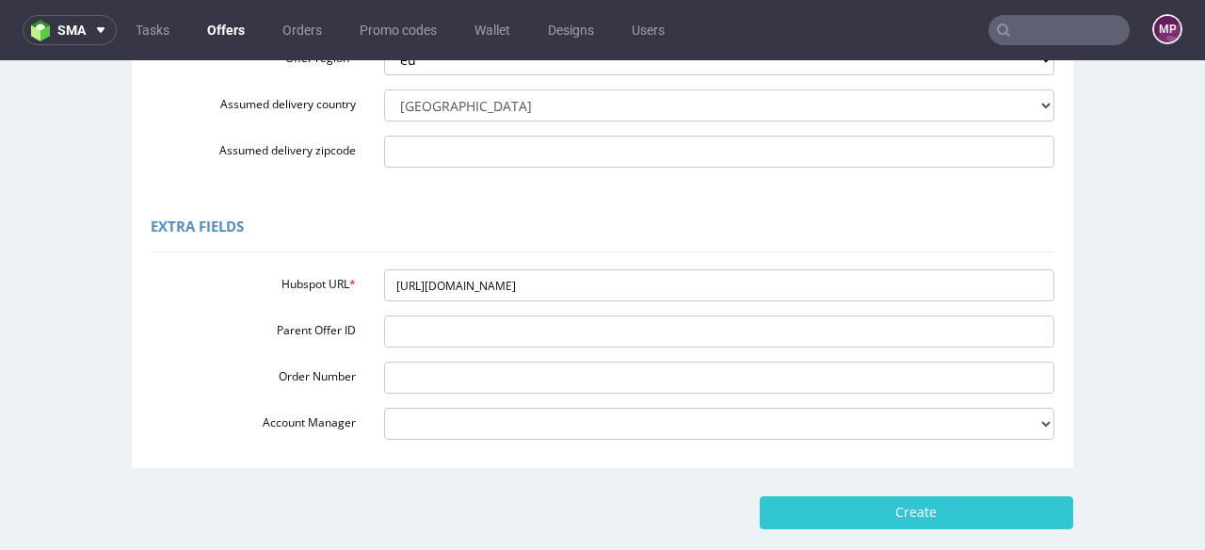
scroll to position [669, 0]
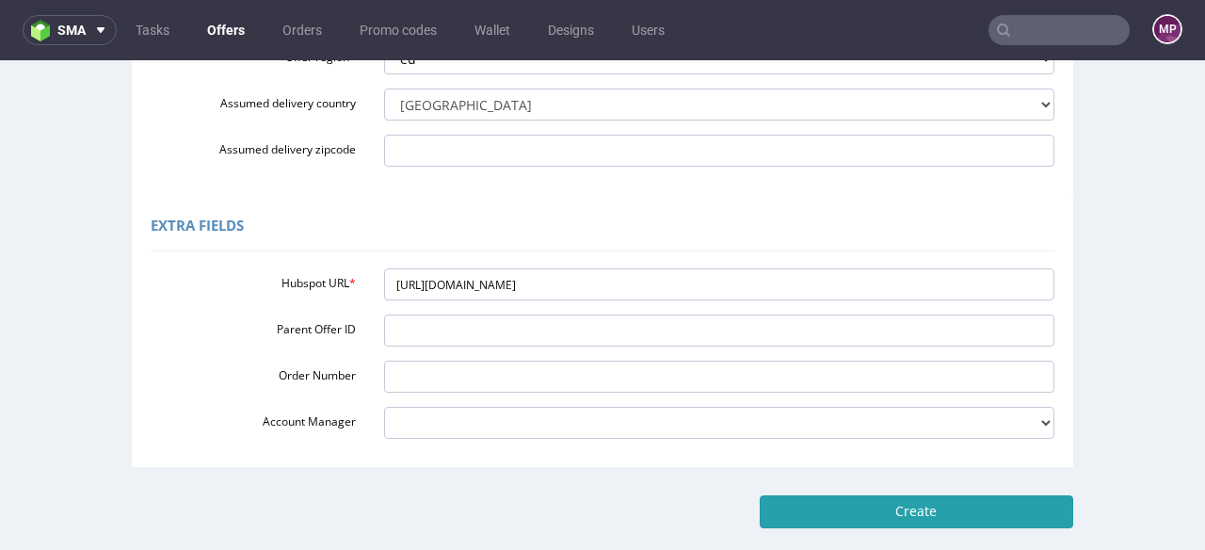
type input "Kulturwerke_Deutschland_Sprachreisen_GmbH_-_New_Deal"
click at [947, 500] on input "Create" at bounding box center [917, 511] width 314 height 32
type input "Please wait..."
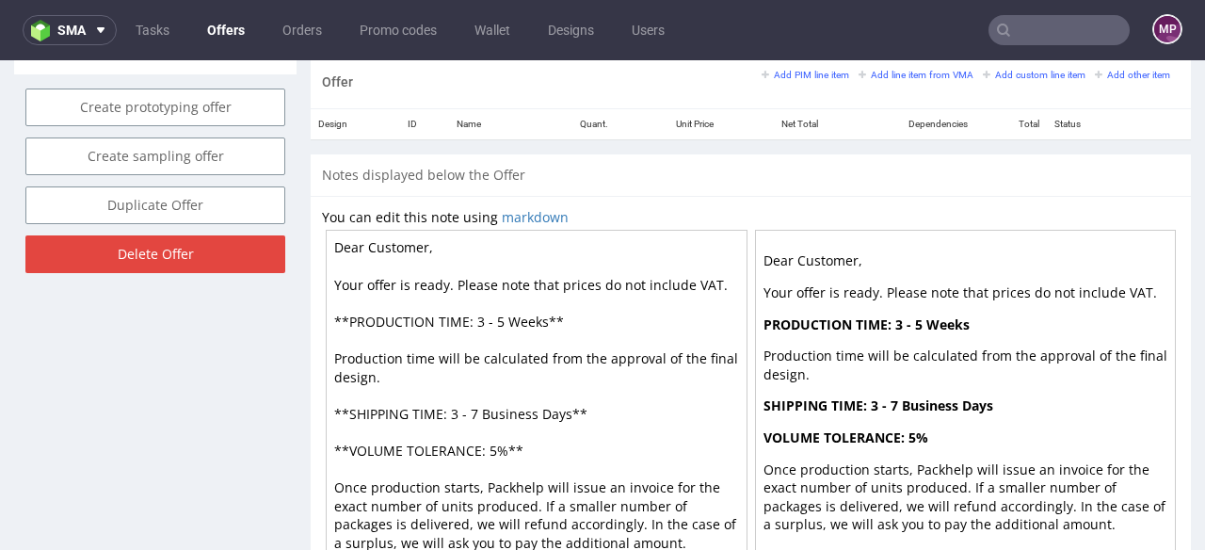
scroll to position [1101, 0]
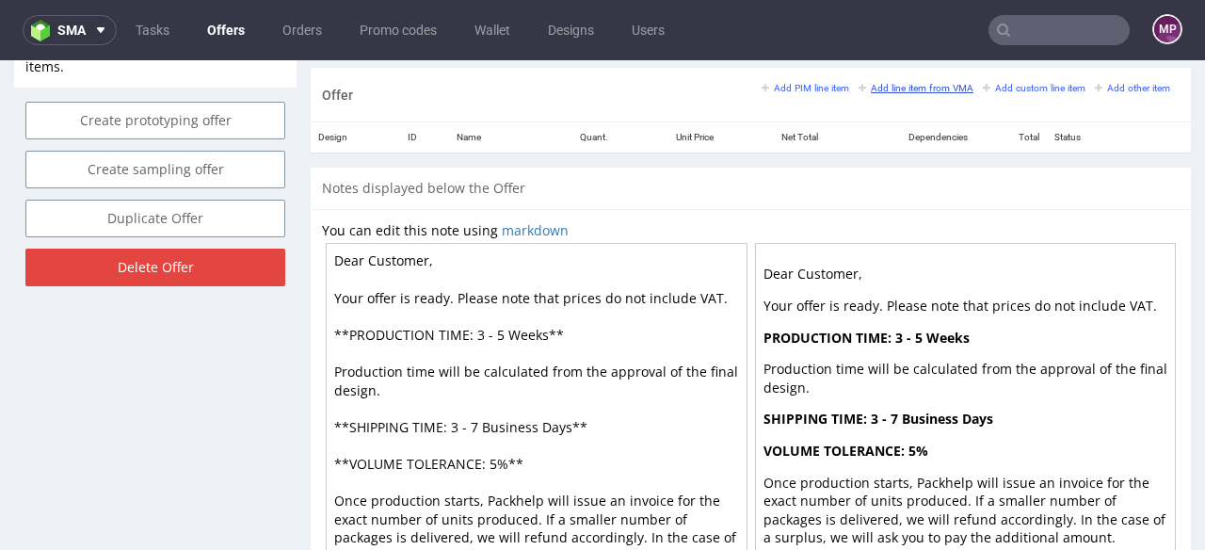
click at [884, 90] on small "Add line item from VMA" at bounding box center [916, 88] width 115 height 10
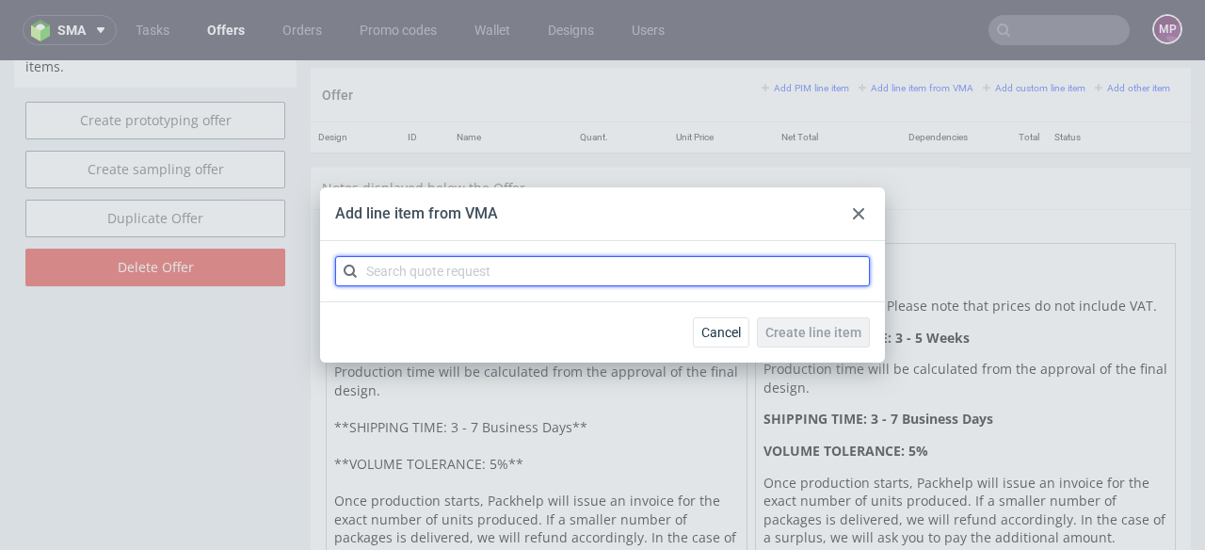
click at [469, 274] on input "text" at bounding box center [602, 271] width 535 height 30
paste input "CBLZ-1"
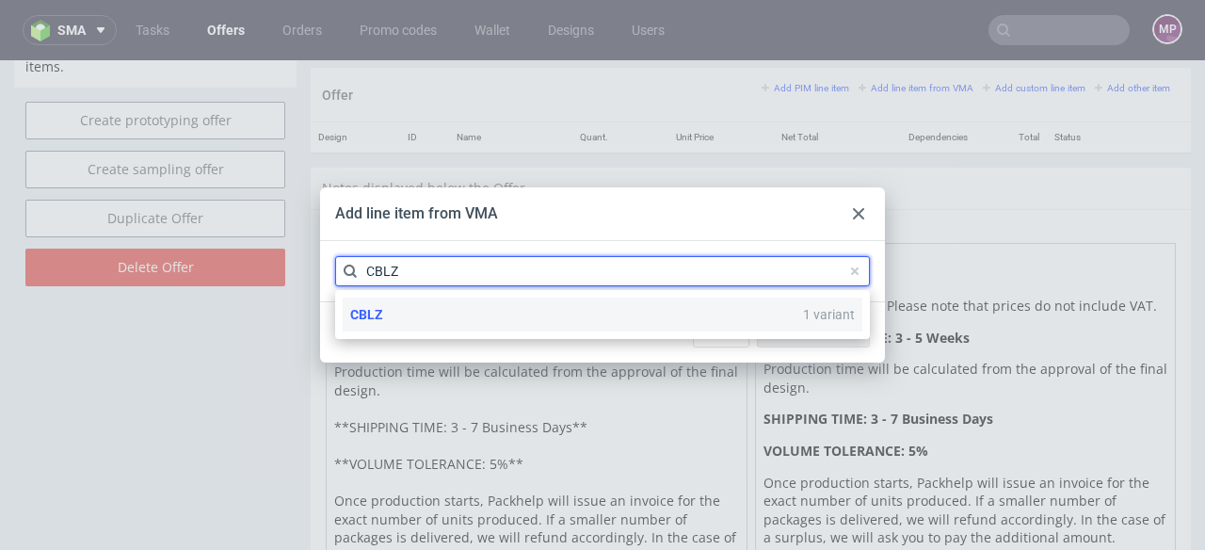
type input "CBLZ"
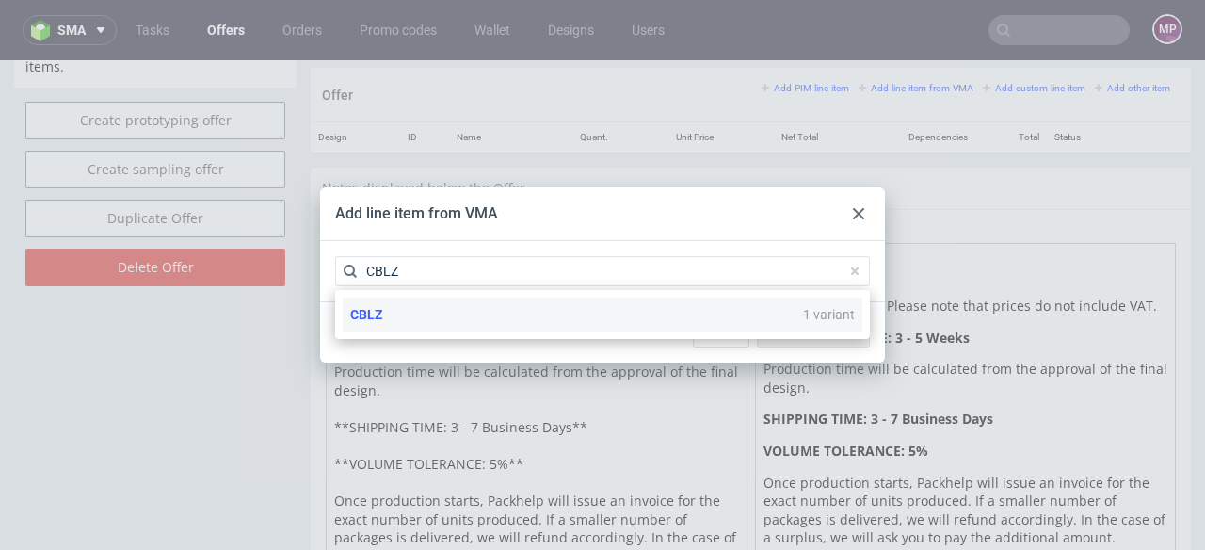
click at [477, 310] on div "CBLZ 1 variant" at bounding box center [603, 315] width 520 height 34
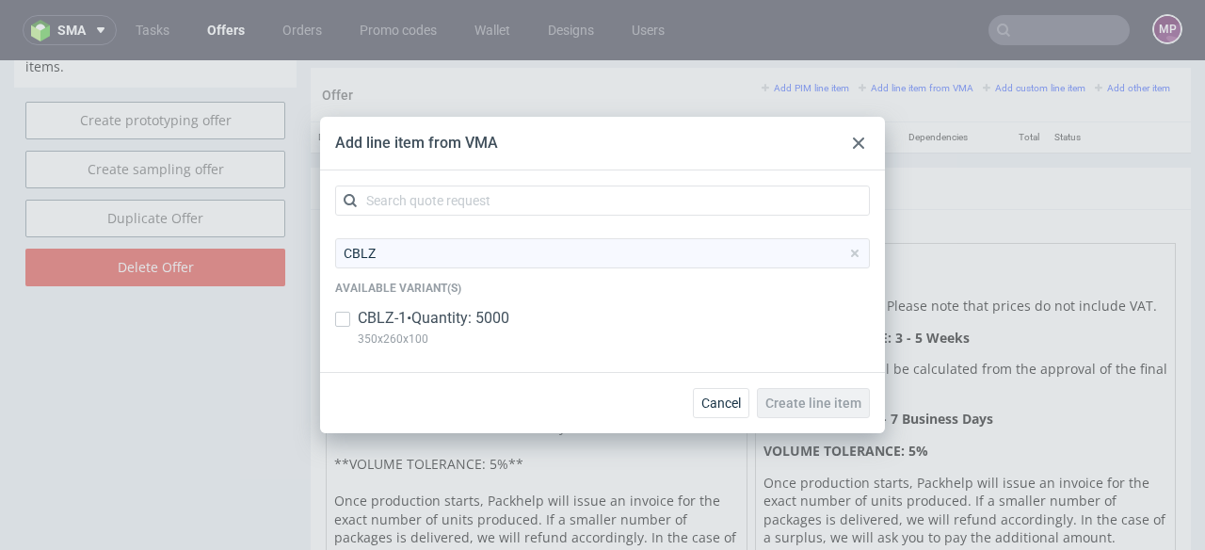
click at [477, 313] on p "CBLZ-1 • Quantity: 5000" at bounding box center [434, 318] width 152 height 21
checkbox input "true"
click at [811, 400] on span "Create line item" at bounding box center [814, 402] width 96 height 13
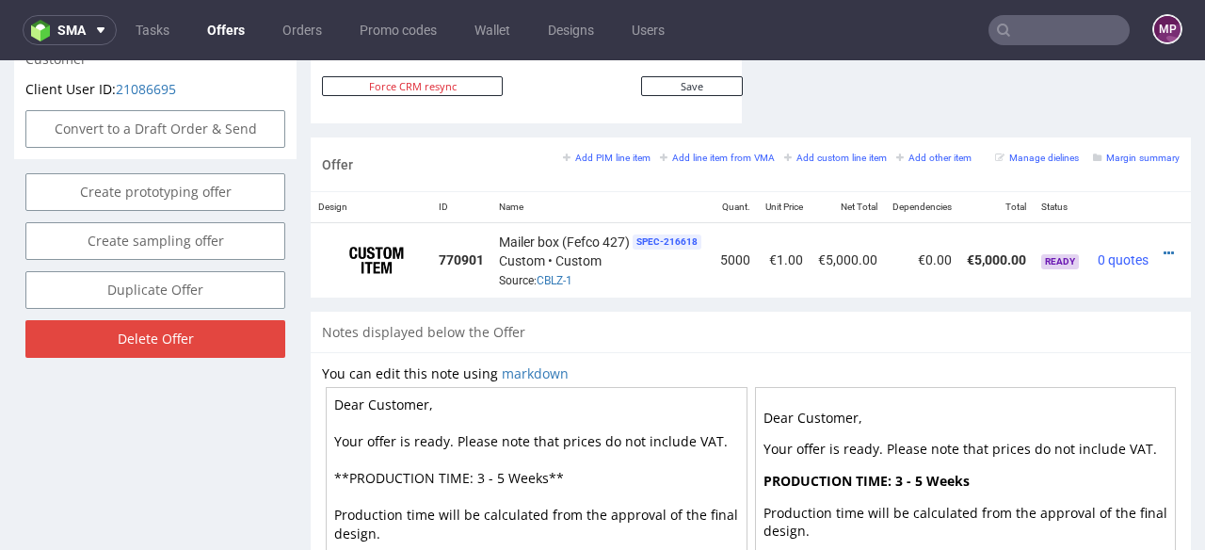
scroll to position [0, 40]
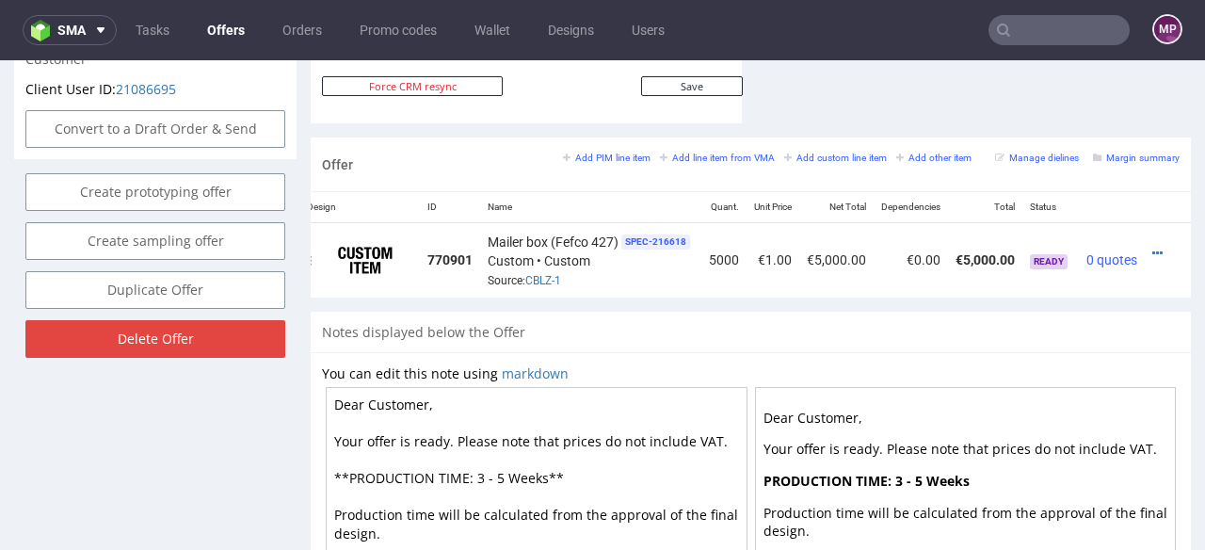
drag, startPoint x: 1129, startPoint y: 232, endPoint x: 1127, endPoint y: 242, distance: 10.5
click at [1153, 247] on icon at bounding box center [1158, 253] width 10 height 13
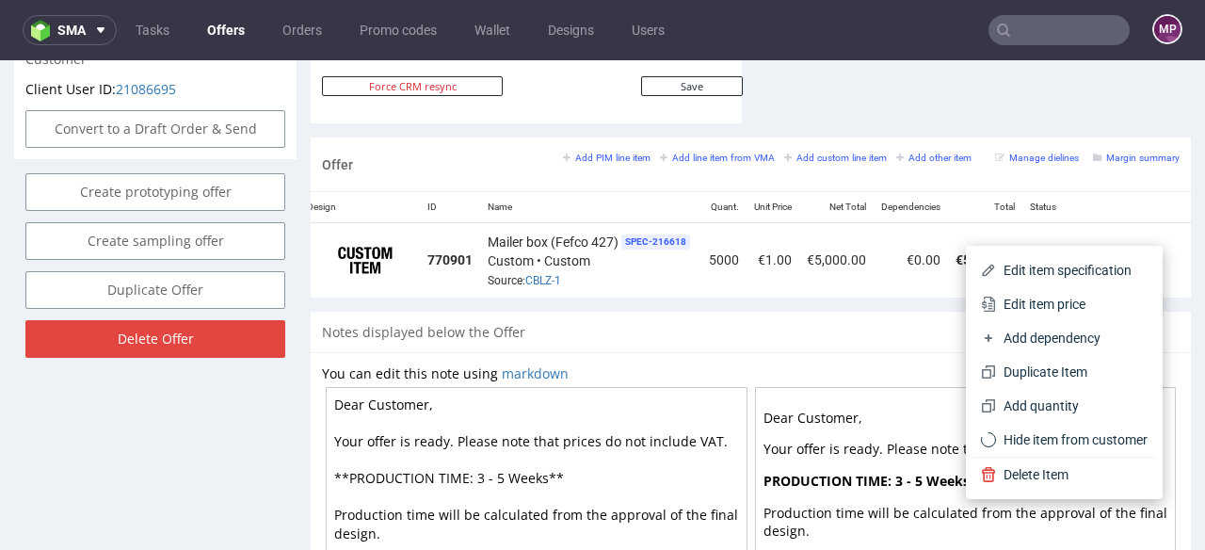
drag, startPoint x: 1086, startPoint y: 291, endPoint x: 1051, endPoint y: 283, distance: 35.6
click at [1086, 291] on li "Edit item price" at bounding box center [1065, 304] width 182 height 34
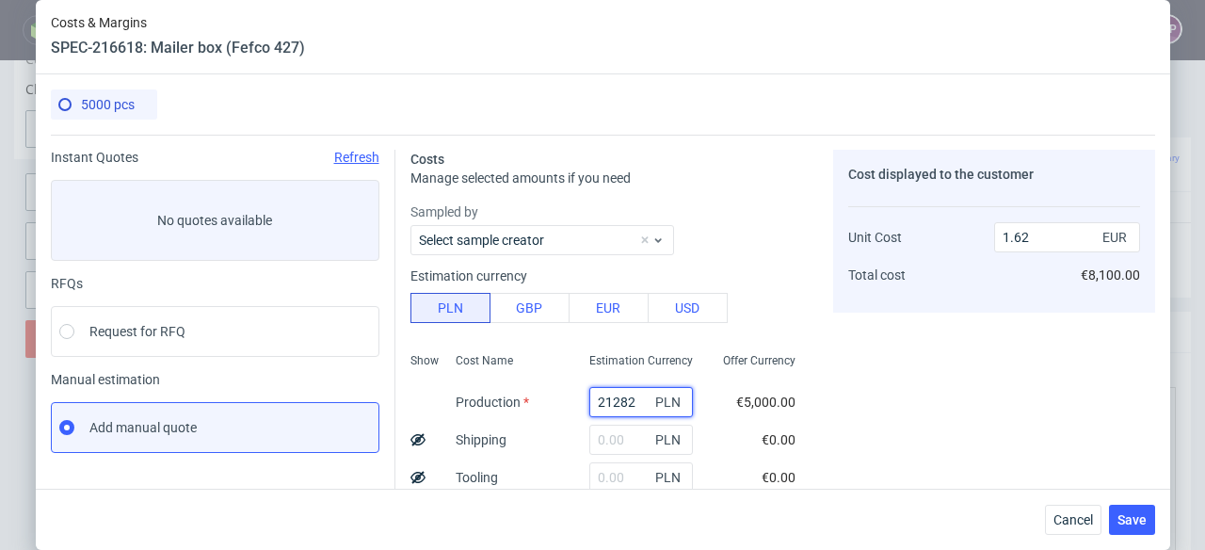
drag, startPoint x: 588, startPoint y: 397, endPoint x: 617, endPoint y: 395, distance: 29.3
click at [618, 402] on input "21282" at bounding box center [641, 402] width 104 height 30
paste input "15950"
type input "15950"
type input "1.21"
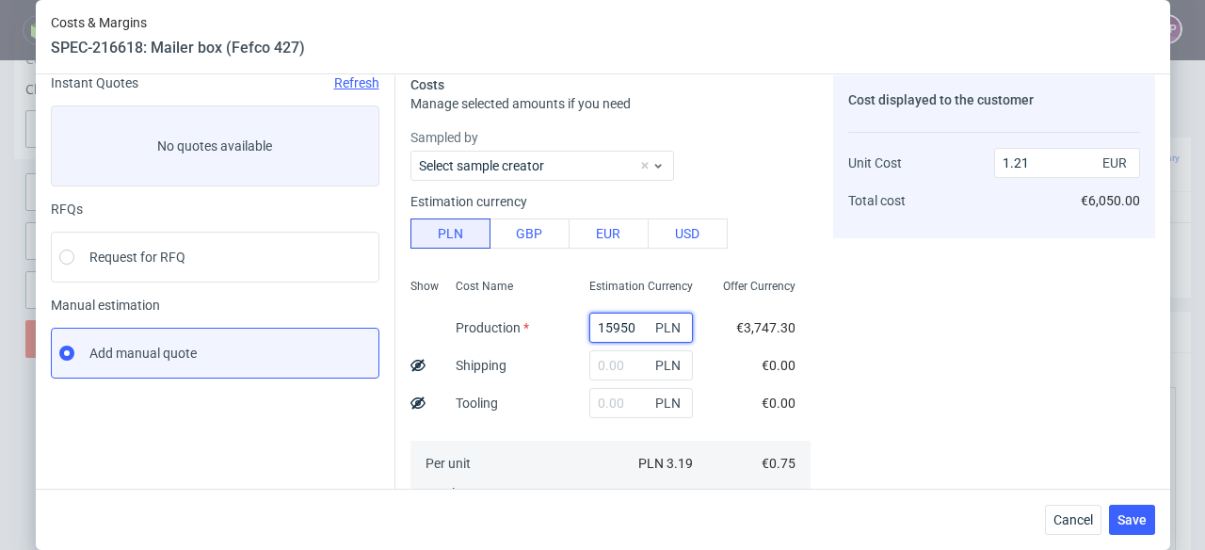
scroll to position [331, 0]
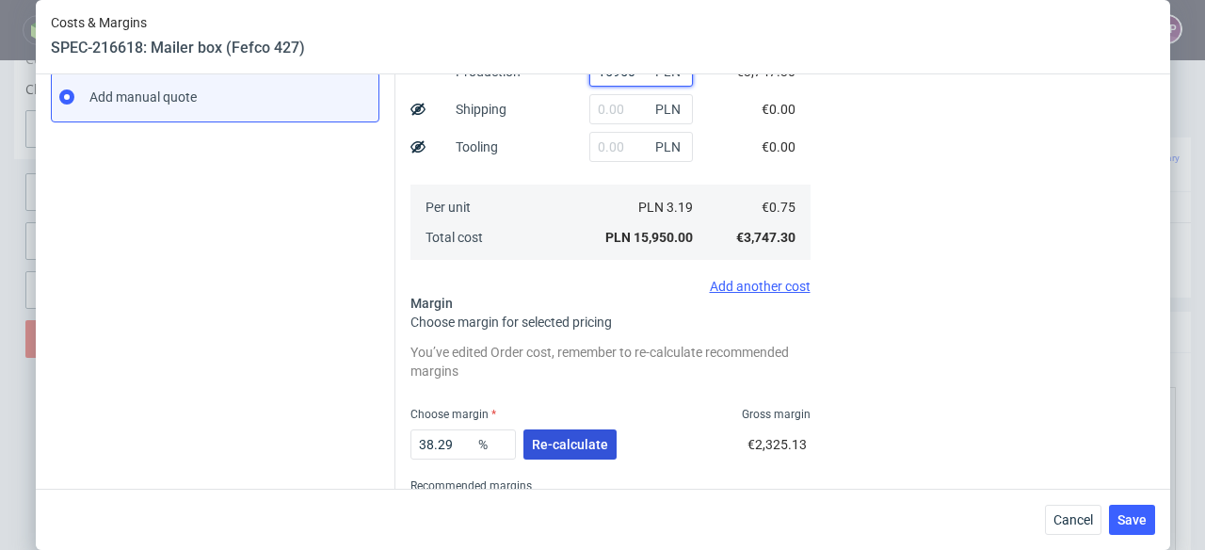
type input "15950"
click at [605, 431] on button "Re-calculate" at bounding box center [570, 444] width 93 height 30
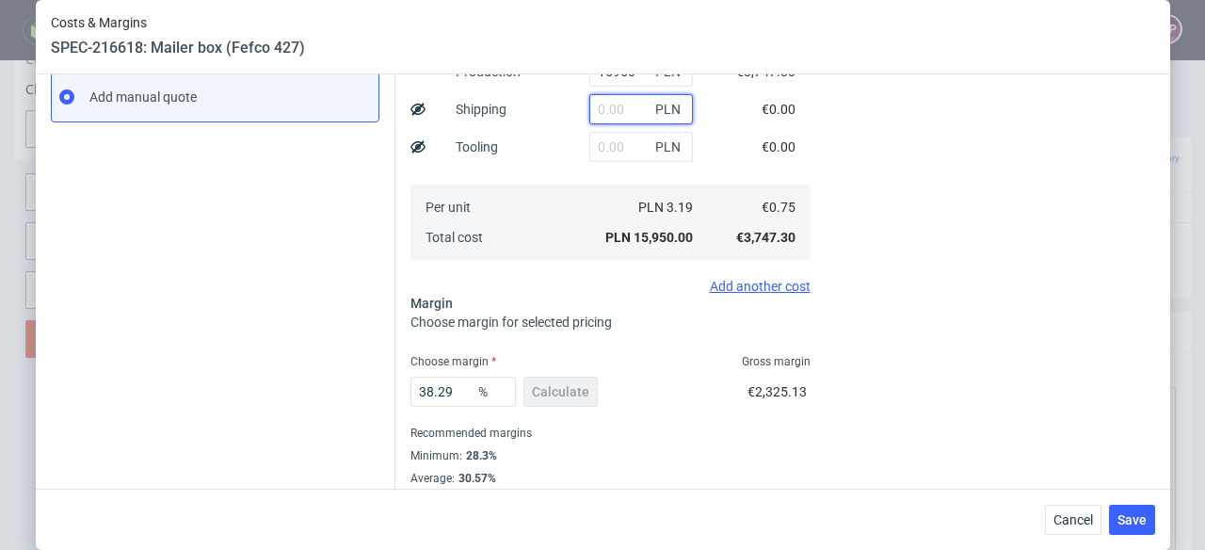
click at [602, 118] on input "text" at bounding box center [641, 109] width 104 height 30
paste input "1991,81"
type input "1991.81"
type input "1.36"
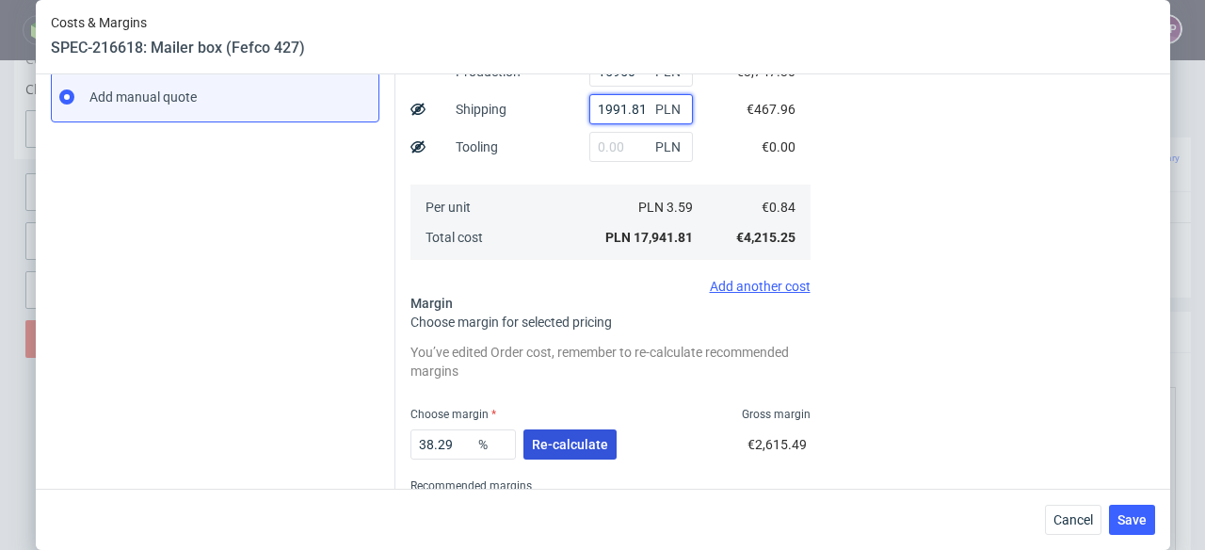
type input "1991.81"
click at [565, 449] on span "Re-calculate" at bounding box center [570, 444] width 76 height 13
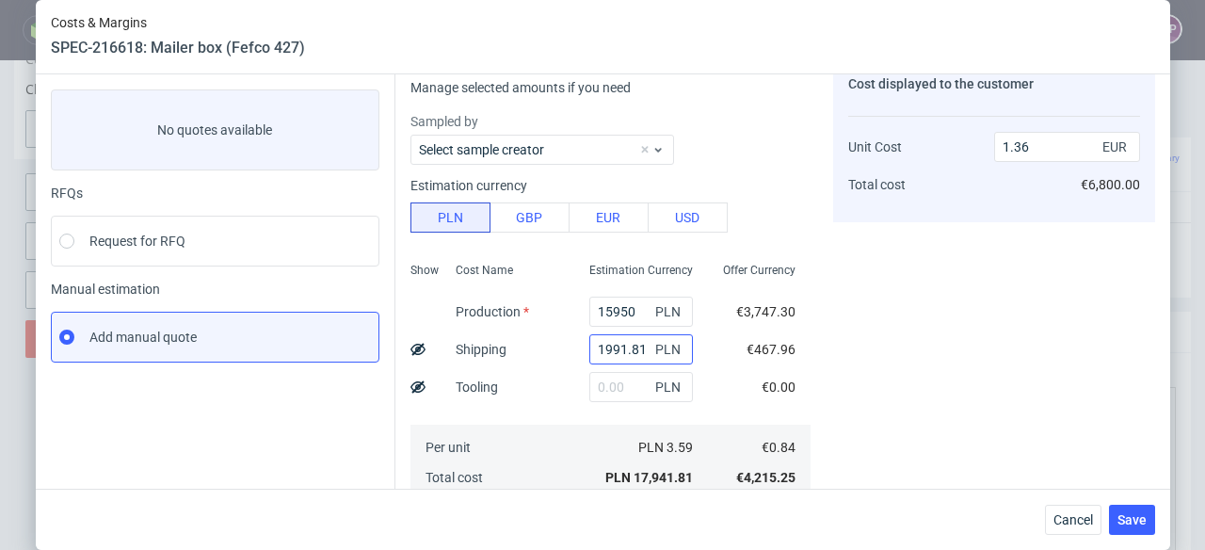
scroll to position [0, 0]
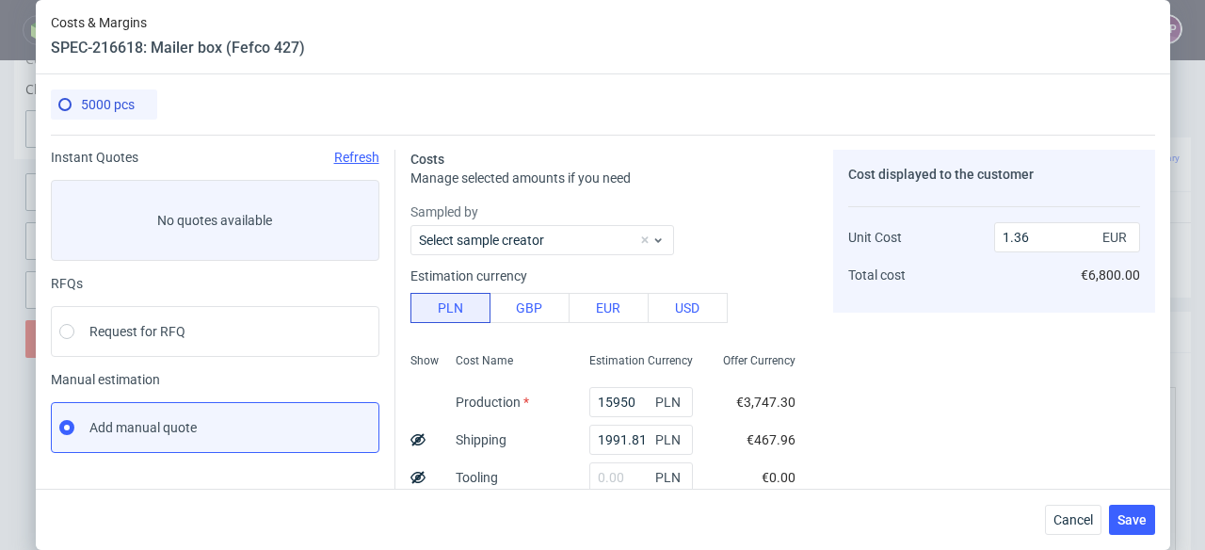
click at [411, 438] on use at bounding box center [418, 439] width 15 height 12
type input "1.27"
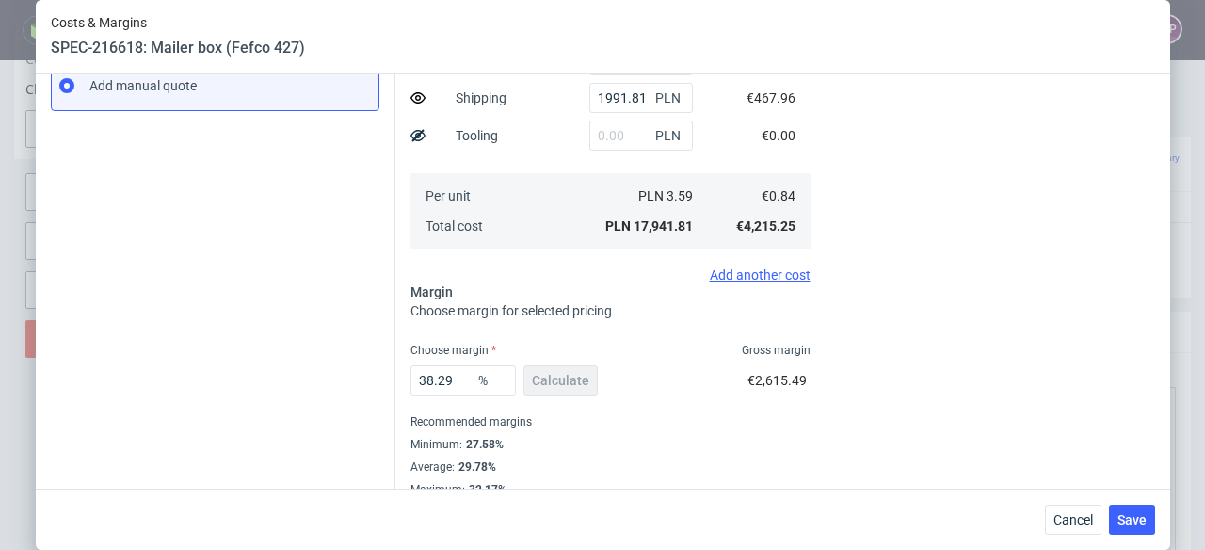
scroll to position [365, 0]
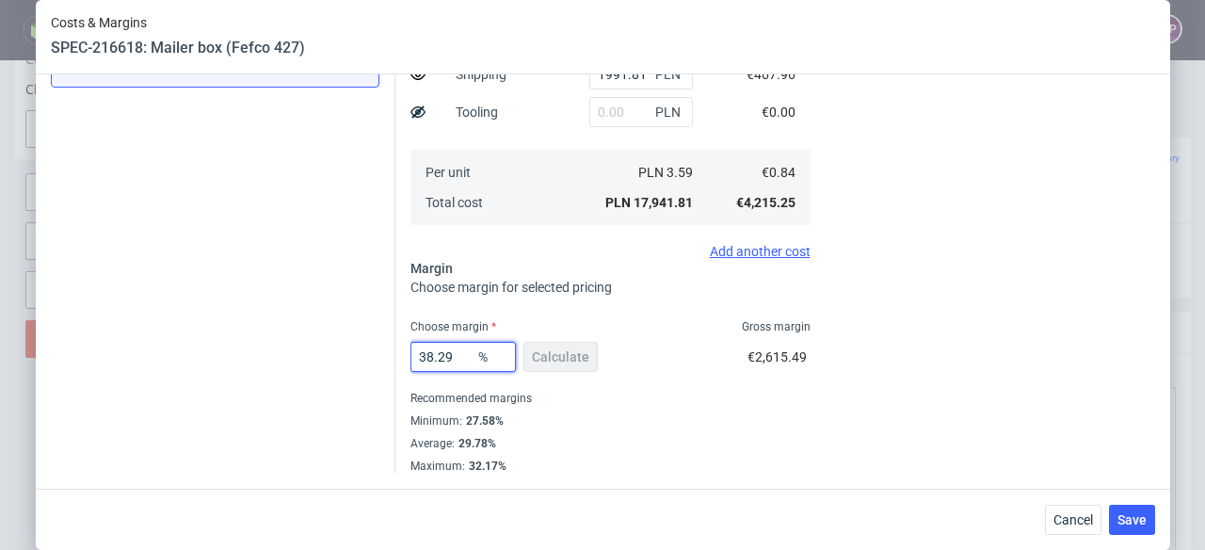
drag, startPoint x: 418, startPoint y: 352, endPoint x: 464, endPoint y: 357, distance: 46.4
click at [464, 357] on input "38.29" at bounding box center [463, 357] width 105 height 30
type input "35"
type input "1.2"
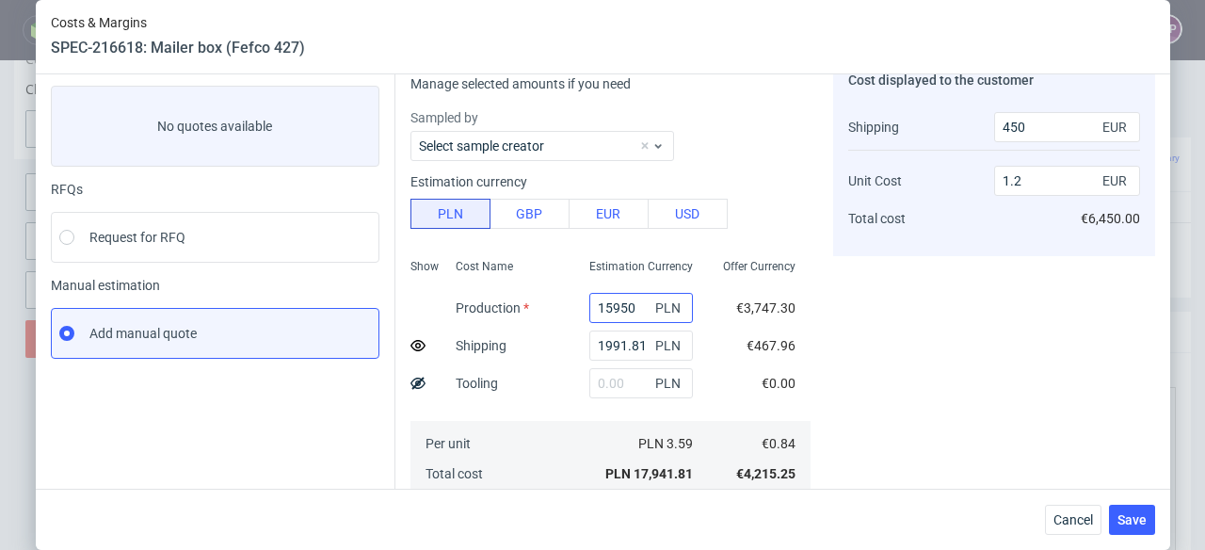
scroll to position [329, 0]
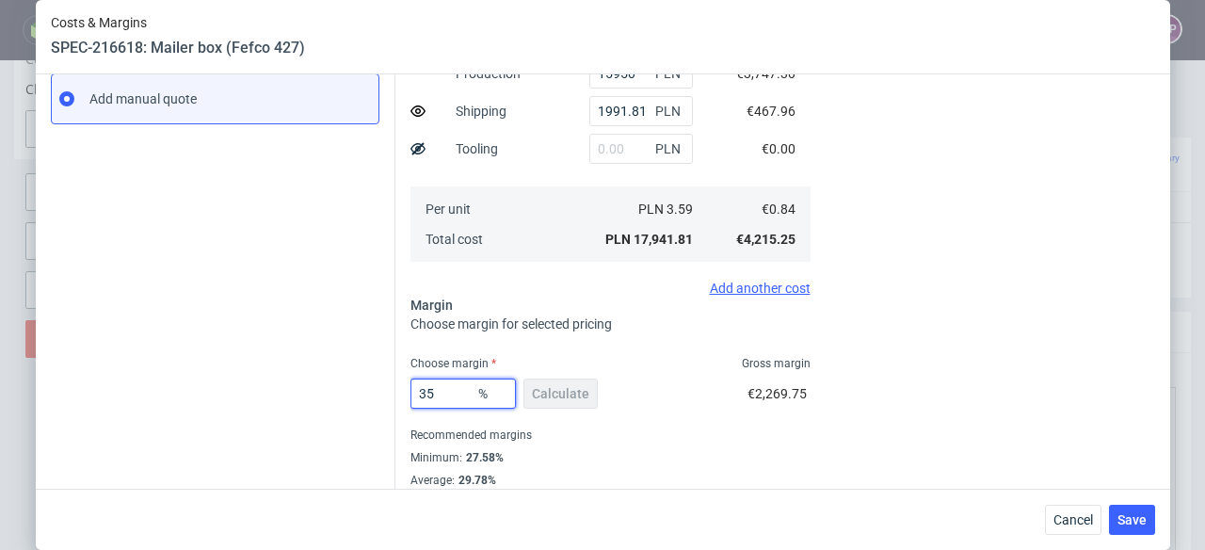
type input "3"
type input "0.78"
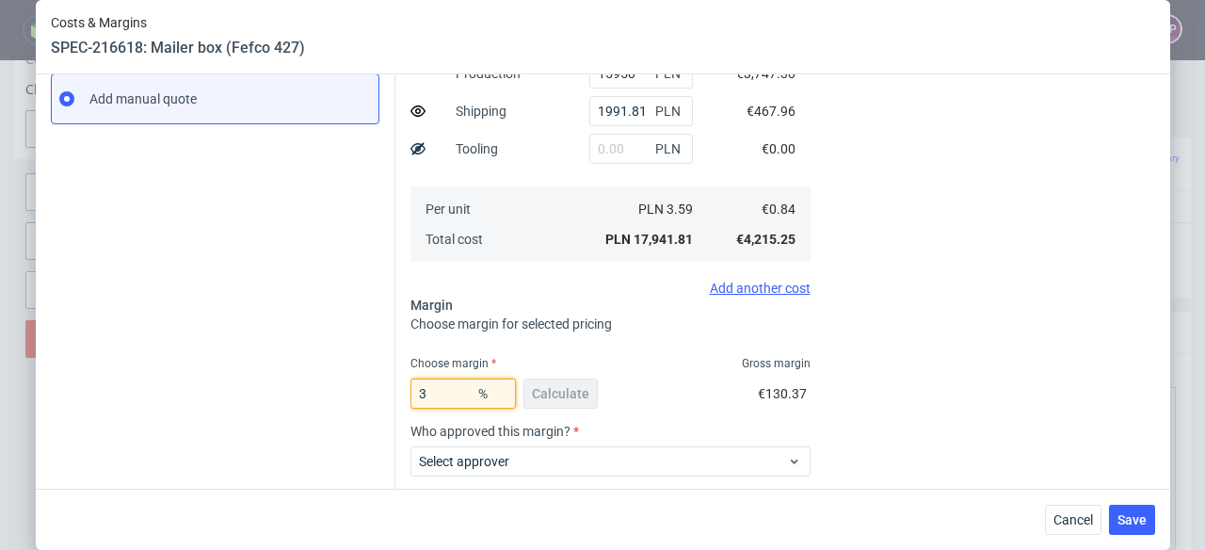
type input "34"
type input "1.18"
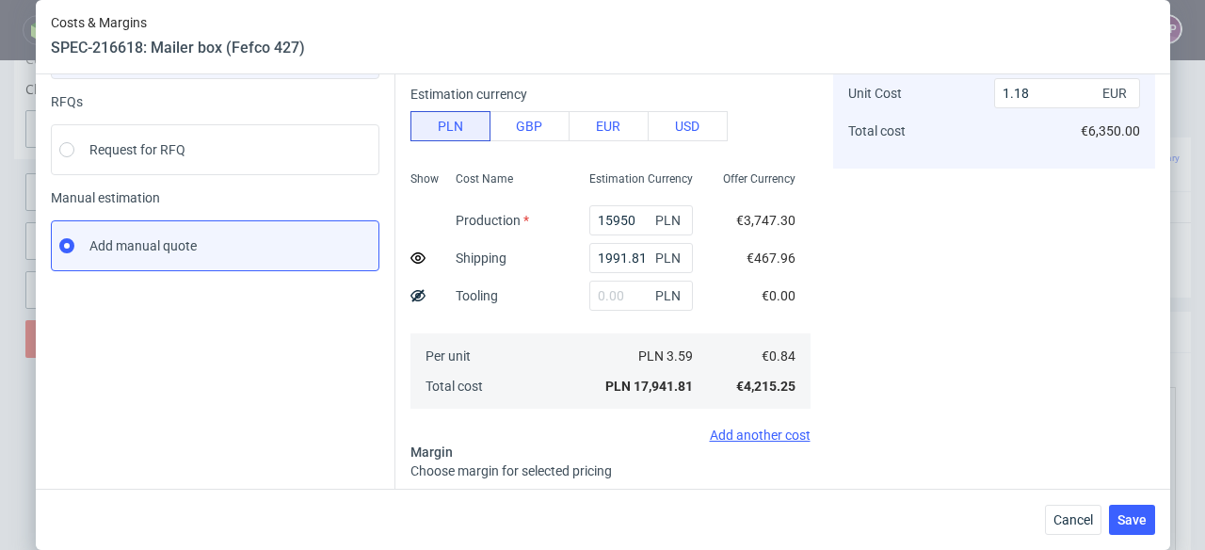
type input "3"
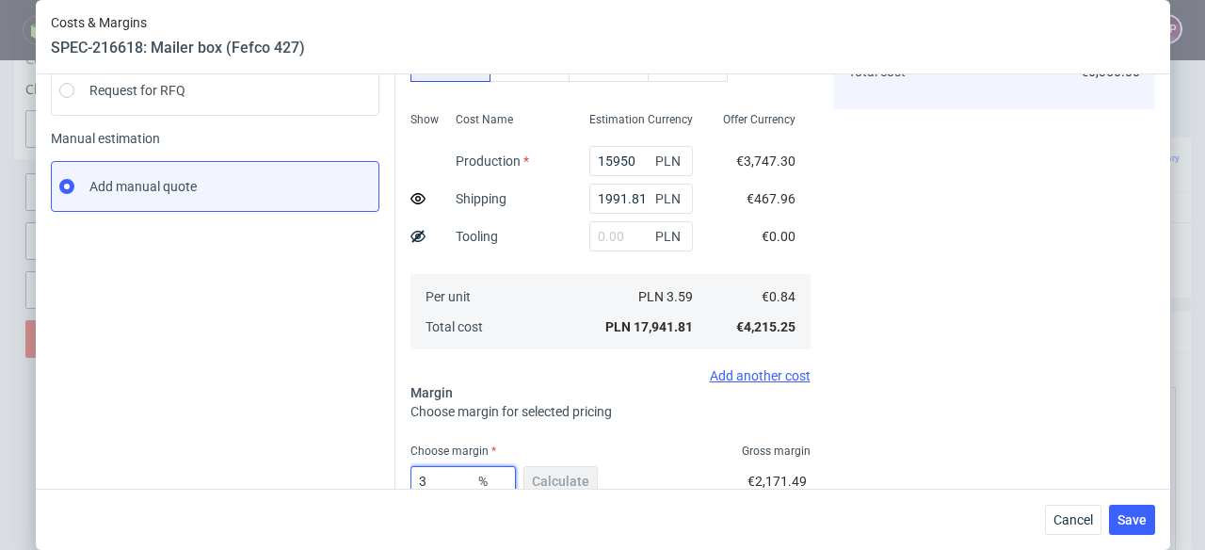
type input "0.78"
type input "33"
type input "1.16"
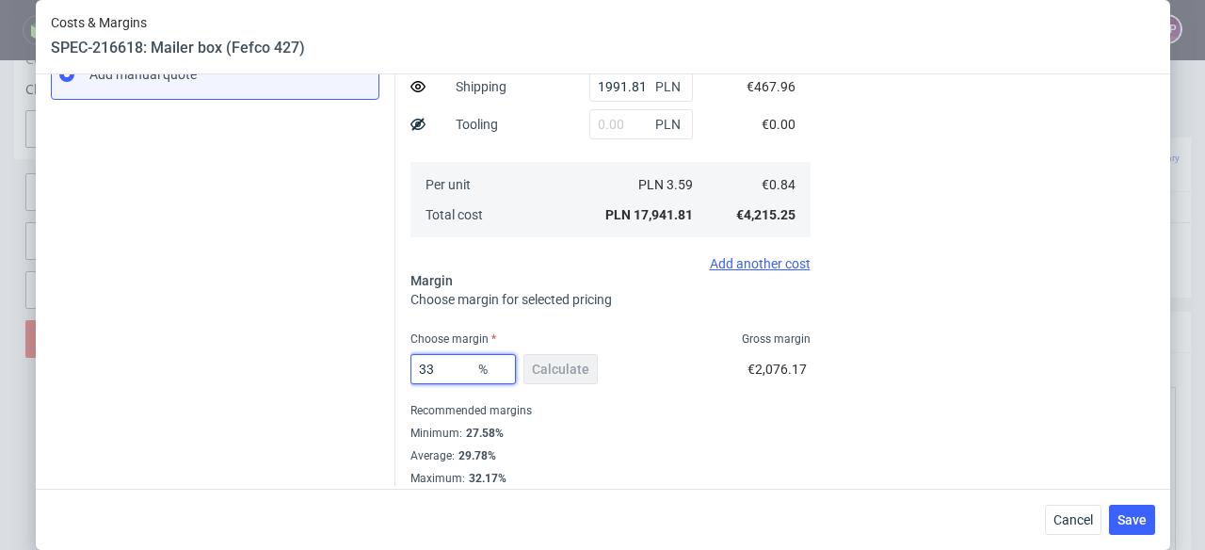
scroll to position [365, 0]
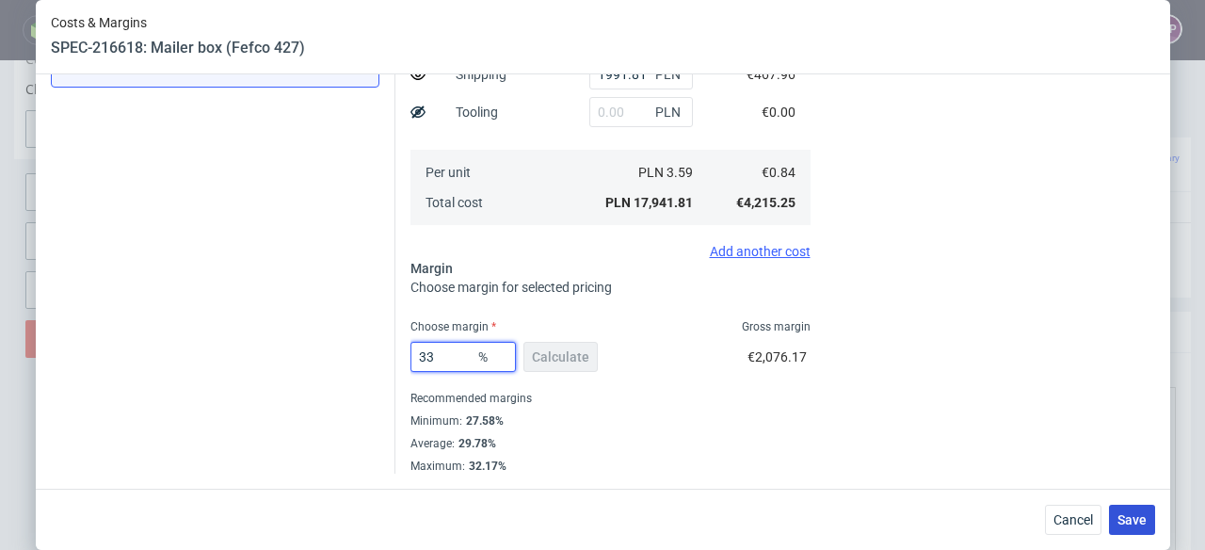
type input "33"
click at [1134, 508] on button "Save" at bounding box center [1132, 520] width 46 height 30
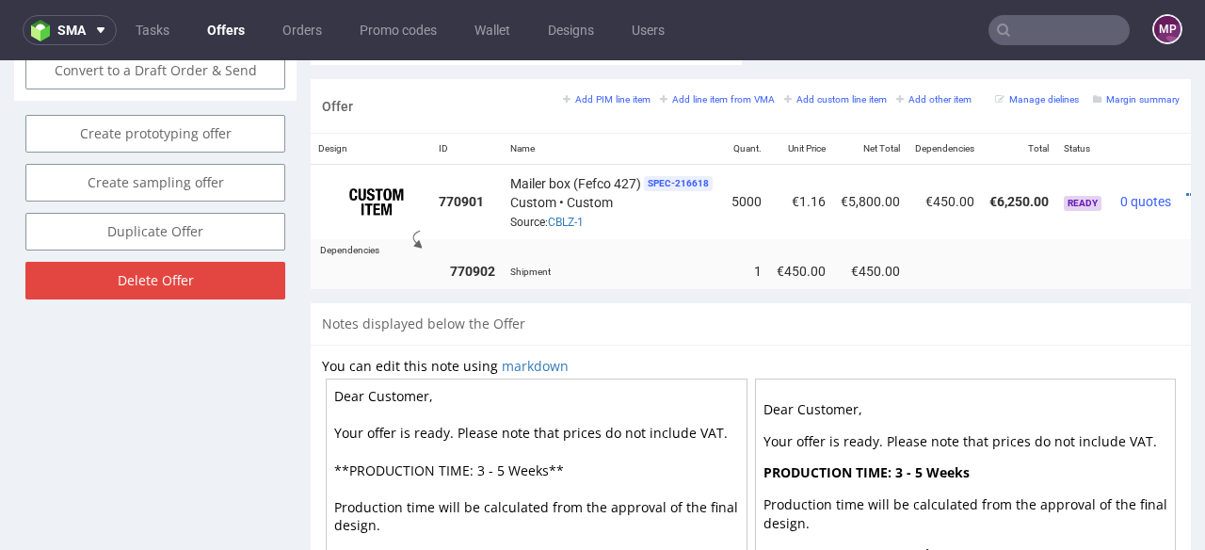
scroll to position [0, 59]
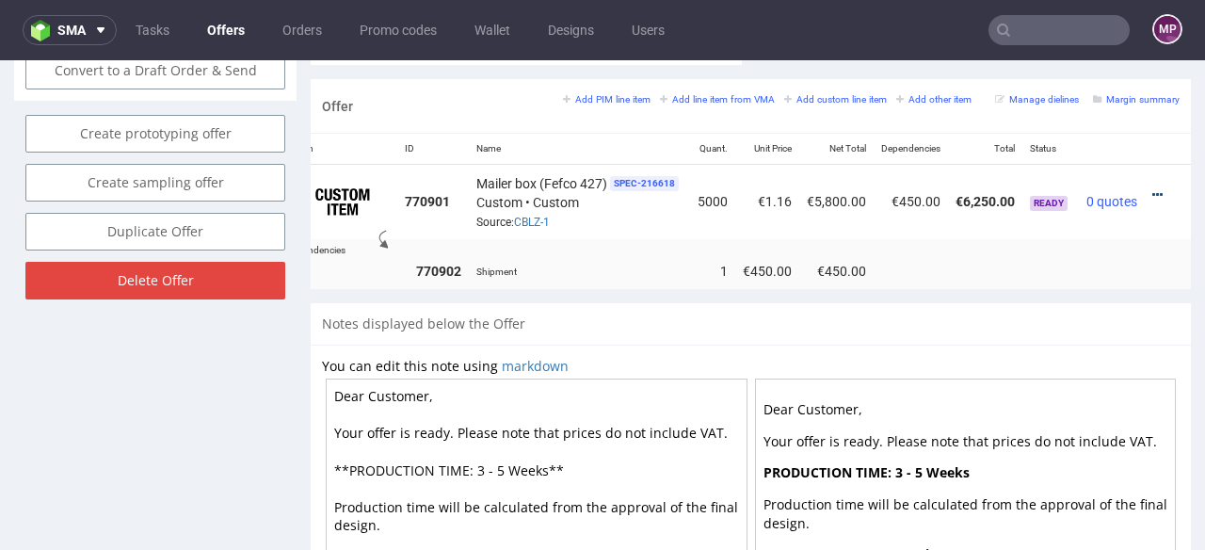
click at [1153, 188] on icon at bounding box center [1158, 194] width 10 height 13
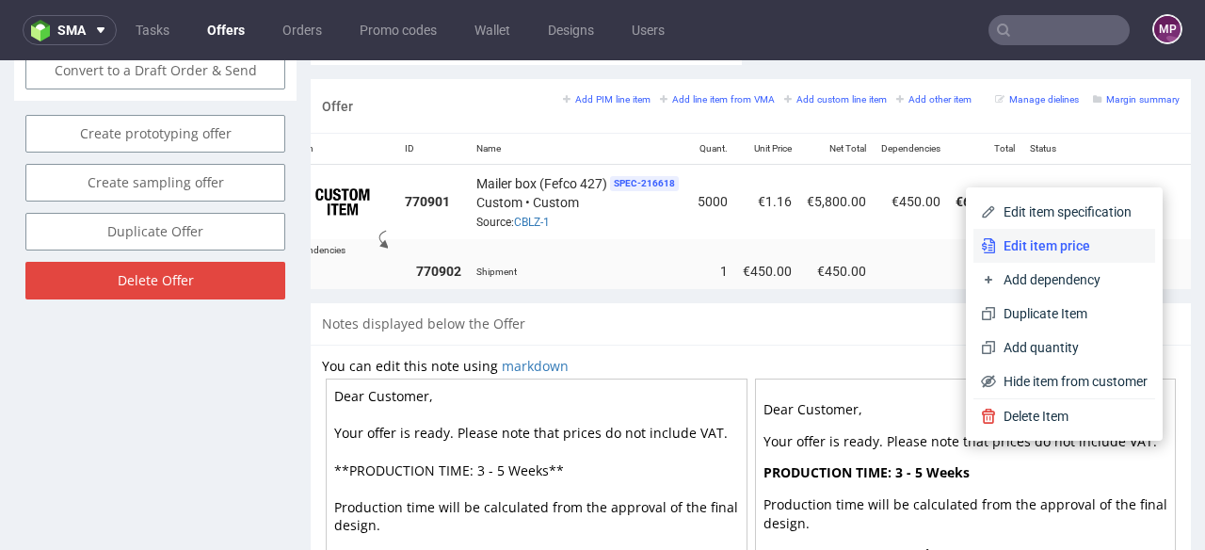
click at [1060, 251] on span "Edit item price" at bounding box center [1072, 245] width 152 height 19
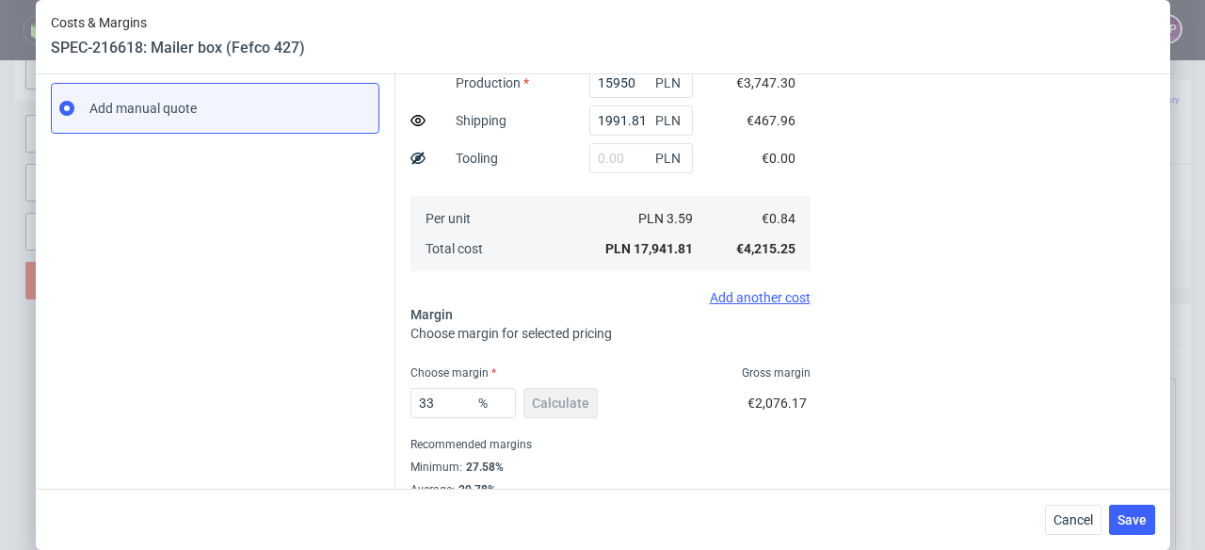
scroll to position [297, 0]
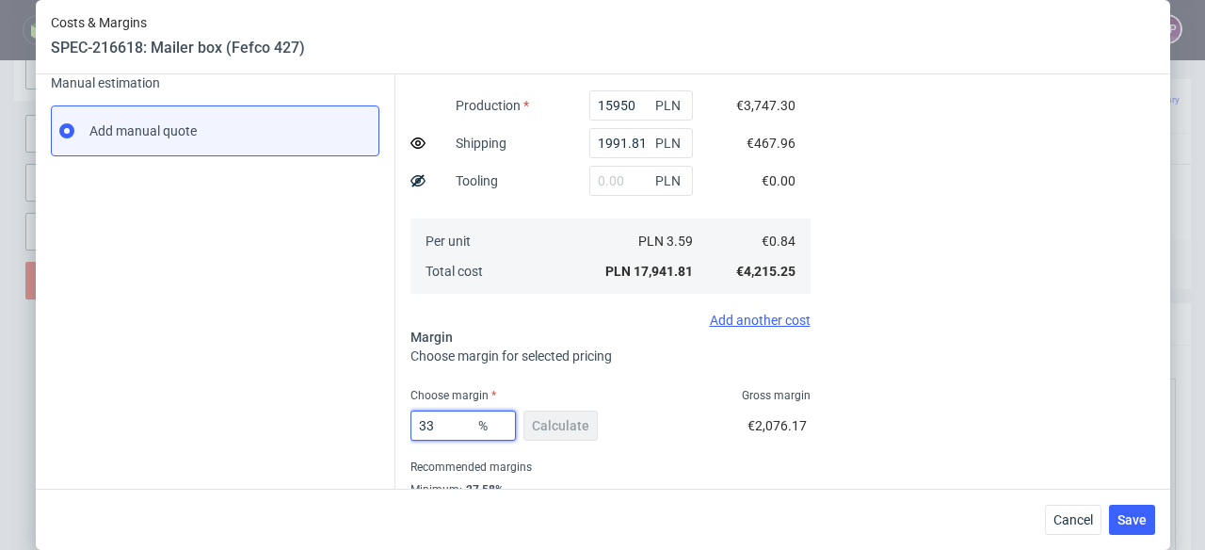
click at [446, 414] on input "33" at bounding box center [463, 426] width 105 height 30
click at [448, 429] on input "33" at bounding box center [463, 426] width 105 height 30
type input "35"
type input "1.2"
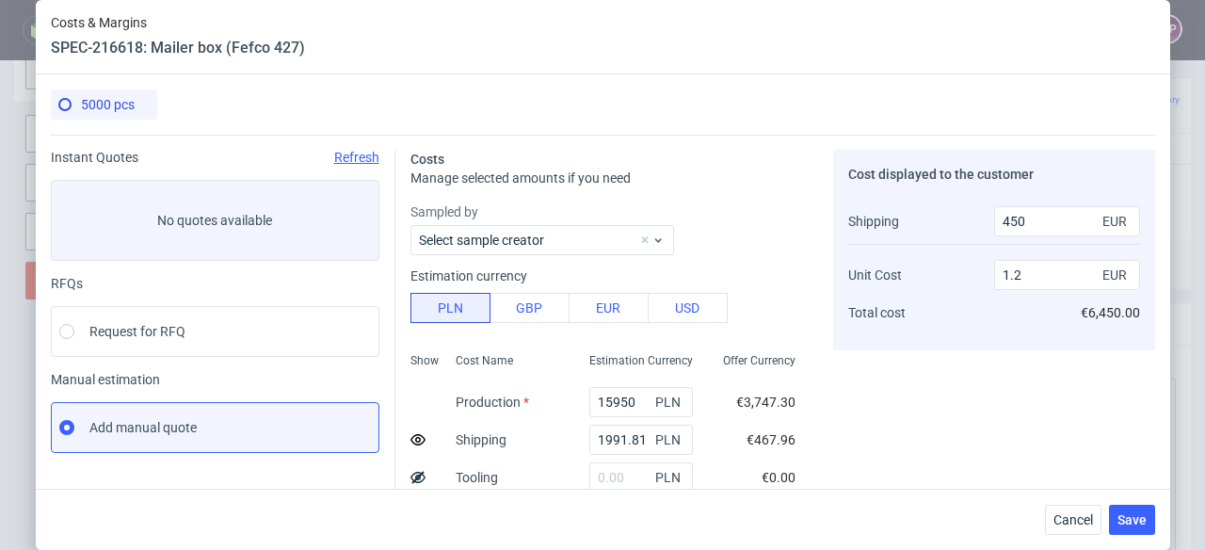
scroll to position [266, 0]
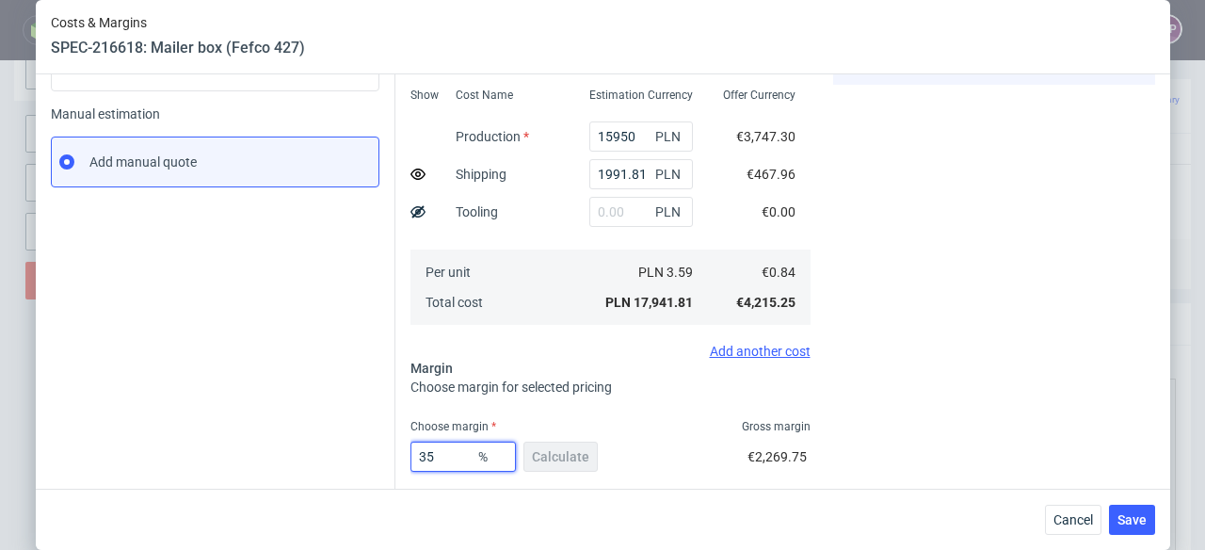
type input "3"
type input "0.78"
type input "34"
type input "1.18"
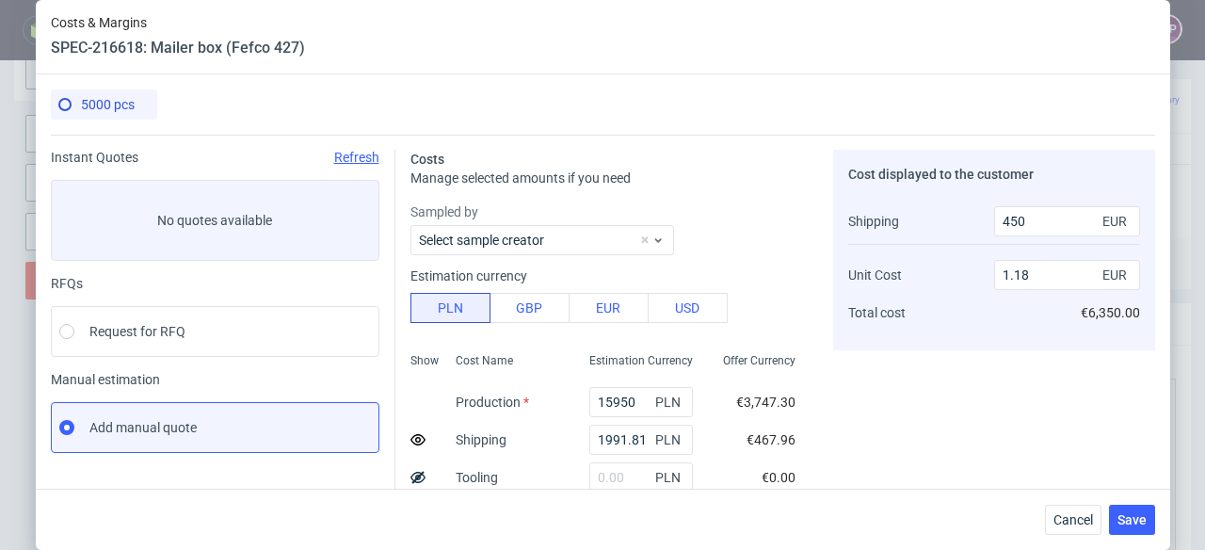
scroll to position [365, 0]
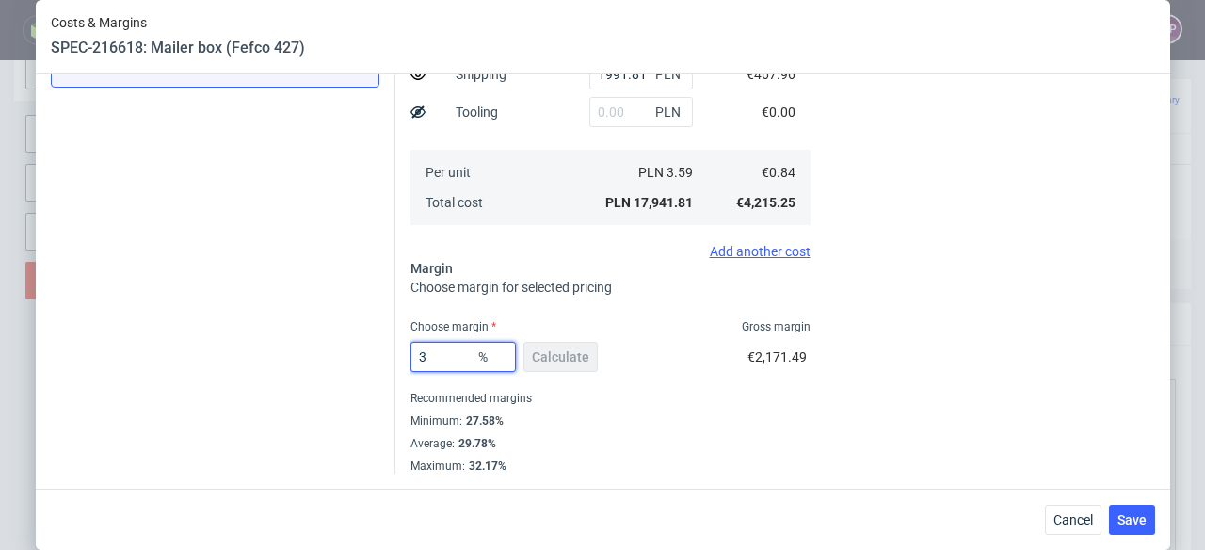
type input "33"
type input "1.16"
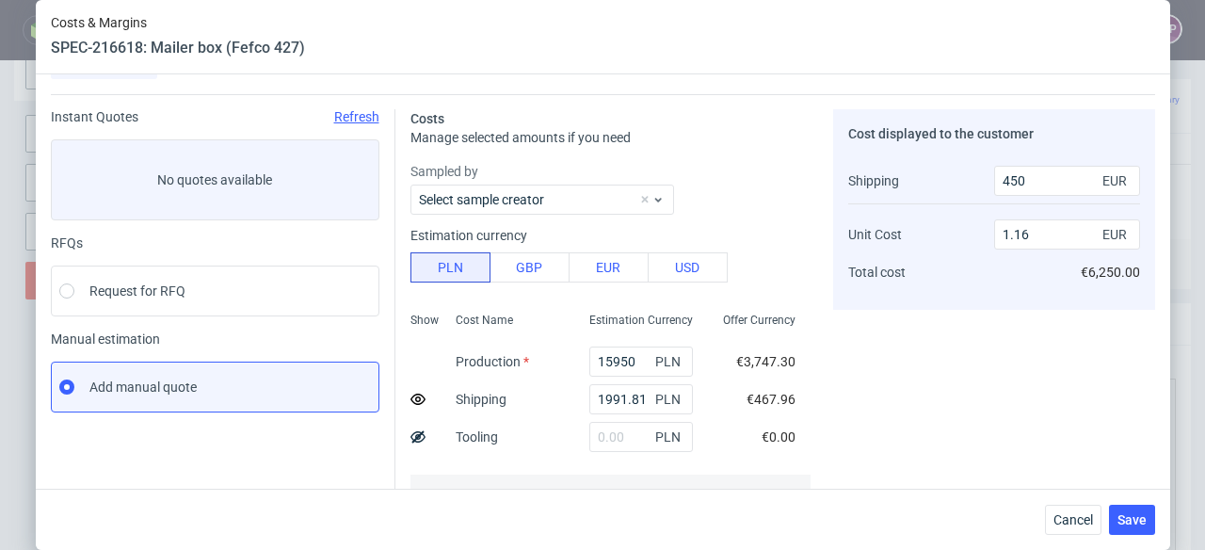
scroll to position [340, 0]
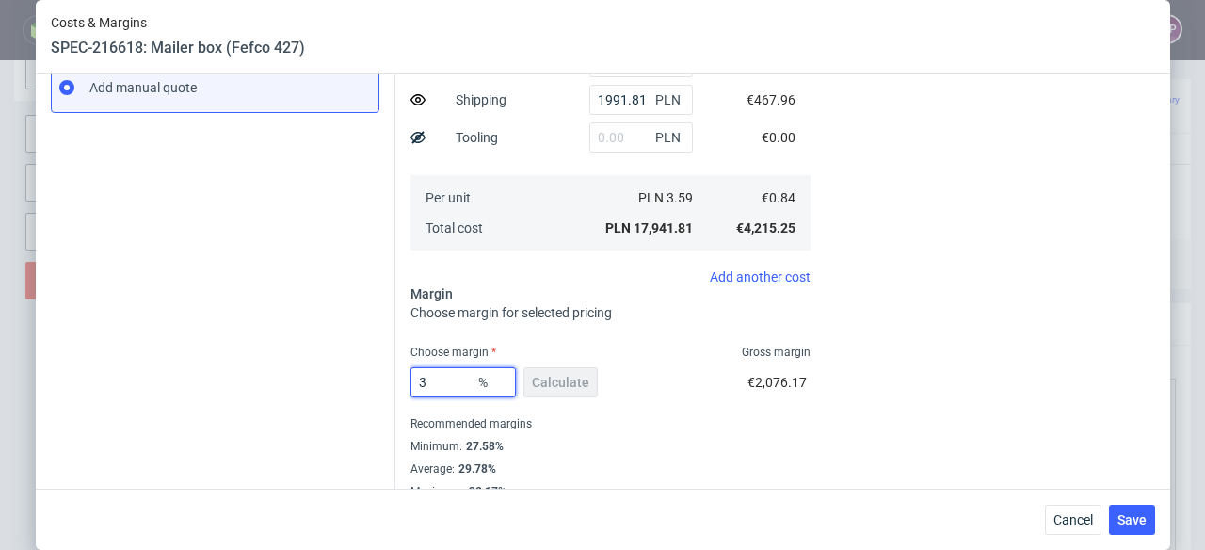
type input "32"
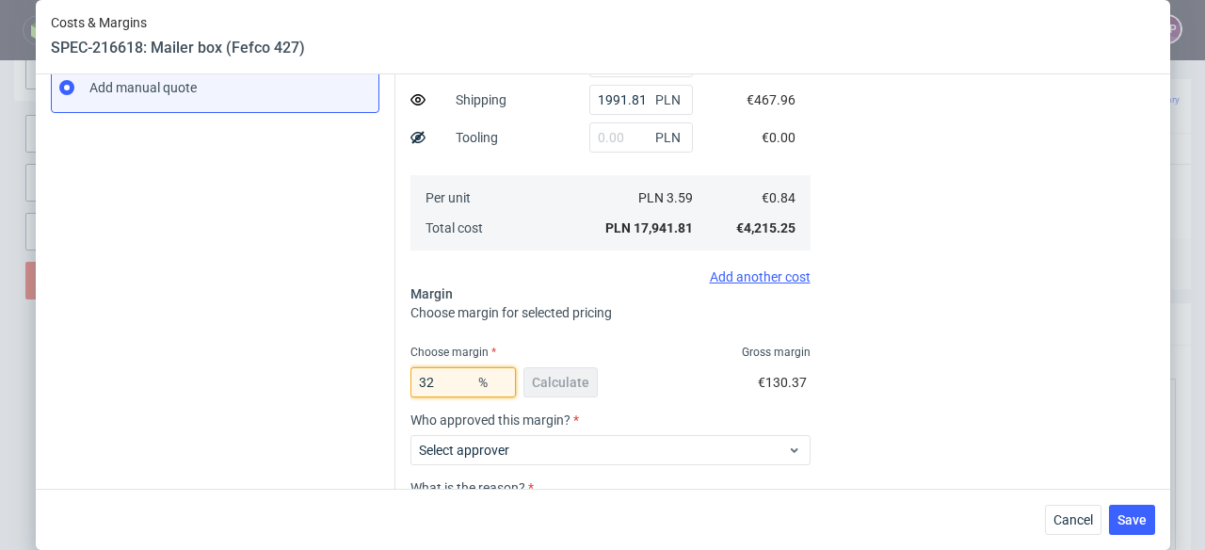
type input "1.15"
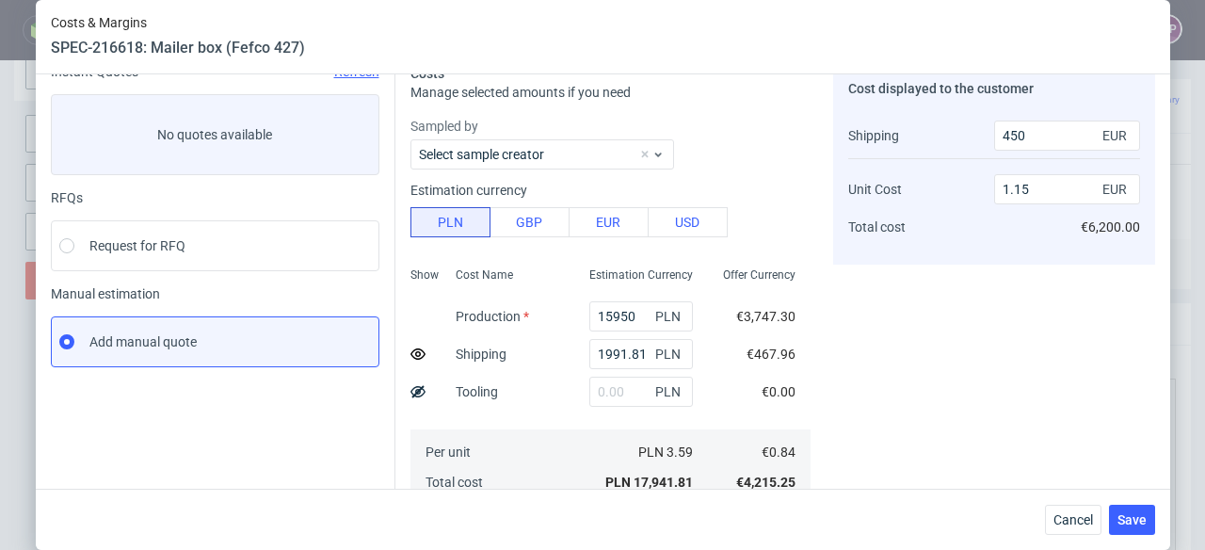
scroll to position [315, 0]
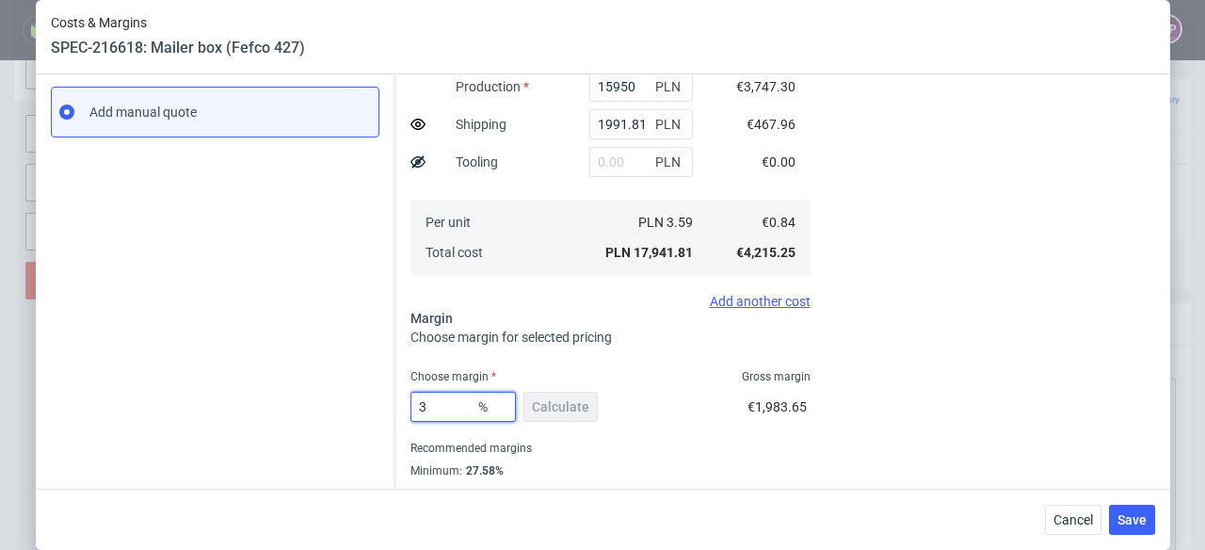
type input "33"
type input "1.16"
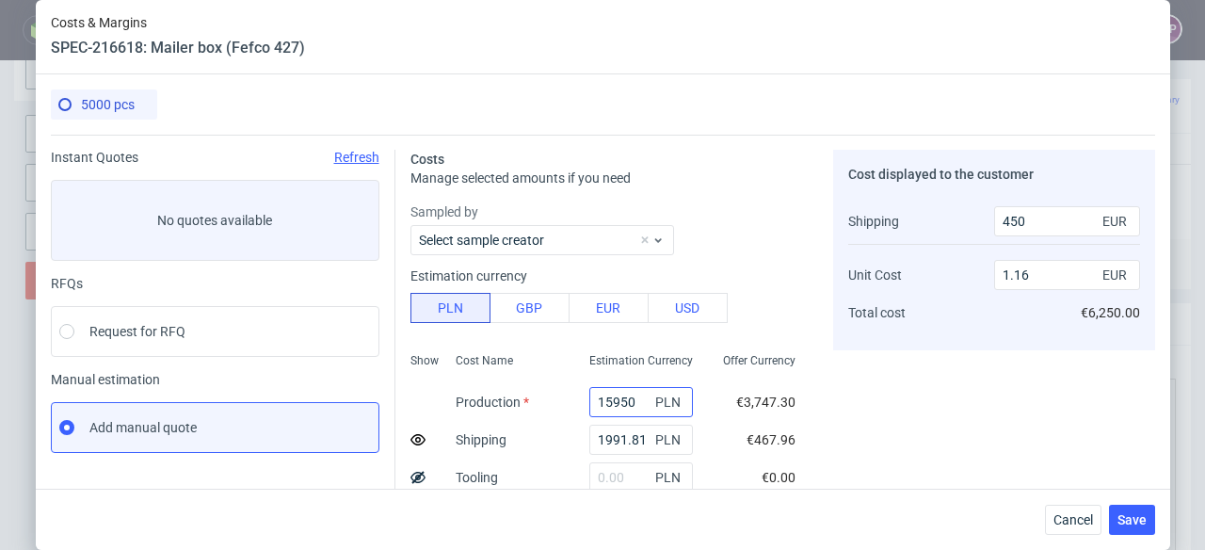
scroll to position [365, 0]
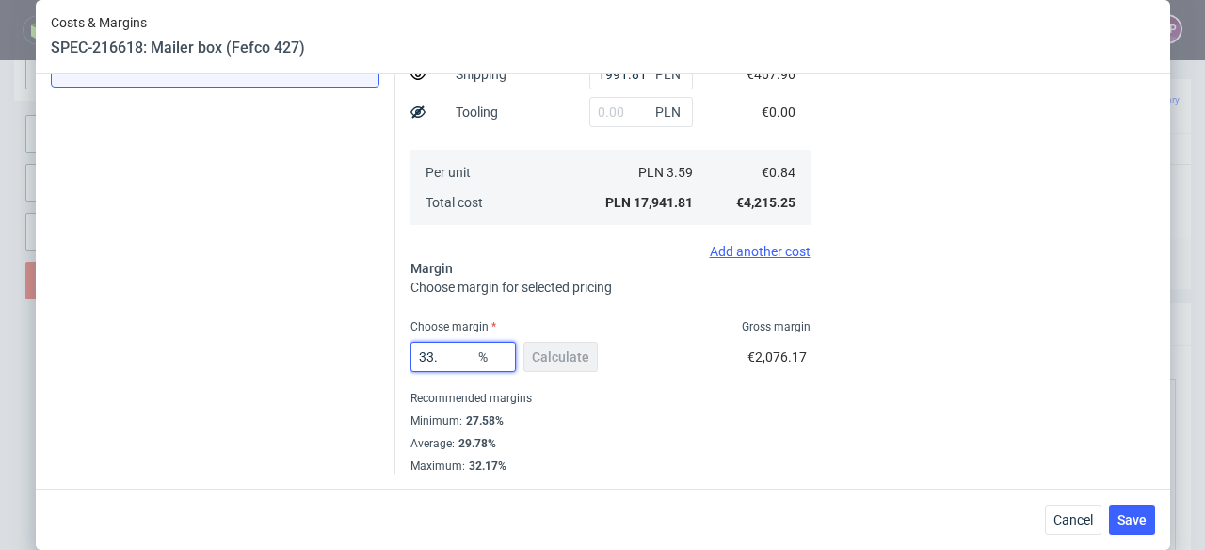
type input "33.2"
type input "1.17"
type input "3"
type input "0.78"
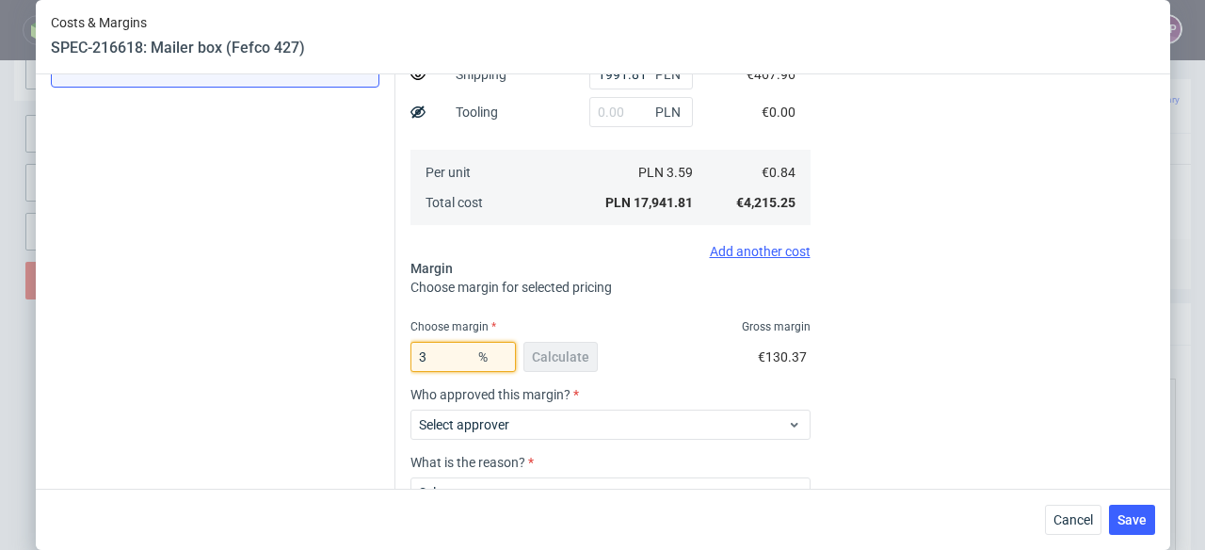
type input "33"
type input "1.16"
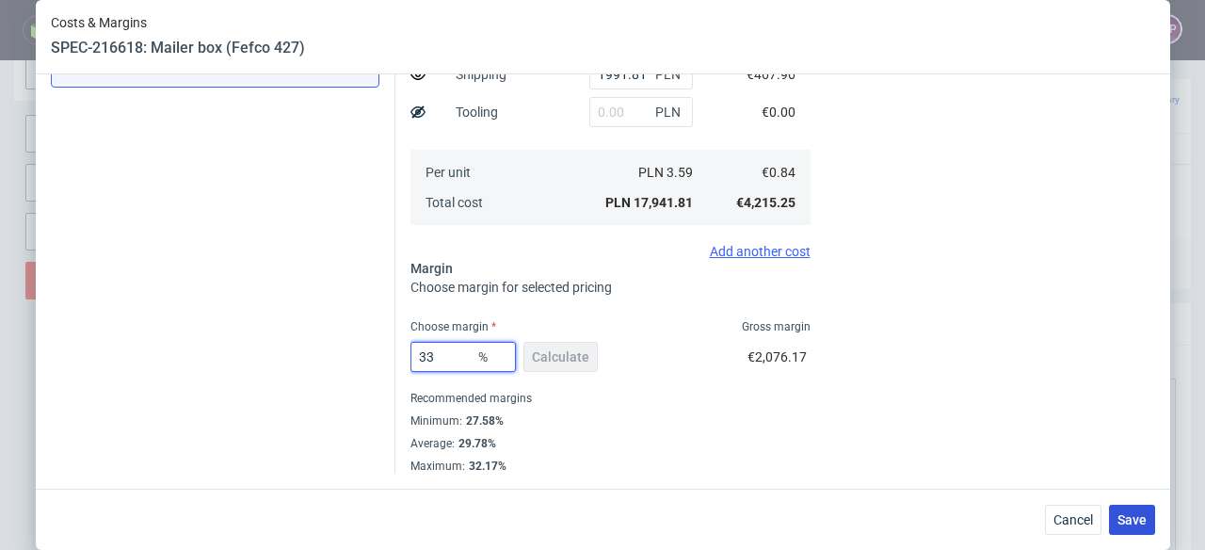
type input "33"
click at [1135, 514] on span "Save" at bounding box center [1132, 519] width 29 height 13
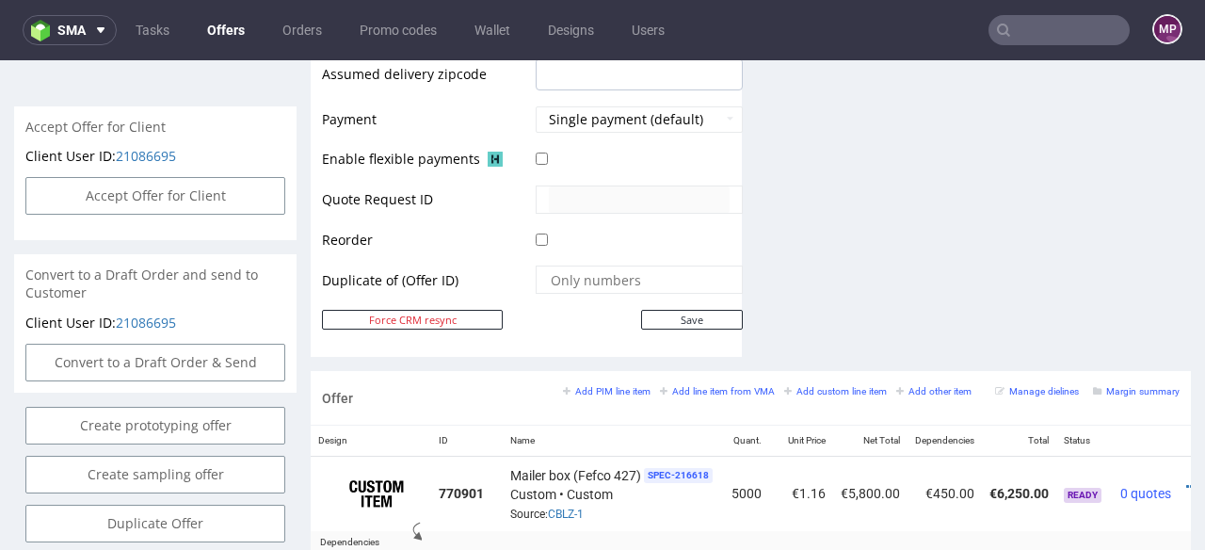
scroll to position [998, 0]
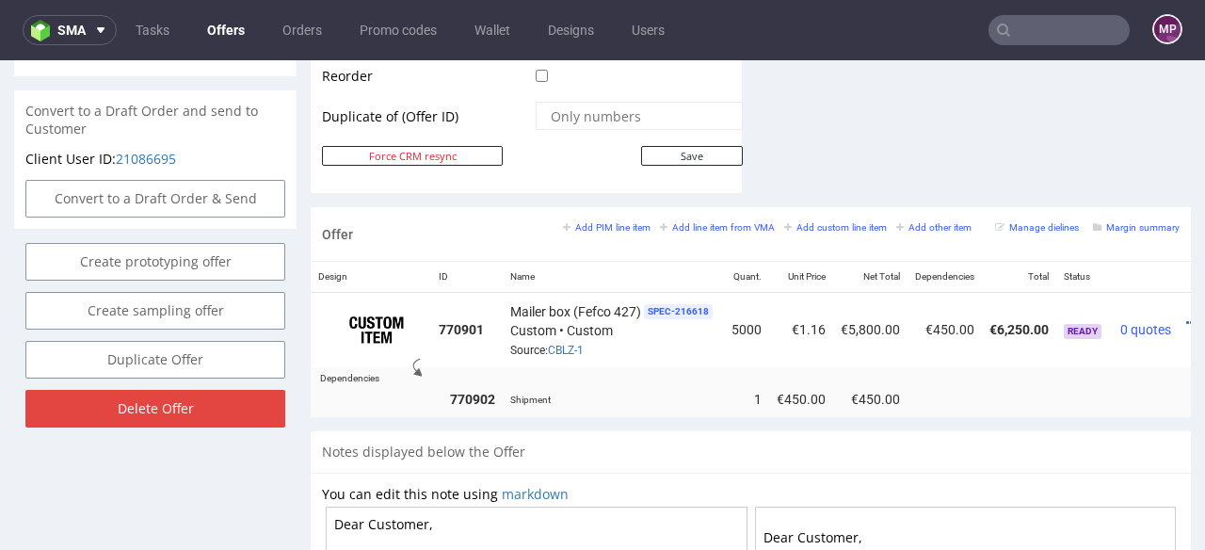
drag, startPoint x: 369, startPoint y: 512, endPoint x: 457, endPoint y: 512, distance: 87.6
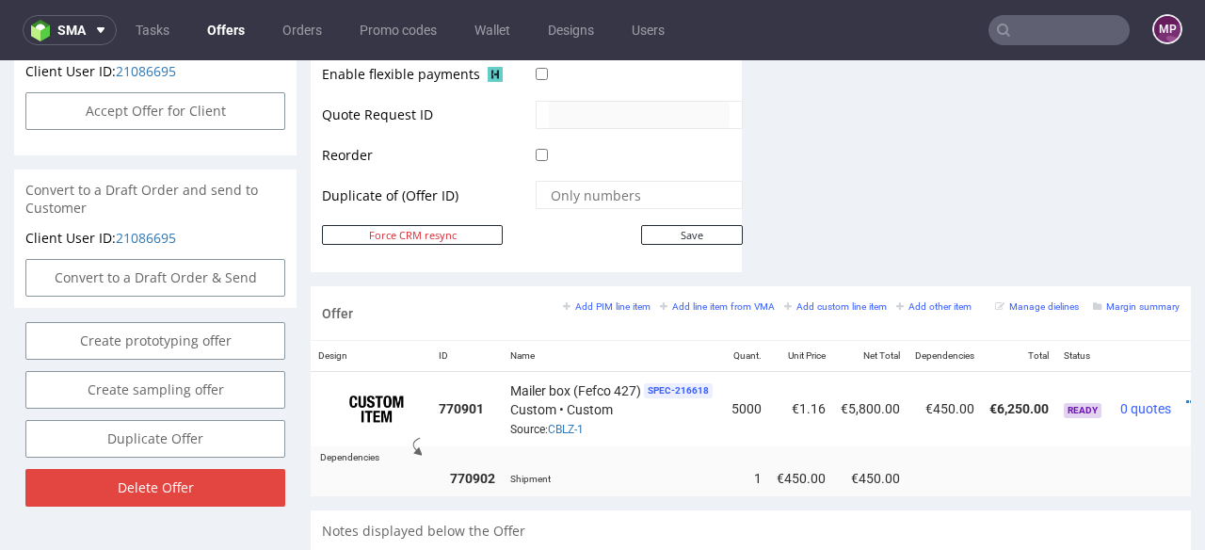
scroll to position [1328, 0]
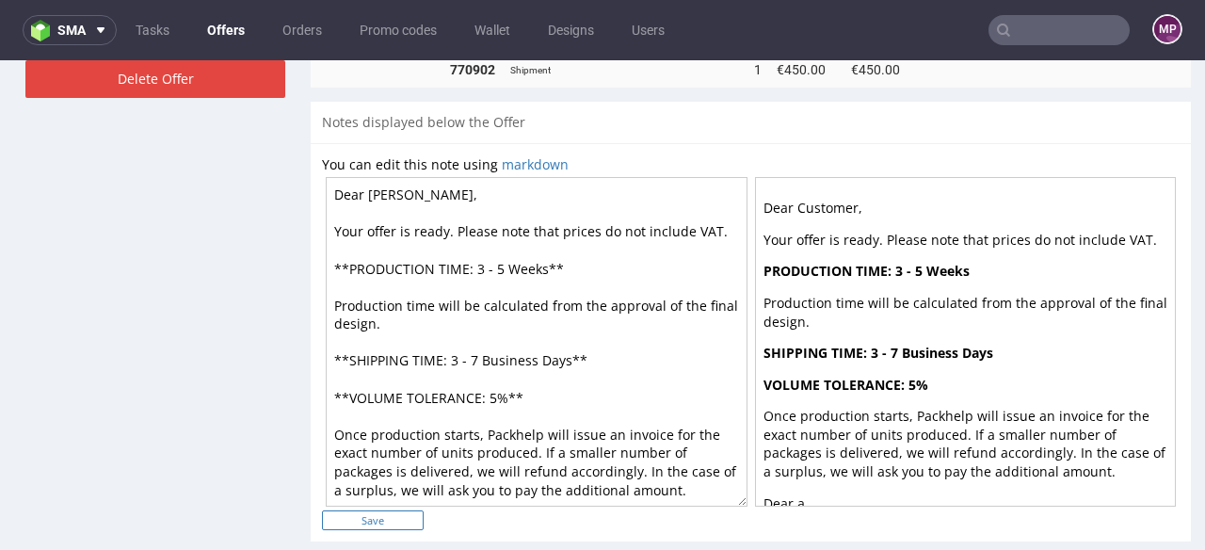
type textarea "Dear Antonia, Your offer is ready. Please note that prices do not include VAT. …"
click at [410, 511] on input "Save" at bounding box center [373, 520] width 102 height 20
type input "In progress..."
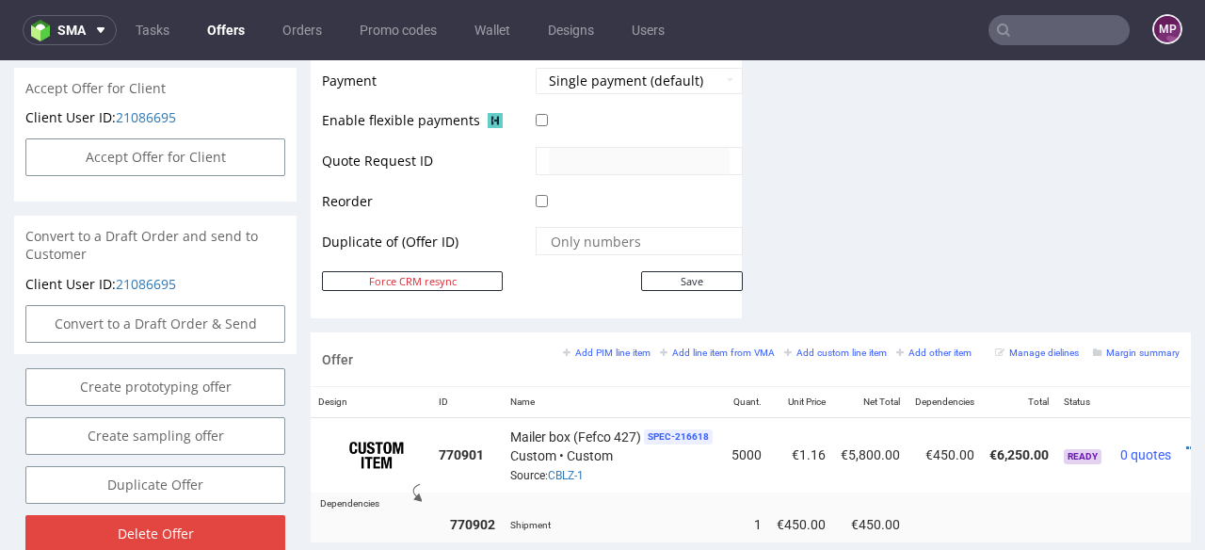
scroll to position [0, 59]
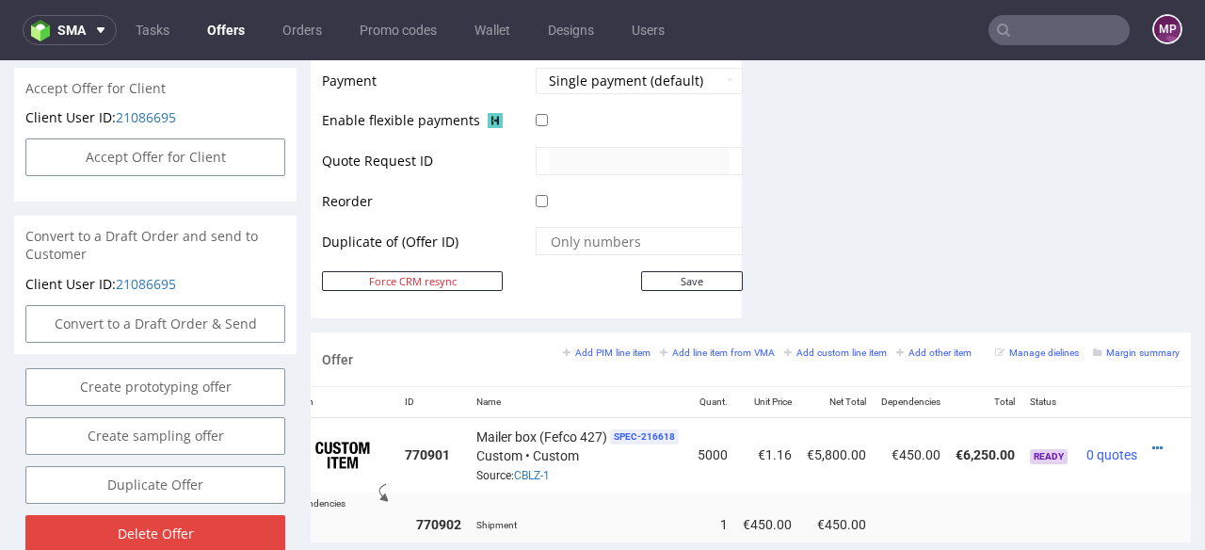
click at [1153, 439] on div at bounding box center [1163, 448] width 20 height 19
click at [1153, 442] on icon at bounding box center [1158, 448] width 10 height 13
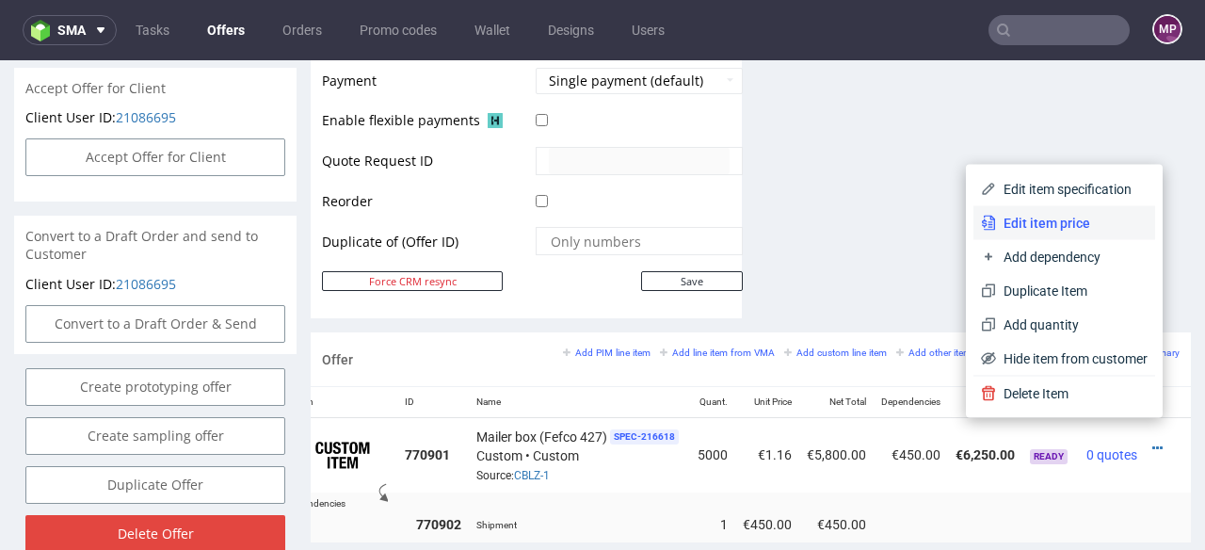
click at [1061, 225] on span "Edit item price" at bounding box center [1072, 223] width 152 height 19
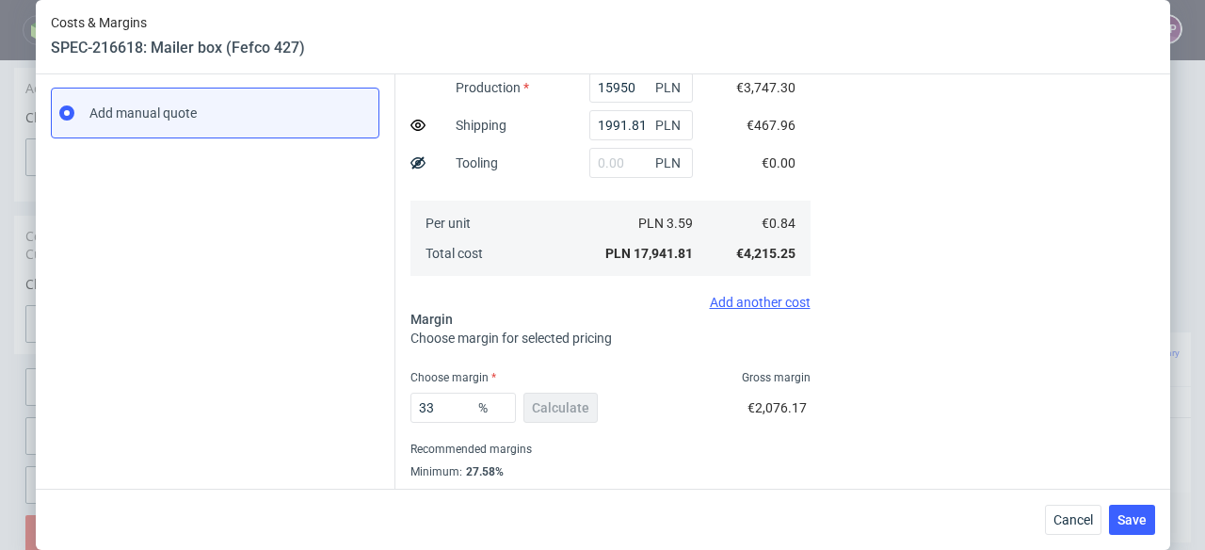
scroll to position [365, 0]
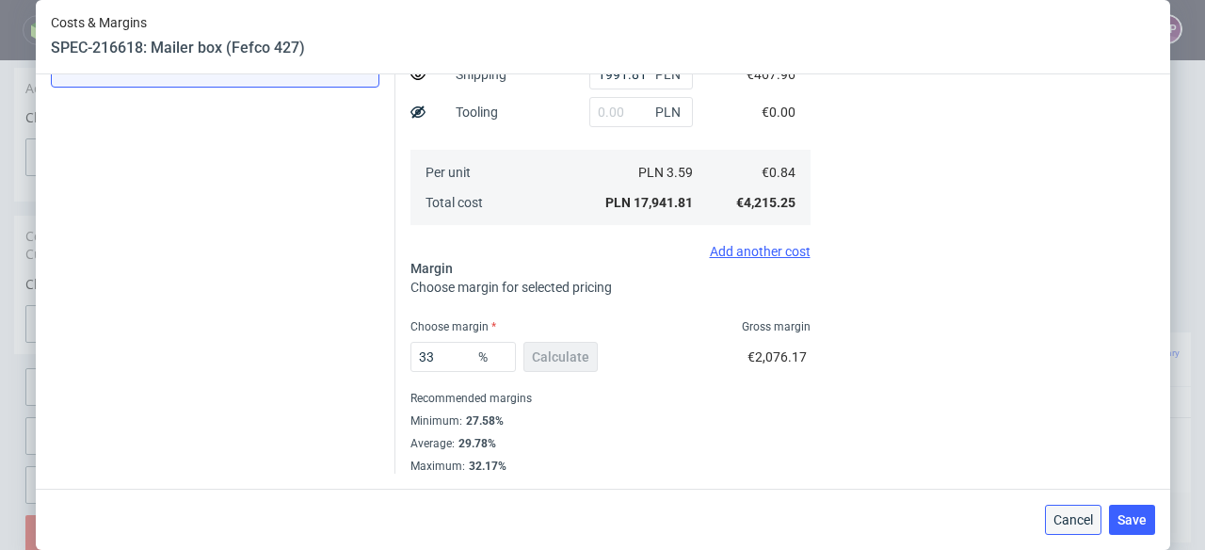
click at [1102, 524] on button "Cancel" at bounding box center [1073, 520] width 56 height 30
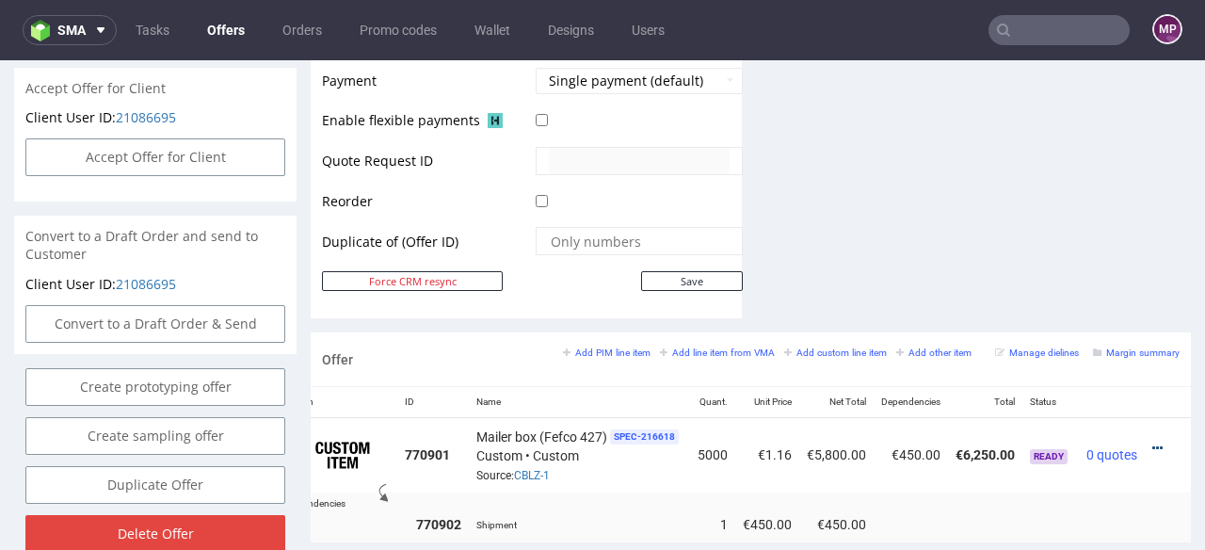
click at [1153, 442] on icon at bounding box center [1158, 448] width 10 height 13
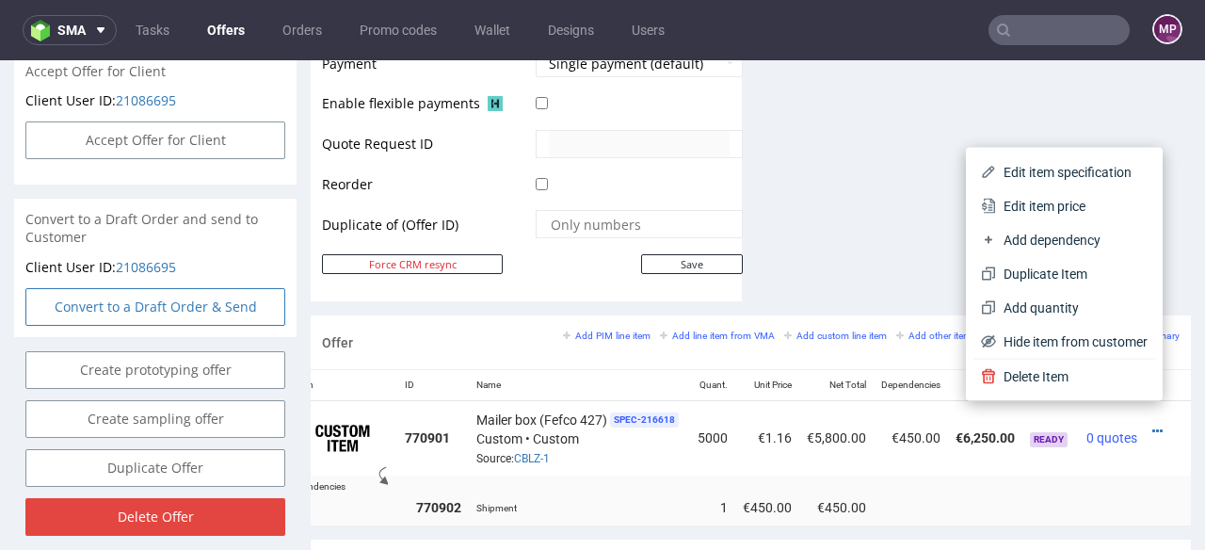
scroll to position [918, 0]
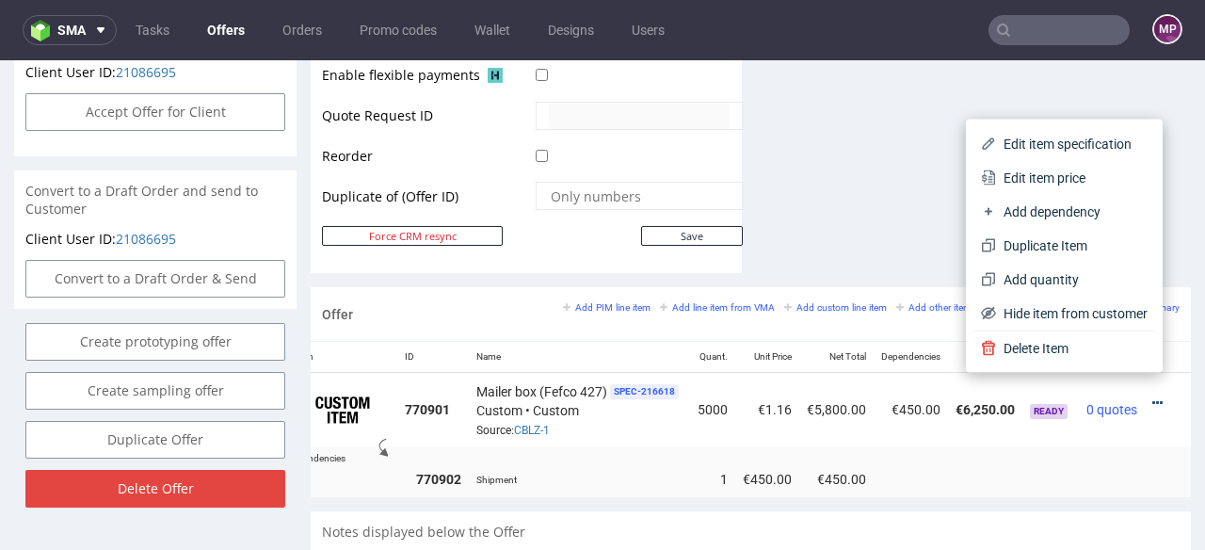
click at [1153, 396] on icon at bounding box center [1158, 402] width 10 height 13
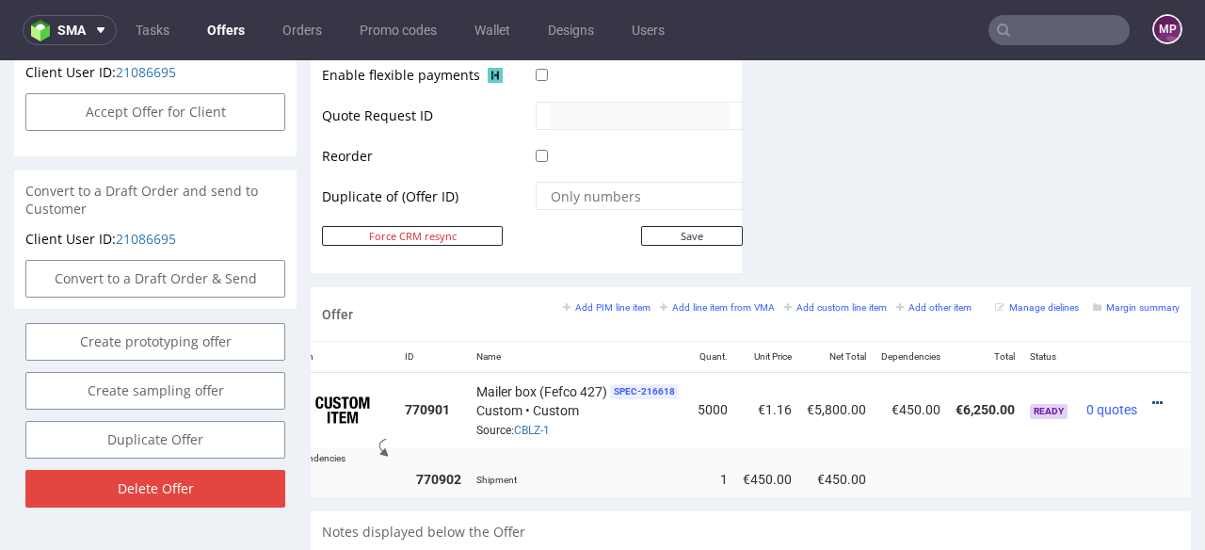
click at [1153, 396] on icon at bounding box center [1158, 402] width 10 height 13
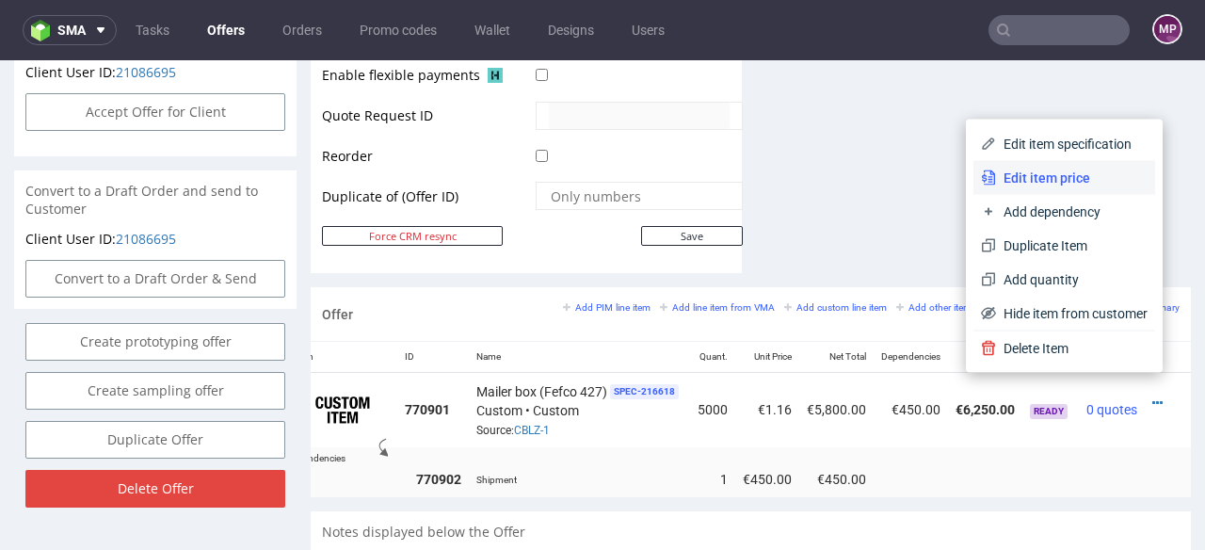
click at [1031, 173] on span "Edit item price" at bounding box center [1072, 178] width 152 height 19
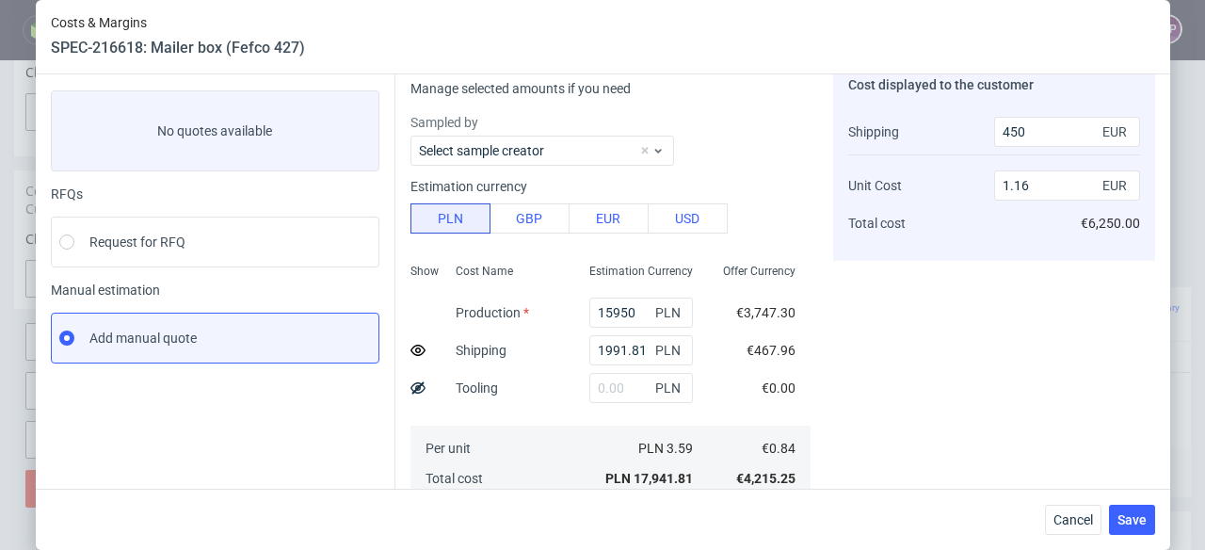
scroll to position [153, 0]
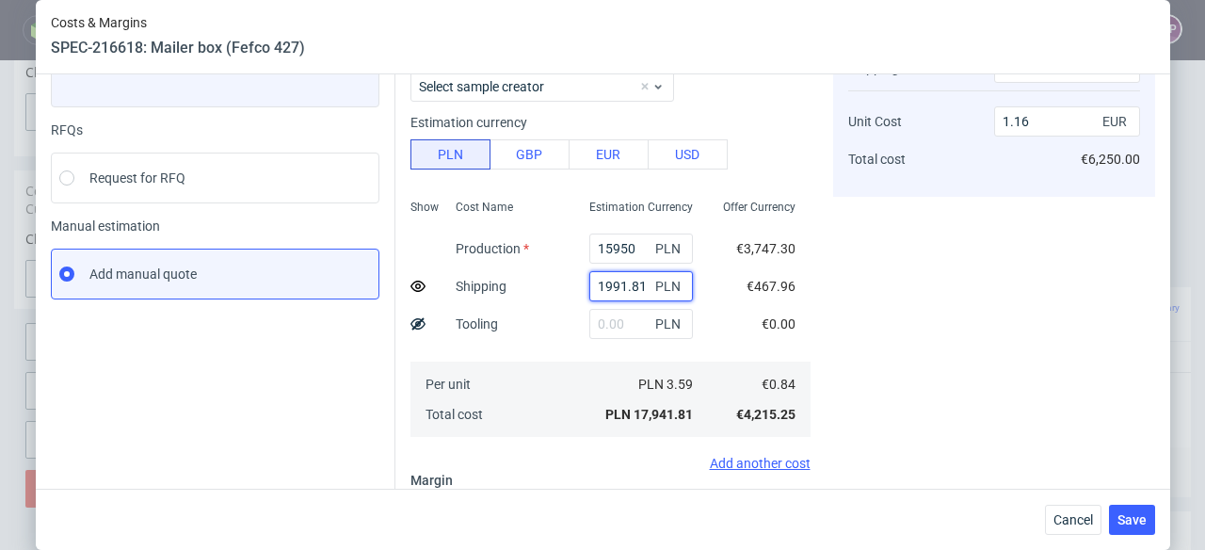
drag, startPoint x: 627, startPoint y: 287, endPoint x: 567, endPoint y: 287, distance: 60.3
click at [574, 287] on div "1991.81 PLN" at bounding box center [641, 286] width 134 height 38
click at [415, 283] on use at bounding box center [418, 286] width 15 height 11
type input "1.25"
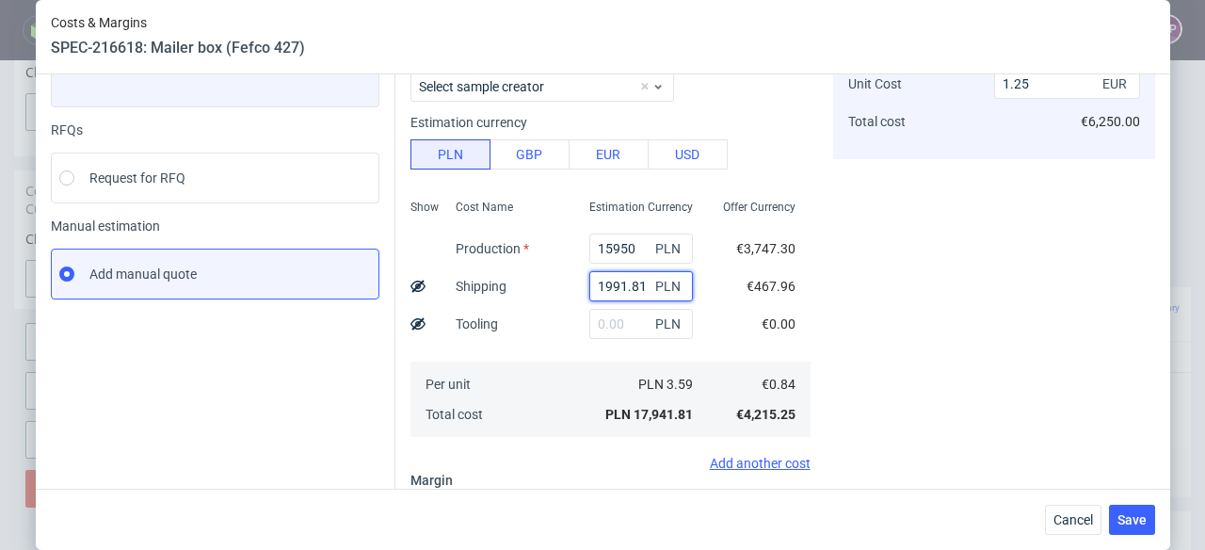
drag, startPoint x: 629, startPoint y: 282, endPoint x: 563, endPoint y: 285, distance: 66.0
click at [574, 285] on div "1991.81 PLN" at bounding box center [641, 286] width 134 height 38
type input "1.12"
click at [1147, 520] on span "Save" at bounding box center [1132, 519] width 29 height 13
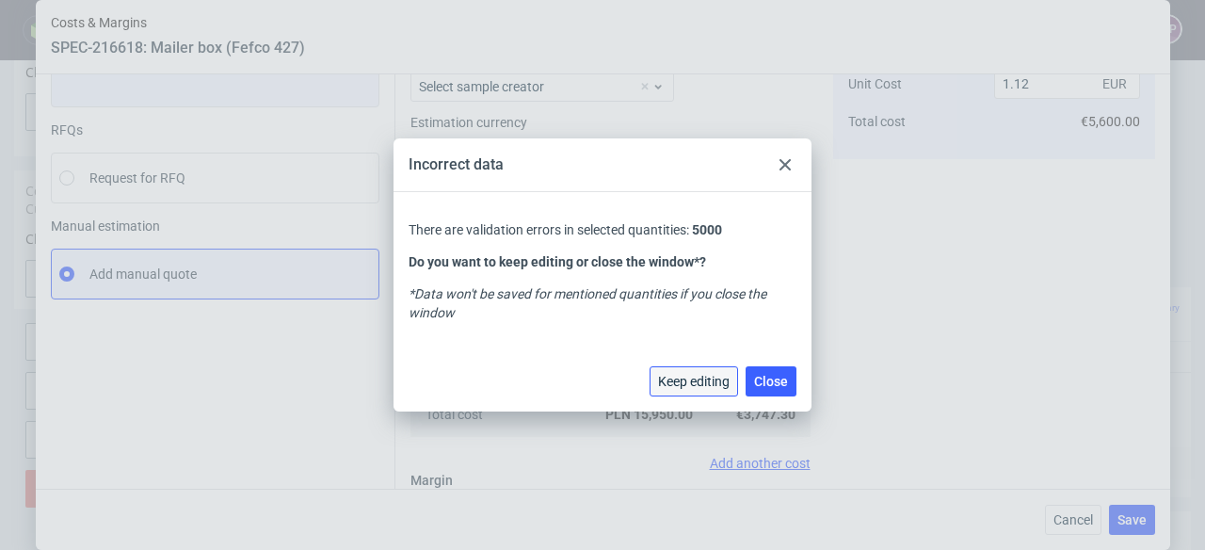
click at [695, 385] on span "Keep editing" at bounding box center [694, 381] width 72 height 13
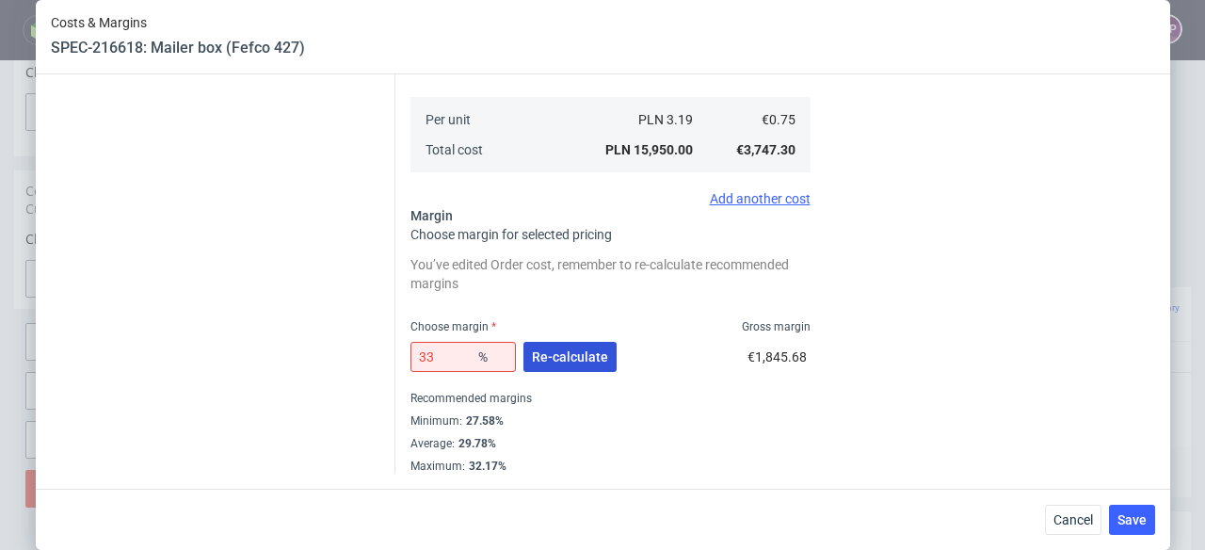
click at [569, 358] on span "Re-calculate" at bounding box center [570, 356] width 76 height 13
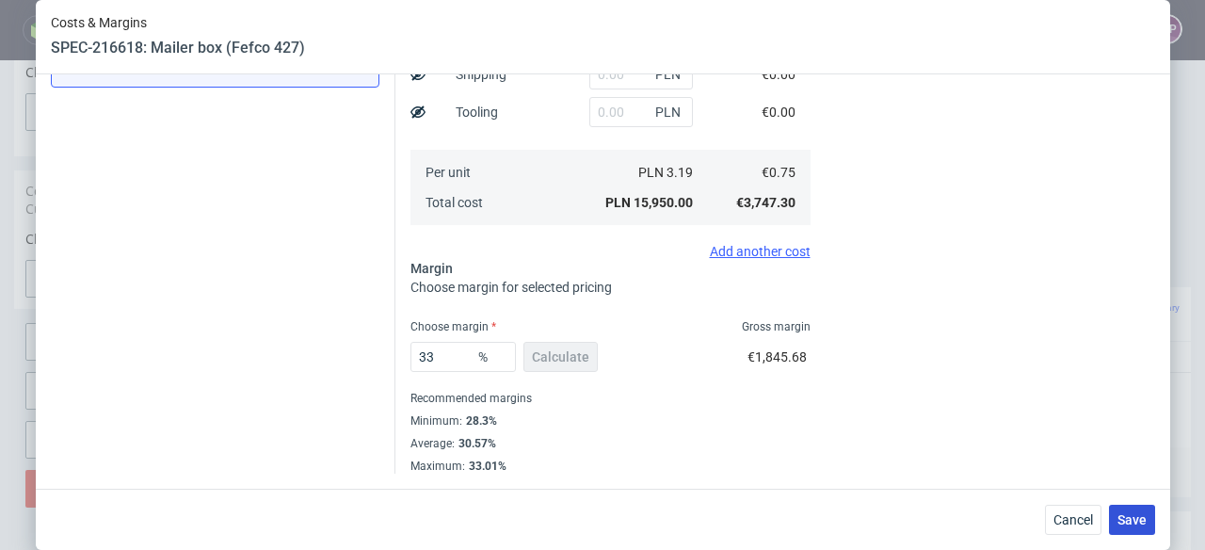
click at [1147, 508] on button "Save" at bounding box center [1132, 520] width 46 height 30
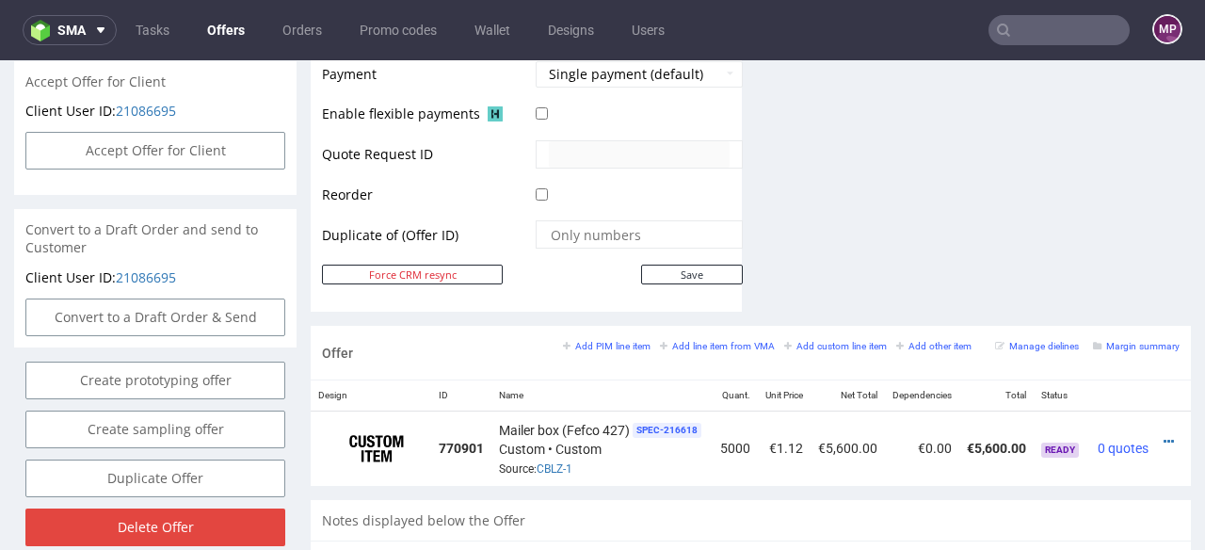
scroll to position [0, 40]
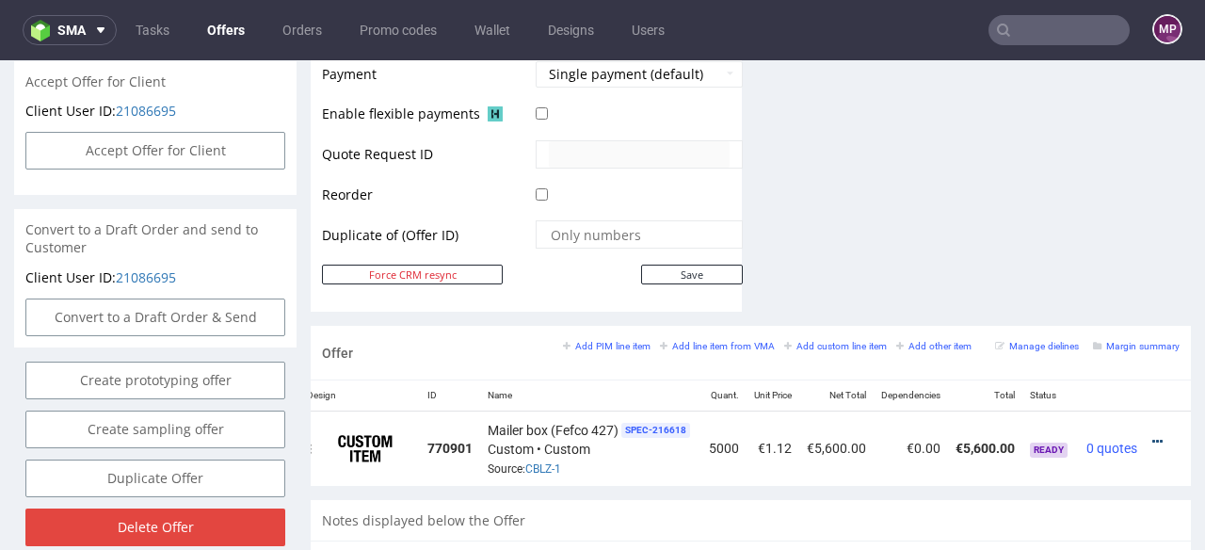
click at [1153, 434] on link at bounding box center [1158, 441] width 10 height 15
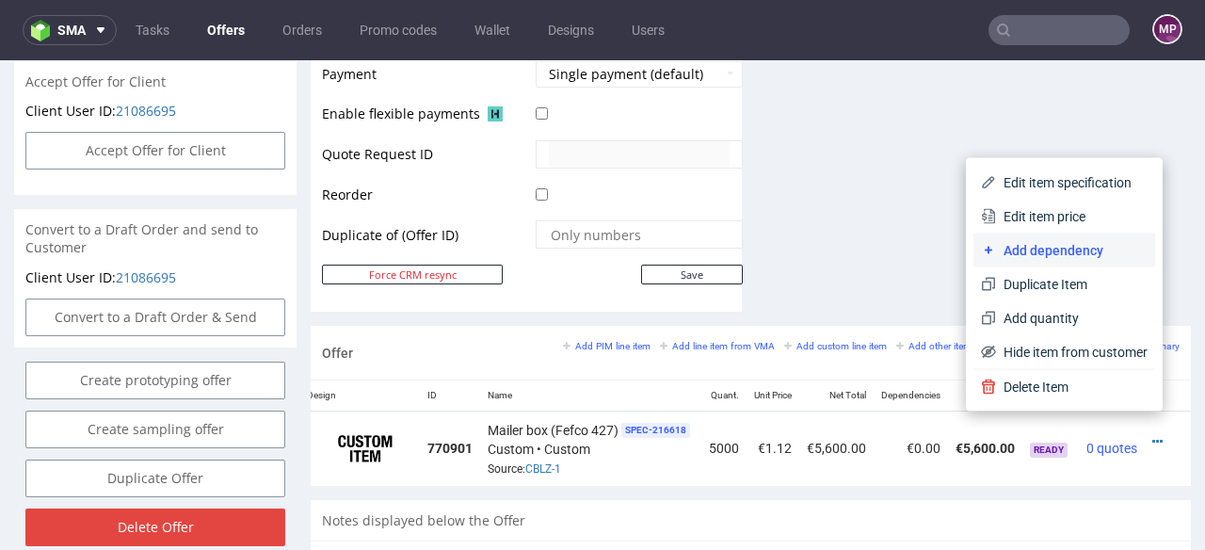
click at [1017, 241] on span "Add dependency" at bounding box center [1072, 250] width 152 height 19
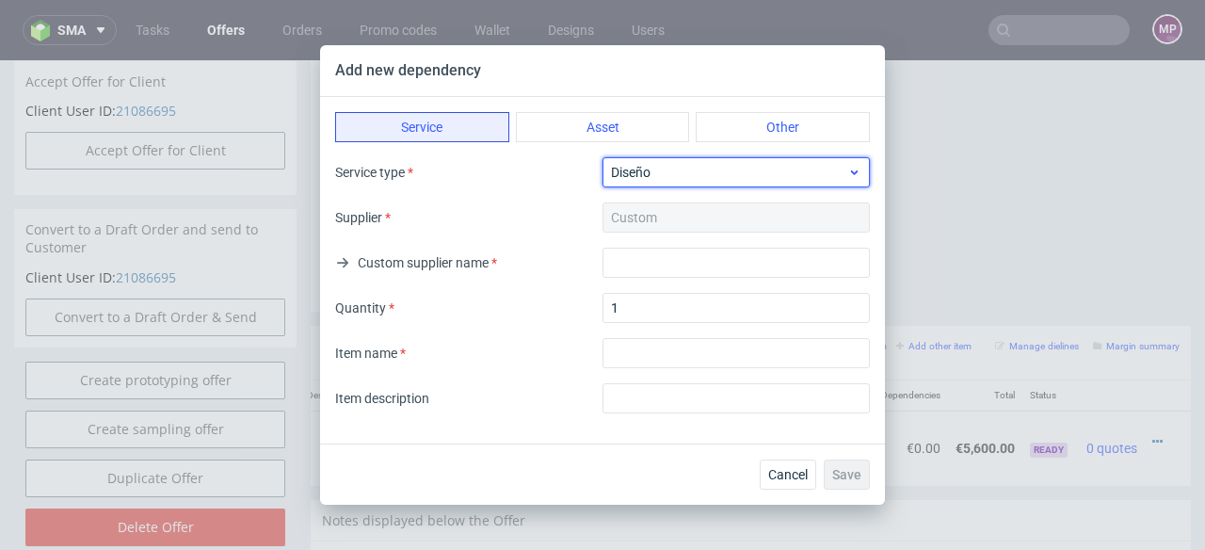
click at [650, 177] on span "Diseño" at bounding box center [729, 172] width 236 height 19
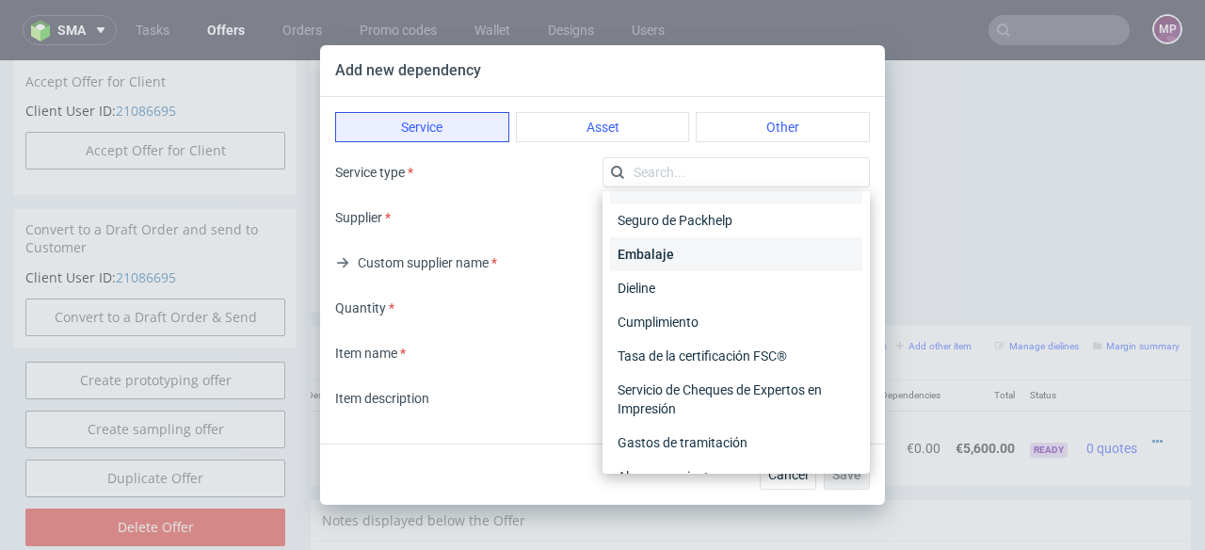
scroll to position [0, 0]
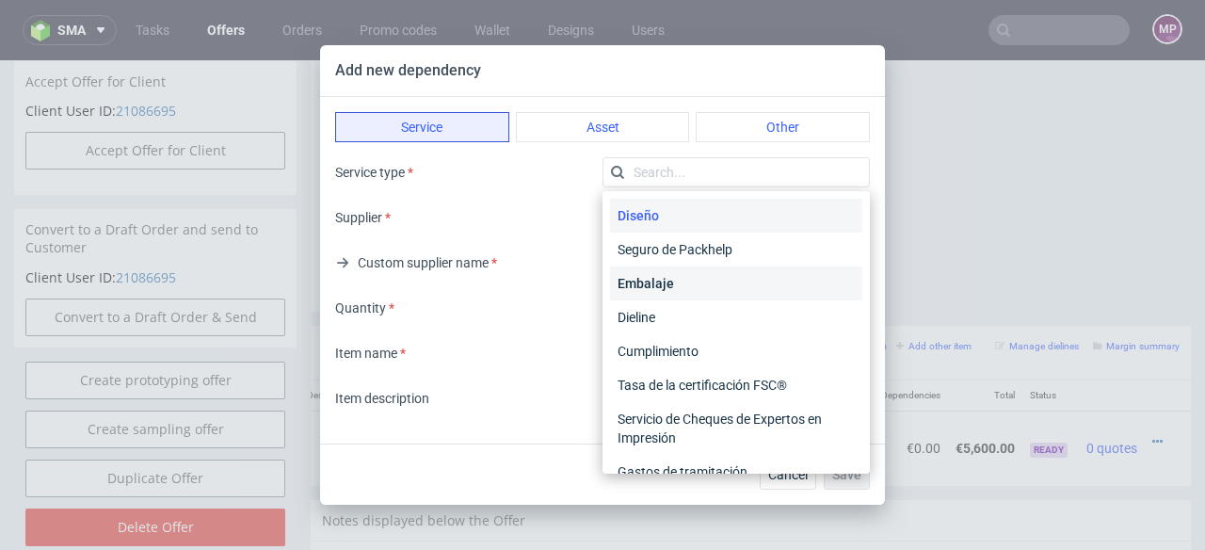
click at [646, 282] on div "Embalaje" at bounding box center [736, 283] width 252 height 34
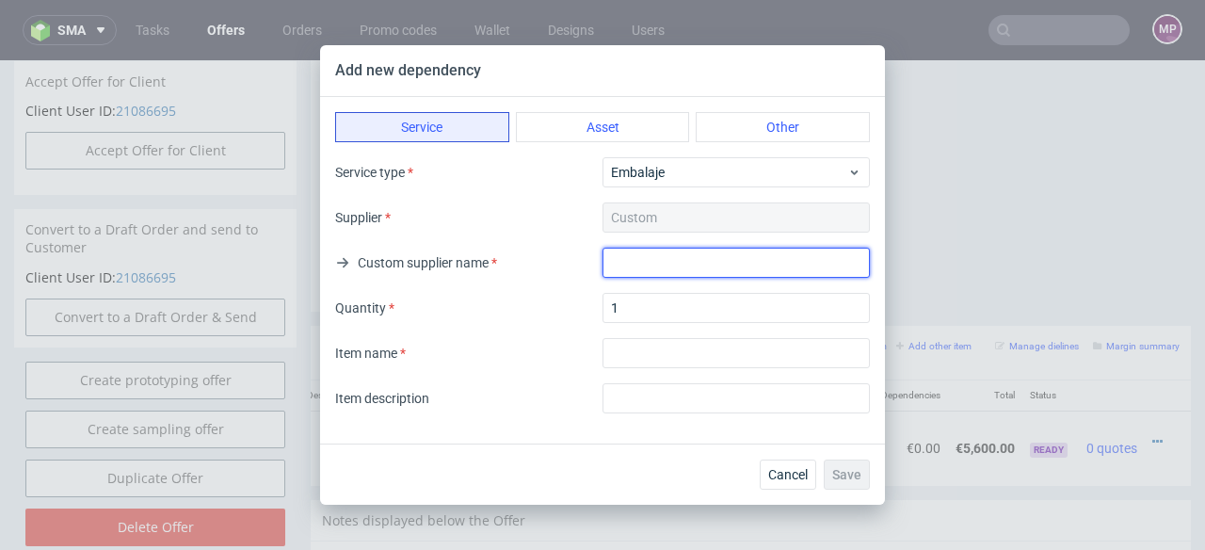
click at [646, 268] on input "text" at bounding box center [736, 263] width 267 height 30
drag, startPoint x: 711, startPoint y: 272, endPoint x: 587, endPoint y: 266, distance: 124.4
click at [587, 266] on div "Custom supplier name Warehousing" at bounding box center [602, 263] width 535 height 30
type input "Shipping"
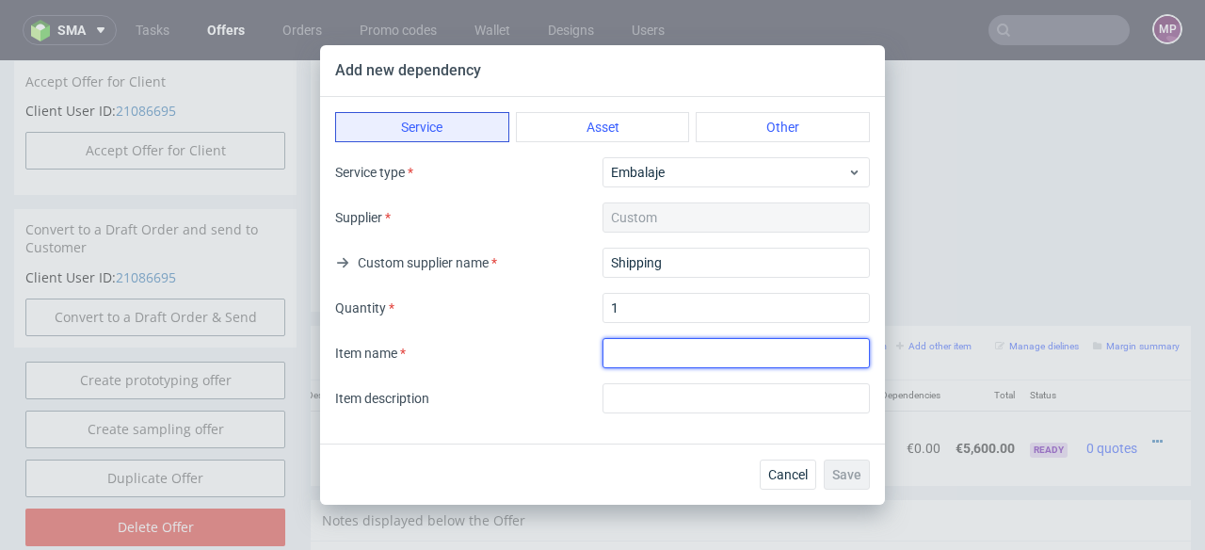
click at [626, 358] on input "textarea" at bounding box center [736, 353] width 267 height 30
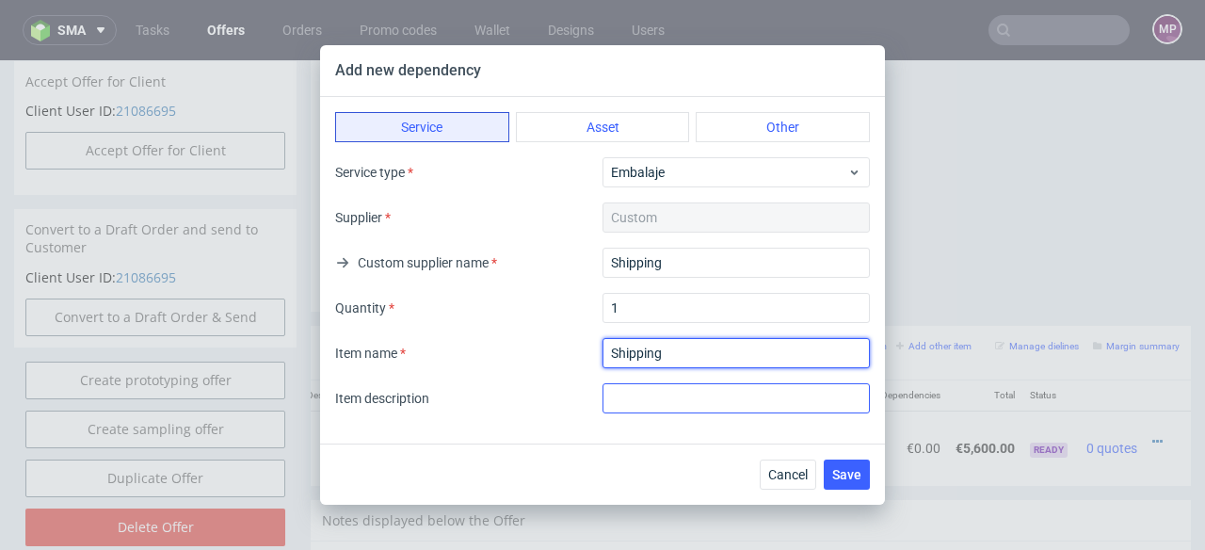
type input "Shipping"
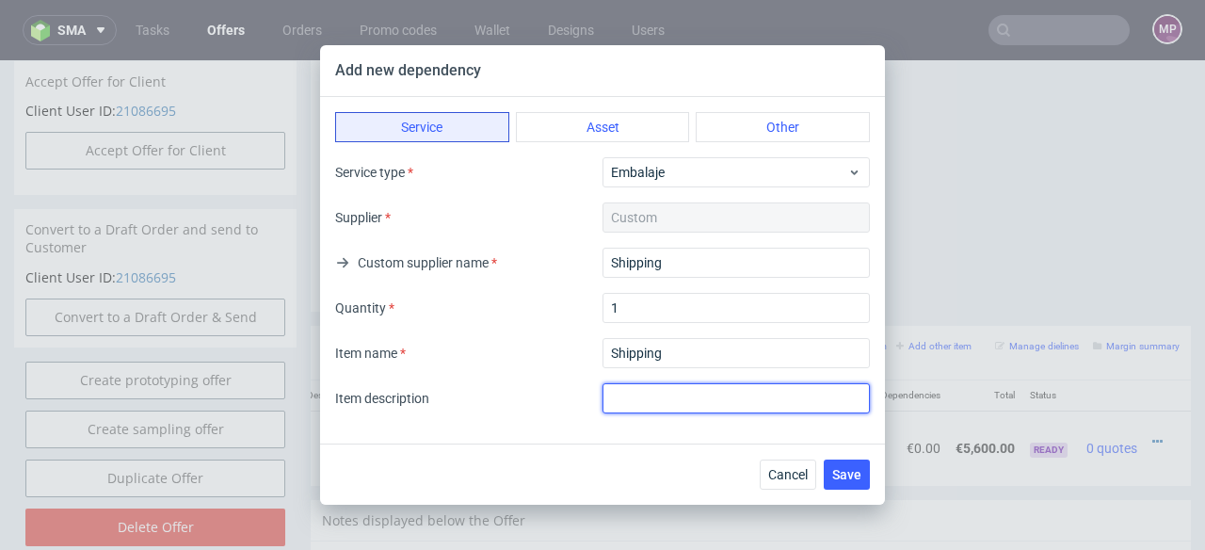
click at [653, 401] on input "text" at bounding box center [736, 398] width 267 height 30
type input "Shipping"
drag, startPoint x: 861, startPoint y: 469, endPoint x: 854, endPoint y: 459, distance: 12.3
click at [861, 469] on span "Save" at bounding box center [846, 474] width 29 height 13
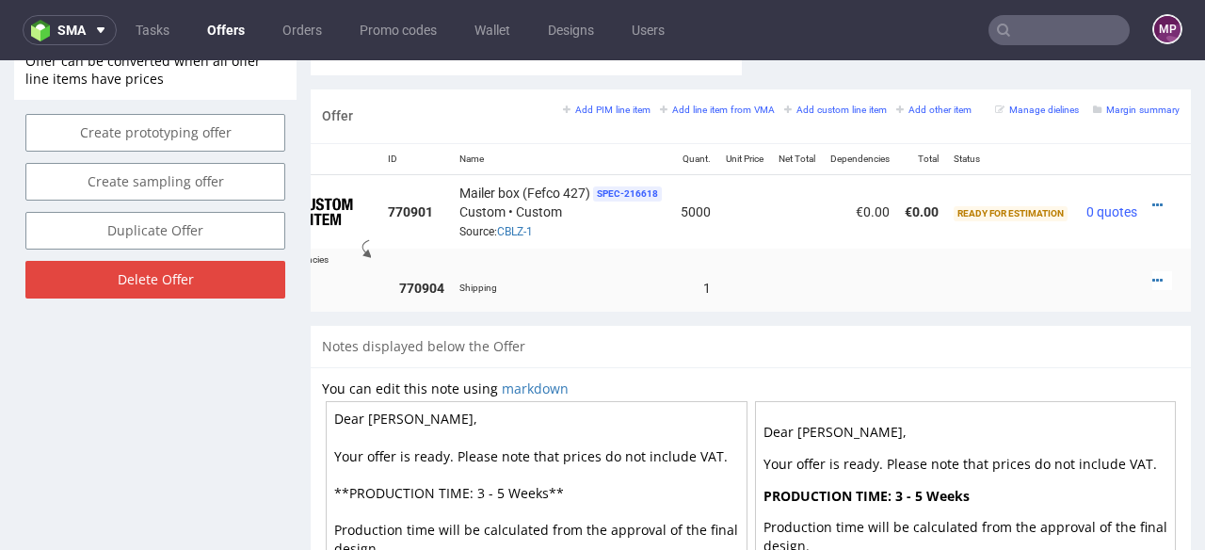
scroll to position [0, 84]
click at [1153, 274] on icon at bounding box center [1158, 280] width 10 height 13
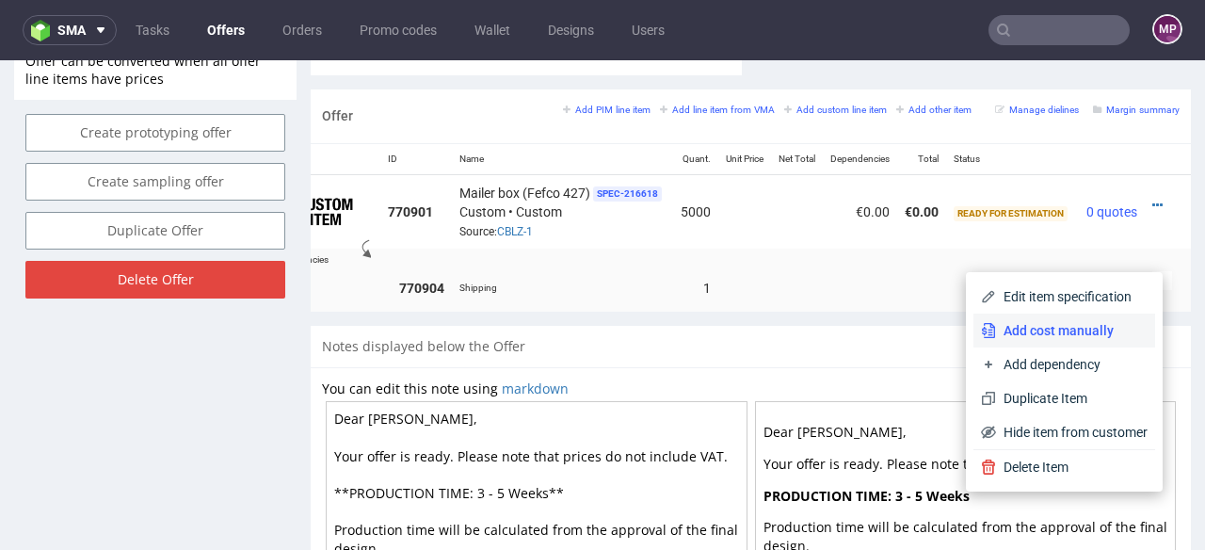
click at [1031, 330] on span "Add cost manually" at bounding box center [1072, 330] width 152 height 19
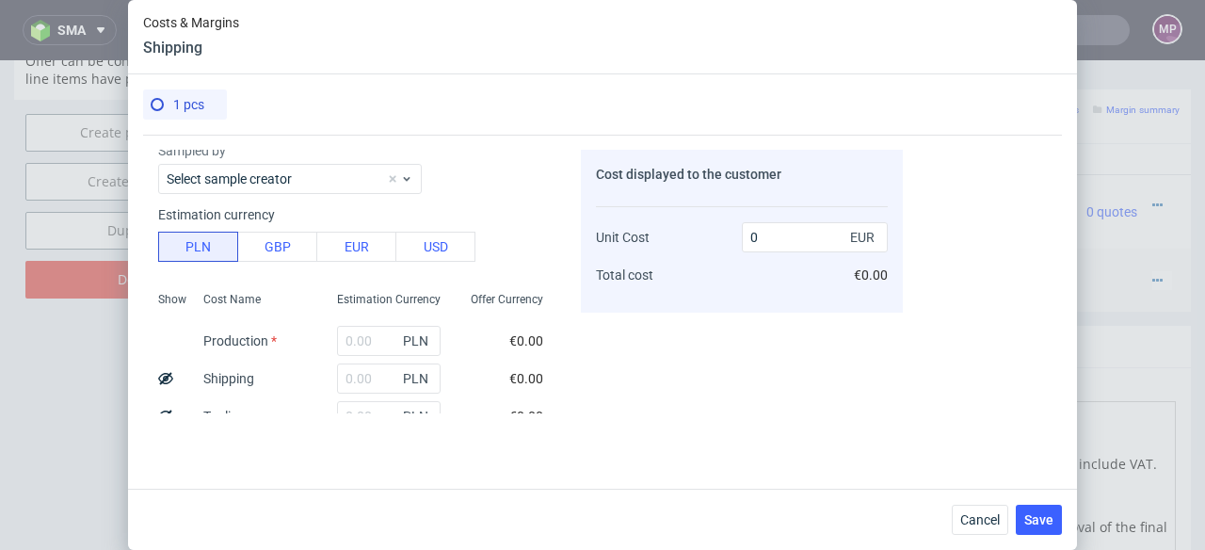
scroll to position [153, 0]
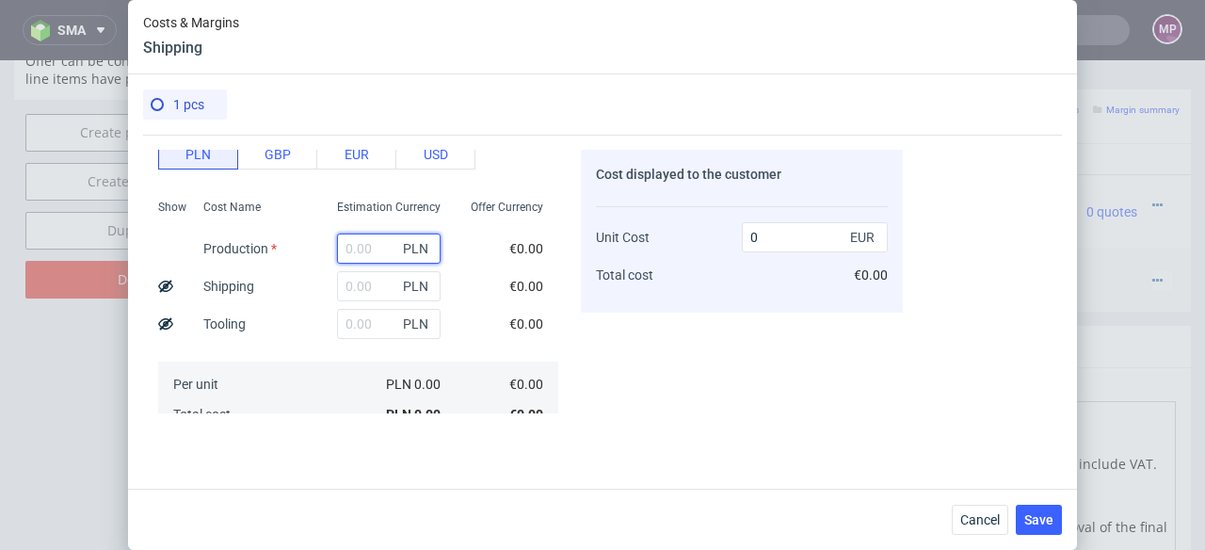
click at [357, 240] on input "text" at bounding box center [389, 249] width 104 height 30
type input "1"
type input "0.23"
type input "1"
click at [345, 290] on input "text" at bounding box center [389, 286] width 104 height 30
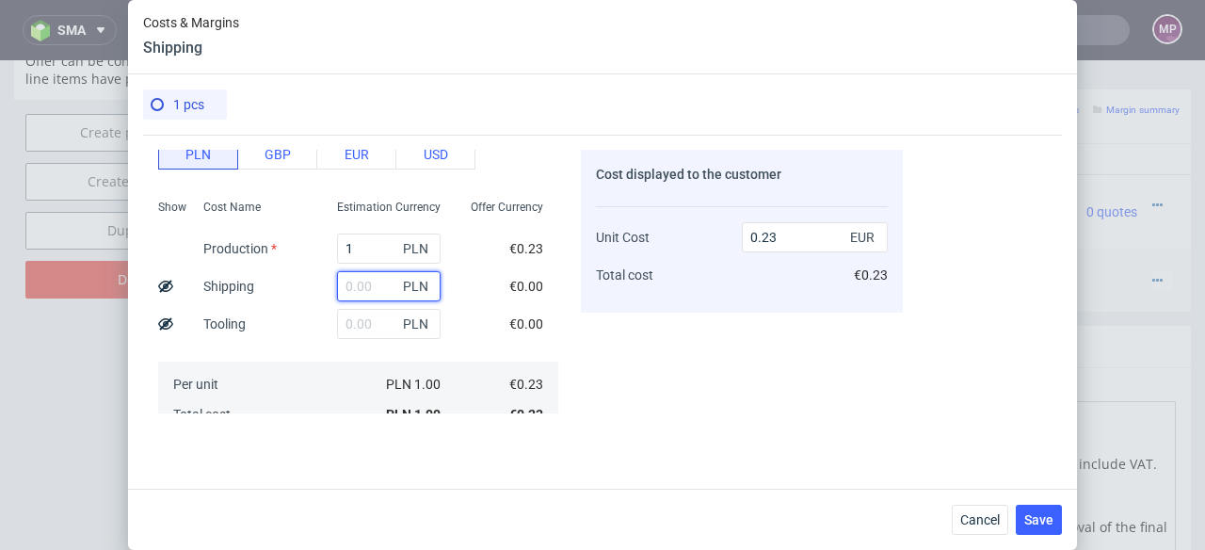
paste input "1991.81"
type input "1991.81"
type input "468.19"
type input "1991.81"
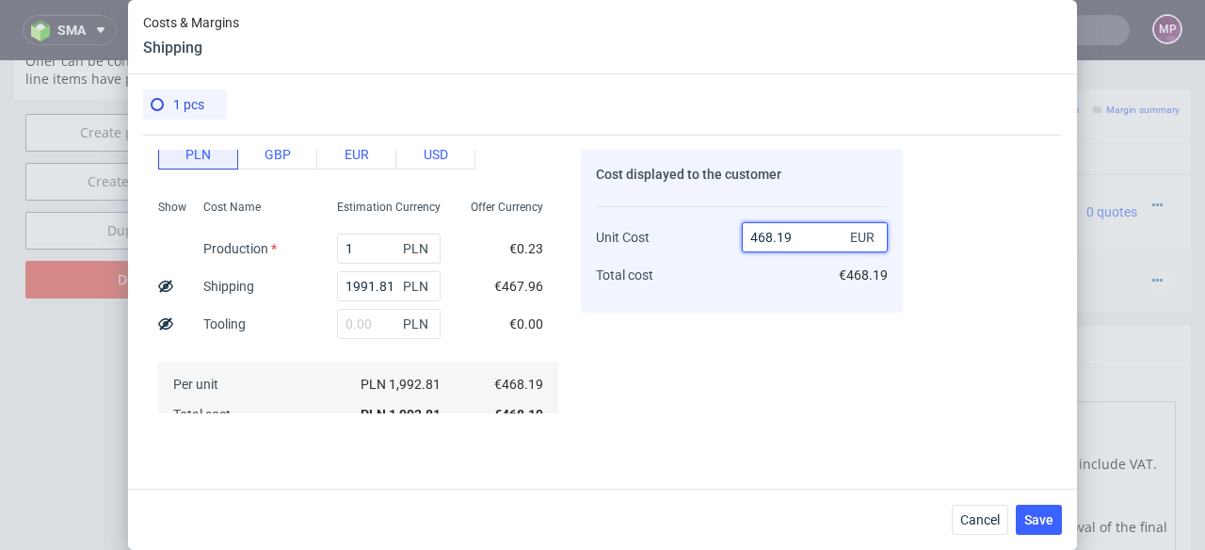
drag, startPoint x: 793, startPoint y: 234, endPoint x: 723, endPoint y: 234, distance: 69.7
click at [723, 234] on div "Unit Cost Total cost 468.19 EUR €468.19" at bounding box center [742, 248] width 292 height 99
type input "8"
type input "-5752.375"
type input "850"
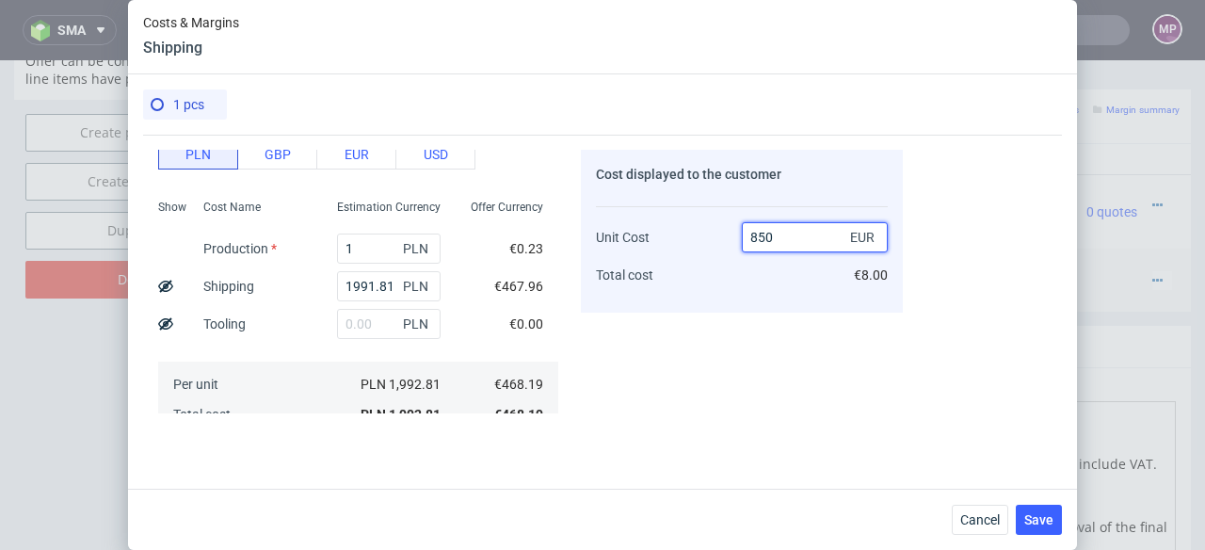
type input "44.91882352941177"
type input "850.01"
click at [762, 331] on div "Cost displayed to the customer Unit Cost Total cost 850.01 EUR €850.01" at bounding box center [742, 282] width 322 height 264
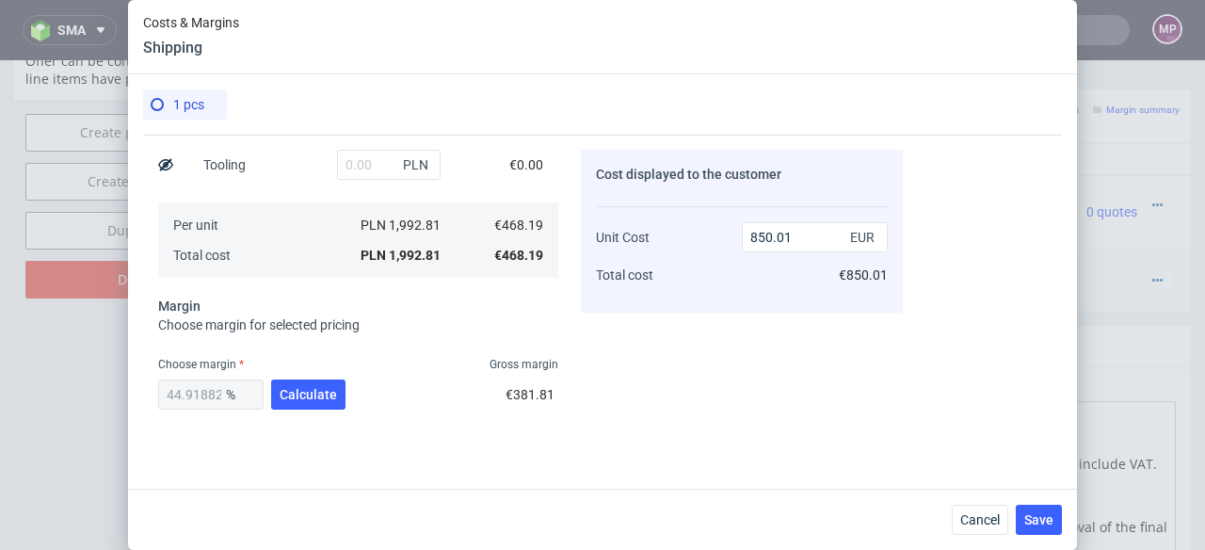
scroll to position [411, 0]
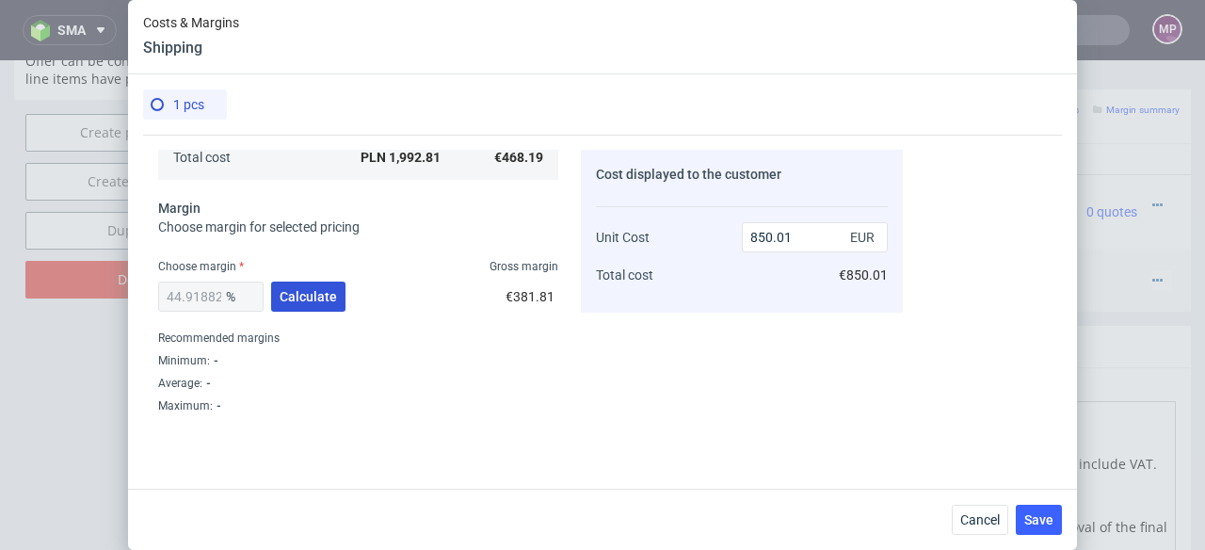
click at [312, 287] on button "Calculate" at bounding box center [308, 297] width 74 height 30
click at [1052, 509] on button "Save" at bounding box center [1039, 520] width 46 height 30
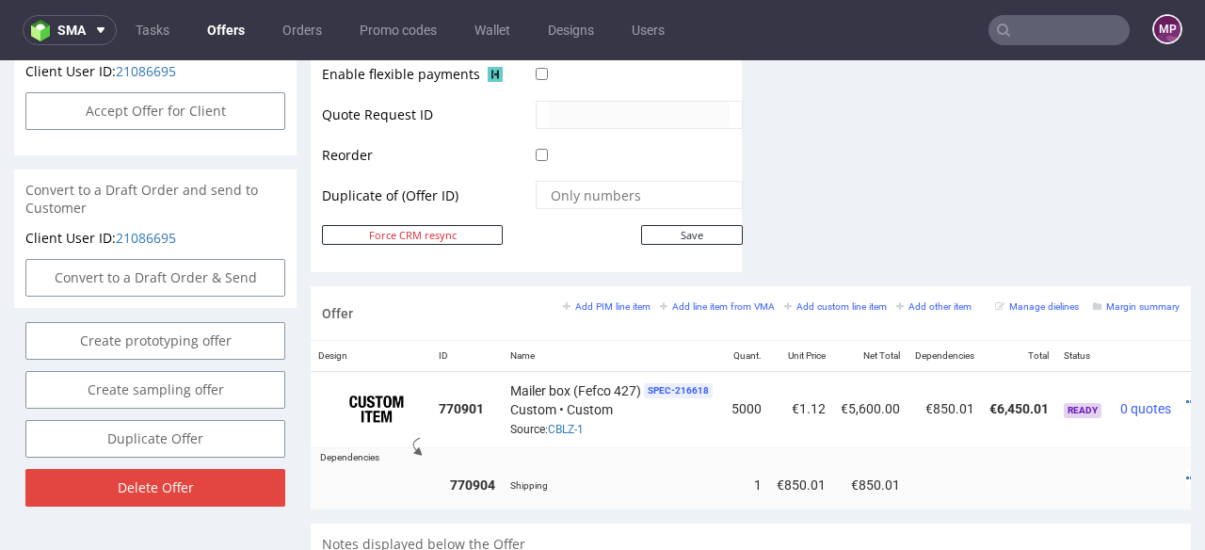
scroll to position [0, 59]
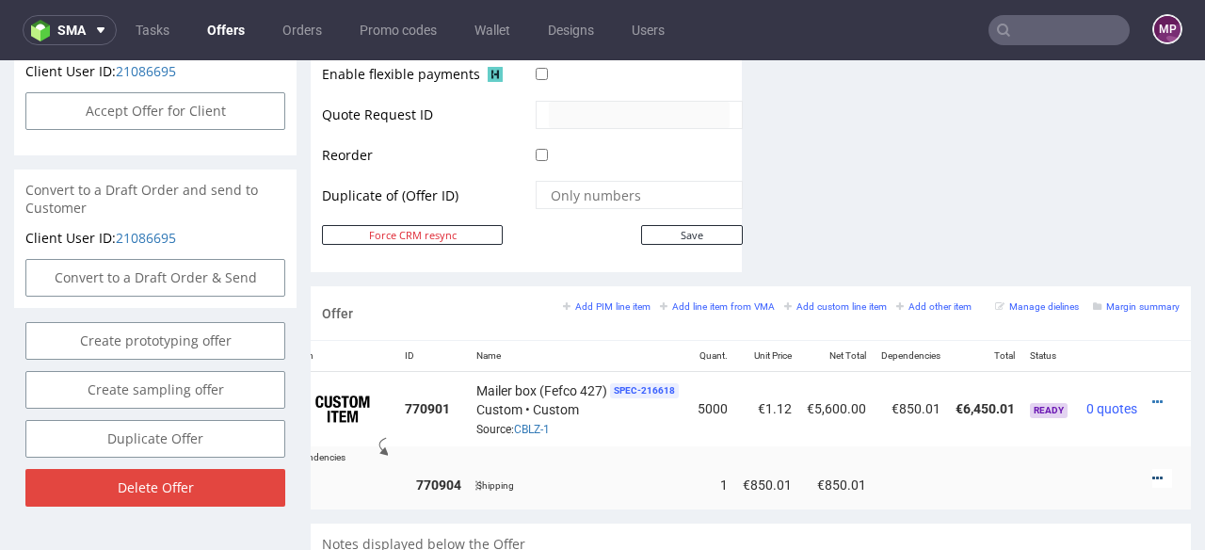
click at [1153, 472] on icon at bounding box center [1158, 478] width 10 height 13
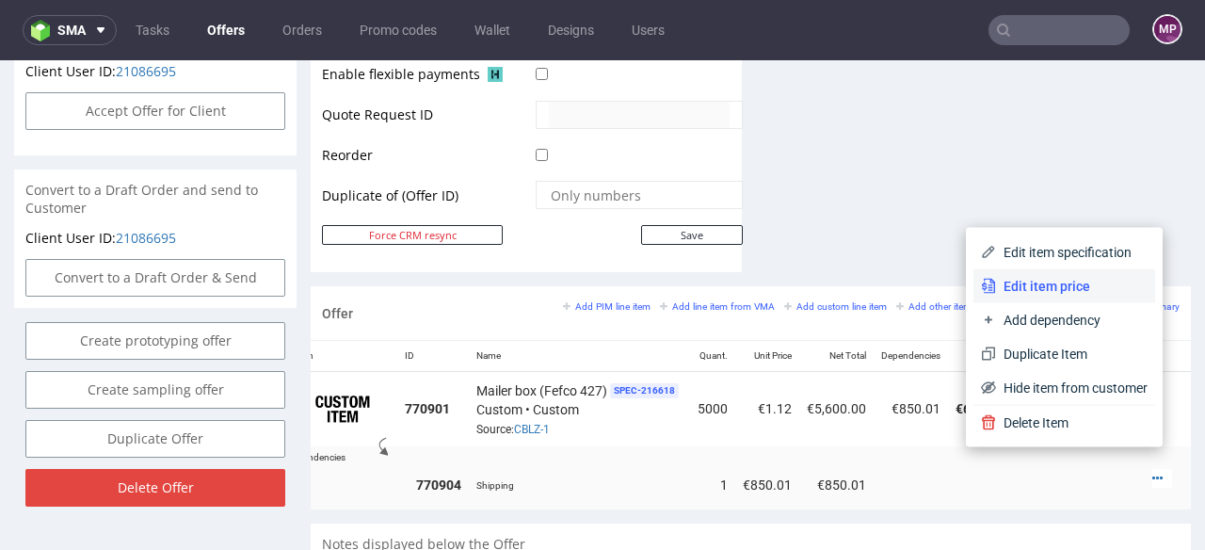
click at [1023, 270] on li "Edit item price" at bounding box center [1065, 286] width 182 height 34
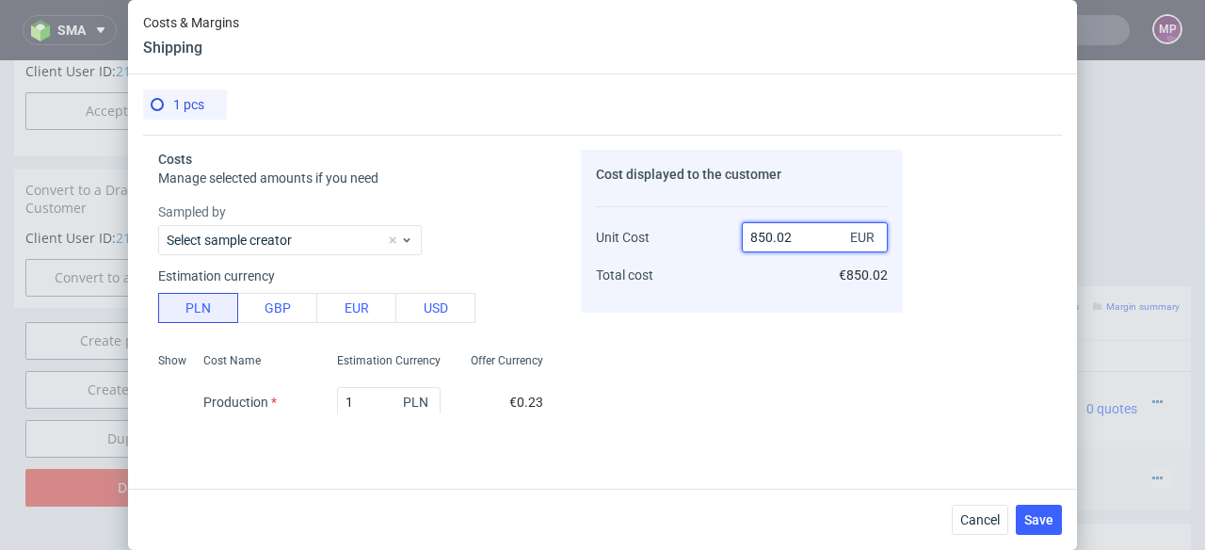
drag, startPoint x: 773, startPoint y: 234, endPoint x: 795, endPoint y: 235, distance: 21.7
click at [794, 236] on input "850.02" at bounding box center [815, 237] width 146 height 30
type input "850"
type input "44.91882352941177"
type input "850"
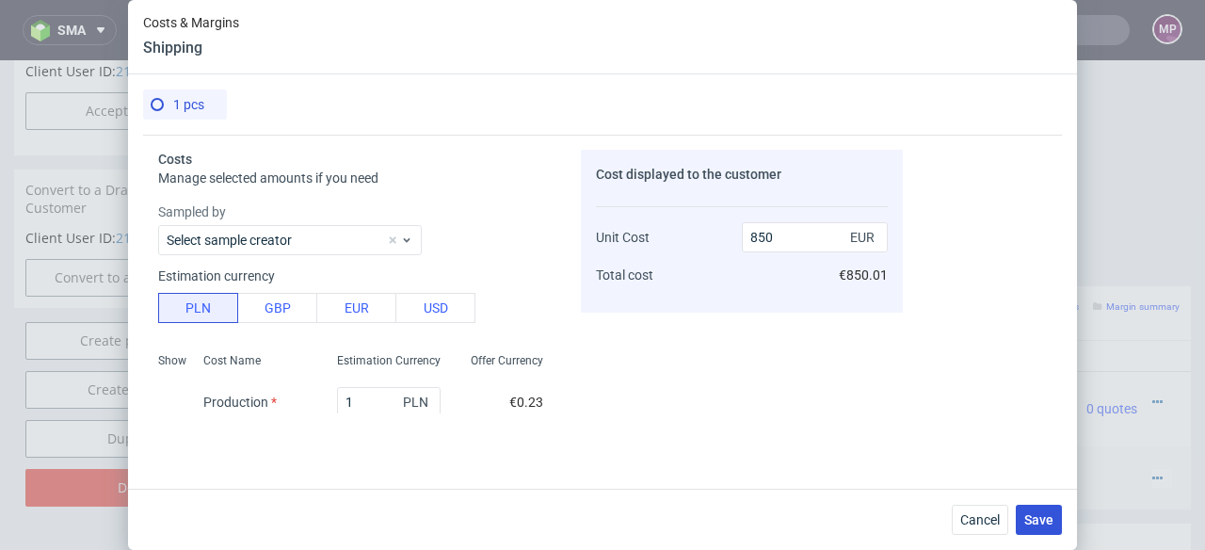
click at [1027, 518] on span "Save" at bounding box center [1039, 519] width 29 height 13
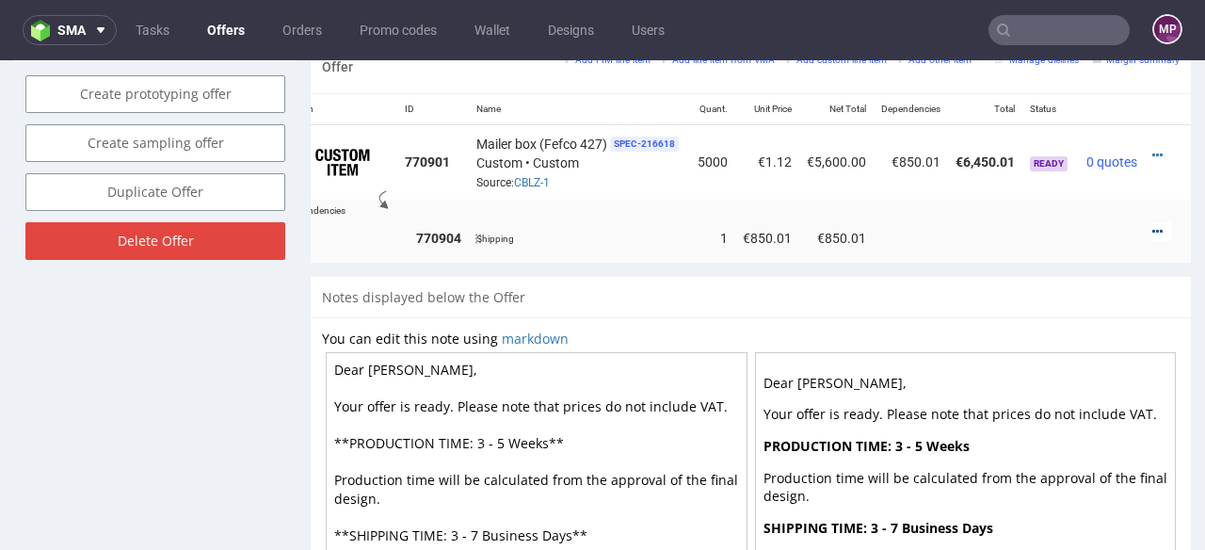
click at [1153, 225] on icon at bounding box center [1158, 231] width 10 height 13
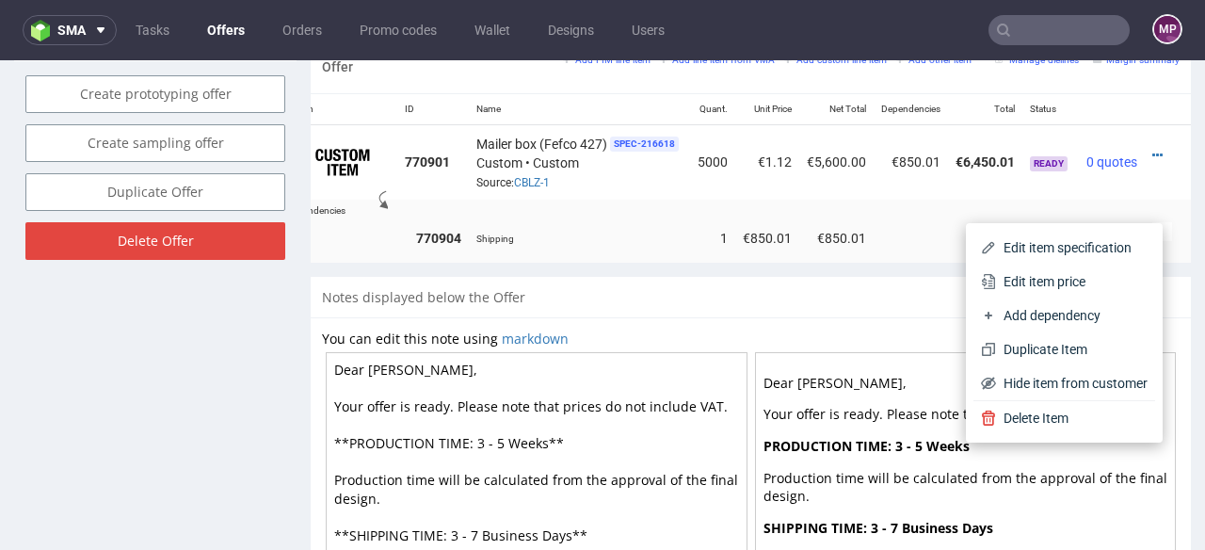
drag, startPoint x: 1033, startPoint y: 280, endPoint x: 924, endPoint y: 280, distance: 109.2
click at [1032, 280] on span "Edit item price" at bounding box center [1072, 281] width 152 height 19
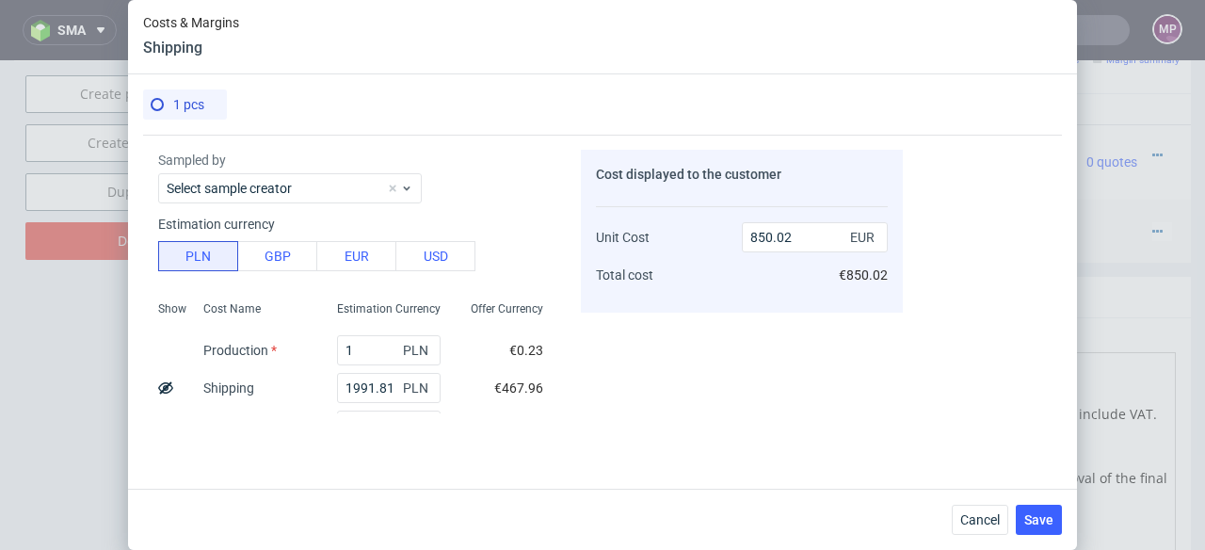
scroll to position [151, 0]
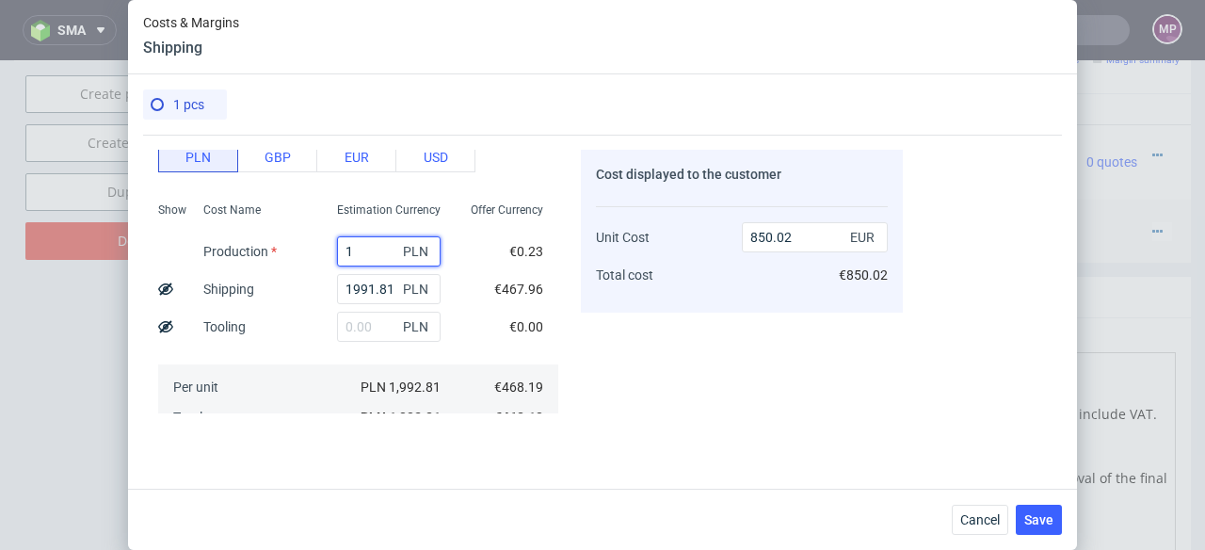
click at [343, 250] on input "1" at bounding box center [389, 251] width 104 height 30
type input "849.6"
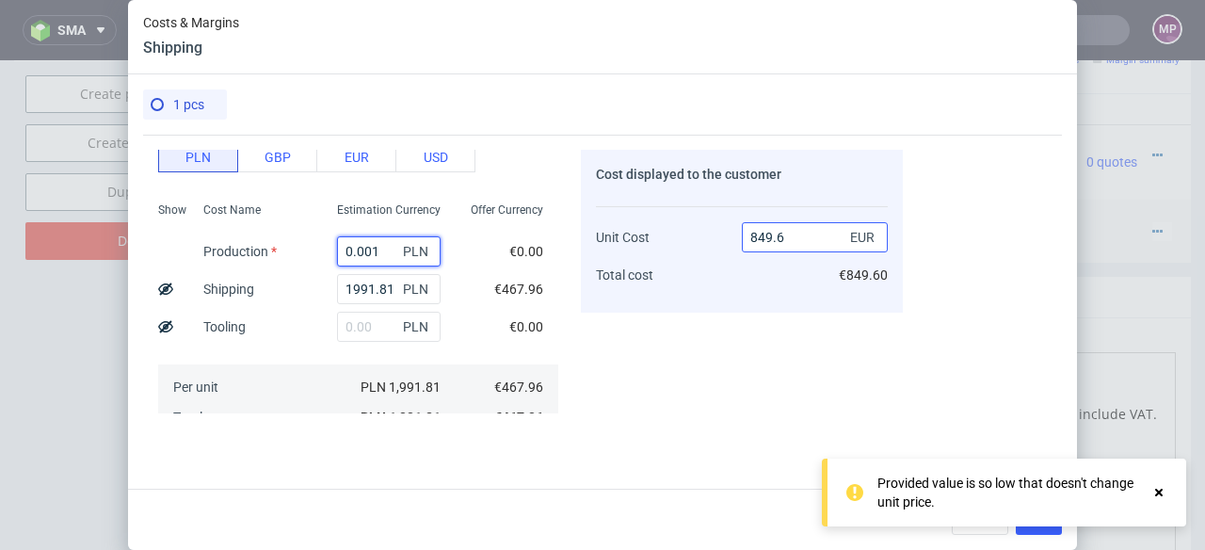
type input "0.001"
drag, startPoint x: 796, startPoint y: 235, endPoint x: 732, endPoint y: 233, distance: 64.1
click at [742, 235] on input "849.6" at bounding box center [815, 237] width 146 height 30
type input "8"
type input "-5749.5"
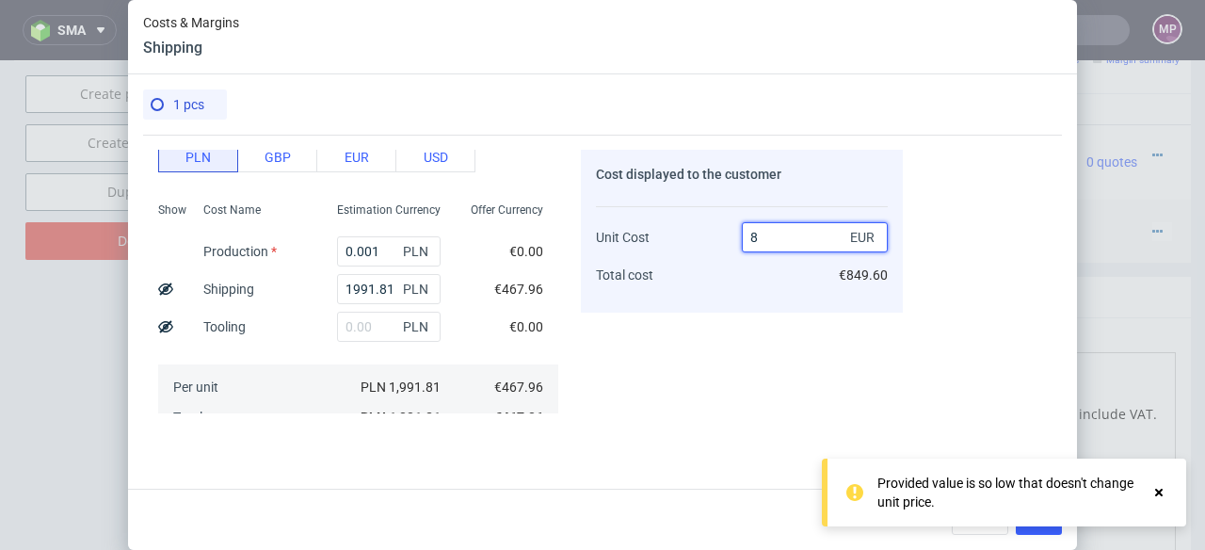
type input "85"
type input "-450.5411764705882"
type input "850"
type input "44.94588235294118"
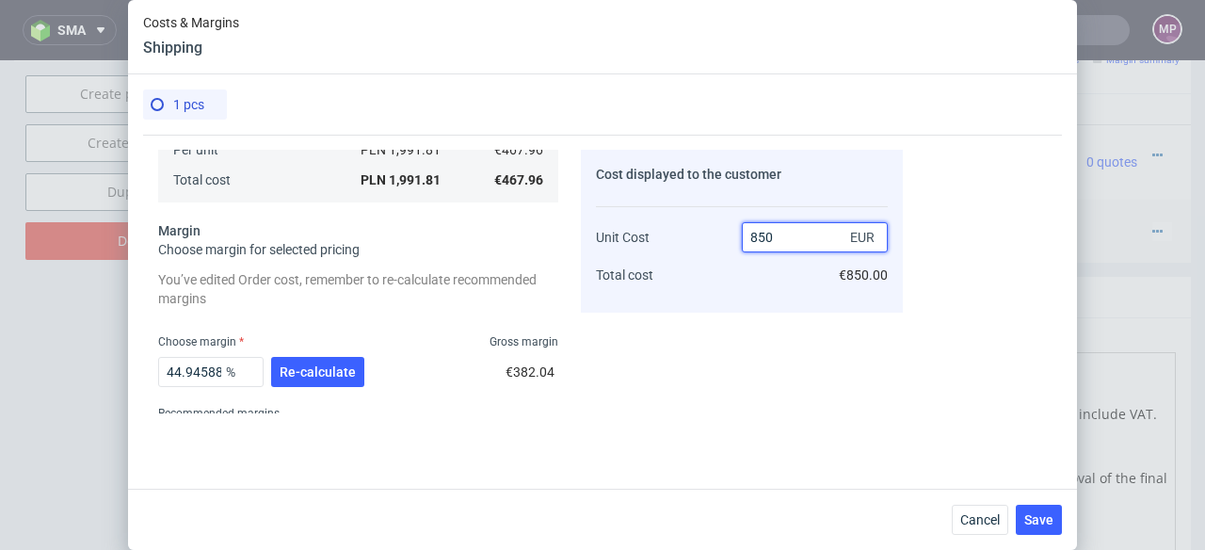
scroll to position [463, 0]
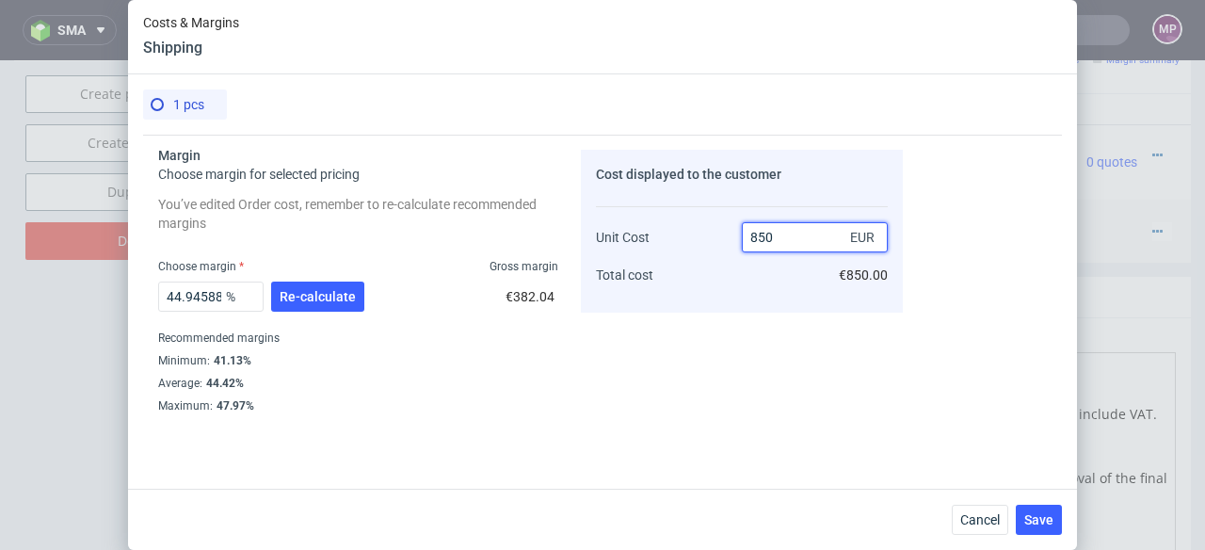
type input "850"
click at [363, 293] on div "44.94588235294118 % Re-calculate" at bounding box center [263, 300] width 210 height 53
click at [348, 297] on span "Re-calculate" at bounding box center [318, 296] width 76 height 13
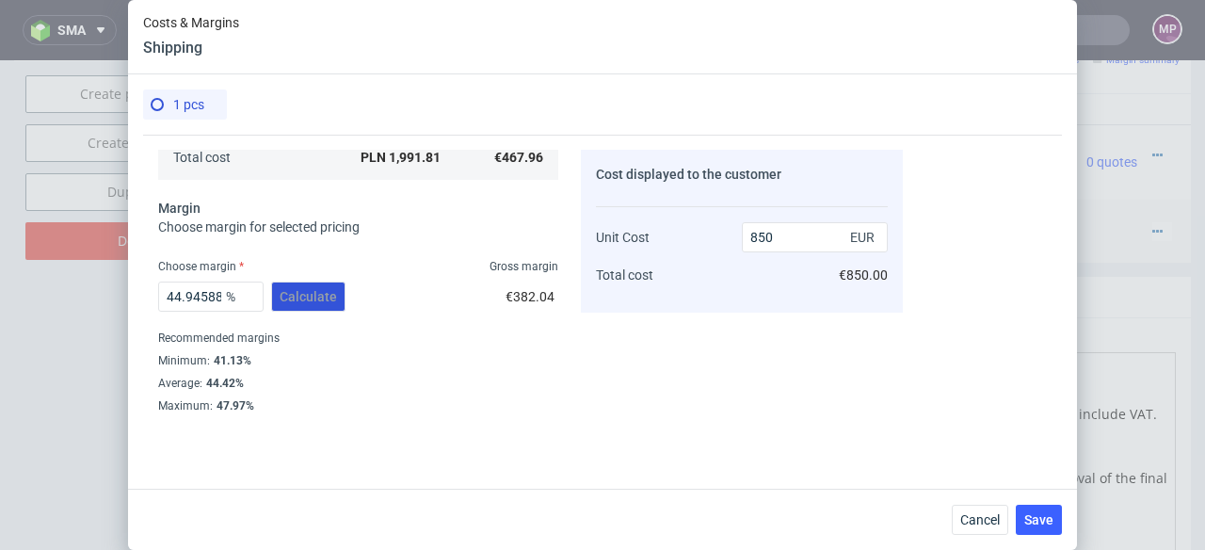
scroll to position [411, 0]
click at [1049, 522] on span "Save" at bounding box center [1039, 519] width 29 height 13
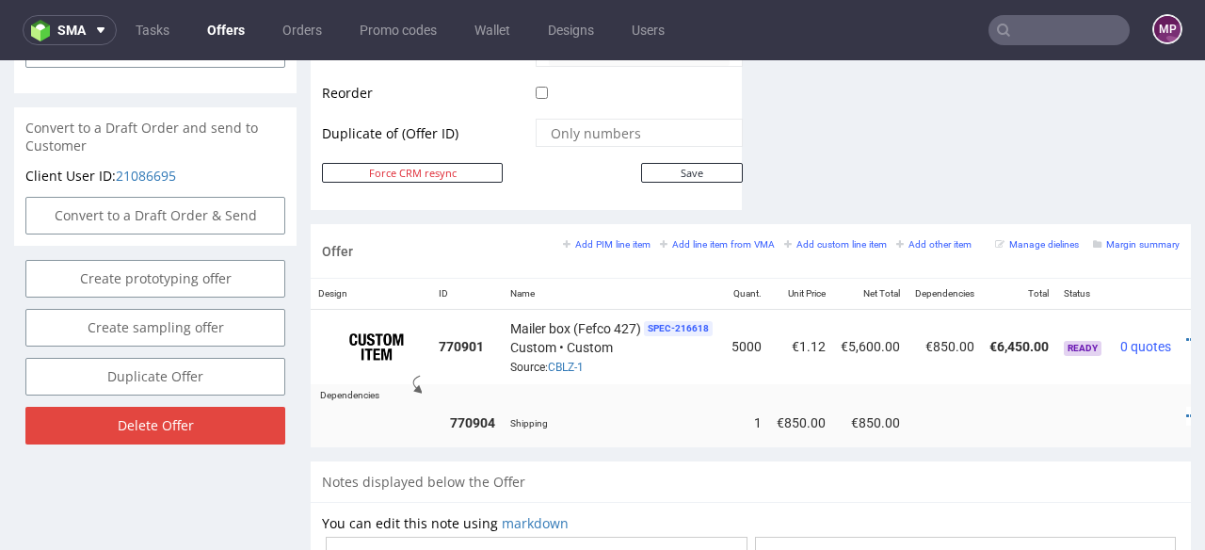
scroll to position [0, 59]
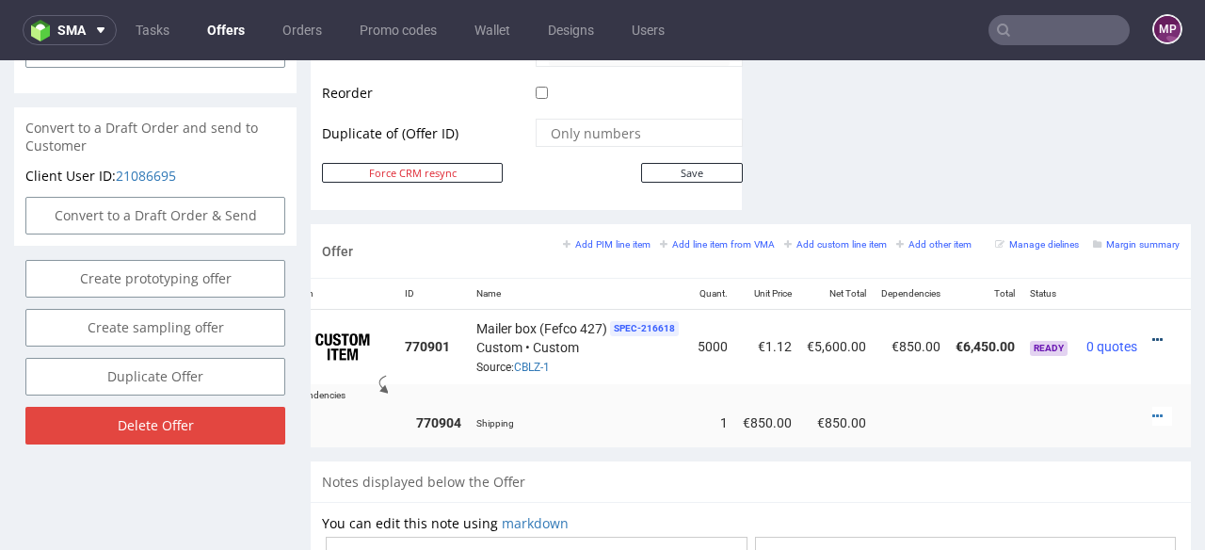
click at [1153, 333] on icon at bounding box center [1158, 339] width 10 height 13
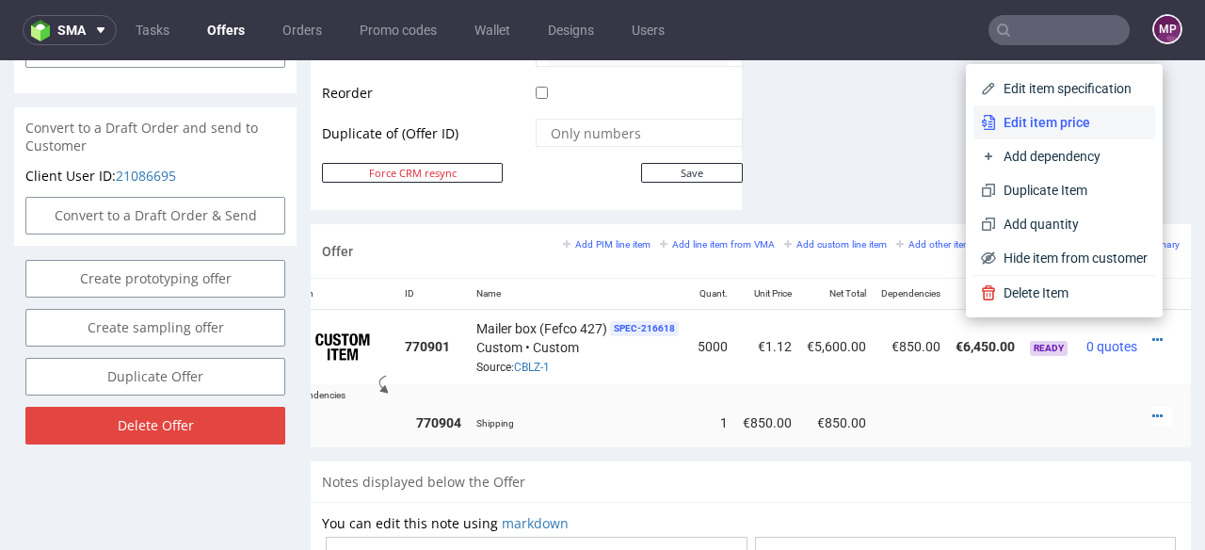
click at [1028, 113] on span "Edit item price" at bounding box center [1072, 122] width 152 height 19
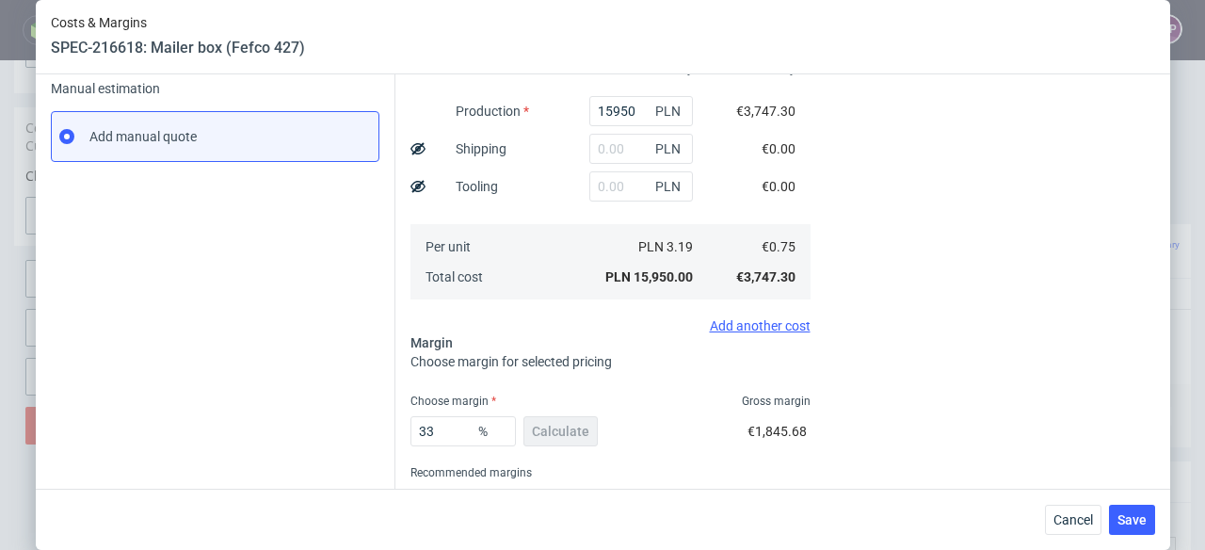
scroll to position [365, 0]
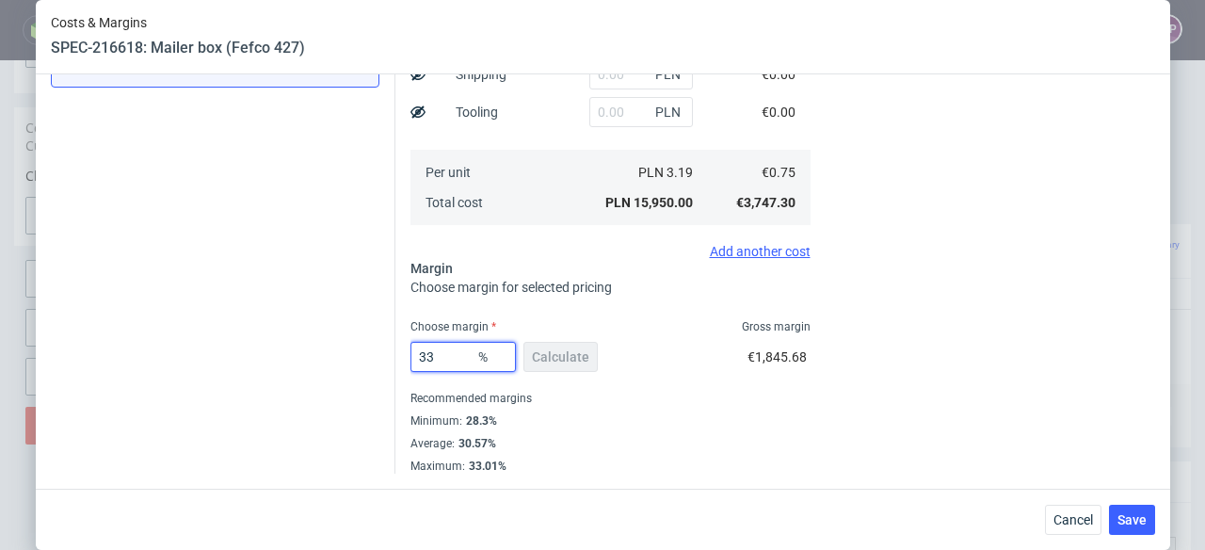
click at [442, 361] on input "33" at bounding box center [463, 357] width 105 height 30
type input "3"
type input "0.77"
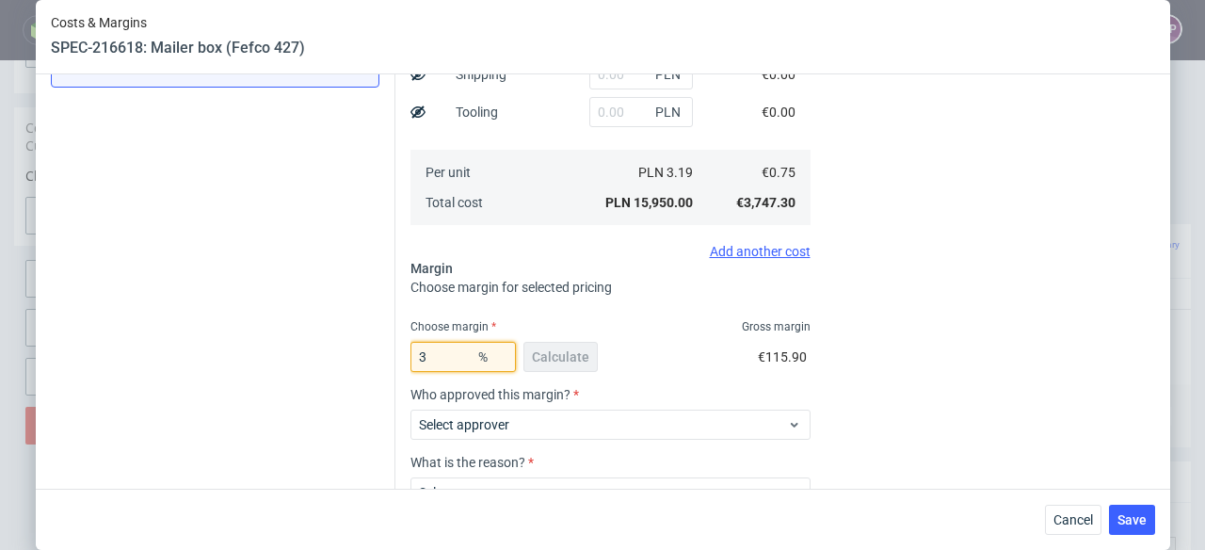
type input "36"
type input "1.17"
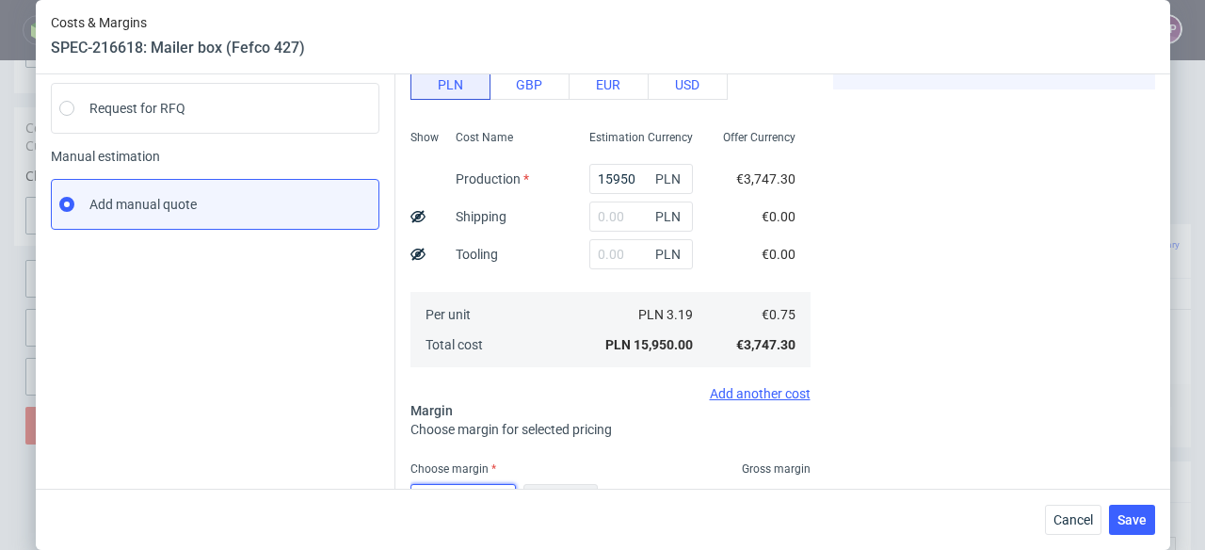
scroll to position [251, 0]
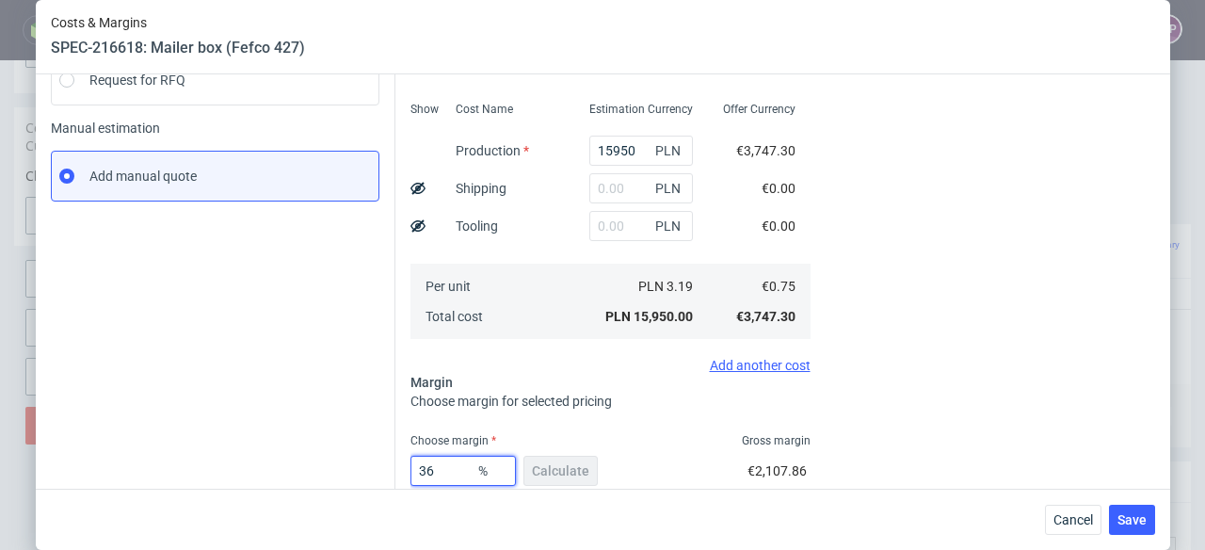
type input "3"
type input "0.77"
type input "35"
type input "1.15"
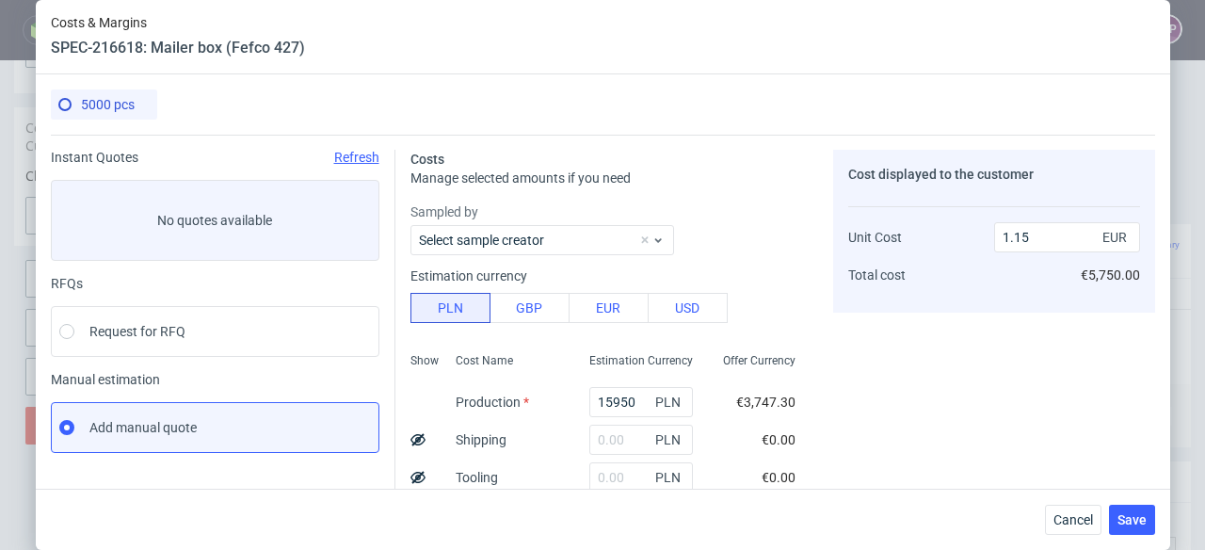
scroll to position [365, 0]
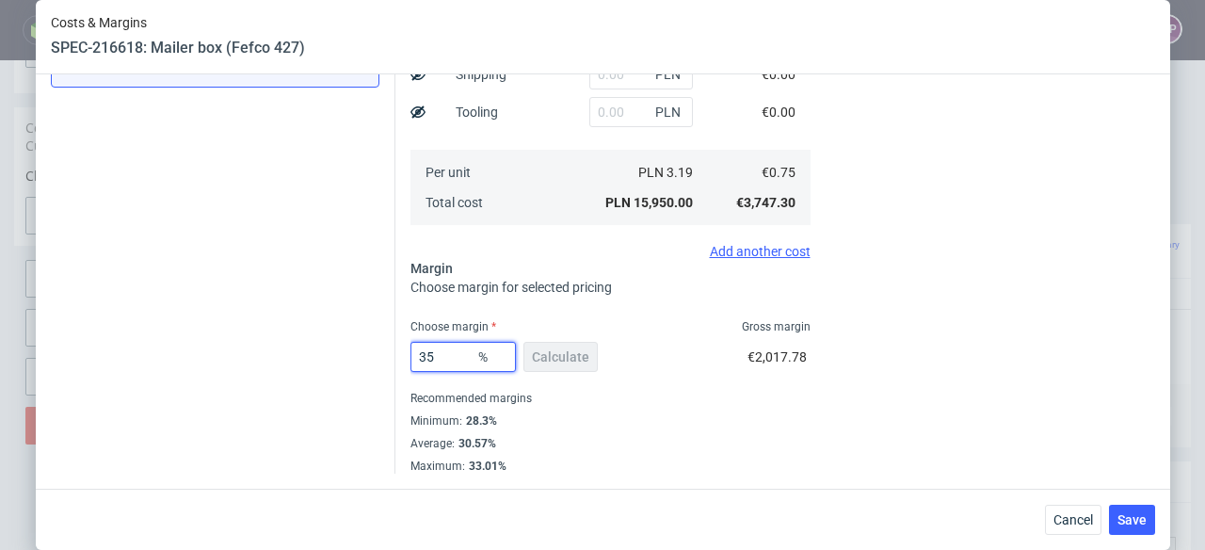
type input "35.5"
type input "1.16"
click at [441, 365] on input "35.5" at bounding box center [463, 357] width 105 height 30
type input "35"
type input "1.15"
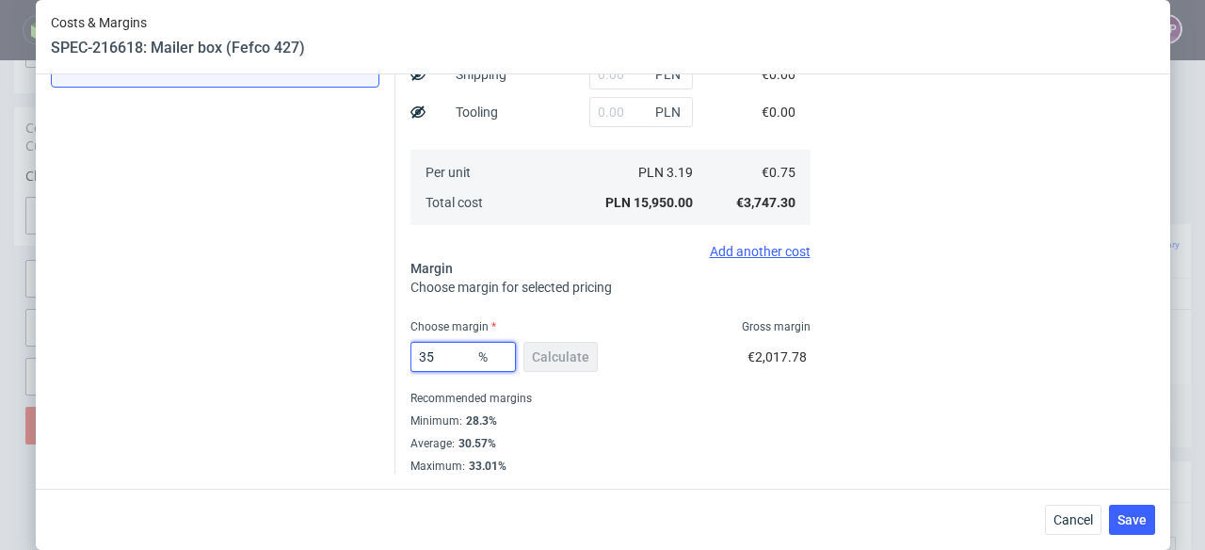
type input "35"
drag, startPoint x: 1055, startPoint y: 302, endPoint x: 1071, endPoint y: 316, distance: 21.3
click at [1070, 313] on div "Cost displayed to the customer Unit Cost Total cost 1.15 EUR €5,750.00" at bounding box center [994, 128] width 322 height 689
click at [1144, 524] on span "Save" at bounding box center [1132, 519] width 29 height 13
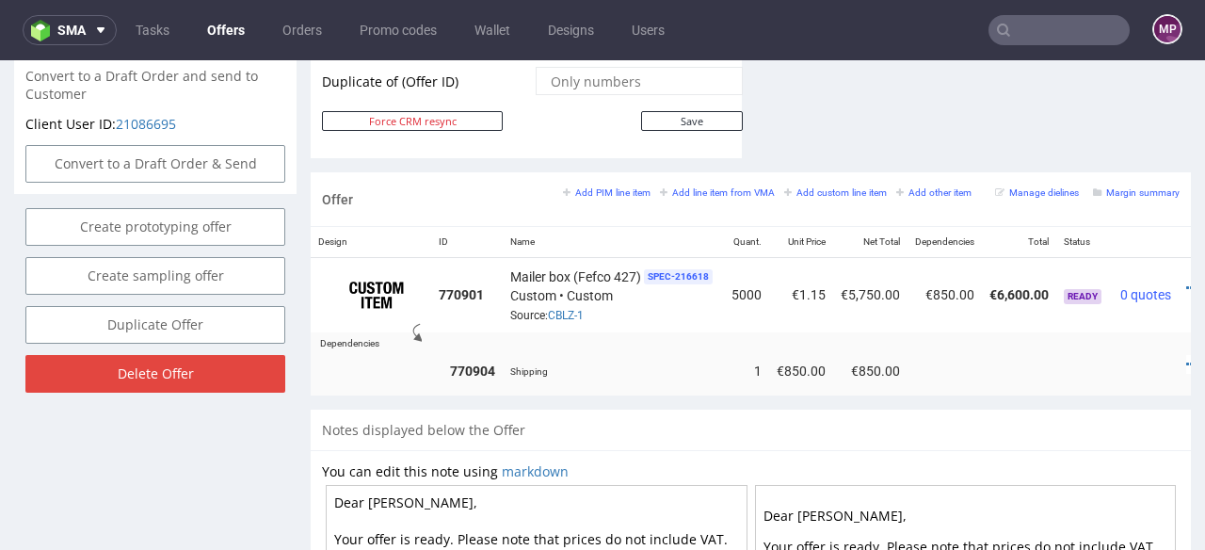
scroll to position [0, 59]
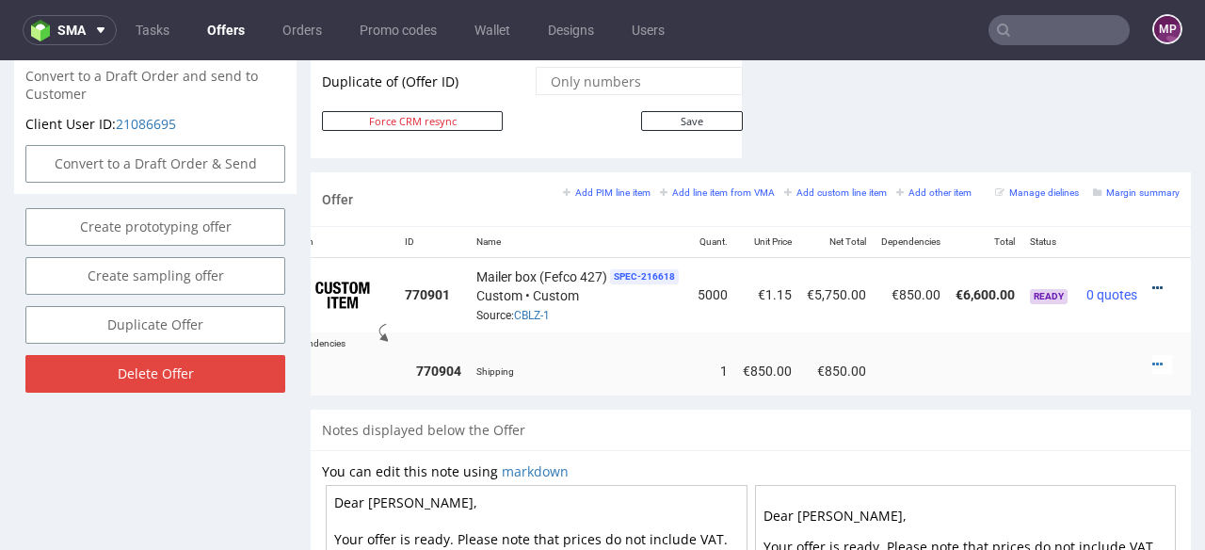
click at [1153, 282] on icon at bounding box center [1158, 288] width 10 height 13
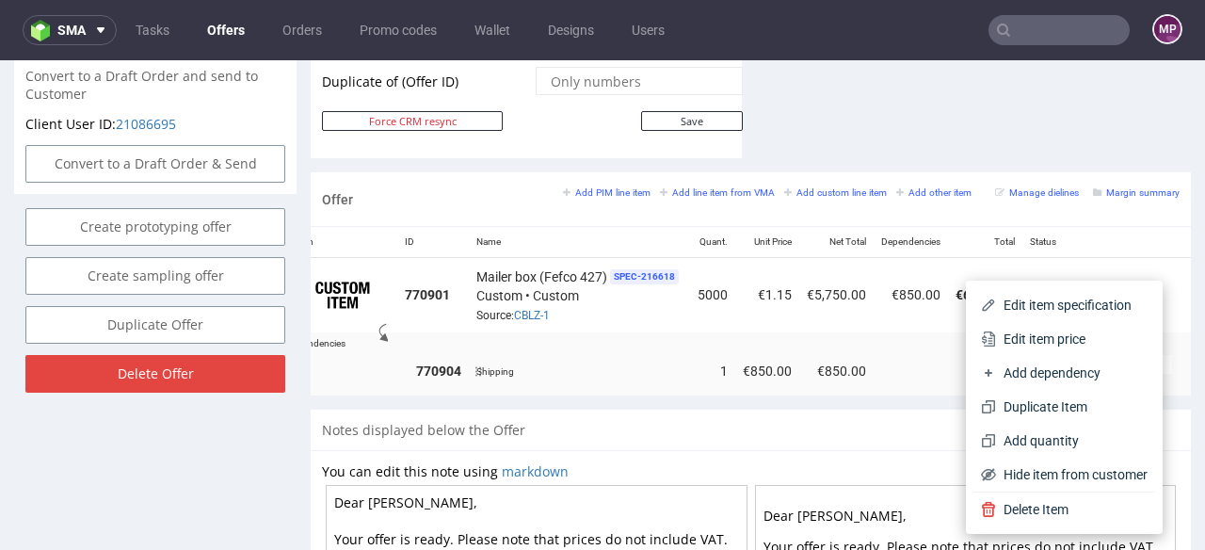
click at [1055, 347] on span "Edit item price" at bounding box center [1072, 339] width 152 height 19
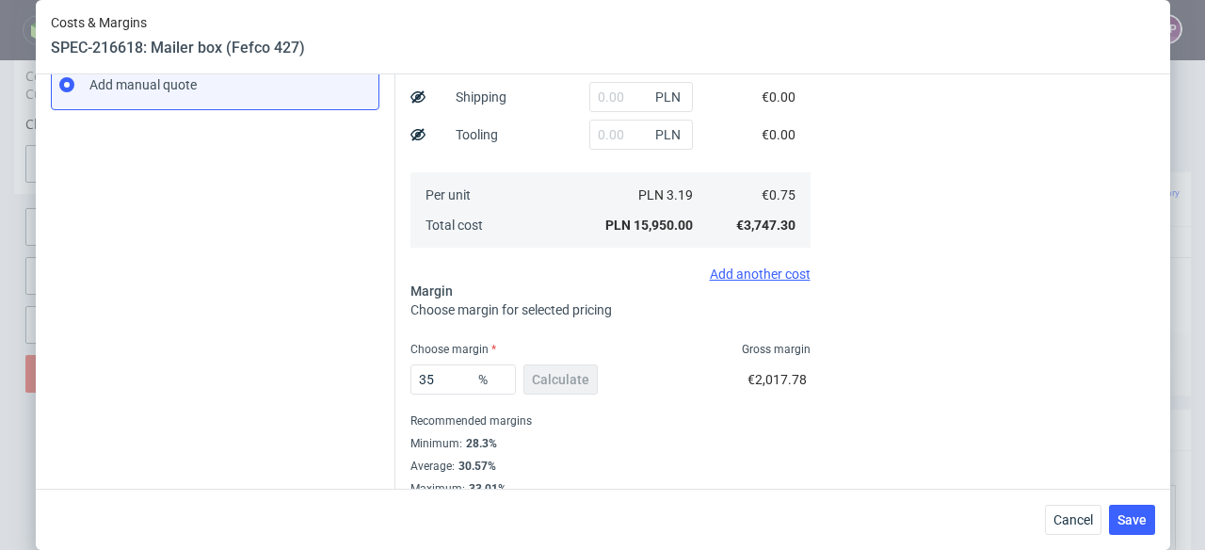
scroll to position [365, 0]
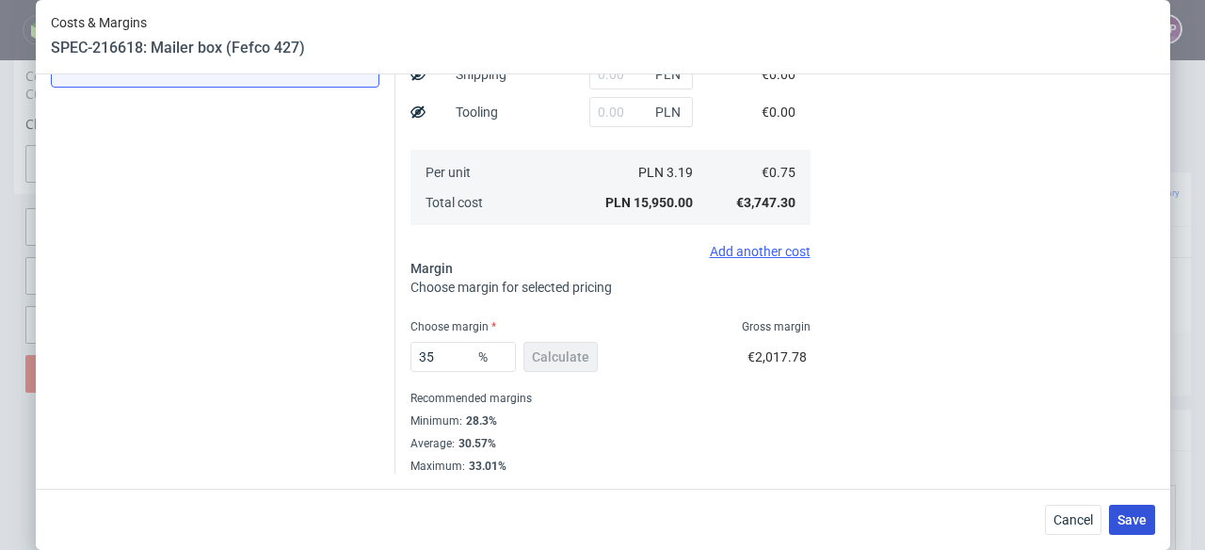
click at [1134, 526] on span "Save" at bounding box center [1132, 519] width 29 height 13
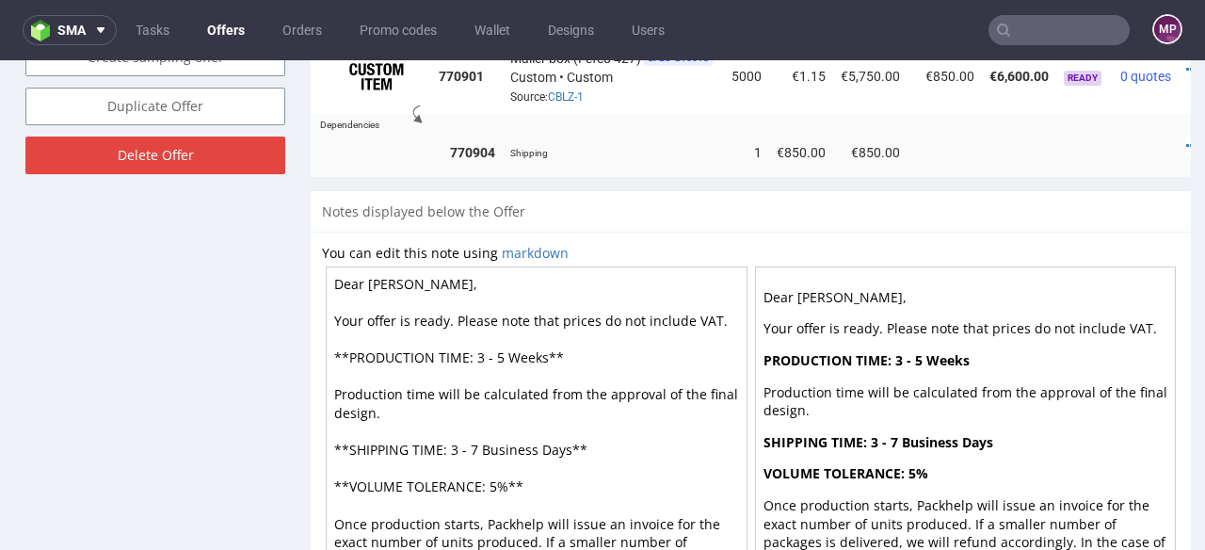
scroll to position [0, 59]
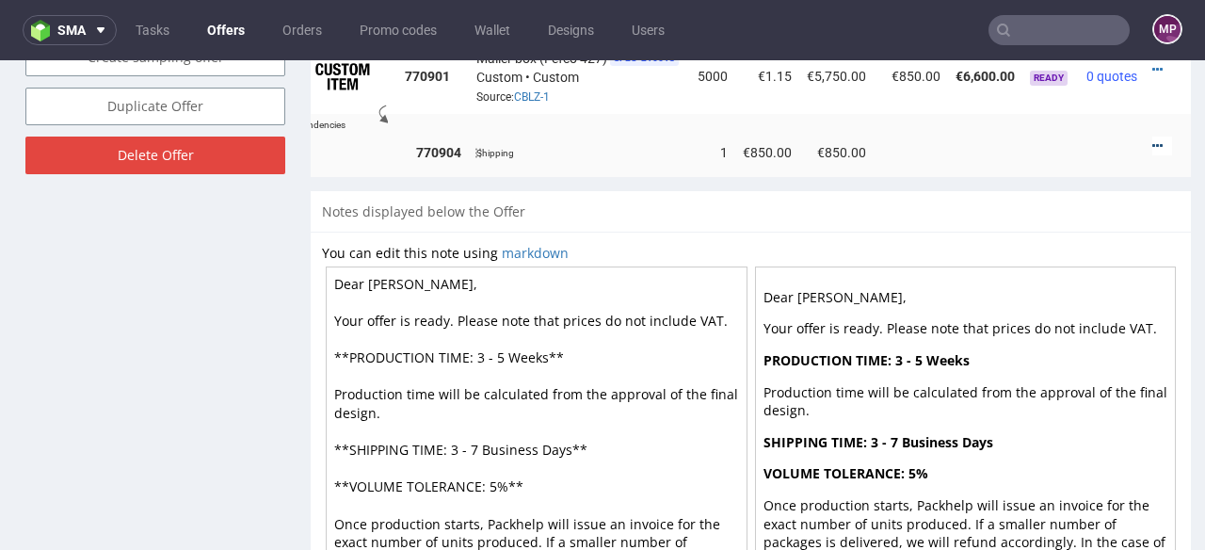
click at [1153, 139] on icon at bounding box center [1158, 145] width 10 height 13
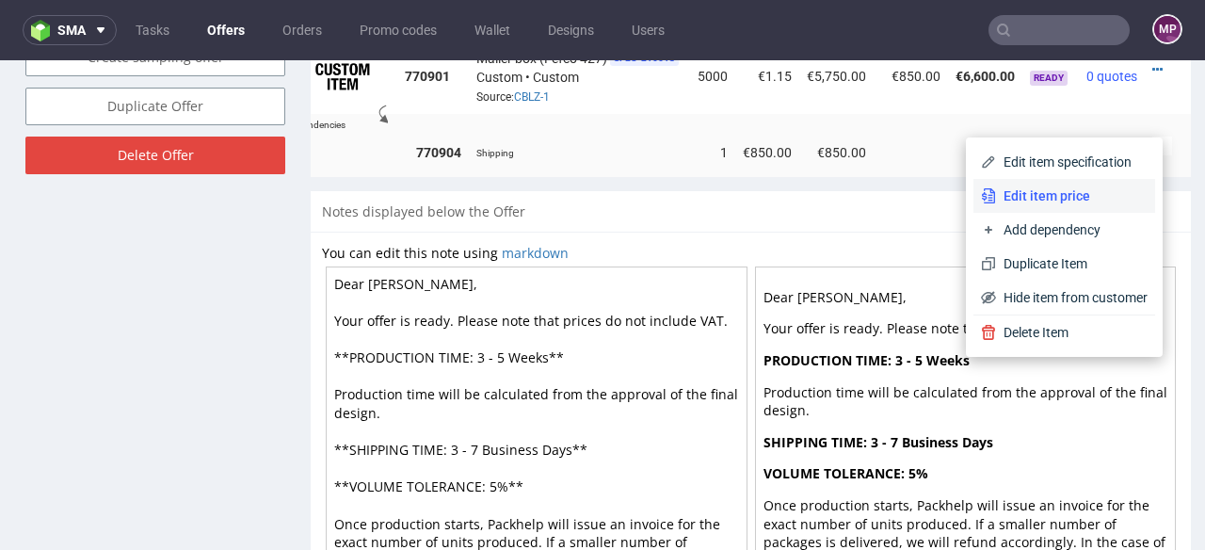
click at [1054, 189] on span "Edit item price" at bounding box center [1072, 195] width 152 height 19
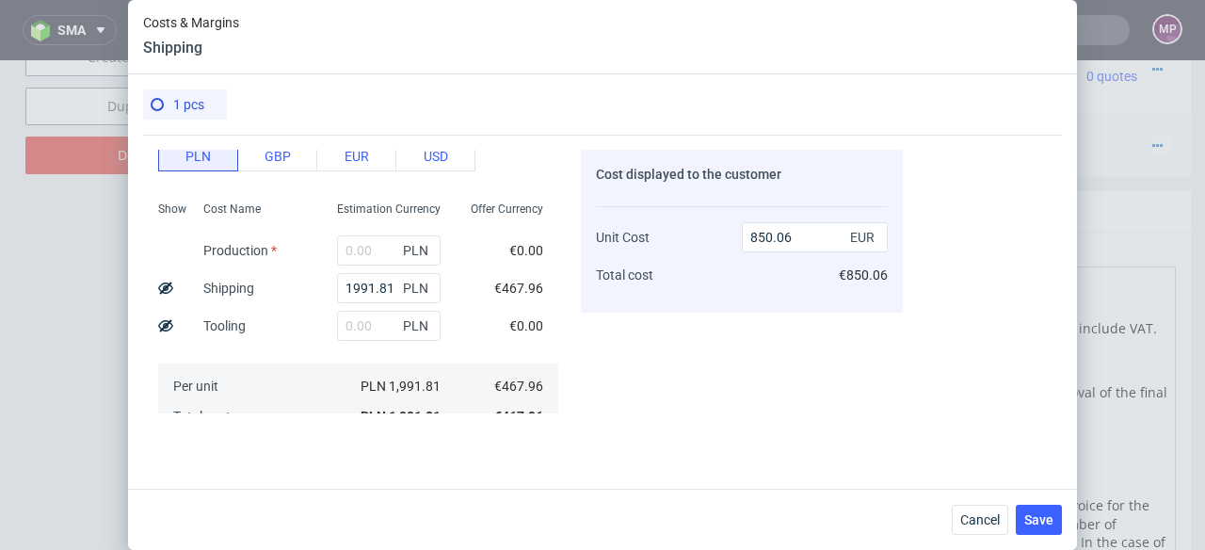
scroll to position [40, 0]
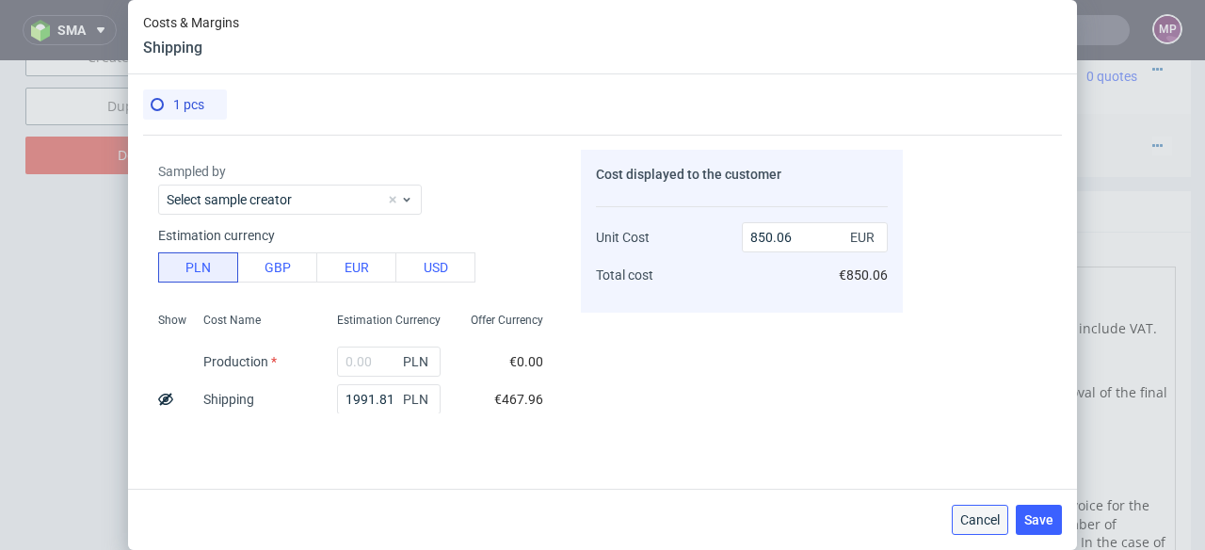
drag, startPoint x: 973, startPoint y: 512, endPoint x: 973, endPoint y: 452, distance: 60.3
click at [973, 513] on span "Cancel" at bounding box center [980, 519] width 40 height 13
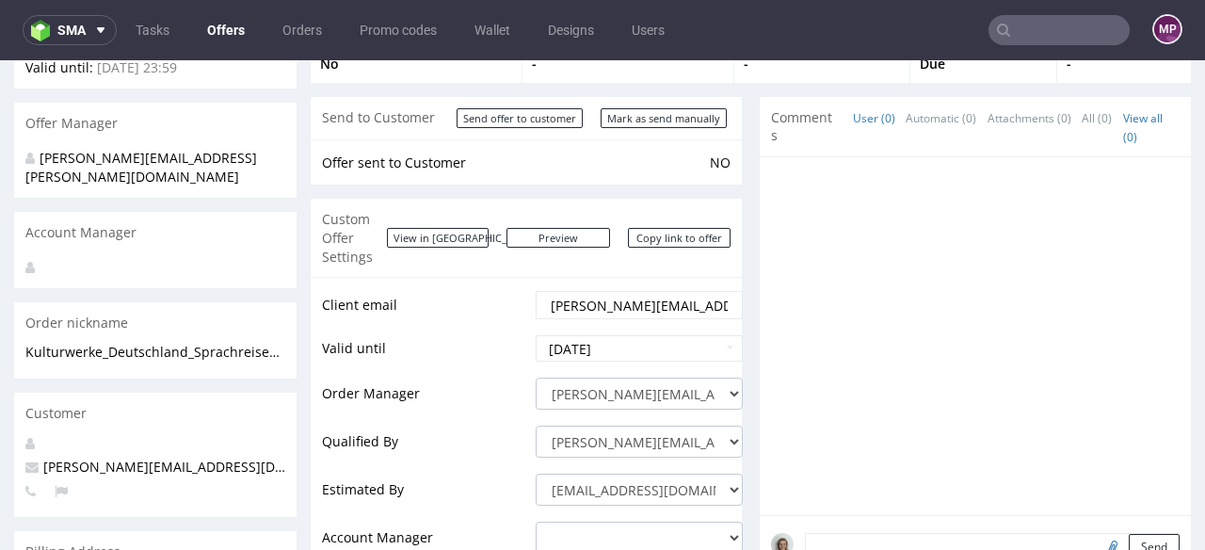
scroll to position [0, 0]
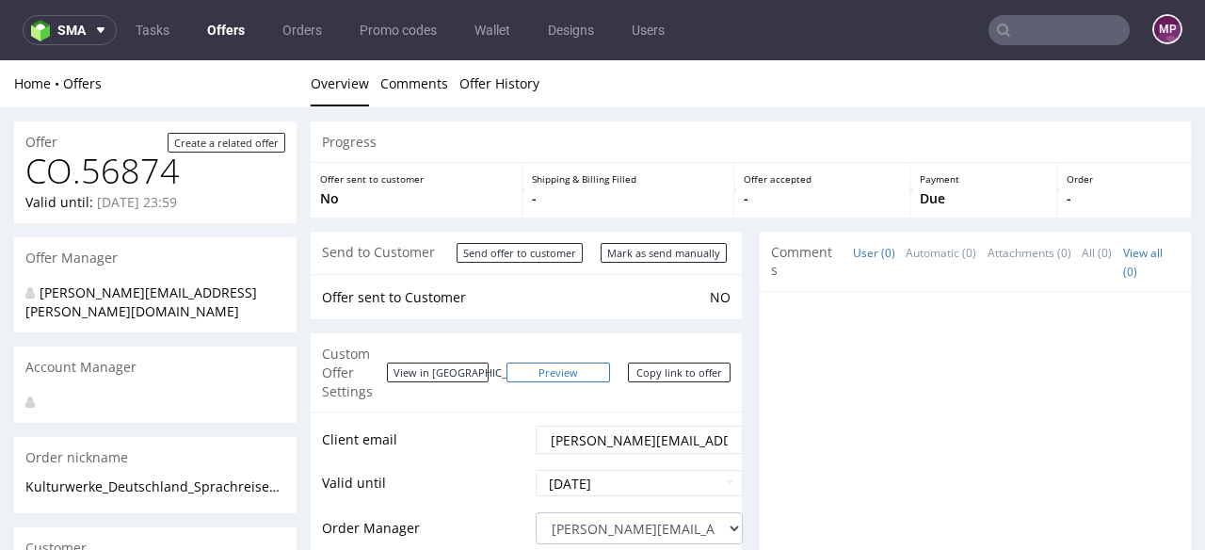
click at [583, 363] on link "Preview" at bounding box center [559, 373] width 104 height 20
click at [632, 257] on input "Mark as send manually" at bounding box center [664, 253] width 126 height 20
type input "In progress..."
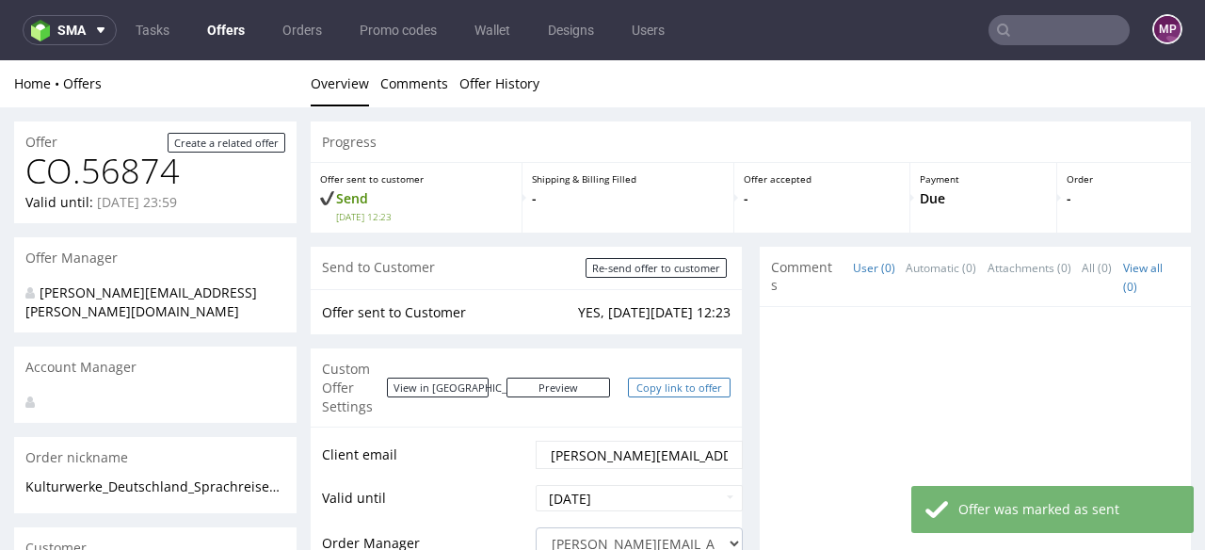
click at [675, 379] on link "Copy link to offer" at bounding box center [680, 388] width 104 height 20
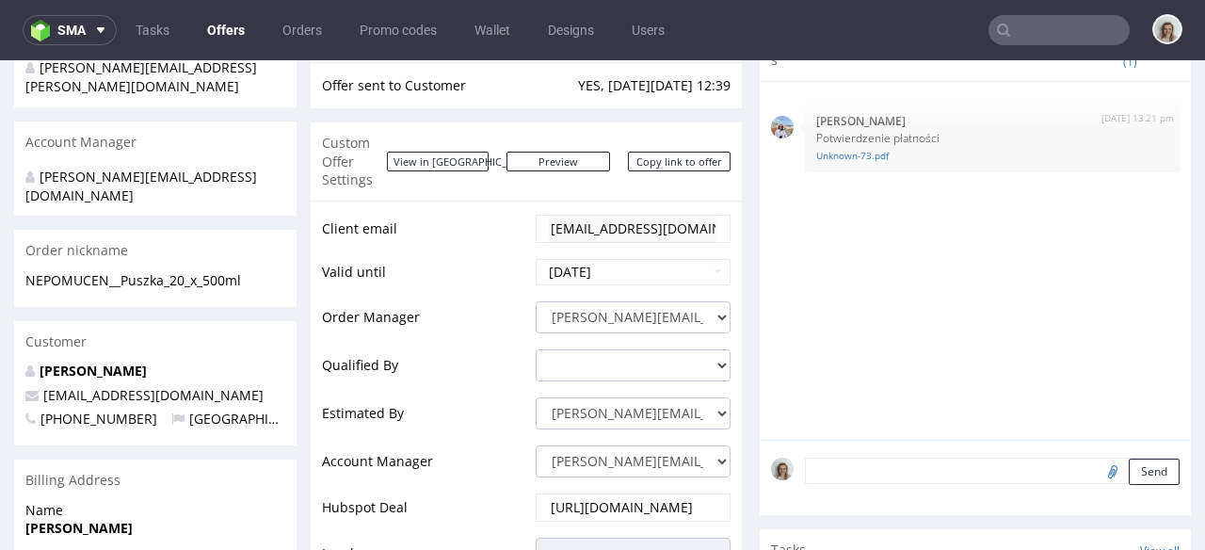
scroll to position [1206, 0]
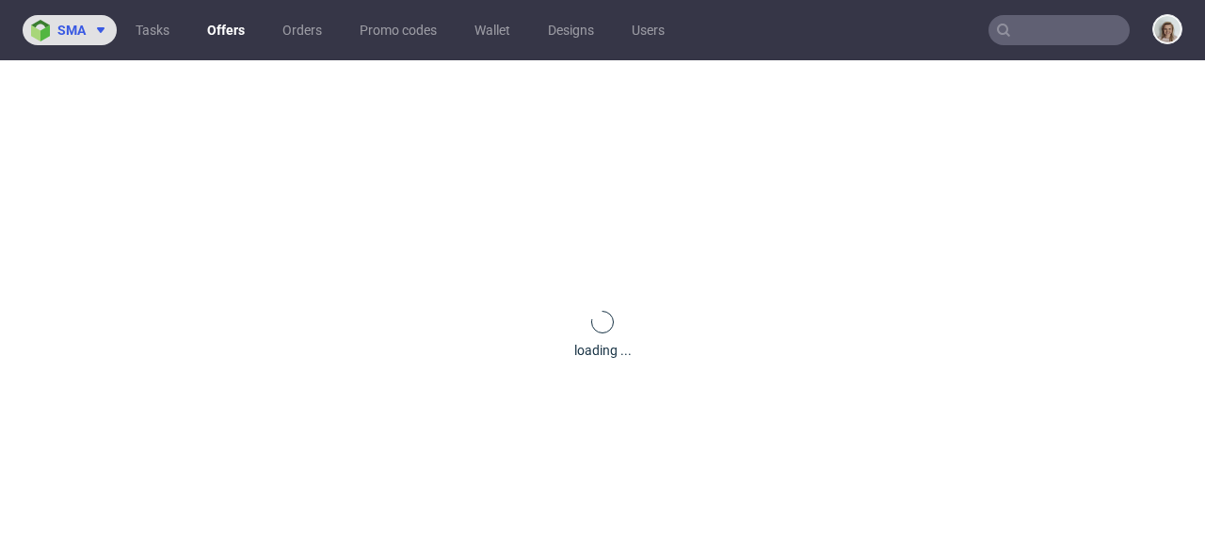
click at [89, 35] on span at bounding box center [97, 30] width 23 height 15
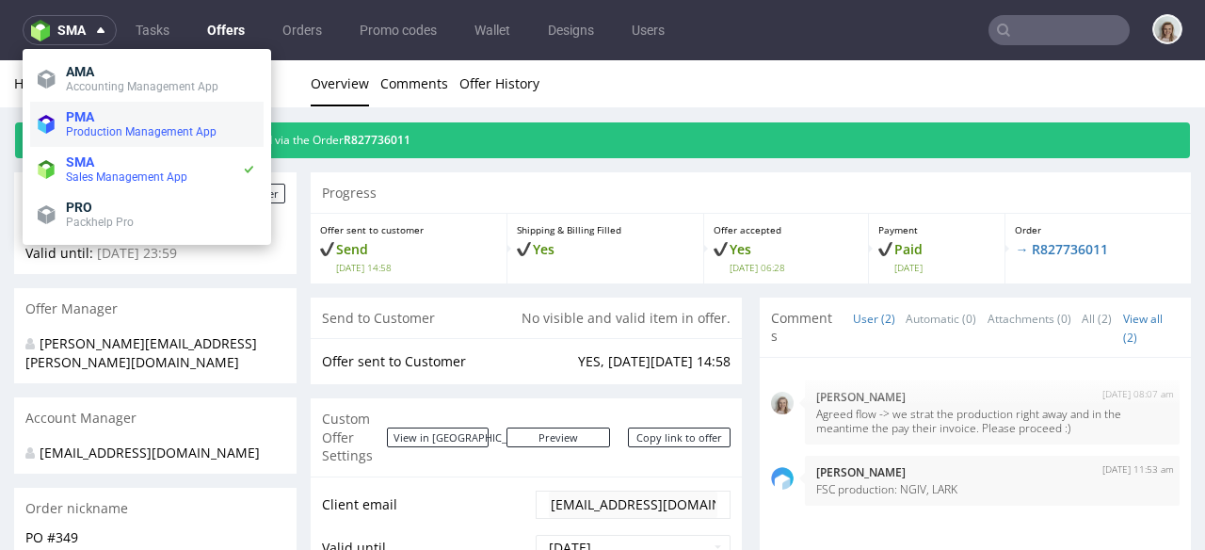
click at [127, 119] on span "PMA" at bounding box center [161, 116] width 190 height 15
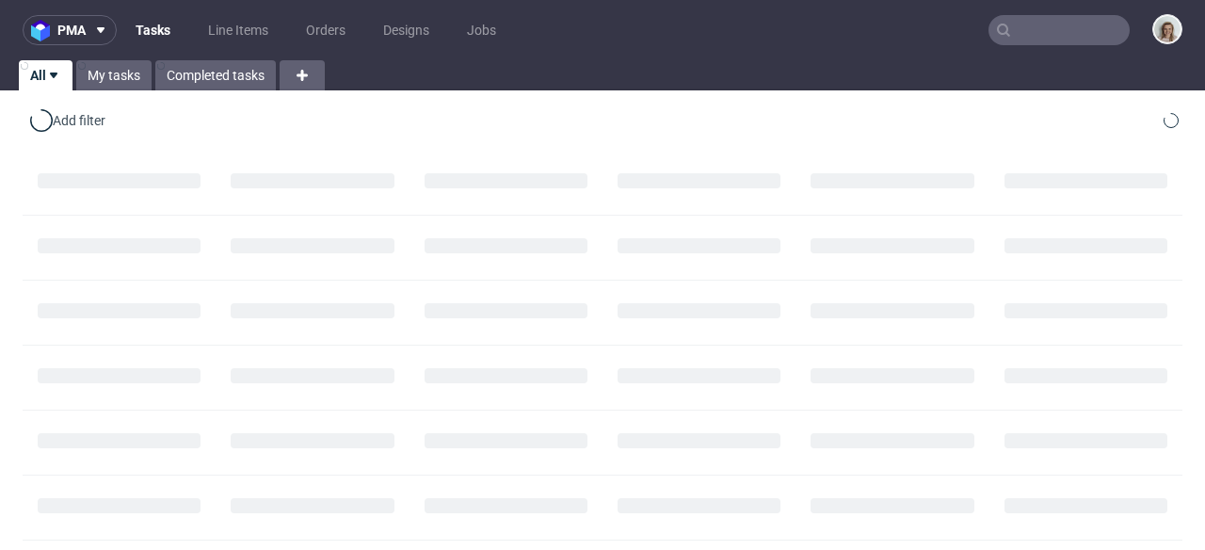
click at [1046, 33] on input "text" at bounding box center [1059, 30] width 141 height 30
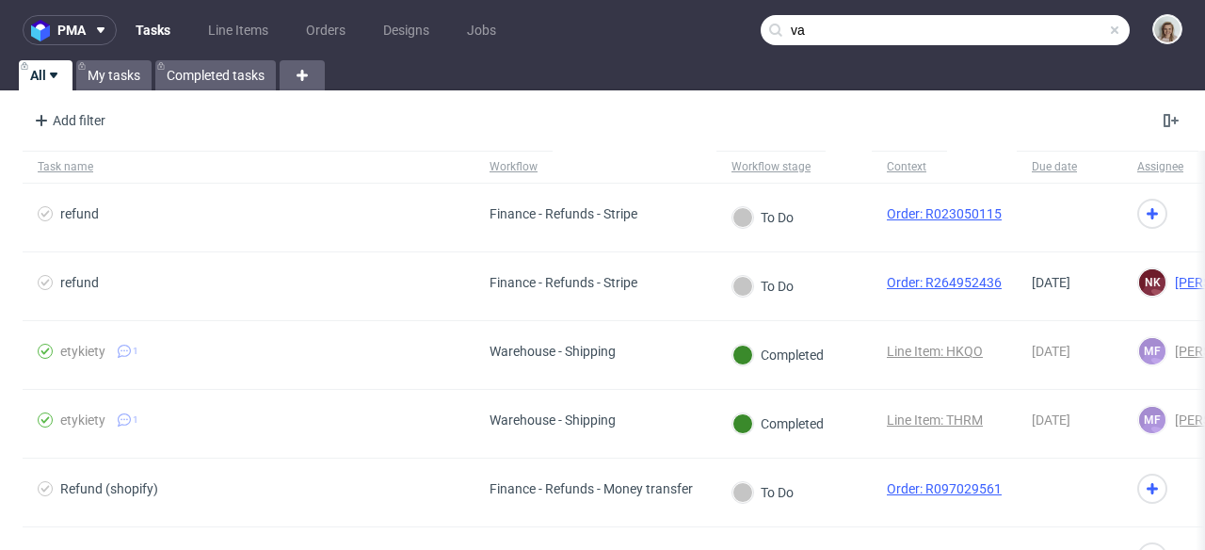
type input "v"
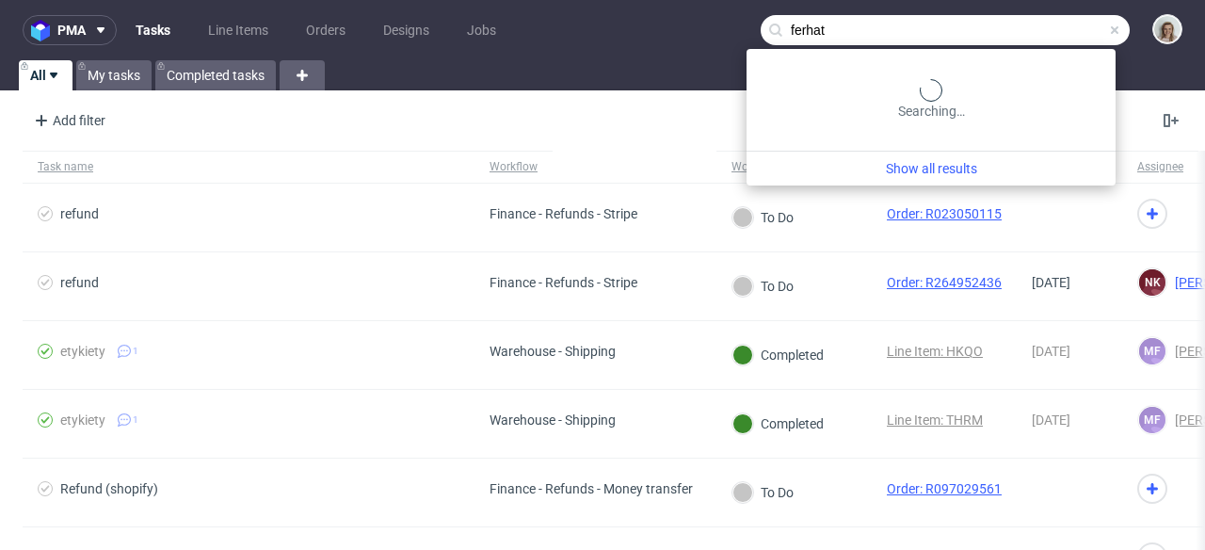
type input "ferhat"
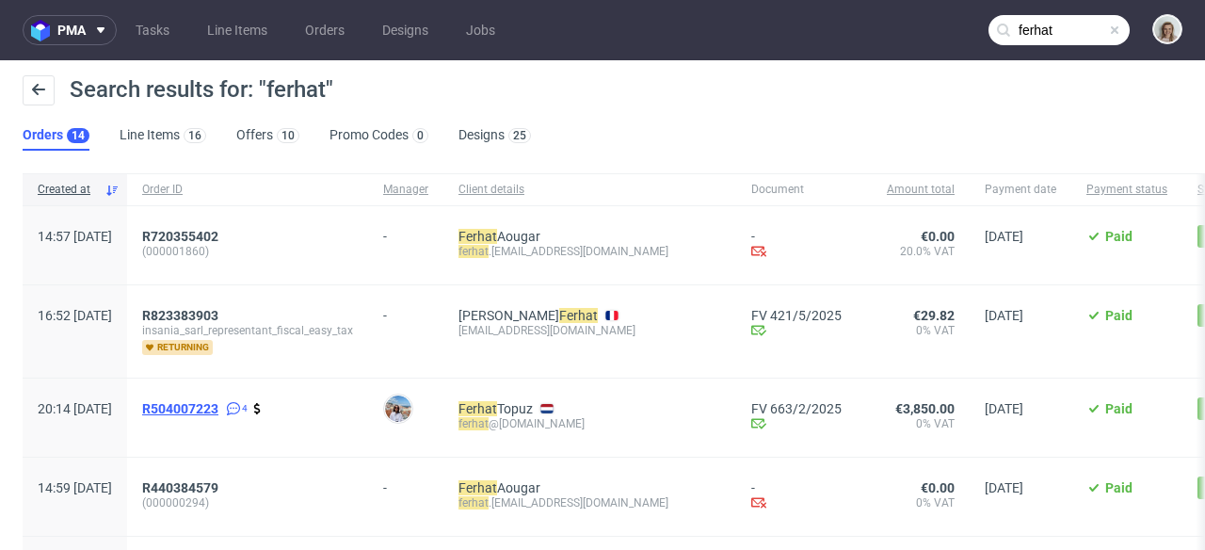
click at [207, 410] on span "R504007223" at bounding box center [180, 408] width 76 height 15
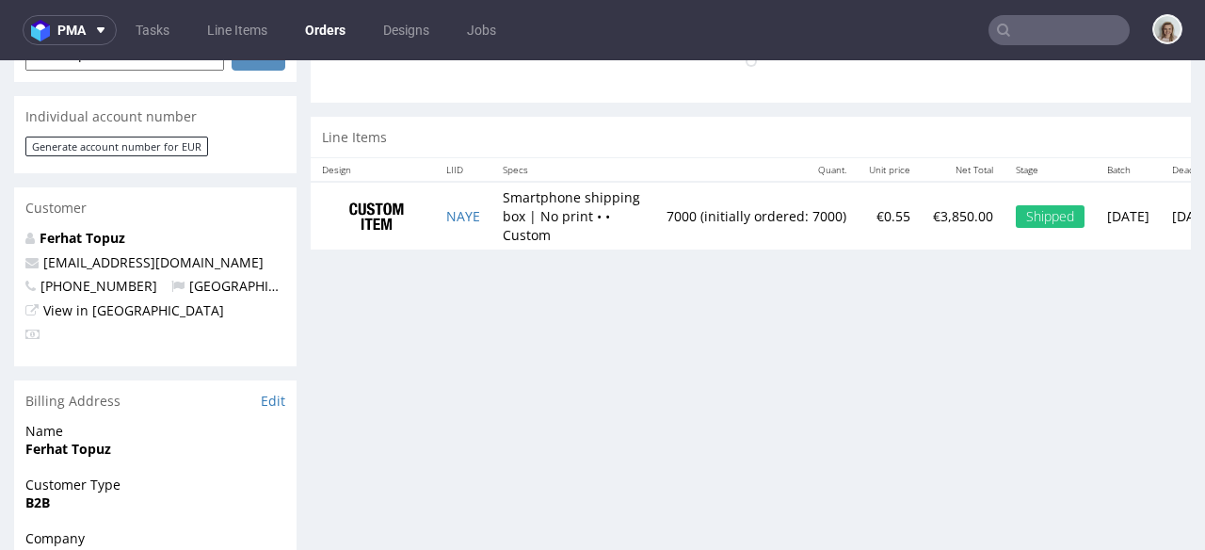
scroll to position [960, 0]
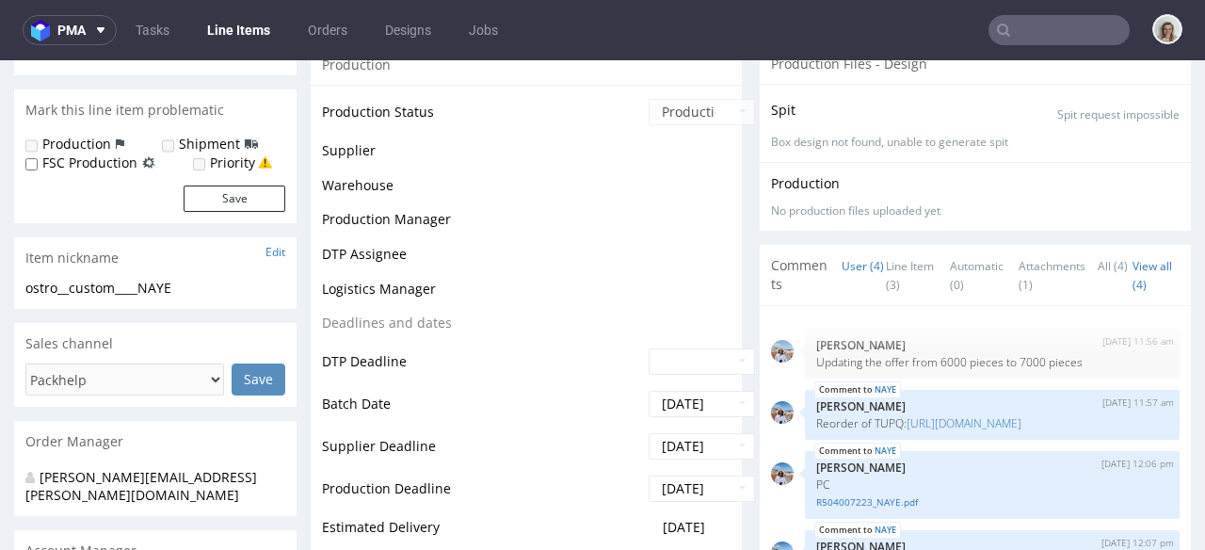
scroll to position [318, 0]
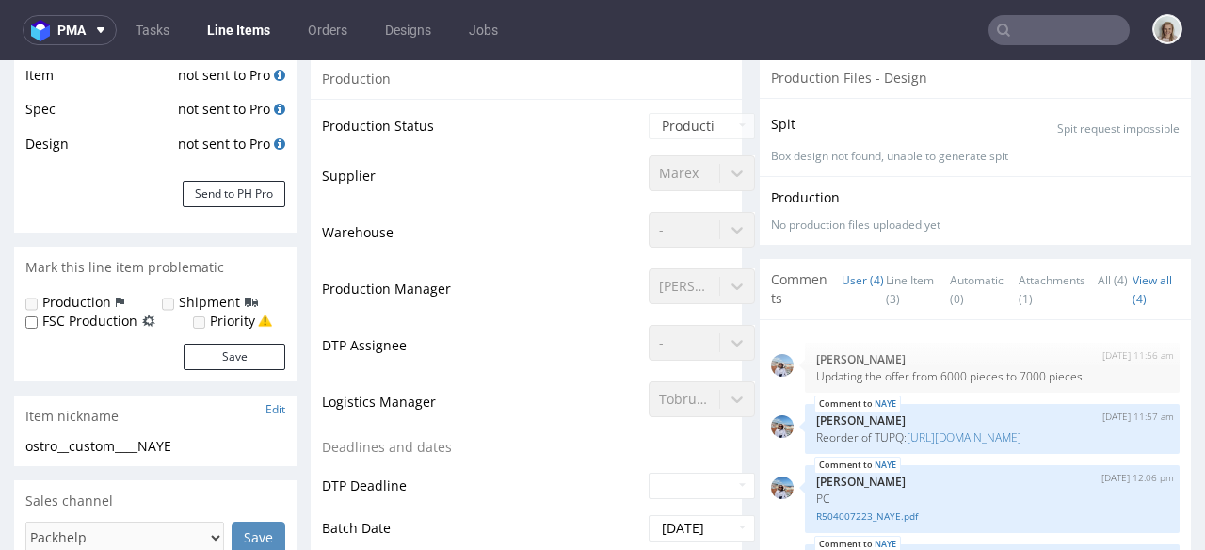
select select "in_progress"
